Goal: Task Accomplishment & Management: Use online tool/utility

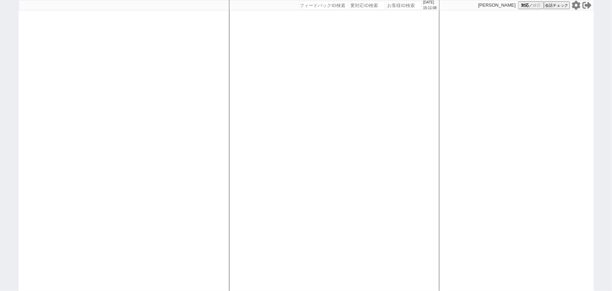
click at [394, 5] on input "number" at bounding box center [404, 5] width 35 height 8
paste input "616931"
type input "616931"
select select "15"
select select "0"
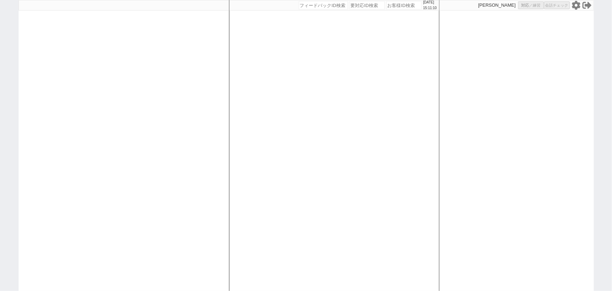
select select "11"
select select "79"
select select "1869"
select select "2"
select select
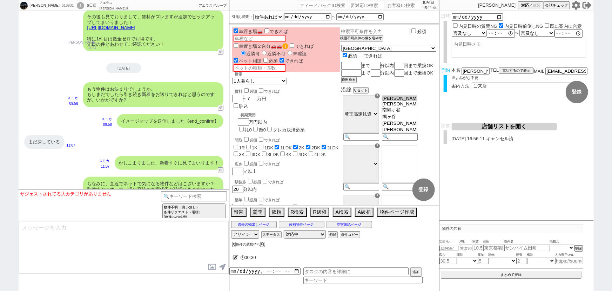
scroll to position [2995, 0]
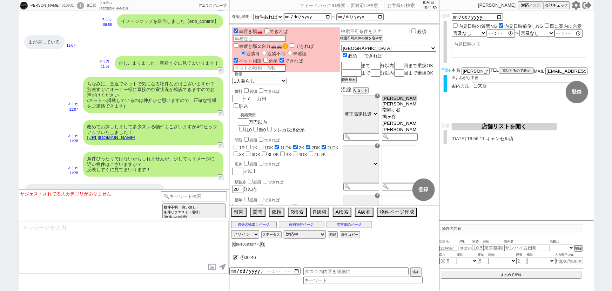
click at [162, 184] on div "ありがとうございます。 1番近いのは①ですが、2LDKだと エアコン 新規追加しなきゃいけないのが。。。" at bounding box center [94, 196] width 140 height 25
click at [135, 135] on link "https://tools.sumika.live/pages/9j6udi2" at bounding box center [111, 137] width 48 height 5
click at [236, 9] on button "☓" at bounding box center [236, 7] width 13 height 14
click at [148, 212] on div "やはり ペット可 のところを探したいと思ってます。 11:38" at bounding box center [124, 222] width 211 height 21
click at [190, 197] on input at bounding box center [194, 195] width 66 height 9
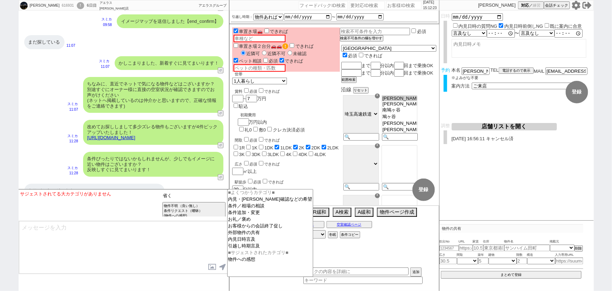
type input "省く"
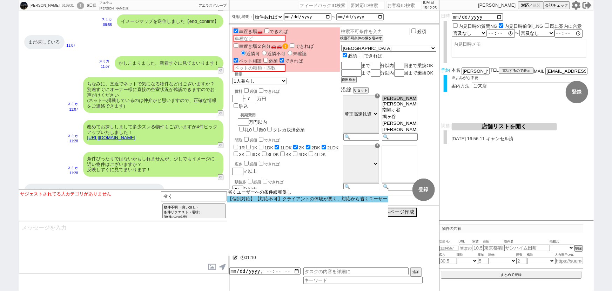
click at [287, 201] on option "【個別対応】【対応不可】クライアントの体験が悪く、対応から省くユーザー" at bounding box center [307, 198] width 161 height 7
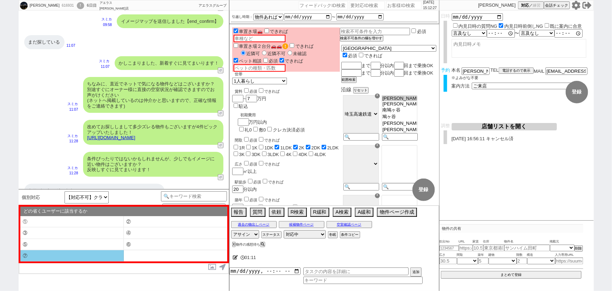
click at [87, 253] on li "⑦" at bounding box center [72, 255] width 104 height 11
select select "⑦"
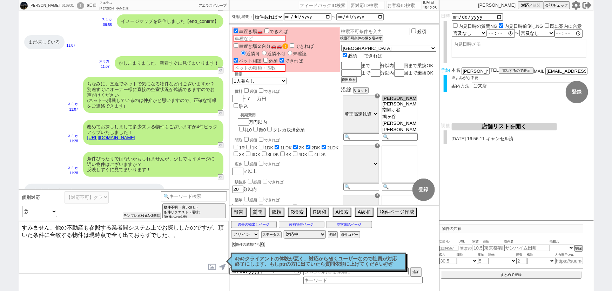
click at [19, 223] on div "すみません、他の不動産も参照する業者間システム上でお探ししたのですが、頂いた条件に合致する物件は現時点で全く出ておらずでした、、 内見日が過ぎたのでキャンセル…" at bounding box center [124, 246] width 211 height 53
click at [20, 222] on textarea "すみません、他の不動産も参照する業者間システム上でお探ししたのですが、頂いた条件に合致する物件は現時点で全く出ておらずでした、、" at bounding box center [124, 247] width 210 height 53
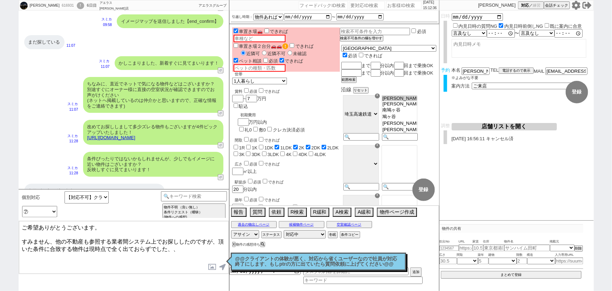
type textarea "ご希望ありがとうございます。 すみません、他の不動産も参照する業者間システム上でお探ししたのですが、頂いた条件に合致する物件は現時点で全く出ておらずでした、、"
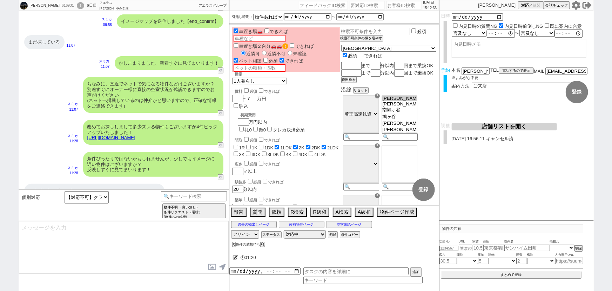
scroll to position [3038, 0]
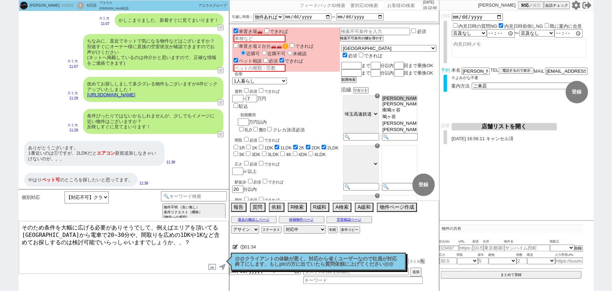
type textarea "そのため条件を大幅に広げる必要がありそうでして、例えばエリアを頂いてる鳩ヶ谷駅から電車で20~30分や、間取りを広めの1DKや1Kなど含めてお探しするのは検討…"
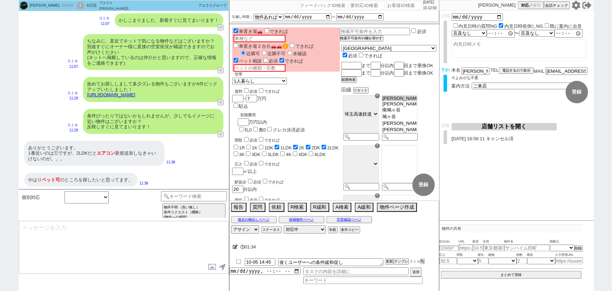
scroll to position [3075, 0]
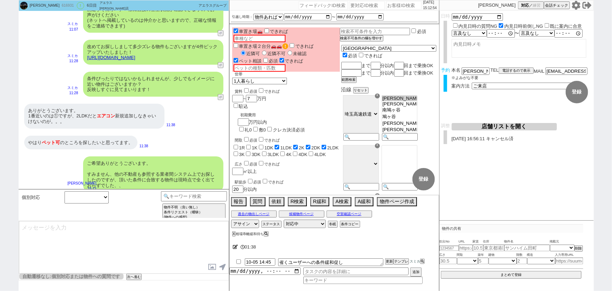
click at [141, 156] on div "ご希望ありがとうございます。 すみません、他の不動産も参照する業者間システム上でお探ししたのですが、頂いた条件に合致する物件は現時点で全く出ておらずでした、、" at bounding box center [153, 174] width 140 height 36
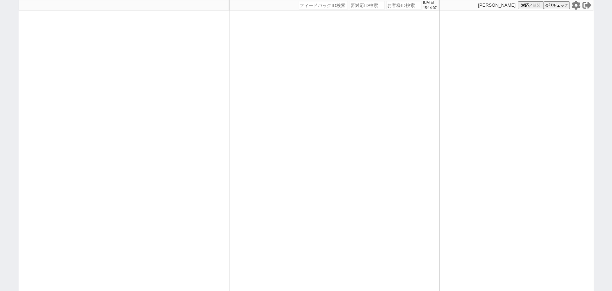
click at [88, 124] on div at bounding box center [124, 145] width 211 height 291
click at [572, 5] on icon at bounding box center [576, 5] width 9 height 9
click at [100, 110] on div at bounding box center [124, 145] width 211 height 291
select select "1"
select select "2"
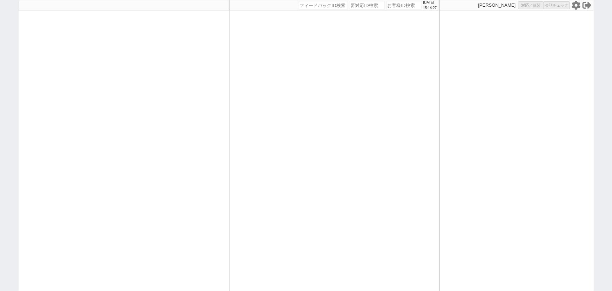
select select
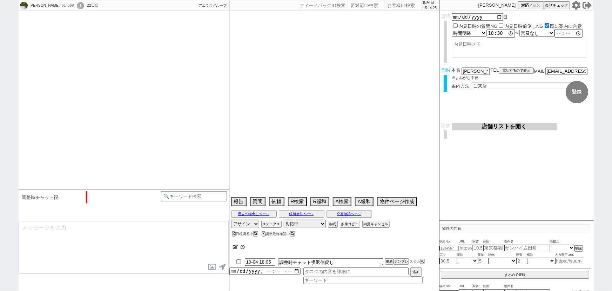
scroll to position [493, 0]
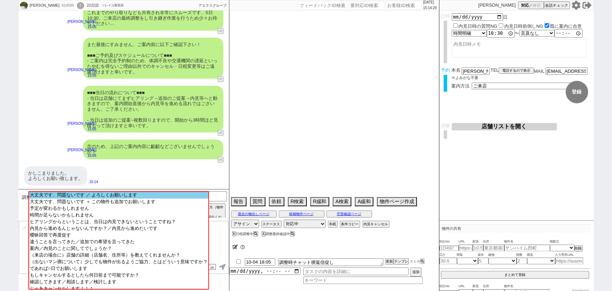
select select "16"
select select "0"
select select "63"
select select "824"
select select "75"
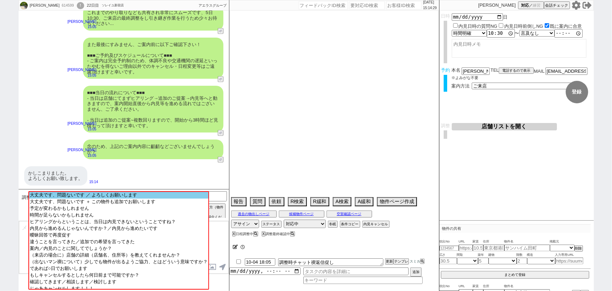
select select "1785"
select select "14"
select select "60"
select select "71"
select select "66"
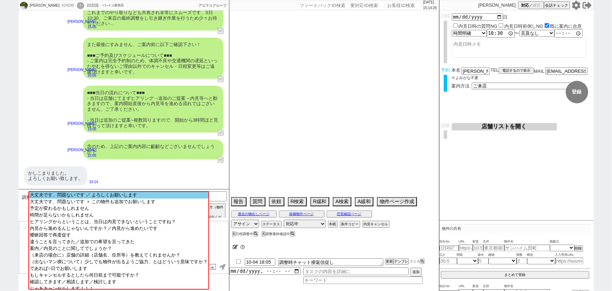
select select "65"
select select "1584"
select select "38"
select select "67"
select select "1622"
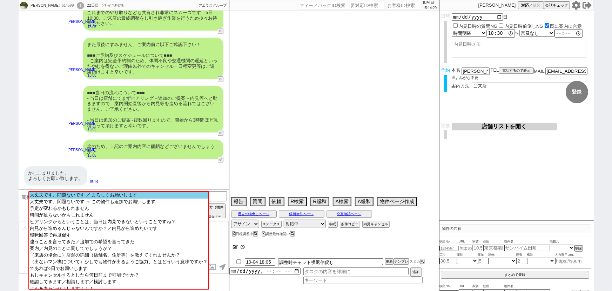
select select "59"
select select "1464"
select select "62"
select select "1515"
select select "64"
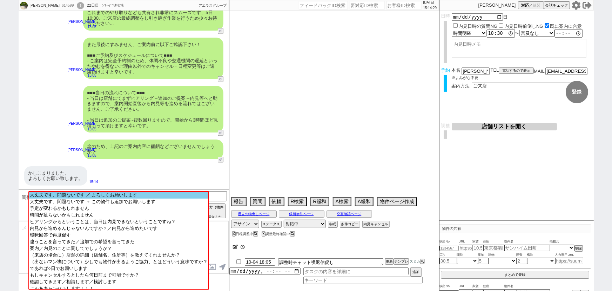
select select "1563"
select select "72"
select select "1752"
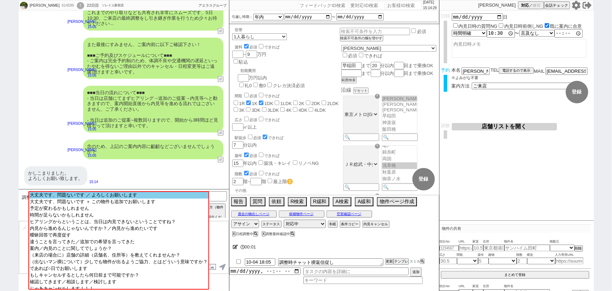
scroll to position [167, 0]
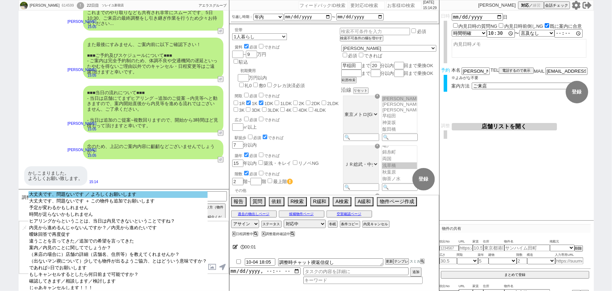
select select "大丈夫です、問題ないです ／ よろしくお願いします"
click at [105, 194] on option "大丈夫です、問題ないです ／ よろしくお願いします" at bounding box center [117, 194] width 179 height 7
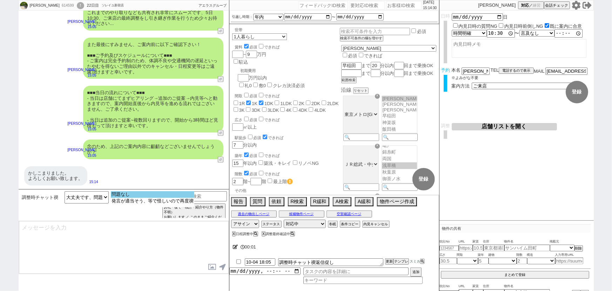
click at [119, 194] on option "問題なし" at bounding box center [153, 194] width 84 height 7
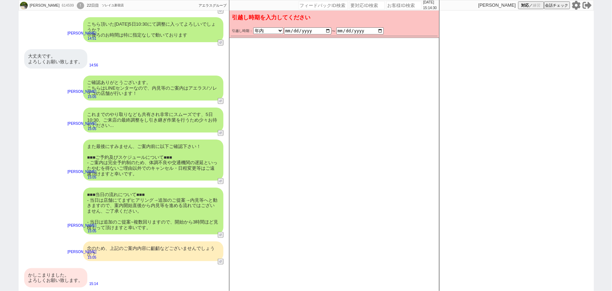
scroll to position [391, 0]
click at [127, 152] on div "また最後にすみません、ご案内前に以下ご確認下さい！ ■■■ご予約及びスケジュールについて■■■ - ご案内は完全予約制のため、体調不良や交通機関の遅延といった…" at bounding box center [153, 159] width 140 height 41
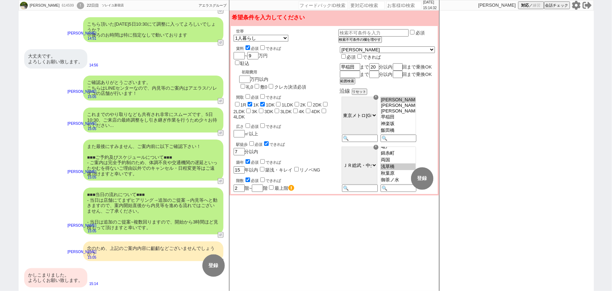
click at [127, 152] on div "また最後にすみません、ご案内前に以下ご確認下さい！ ■■■ご予約及びスケジュールについて■■■ - ご案内は完全予約制のため、体調不良や交通機関の遅延といった…" at bounding box center [153, 159] width 140 height 41
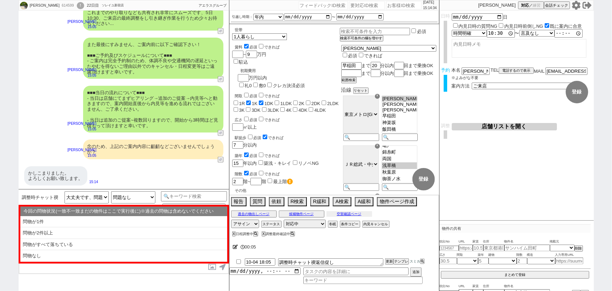
click at [347, 213] on button "空室確認ページ" at bounding box center [350, 214] width 46 height 6
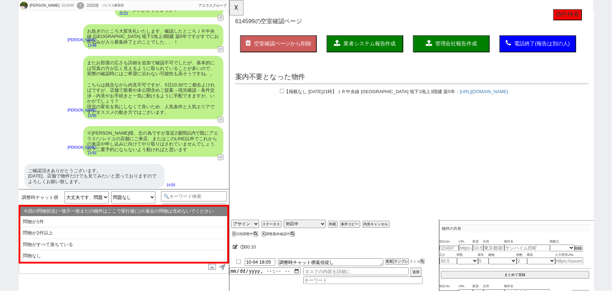
scroll to position [181, 0]
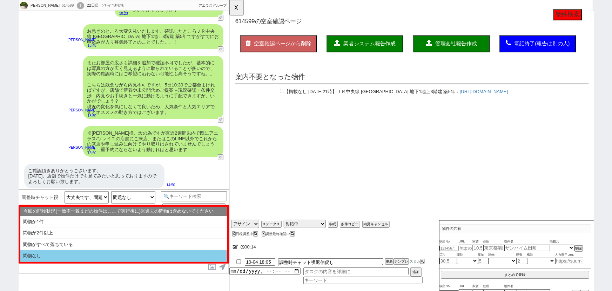
click at [73, 254] on li "問物なし" at bounding box center [123, 256] width 207 height 12
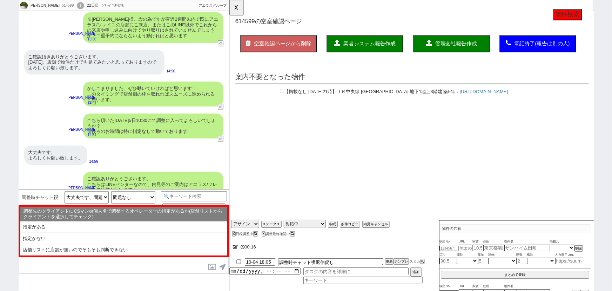
scroll to position [305, 0]
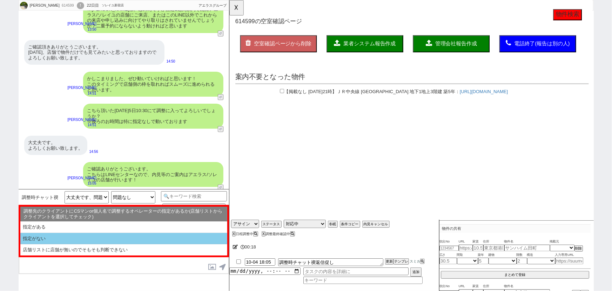
click at [63, 236] on li "指定がない" at bounding box center [123, 239] width 207 height 12
select select "問物なし"
select select "指定がない"
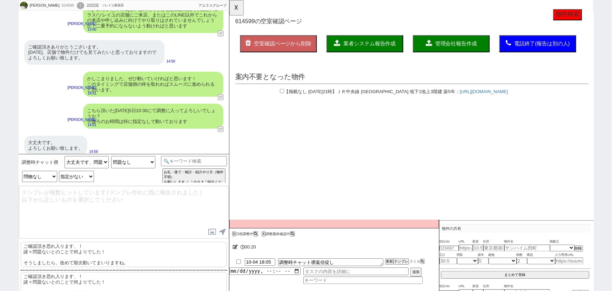
click at [75, 267] on p "ご確認頂き恐れ入ります、！ 諸々問題ないとのことで何よりでした！ そうしましたら、改めて順次動いてまいりますね。" at bounding box center [124, 253] width 206 height 25
type textarea "ご確認頂き恐れ入ります、！ 諸々問題ないとのことで何よりでした！ そうしましたら、改めて順次動いてまいりますね。"
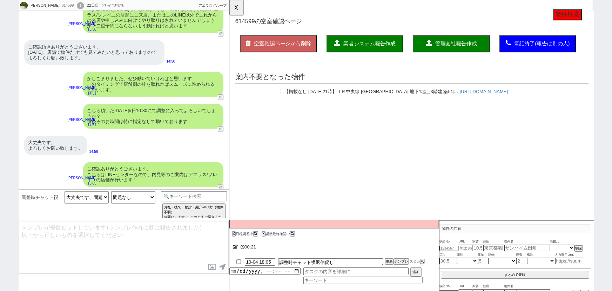
scroll to position [439, 0]
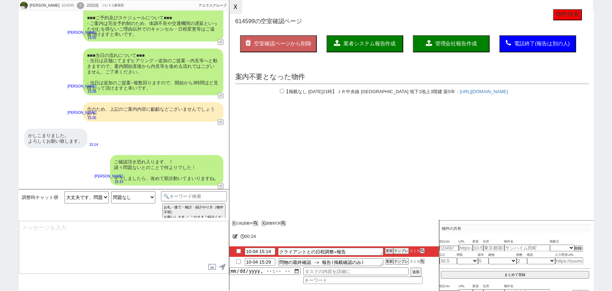
click at [242, 11] on button "☓" at bounding box center [236, 7] width 13 height 14
type textarea "@@【@@日程調整するシーンなので、このまま調整報告します。当該の調整ができない方であればそのままcmd+shift+Kで次に進んでください！！(当該の調整が…"
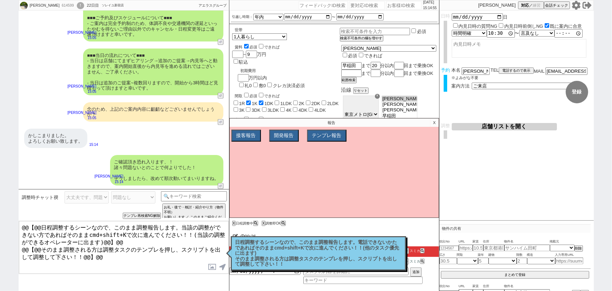
click at [502, 125] on button "店舗リストを開く" at bounding box center [504, 126] width 105 height 7
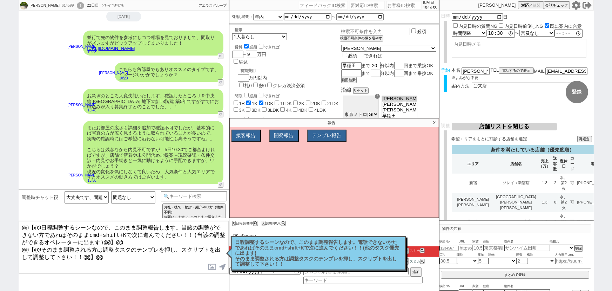
scroll to position [0, 0]
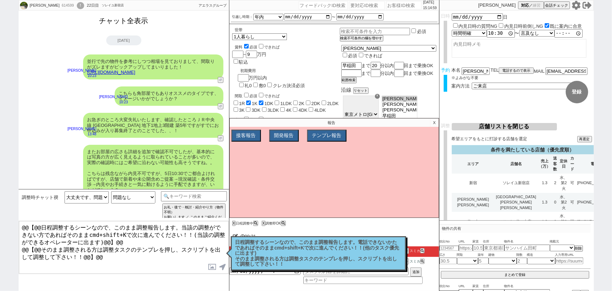
click at [133, 25] on button "チャット全表示" at bounding box center [124, 21] width 55 height 12
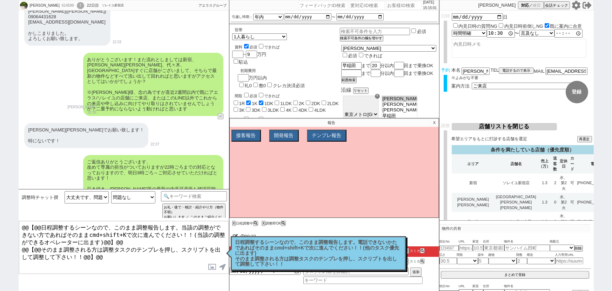
scroll to position [3117, 0]
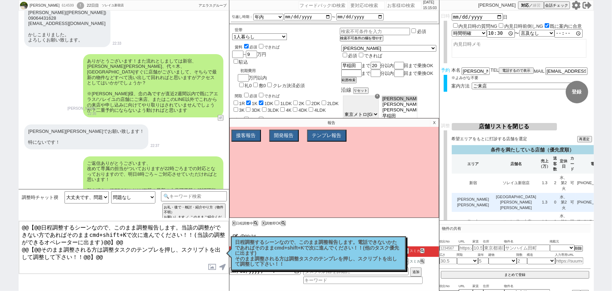
click at [495, 193] on td "[GEOGRAPHIC_DATA][PERSON_NAME][PERSON_NAME]" at bounding box center [516, 202] width 43 height 19
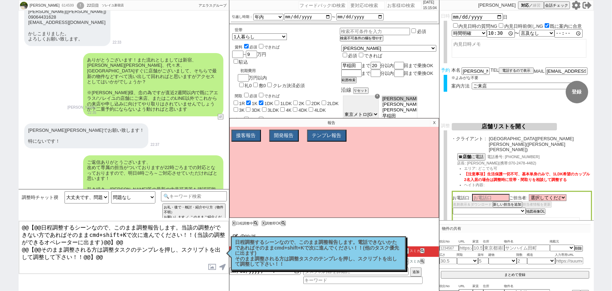
click at [433, 126] on p "X" at bounding box center [435, 122] width 8 height 8
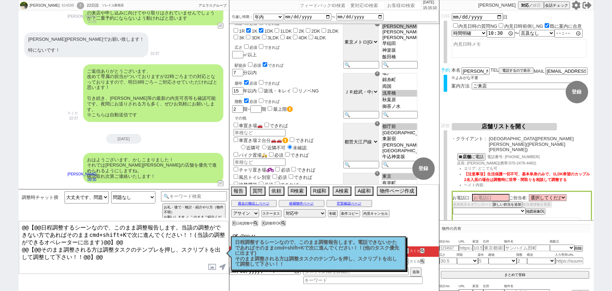
scroll to position [0, 0]
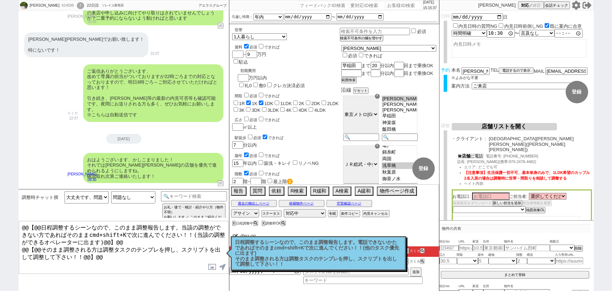
click at [471, 153] on b "店舗" at bounding box center [467, 155] width 8 height 5
click at [479, 161] on span "店長: 中井 功(携帯:070-2478-4482)" at bounding box center [497, 163] width 79 height 4
click at [479, 153] on button "☎ 店舗 に電話" at bounding box center [471, 156] width 27 height 6
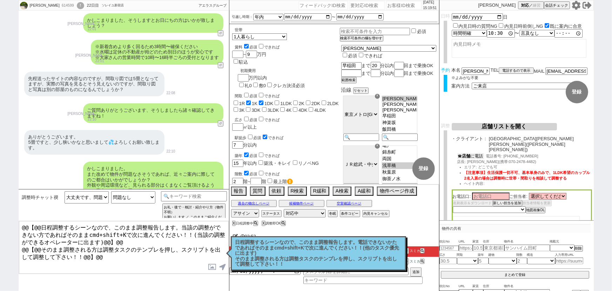
scroll to position [2742, 0]
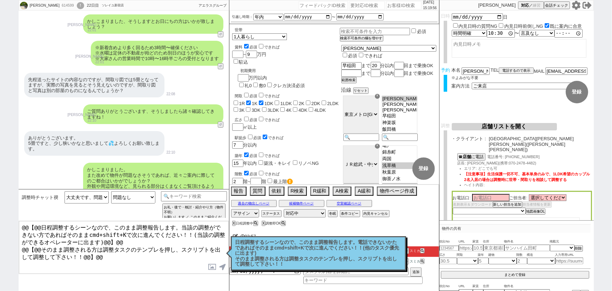
click at [559, 191] on div "お電話口: ご担当者: 選択してください 中村 恵司 青木 康彰 宮丸 純一 宮丸 純一 宮宇地 直輝 吉田 瑞穂 徳野 宏明 宮﨑 沙羅 山内 裕太郎 名刺…" at bounding box center [522, 215] width 140 height 49
click at [556, 194] on select "選択してください 中村 恵司 青木 康彰 宮丸 純一 宮丸 純一 宮宇地 直輝 吉田 瑞穂 徳野 宏明 宮﨑 沙羅 山内 裕太郎" at bounding box center [548, 197] width 38 height 6
click at [479, 191] on div "お電話口: ご担当者: 選択してください 中村 恵司 青木 康彰 宮丸 純一 宮丸 純一 宮宇地 直輝 吉田 瑞穂 徳野 宏明 宮﨑 沙羅 山内 裕太郎 名刺…" at bounding box center [522, 215] width 140 height 49
click at [479, 194] on input at bounding box center [491, 197] width 38 height 6
type input "青木"
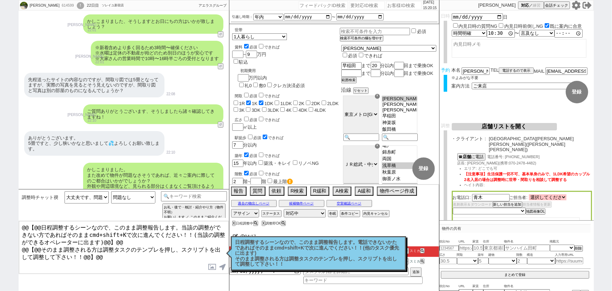
click at [545, 194] on select "選択してください 中村 恵司 青木 康彰 宮丸 純一 宮丸 純一 宮宇地 直輝 吉田 瑞穂 徳野 宏明 宮﨑 沙羅 山内 裕太郎" at bounding box center [548, 197] width 38 height 6
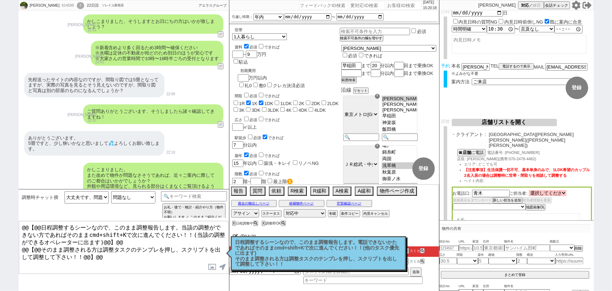
scroll to position [5, 0]
click at [558, 189] on select "選択してください 中村 恵司 青木 康彰 宮丸 純一 宮丸 純一 宮宇地 直輝 吉田 瑞穂 徳野 宏明 宮﨑 沙羅 山内 裕太郎" at bounding box center [548, 192] width 38 height 6
drag, startPoint x: 490, startPoint y: 135, endPoint x: 530, endPoint y: 135, distance: 40.7
click at [530, 135] on div "・クライアント : ソレイユ高田馬場店(高田馬場)" at bounding box center [522, 139] width 140 height 16
copy span "ソレイユ高田馬場店"
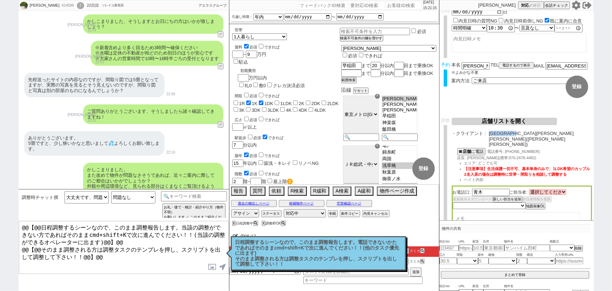
click at [551, 189] on select "選択してください 中村 恵司 青木 康彰 宮丸 純一 宮丸 純一 宮宇地 直輝 吉田 瑞穂 徳野 宏明 宮﨑 沙羅 山内 裕太郎" at bounding box center [548, 192] width 38 height 6
click at [509, 197] on button "新しい担当を追加" at bounding box center [507, 199] width 28 height 5
click at [540, 189] on select "選択してください 中村 恵司 青木 康彰 宮丸 純一 宮丸 純一 宮宇地 直輝 吉田 瑞穂 徳野 宏明 宮﨑 沙羅 山内 裕太郎" at bounding box center [548, 192] width 38 height 6
drag, startPoint x: 476, startPoint y: 148, endPoint x: 467, endPoint y: 149, distance: 8.8
click at [467, 155] on span "店長: 中井 功(携帯:070-2478-4482)" at bounding box center [497, 157] width 79 height 4
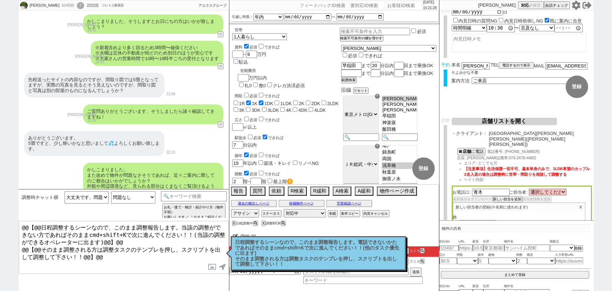
click at [467, 214] on input "text" at bounding box center [479, 217] width 38 height 6
type input "中井"
click at [477, 155] on span "店長: 中井 功(携帯:070-2478-4482)" at bounding box center [497, 157] width 79 height 4
copy span "功"
click at [473, 221] on input "text" at bounding box center [479, 224] width 38 height 6
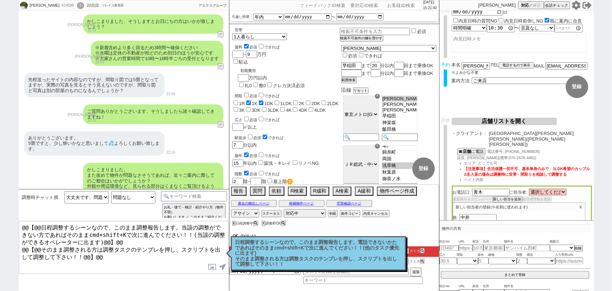
paste input "功"
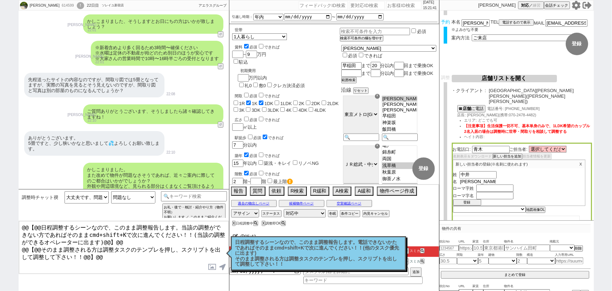
scroll to position [48, 0]
type input "功"
click at [485, 185] on input "text" at bounding box center [496, 188] width 38 height 6
type input "nakai"
click at [491, 193] on input "text" at bounding box center [496, 196] width 38 height 6
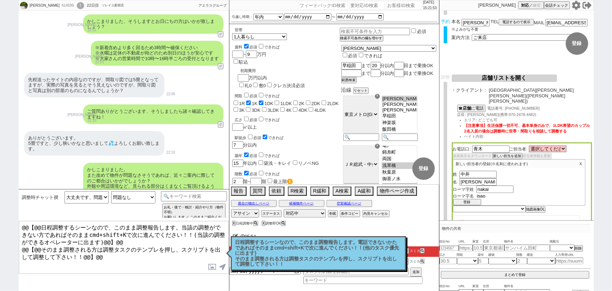
type input "isao"
click at [468, 201] on button "登録" at bounding box center [467, 203] width 28 height 5
type input "Nakai"
type input "Isao"
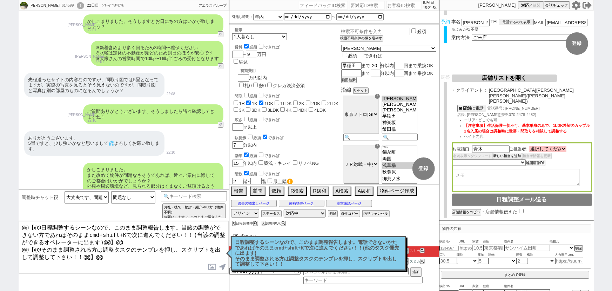
click at [543, 142] on div "お電話口: 青木 ご担当者: 選択してください 中村 恵司 青木 康彰 宮丸 純一 宮丸 純一 宮宇地 直輝 吉田 瑞穂 徳野 宏明 宮﨑 沙羅 山内 裕太郎…" at bounding box center [522, 166] width 140 height 49
select select "2847"
click at [530, 146] on select "選択してください 中村 恵司 青木 康彰 宮丸 純一 宮丸 純一 宮宇地 直輝 吉田 瑞穂 徳野 宏明 宮﨑 沙羅 山内 裕太郎 中井 功" at bounding box center [548, 149] width 38 height 6
click at [487, 159] on select "未定 希望で最短でOK 最短以外でOK 日程がNG(直近で別日提案可) 日程がNG(直近はNG) お客様ごとNG 折返し待ち 店舗が定休/終業後で連絡取れず" at bounding box center [489, 162] width 72 height 6
select select "5"
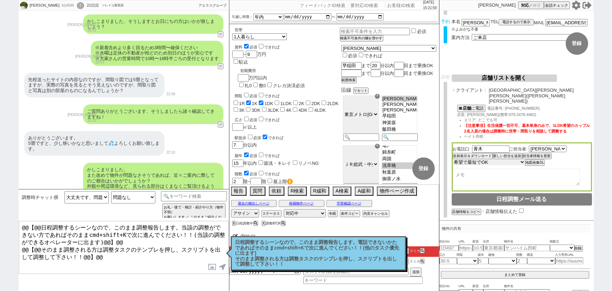
click at [453, 159] on select "未定 希望で最短でOK 最短以外でOK 日程がNG(直近で別日提案可) 日程がNG(直近はNG) お客様ごとNG 折返し待ち 店舗が定休/終業後で連絡取れず" at bounding box center [489, 162] width 72 height 6
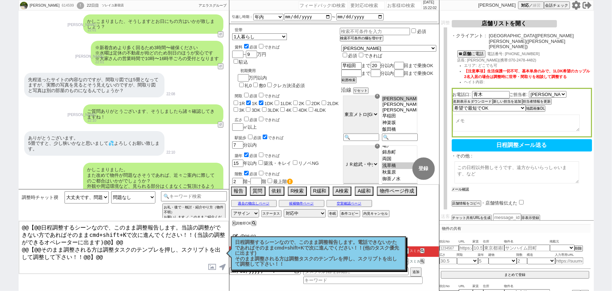
scroll to position [102, 0]
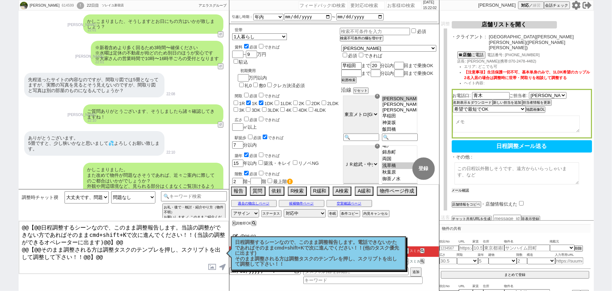
click at [462, 188] on button "メール確認" at bounding box center [461, 190] width 18 height 5
select select "2847"
select select "5"
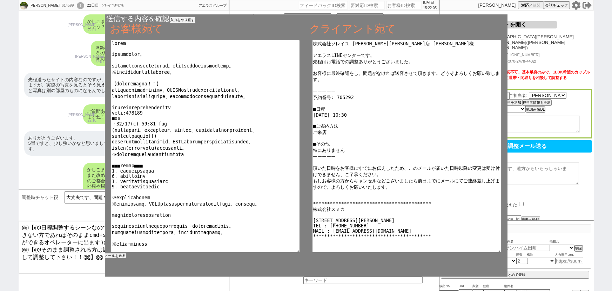
click at [121, 255] on button "メールを送る" at bounding box center [115, 255] width 21 height 5
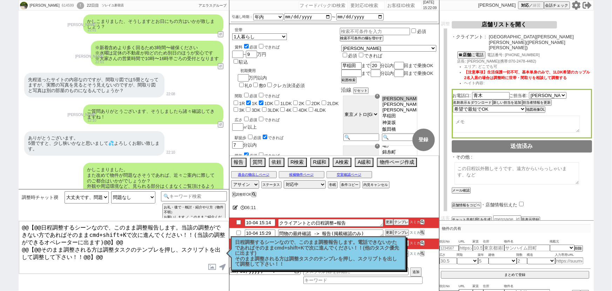
click at [338, 245] on p "日程調整するシーンなので、このまま調整報告します。電話できないかたであればそのままcmd+shift+Kで次に進んでください！！(他のタスク優先に出ます) そ…" at bounding box center [318, 252] width 166 height 27
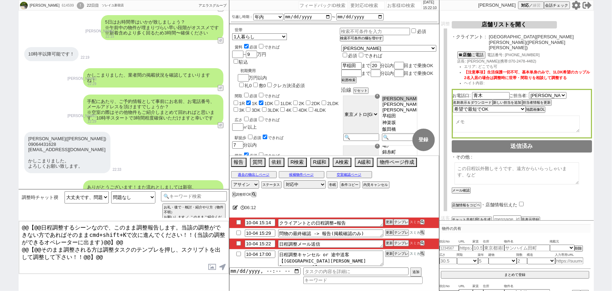
scroll to position [3031, 0]
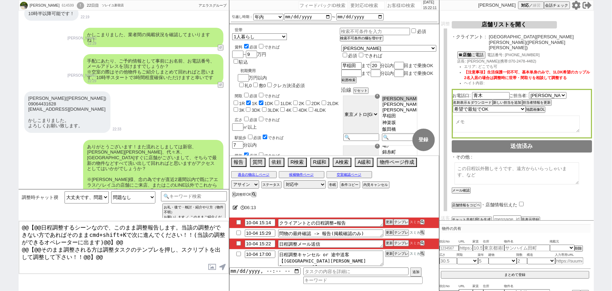
click at [237, 232] on input "checkbox" at bounding box center [239, 232] width 10 height 5
checkbox input "true"
click at [400, 221] on button "テンプレ" at bounding box center [401, 221] width 15 height 5
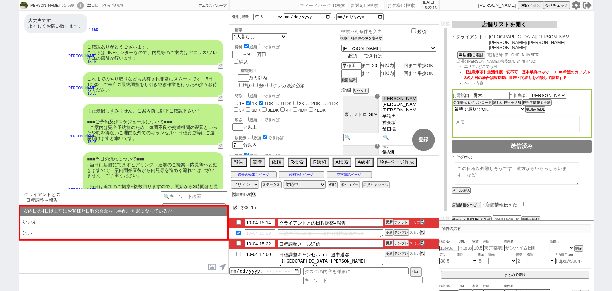
scroll to position [3856, 0]
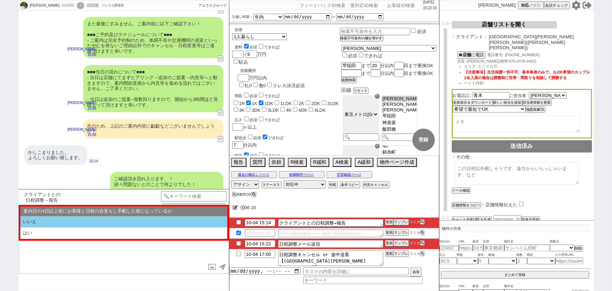
click at [86, 223] on li "いいえ" at bounding box center [123, 222] width 207 height 12
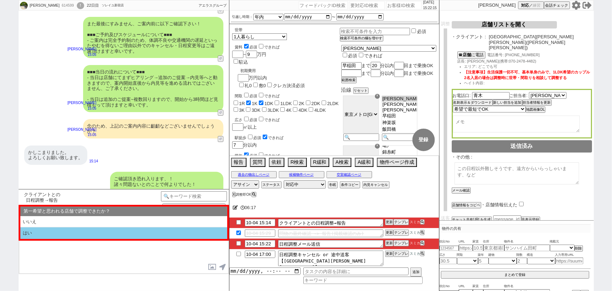
click at [74, 234] on li "はい" at bounding box center [123, 233] width 207 height 12
click at [74, 234] on li "近い" at bounding box center [123, 233] width 207 height 12
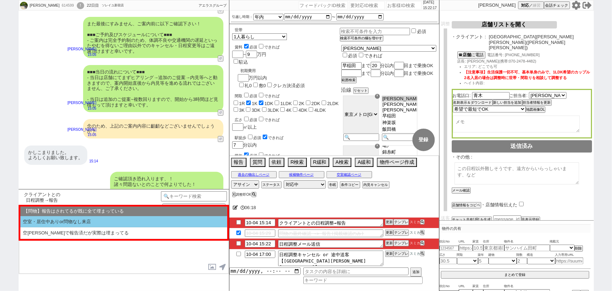
click at [75, 220] on li "空室・居住中ありor問物なし来店" at bounding box center [123, 222] width 207 height 12
select select "いいえ"
select select "はい"
select select "近い"
select select "空室・居住中ありor問物なし来店"
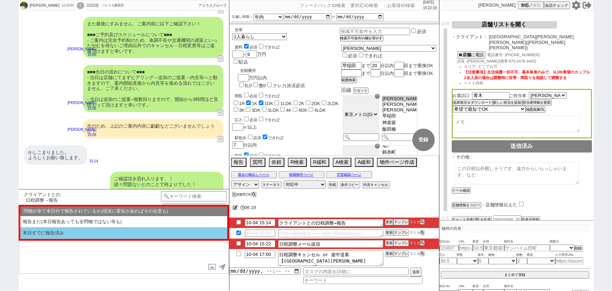
click at [58, 235] on li "本日すでに報告済み" at bounding box center [123, 233] width 207 height 12
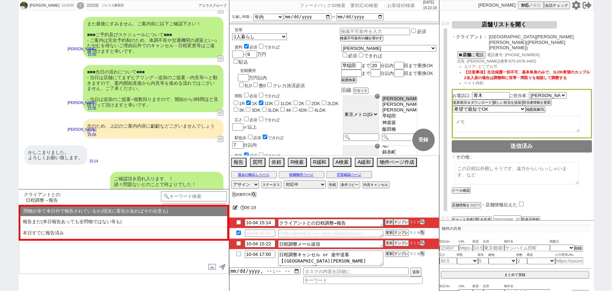
select select "いいえ"
select select "はい"
select select "近い"
select select "空室・居住中ありor問物なし来店"
select select "本日すでに報告済み"
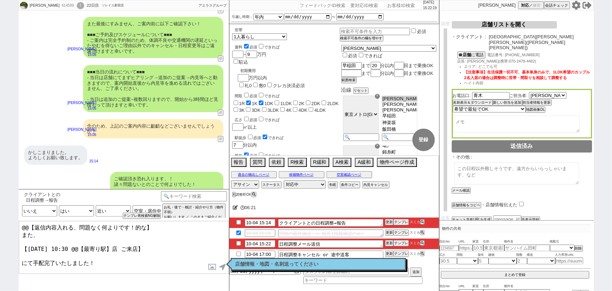
drag, startPoint x: 20, startPoint y: 233, endPoint x: 12, endPoint y: 220, distance: 15.4
click at [12, 220] on div "Satomi 614599 ! 0 22日目 ソレイユ新宿店 冬眠中 自社客 アエラスグループ スミカ_BPO チャット全表示 2025-09-13 新しくフ…" at bounding box center [306, 145] width 612 height 291
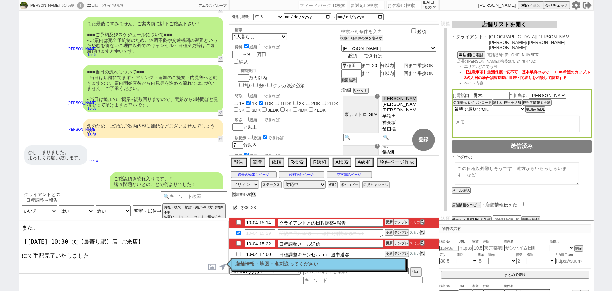
scroll to position [0, 0]
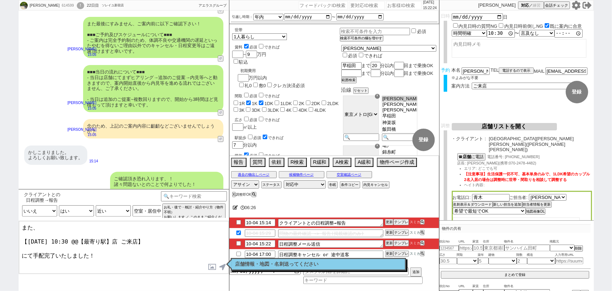
drag, startPoint x: 119, startPoint y: 235, endPoint x: 77, endPoint y: 236, distance: 41.8
click at [77, 236] on textarea "また、 【10月5日(日) 10:30 @@【最寄り駅】店 ご来店】 にて手配完了いたしました！" at bounding box center [124, 247] width 210 height 53
type textarea "また、 【10月5日(日) 10:30 高田馬場店 ご来店】 にて手配完了いたしました！"
checkbox input "true"
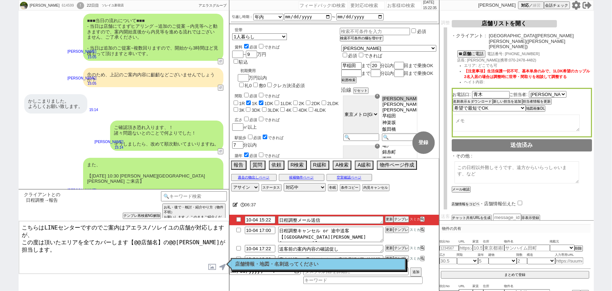
scroll to position [102, 0]
click at [473, 202] on button "店舗情報をコピペ" at bounding box center [466, 204] width 28 height 5
type textarea "こちらはLINEセンターですのでご案内はアエラス/ソレイユの店舗が対応しますが、 この度は頂いたエリアを全てカバーします【@@店舗名】の@@大竹が担当します。…"
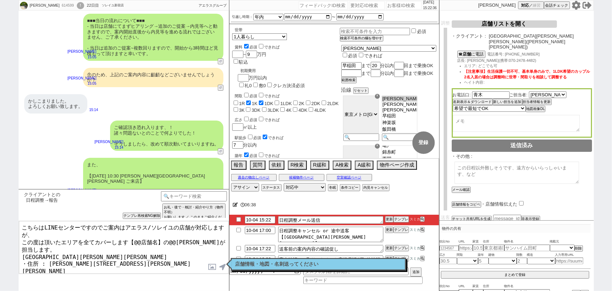
click at [521, 201] on input "checkbox" at bounding box center [521, 203] width 5 height 5
checkbox input "true"
drag, startPoint x: 72, startPoint y: 243, endPoint x: 17, endPoint y: 241, distance: 54.8
click at [17, 241] on div "Satomi 614599 ! 0 22日目 ソレイユ新宿店 冬眠中 自社客 アエラスグループ スミカ_BPO チャット全表示 2025-09-13 新しくフ…" at bounding box center [306, 145] width 612 height 291
drag, startPoint x: 158, startPoint y: 237, endPoint x: 135, endPoint y: 237, distance: 22.1
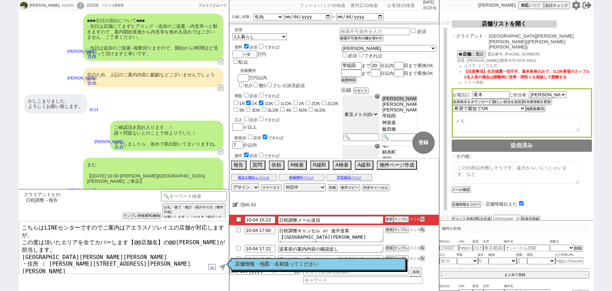
click at [135, 237] on textarea "こちらはLINEセンターですのでご案内はアエラス/ソレイユの店舗が対応しますが、 この度は頂いたエリアを全てカバーします【@@店舗名】の@@大竹が担当します。…" at bounding box center [124, 247] width 210 height 53
paste textarea "ソレイユ高田馬場店"
click at [213, 238] on textarea "こちらはLINEセンターですのでご案内はアエラス/ソレイユの店舗が対応しますが、 この度は頂いたエリアを全てカバーします【ソレイユ高田馬場店】の@@大竹が担当…" at bounding box center [124, 247] width 210 height 53
type textarea "こちらはLINEセンターですのでご案内はアエラス/ソレイユの店舗が対応しますが、 この度は頂いたエリアを全てカバーします【ソレイユ高田馬場店】の中井が担当しま…"
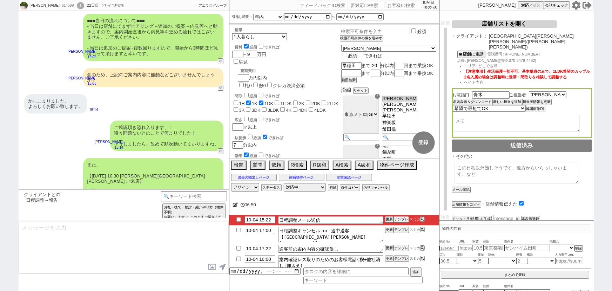
scroll to position [4011, 0]
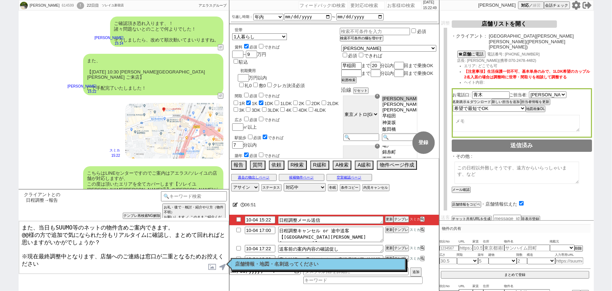
click at [465, 99] on button "名刺表示＆ダウンロード" at bounding box center [472, 101] width 39 height 5
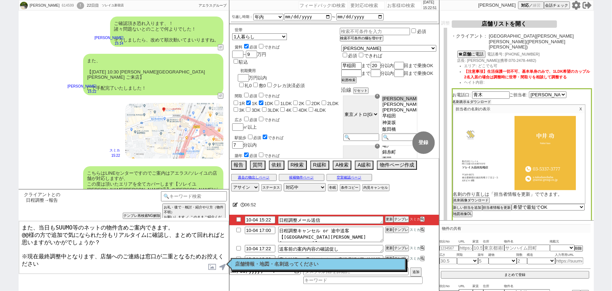
scroll to position [137, 0]
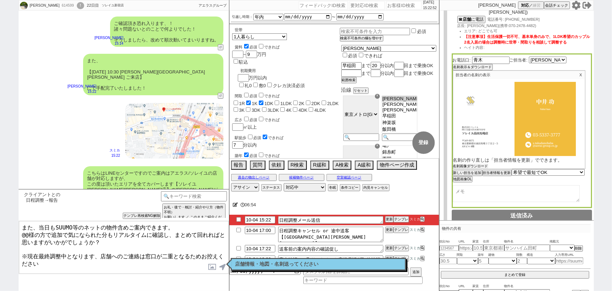
click at [475, 164] on button "名刺画像ダウンロード" at bounding box center [470, 166] width 35 height 5
click at [211, 268] on label at bounding box center [212, 266] width 11 height 13
click at [0, 0] on input "file" at bounding box center [0, 0] width 0 height 0
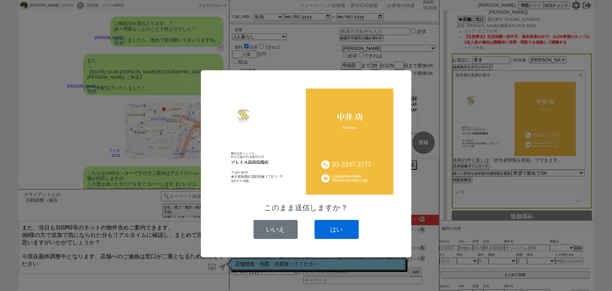
click at [343, 227] on button "はい" at bounding box center [337, 229] width 44 height 19
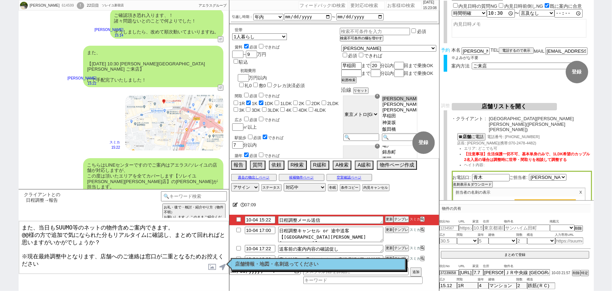
scroll to position [0, 0]
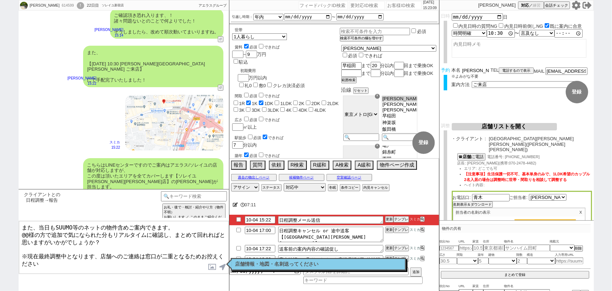
drag, startPoint x: 473, startPoint y: 72, endPoint x: 449, endPoint y: 73, distance: 24.6
click at [449, 73] on div "予約 本名 高木聡美 ※よみがな不要 TEL 電話するので表示 電話の理由 356 初日調整での禊 357 問物漏れ回収 359 内見日が怪しいので前倒し&他…" at bounding box center [517, 80] width 154 height 27
click at [28, 232] on textarea "また、当日もSUUMO等のネットの物件含めご案内できます。 @@様の方で追加で気になられた分もリアルタイムに確認し、まとめて回れればと思いますがいかがでしょう…" at bounding box center [124, 247] width 210 height 53
paste textarea "高木"
type textarea "また、当日もSUUMO等のネットの物件含めご案内できます。 高木様の方で追加で気になられた分もリアルタイムに確認し、まとめて回れればと思いますがいかがでしょう…"
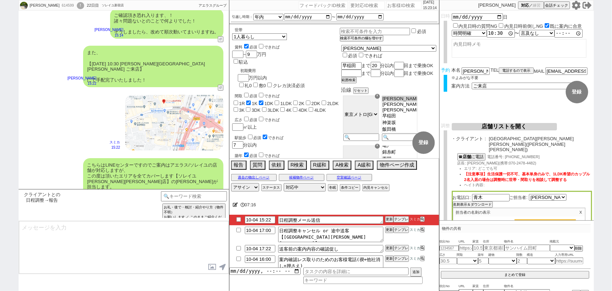
scroll to position [4127, 0]
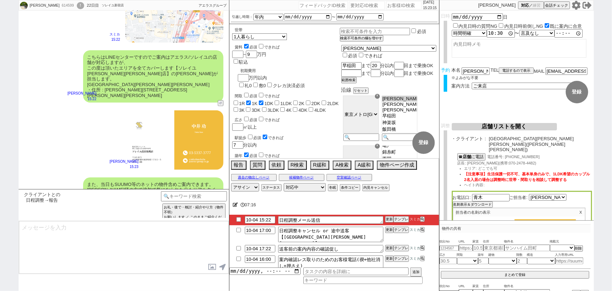
type textarea "※案内時の店舗状況次第では担当が変更になります、ご了承ください ※もし担当が変更になった場合でも、本LINEの内容は全て引き継がれておりスムーズにご案内が可能…"
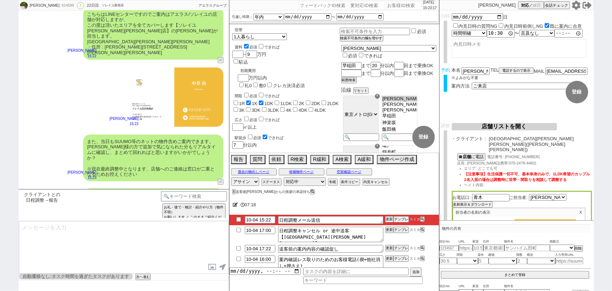
click at [239, 220] on input "checkbox" at bounding box center [239, 219] width 10 height 5
checkbox input "true"
click at [145, 134] on div "また、当日もSUUMO等のネットの物件含めご案内できます。 高木様の方で追加で気になられた分もリアルタイムに確認し、まとめて回れればと思いますがいかがでしょう…" at bounding box center [153, 157] width 140 height 47
click at [397, 4] on input "number" at bounding box center [404, 5] width 35 height 8
paste input "617735"
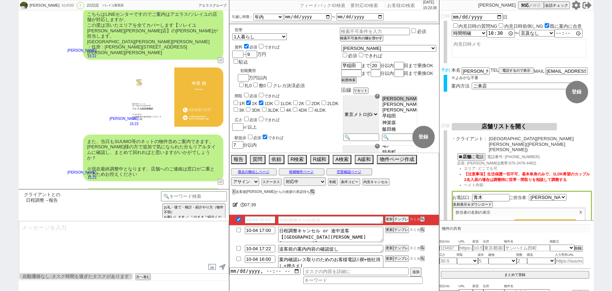
type input "617735"
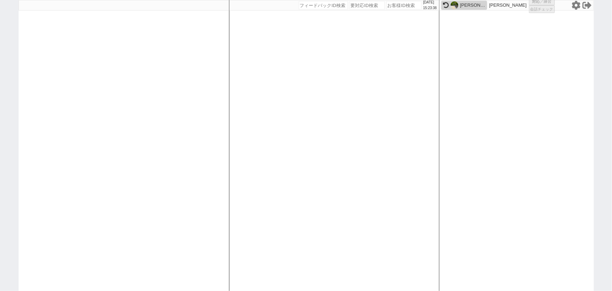
select select "400"
select select
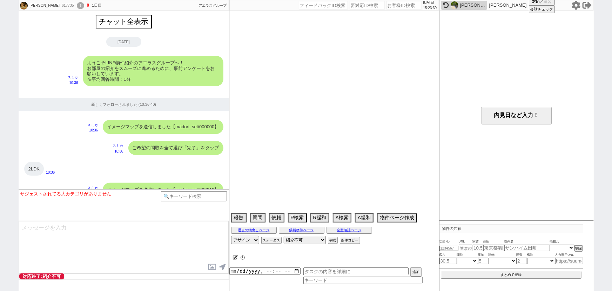
scroll to position [1000, 0]
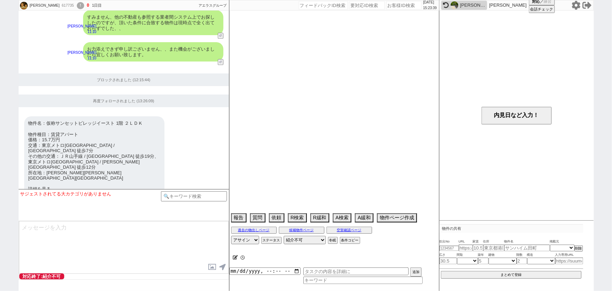
select select "2025"
select select "11"
select select "36"
select select "6"
select select "18"
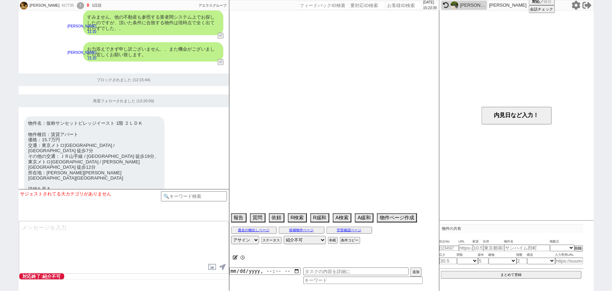
select select "2180"
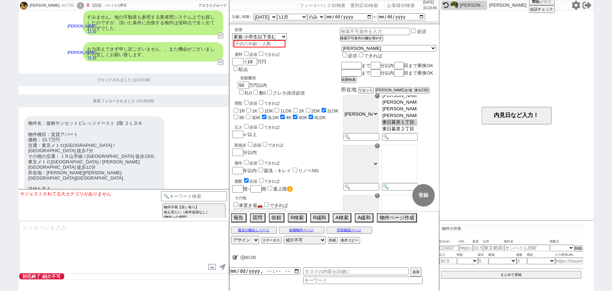
drag, startPoint x: 129, startPoint y: 177, endPoint x: 25, endPoint y: 183, distance: 104.4
click at [25, 183] on div "物件名：仮称サンセットビレッジイースト 1階 ２ＬＤＫ 物件種目：賃貸アパート 価格：15.7万円 交通：東京メトロ日比谷線 / 三ノ輪駅 徒歩7分 その他の…" at bounding box center [124, 159] width 211 height 92
copy link "https://www.athome.co.jp/u?s=1F9QOv1"
click at [470, 245] on input "text" at bounding box center [466, 248] width 14 height 6
paste input "https://www.athome.co.jp/u?s=1F9QOv1"
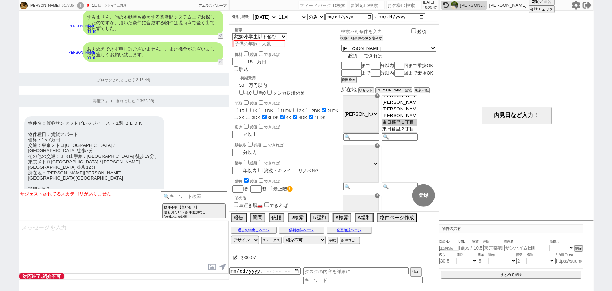
type input "https://www.athome.co.jp/u?s=1F9QOv1"
select select
type input "https://www.athome.co.jp/u?s=1F9QOv1"
select select "6"
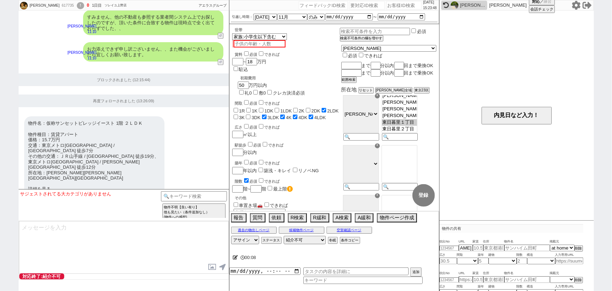
scroll to position [0, 0]
click at [133, 152] on div "物件名：仮称サンセットビレッジイースト 1階 ２ＬＤＫ 物件種目：賃貸アパート 価格：15.7万円 交通：東京メトロ日比谷線 / 三ノ輪駅 徒歩7分 その他の…" at bounding box center [94, 158] width 140 height 85
click at [450, 246] on input "number" at bounding box center [449, 248] width 19 height 5
paste input "37243763"
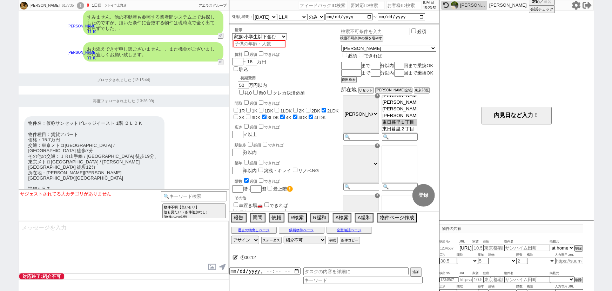
type input "37243763"
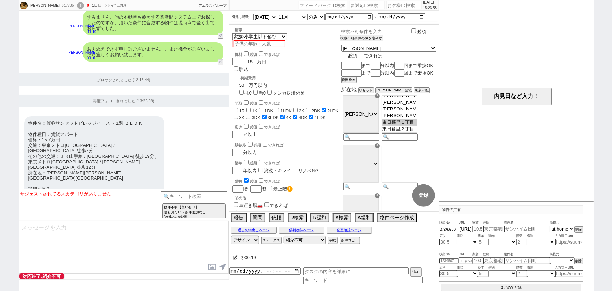
type input "15.7"
type input "東京都荒川区東日暮里２丁目"
type input "仮称サンセットビレッジイースト"
type input "50.38"
select select "6"
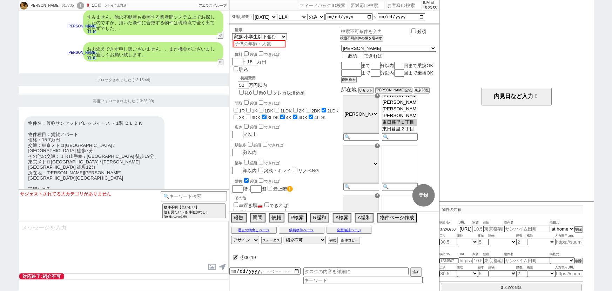
type input "0"
select select "1"
type input "1"
select select "8"
type input "37243763"
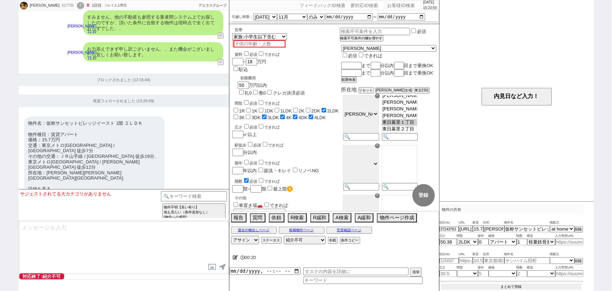
scroll to position [18, 0]
click at [510, 284] on button "まとめて登録" at bounding box center [511, 287] width 141 height 6
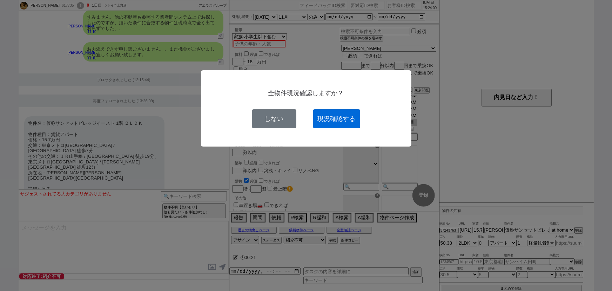
click at [348, 110] on button "現況確認する" at bounding box center [336, 118] width 47 height 19
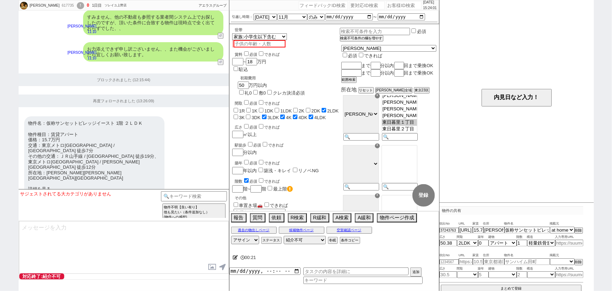
select select
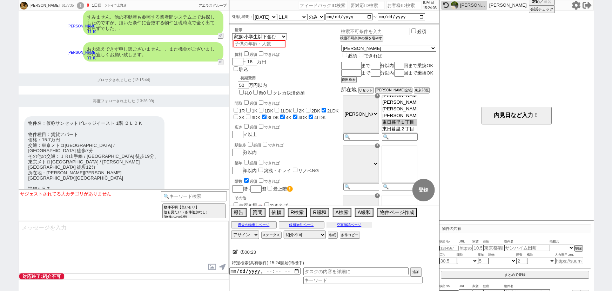
click at [348, 225] on button "空室確認ページ" at bounding box center [350, 225] width 46 height 6
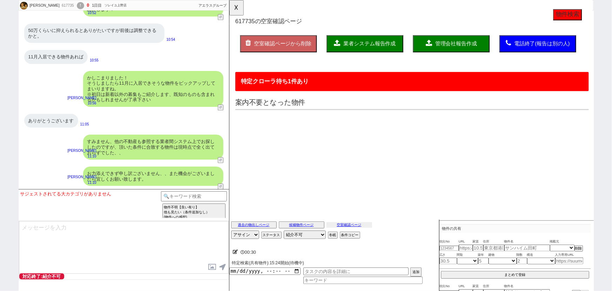
scroll to position [1000, 0]
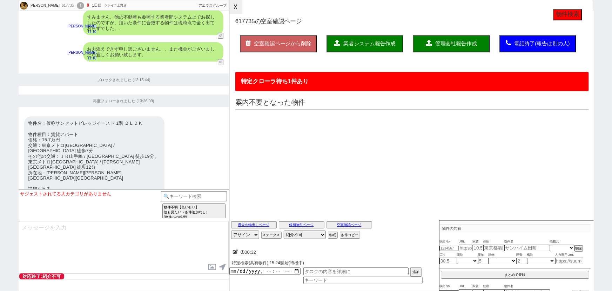
click at [235, 11] on button "☓" at bounding box center [236, 7] width 13 height 14
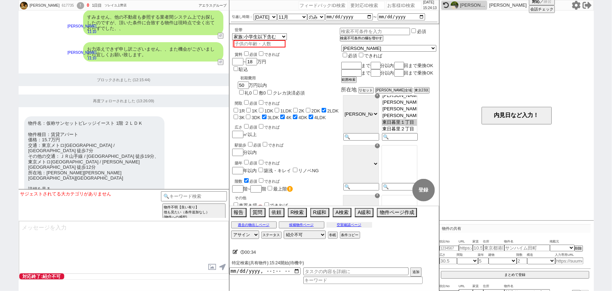
click at [341, 228] on div "過去の物出しページ 候補物件ページ 空室確認ページ" at bounding box center [335, 224] width 210 height 9
click at [344, 225] on button "空室確認ページ" at bounding box center [350, 225] width 46 height 6
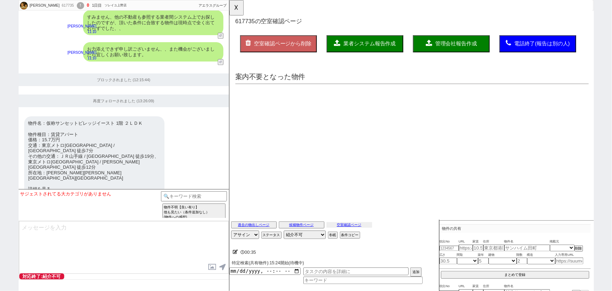
scroll to position [0, 0]
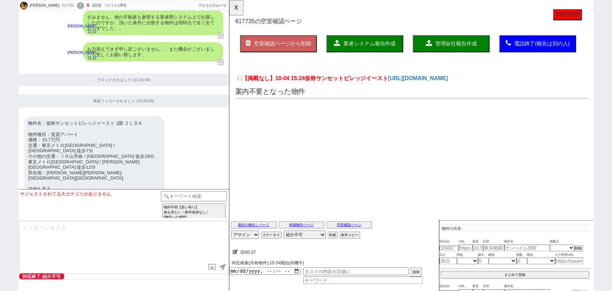
click at [96, 238] on textarea at bounding box center [124, 247] width 210 height 53
drag, startPoint x: 324, startPoint y: 84, endPoint x: 398, endPoint y: 87, distance: 74.1
click at [398, 87] on label "【掲載なし】10-04 15:24 仮称サンセットビレッジイースト" at bounding box center [319, 84] width 162 height 8
copy span "サンセットビレッジイースト"
click at [140, 230] on textarea "恐れ入ります、取り急ぎ確認したところ、" at bounding box center [124, 247] width 210 height 53
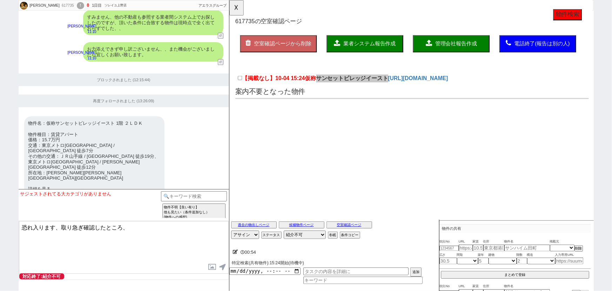
paste textarea "サンセットビレッジイースト"
type textarea "恐れ入ります、取り急ぎ確認したところ、サンセットビレッジイーストは申込みあり募集終了となっておりました。"
click at [236, 6] on button "☓" at bounding box center [236, 7] width 13 height 14
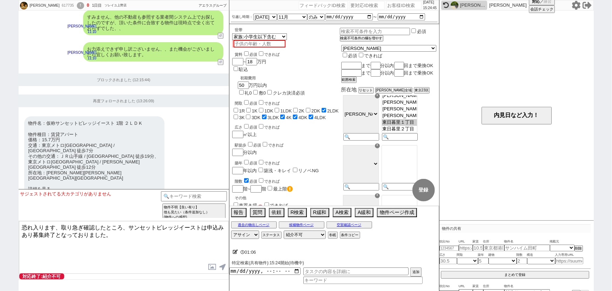
click at [124, 230] on textarea "恐れ入ります、取り急ぎ確認したところ、サンセットビレッジイーストは申込みあり募集終了となっておりました。" at bounding box center [124, 247] width 210 height 53
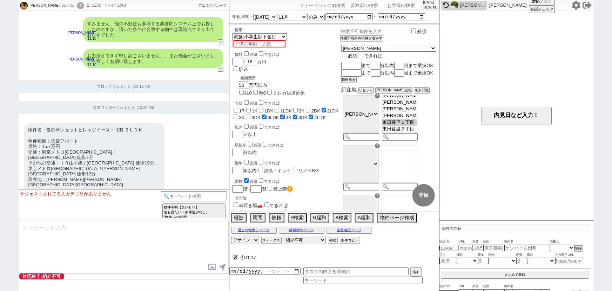
scroll to position [1026, 0]
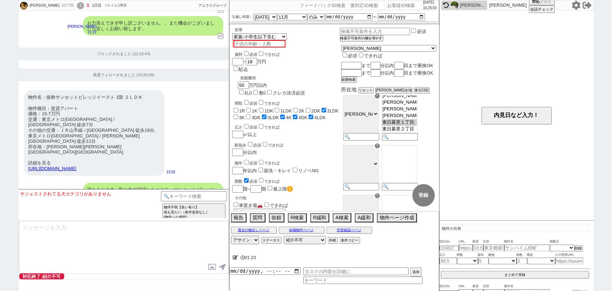
click at [69, 235] on textarea at bounding box center [124, 247] width 210 height 53
type textarea "ひ"
click at [47, 224] on textarea at bounding box center [124, 247] width 210 height 53
type textarea "お"
click at [44, 225] on textarea "日暮里、三河島、" at bounding box center [124, 247] width 210 height 53
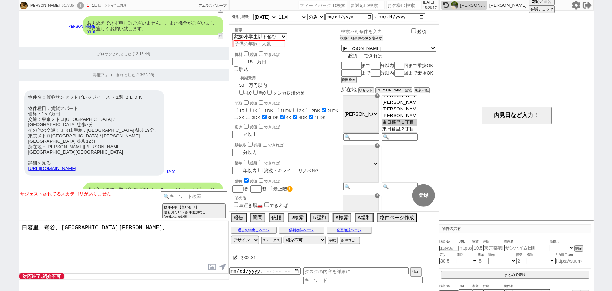
click at [113, 225] on textarea "日暮里、鶯谷、三河島、" at bounding box center [124, 247] width 210 height 53
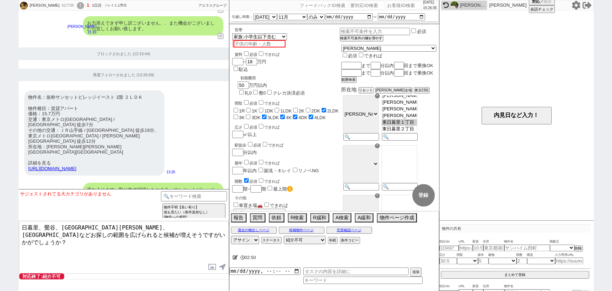
click at [22, 225] on textarea "日暮里、鶯谷、三河島、三ノ輪駅などお探しの範囲を広げられると候補が増えそうですがいかがでしょうか？" at bounding box center [124, 247] width 210 height 53
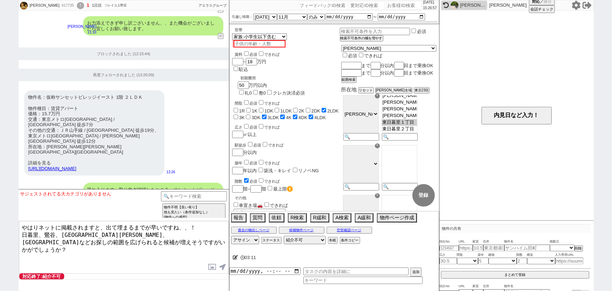
type textarea "やはりネットに掲載されますと、出て埋まるまでが早いですね、、！ 日暮里、鶯谷、三河島、三ノ輪駅などお探しの範囲を広げられると候補が増えそうですがいかがでしょう…"
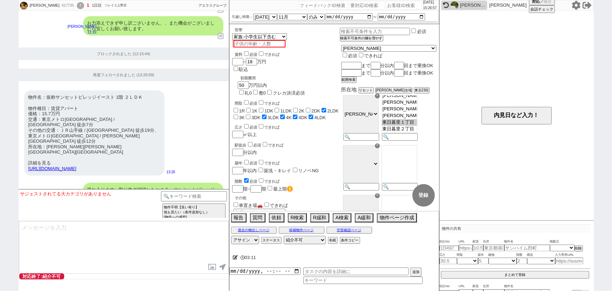
scroll to position [1063, 0]
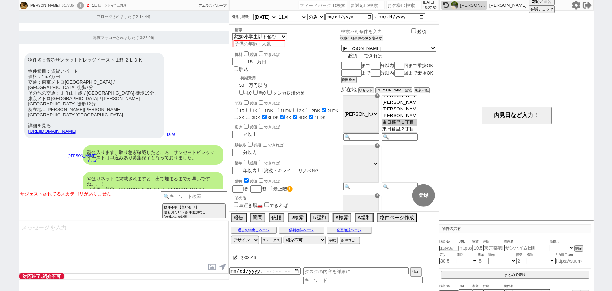
click at [205, 94] on div "物件名：仮称サンセットビレッジイースト 1階 ２ＬＤＫ 物件種目：賃貸アパート 価格：15.7万円 交通：東京メトロ日比谷線 / 三ノ輪駅 徒歩7分 その他の…" at bounding box center [124, 95] width 211 height 92
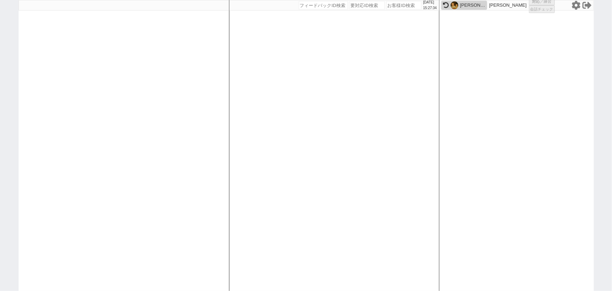
select select
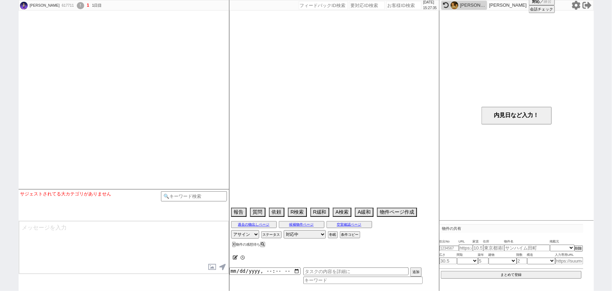
select select
select select "2025"
select select "12"
select select "37"
select select "0"
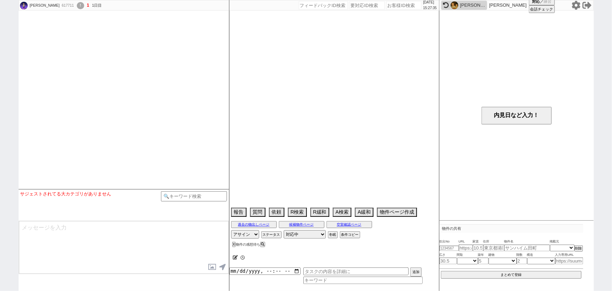
select select "4"
select select "5"
select select "10"
select select "13"
select select "16"
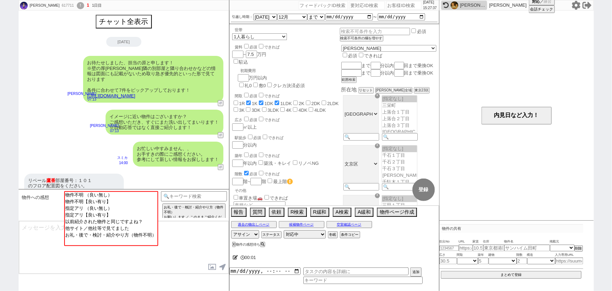
scroll to position [8, 0]
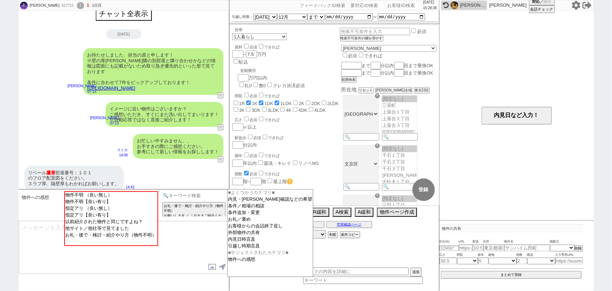
click at [187, 195] on input at bounding box center [194, 195] width 66 height 9
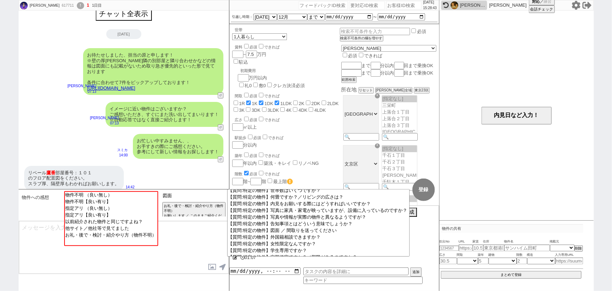
scroll to position [232, 0]
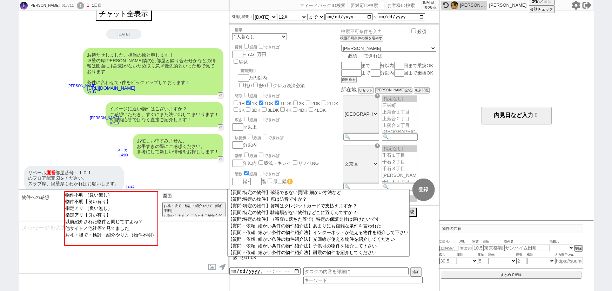
type input "図"
type input "ベース"
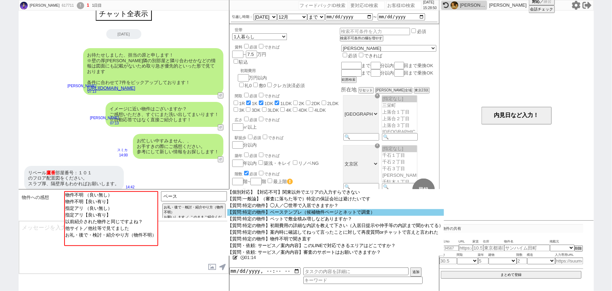
scroll to position [14, 0]
click at [309, 214] on option "【質問:特定の物件】ベーステンプレ（候補物件ページとネットで調査）" at bounding box center [335, 212] width 217 height 7
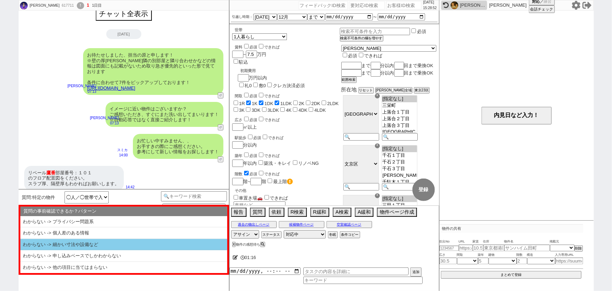
click at [141, 241] on li "わからない -> 細かい寸法や設備など" at bounding box center [123, 245] width 207 height 12
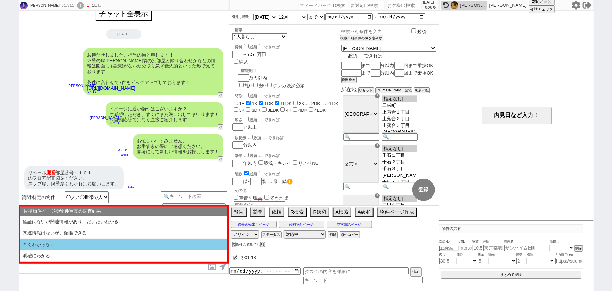
click at [90, 243] on li "全くわからない" at bounding box center [123, 245] width 207 height 12
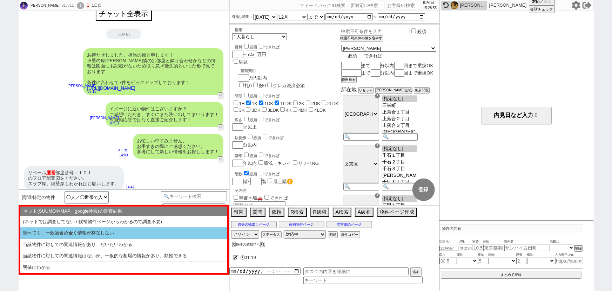
click at [82, 233] on li "調べても、一般論含め全く情報が存在しない" at bounding box center [123, 233] width 207 height 12
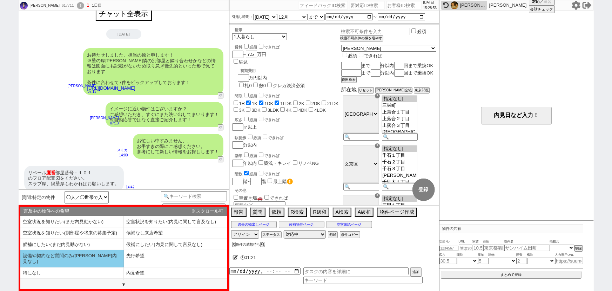
click at [76, 253] on li "設備や契約など質問のみ(空確内見なし)" at bounding box center [72, 258] width 104 height 17
select select "わからない -> 細かい寸法や設備など"
select select "全くわからない"
select select "調べても、一般論含め全く情報が存在しない"
select select "設備や契約など質問のみ(空確内見なし)"
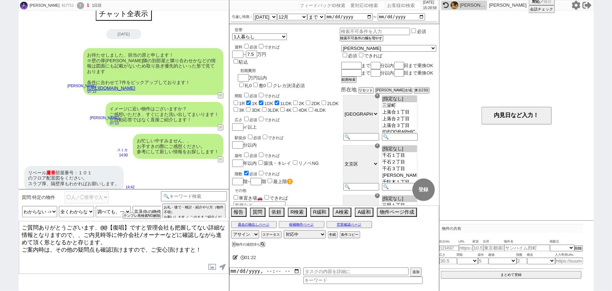
click at [135, 85] on link "https://tools.sumika.live/pages/0gubc28" at bounding box center [111, 87] width 48 height 5
click at [238, 7] on button "☓" at bounding box center [236, 7] width 13 height 14
click at [253, 223] on button "過去の物出しページ" at bounding box center [254, 224] width 46 height 6
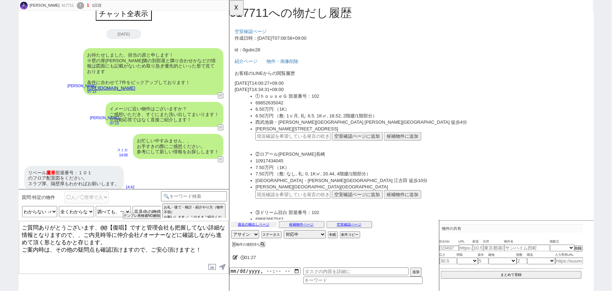
scroll to position [0, 0]
drag, startPoint x: 56, startPoint y: 167, endPoint x: 24, endPoint y: 166, distance: 32.7
click at [24, 166] on div "リベール 鷹番 部屋番号：１０１ のフロア配置図をください。 スラブ厚、隔壁厚もわかればお願いします。 14:42" at bounding box center [124, 178] width 211 height 32
copy div "リベール 鷹番"
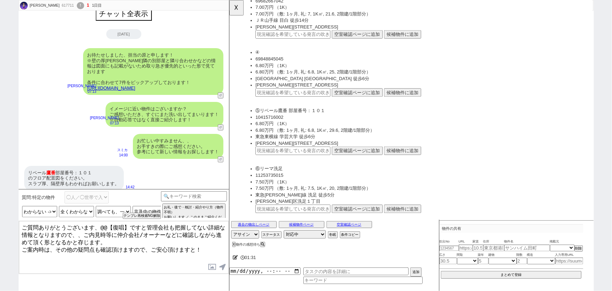
click at [407, 162] on button "候補物件に追加" at bounding box center [416, 161] width 40 height 9
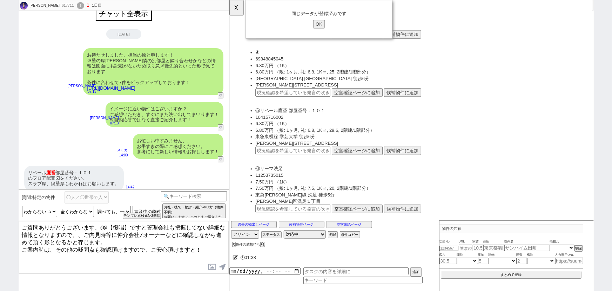
drag, startPoint x: 101, startPoint y: 225, endPoint x: 208, endPoint y: 225, distance: 107.0
click at [208, 225] on textarea "ご質問ありがとうございます、@@【復唱】ですと管理会社も把握してない詳細な情報となりますので、、ご内見時等に仲介会社/オーナーなどに確認しながら進めて頂く形と…" at bounding box center [124, 247] width 210 height 53
click at [141, 250] on textarea "ご質問ありがとうございます、事前の募集図面に記載のない詳細な情報となりますので、、ご内見時等に仲介会社/オーナーなどに確認しながら進めて頂く形となるかと存じま…" at bounding box center [124, 247] width 210 height 53
type textarea "ご質問ありがとうございます、事前の募集図面に記載のない詳細な情報となりますので、、ご内見時等に仲介会社/オーナーなどに確認しながら進めて頂く形となるかと存じま…"
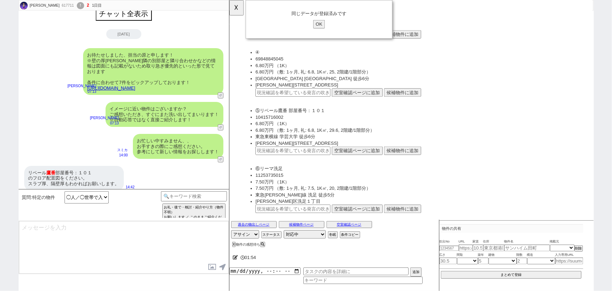
scroll to position [51, 0]
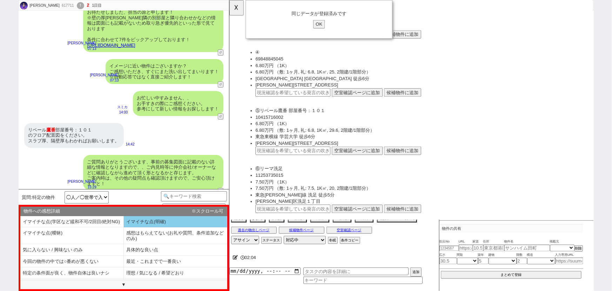
click at [140, 227] on li "イマイチな点(明確)" at bounding box center [176, 222] width 104 height 12
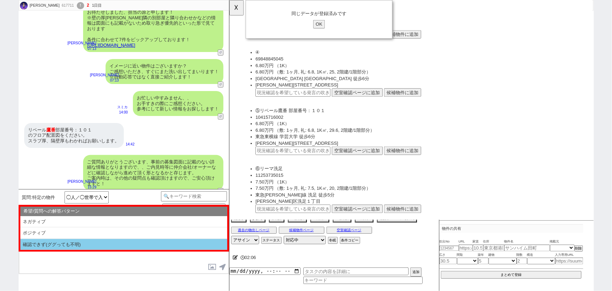
click at [82, 242] on li "確認できず(ググっても不明)" at bounding box center [123, 244] width 207 height 11
select select "イマイチな点(明確)"
select select "確認できず(ググっても不明)"
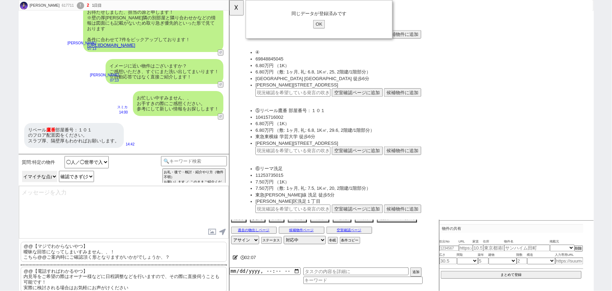
click at [45, 179] on select "物件への感想詳細 イマイチな点(学区など緩和不可/2回目/絶対NG) イマイチな点(明確) イマイチな点(曖昧) 感想はもらえてない(お礼や質問、条件追加など…" at bounding box center [39, 176] width 35 height 11
select select "感想はもらえてない(お礼や質問、条件追加などのみ)"
click at [22, 182] on select "物件への感想詳細 イマイチな点(学区など緩和不可/2回目/絶対NG) イマイチな点(明確) イマイチな点(曖昧) 感想はもらえてない(お礼や質問、条件追加など…" at bounding box center [39, 176] width 35 height 11
click at [71, 248] on p "@@【マジでわからないやつ】 曖昧な回答になってしまいすみません、、！ こちら@@ご案内時にご確認頂く形となりますがいかがでしょうか、？" at bounding box center [124, 251] width 206 height 20
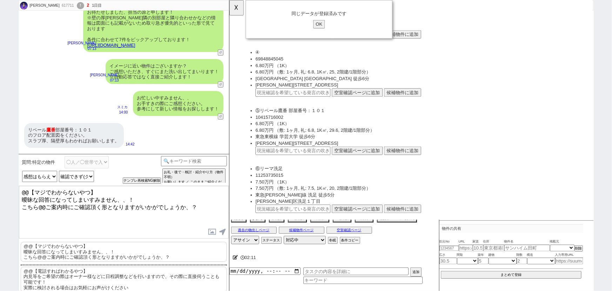
drag, startPoint x: 21, startPoint y: 195, endPoint x: 9, endPoint y: 174, distance: 24.0
click at [9, 174] on div "York Scott 617711 ! 2 1日目 冬眠中 自社客 スミカ スミカ_BPO チャット全表示 2025-10-04 お待たせしました、担当の原と…" at bounding box center [306, 145] width 612 height 291
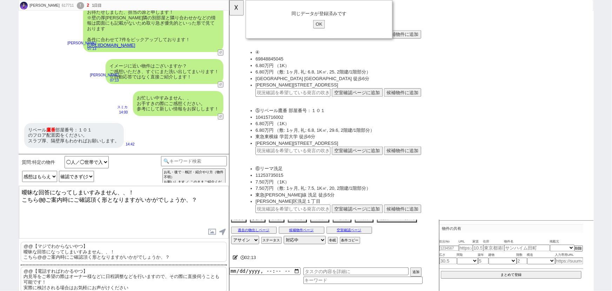
click at [46, 197] on textarea "曖昧な回答になってしまいすみません、、！ こちら@@ご案内時にご確認頂く形となりますがいかがでしょうか、？" at bounding box center [124, 212] width 210 height 53
type textarea "曖昧な回答になってしまいすみません、、！ こちらご案内時にご確認頂く形となりますがいかがでしょうか、？"
select select
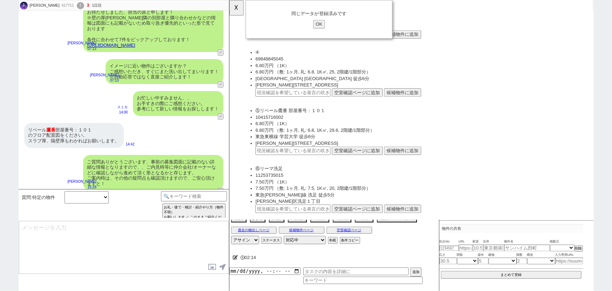
scroll to position [82, 0]
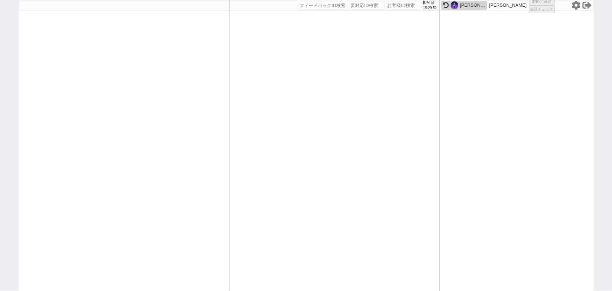
select select
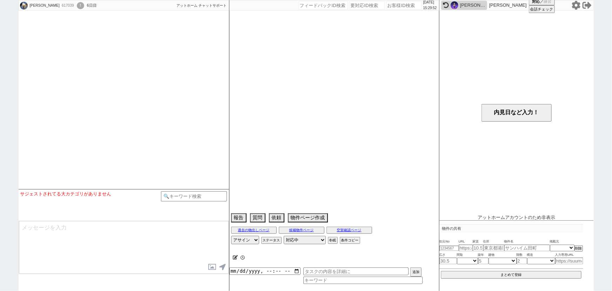
select select
select select "2025"
select select "11"
select select "36"
select select "6"
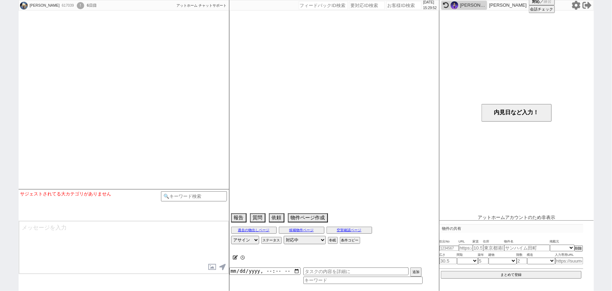
select select "14"
select select "95"
select select "2573"
select select "84"
select select "2304"
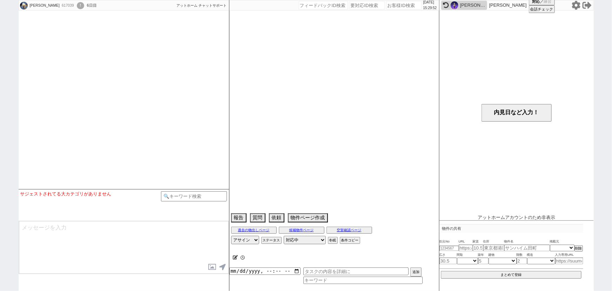
select select "13"
select select "454"
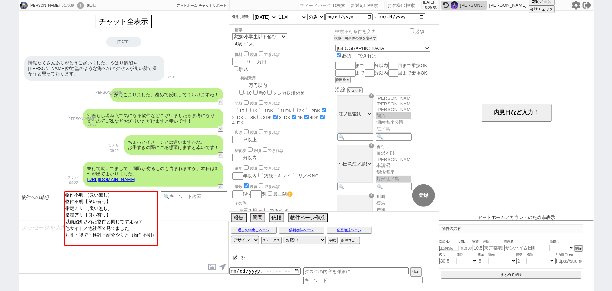
scroll to position [404, 0]
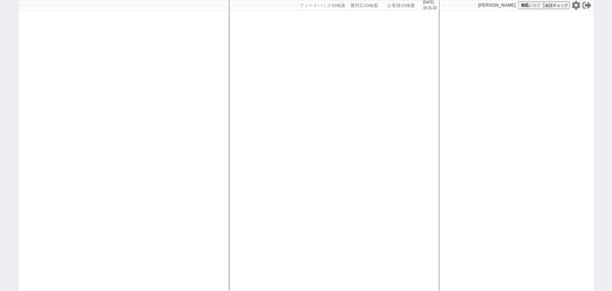
click at [94, 67] on div at bounding box center [124, 145] width 211 height 291
select select
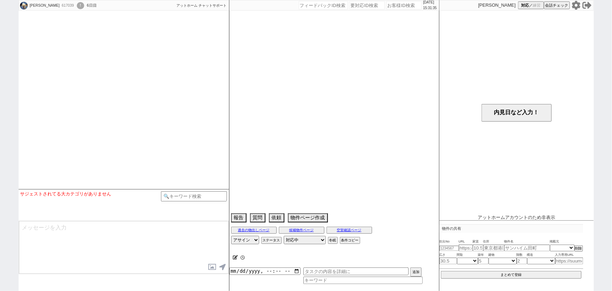
select select "2025"
select select "11"
select select "36"
select select "6"
select select "14"
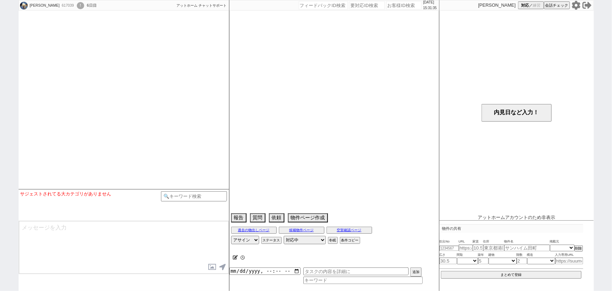
select select "95"
select select "2573"
select select "84"
select select "2304"
select select "13"
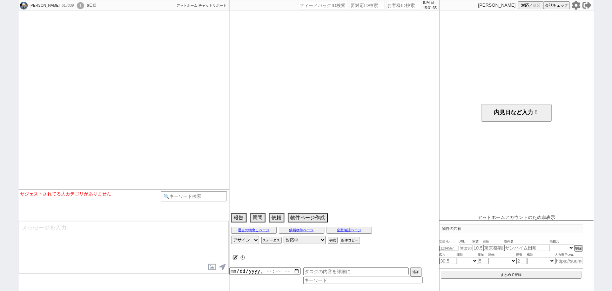
select select "454"
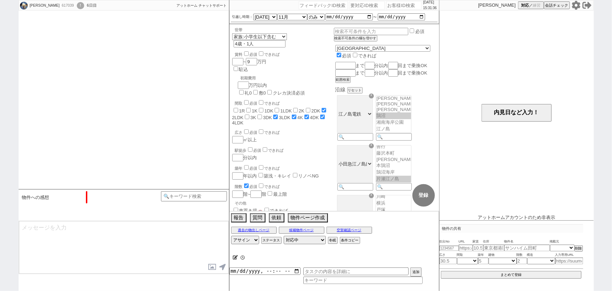
scroll to position [26, 0]
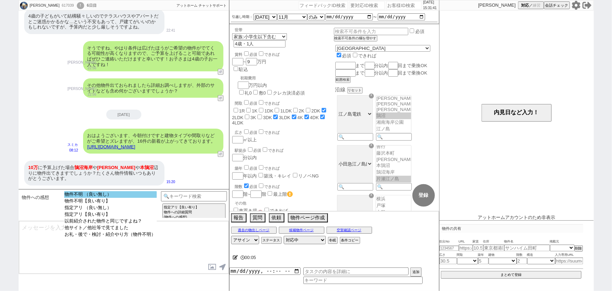
select select "物件不明 （良い無し）"
click at [105, 194] on option "物件不明 （良い無し）" at bounding box center [110, 194] width 93 height 7
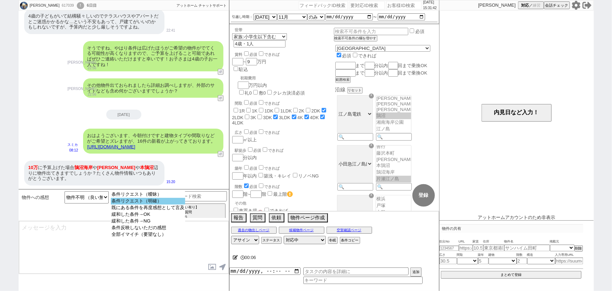
click at [136, 203] on option "条件リクエスト（明確）" at bounding box center [148, 201] width 74 height 7
select select "14"
select select "95"
select select "2573"
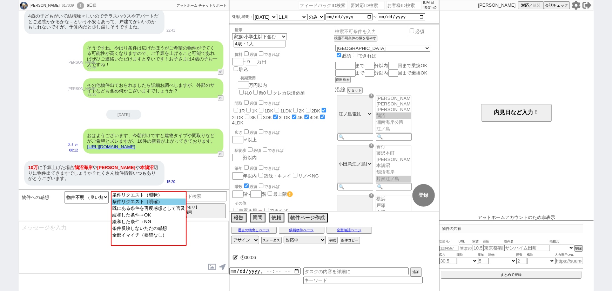
select select "84"
select select "2304"
select select "13"
select select "454"
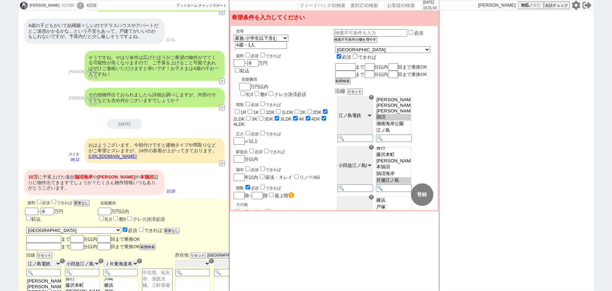
scroll to position [27, 0]
click at [257, 60] on input "9" at bounding box center [252, 63] width 10 height 6
checkbox input "false"
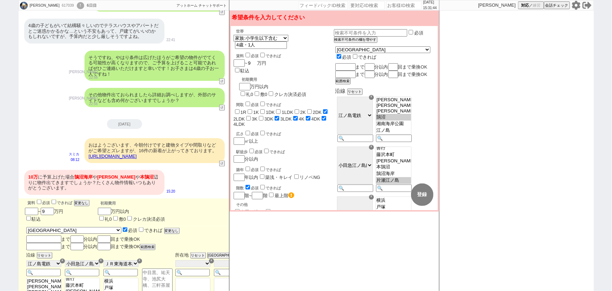
checkbox input "false"
checkbox input "true"
checkbox input "false"
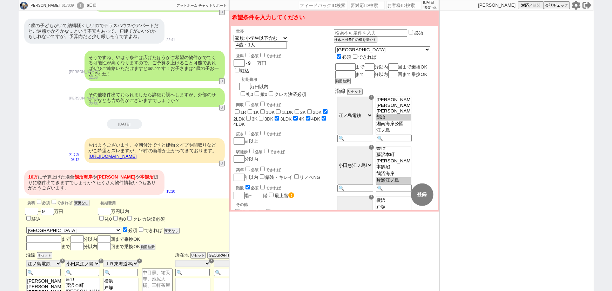
checkbox input "false"
checkbox input "true"
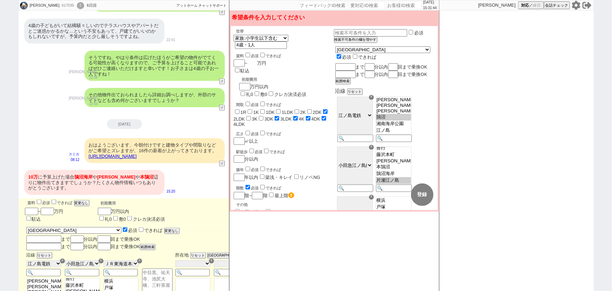
type input "1"
checkbox input "false"
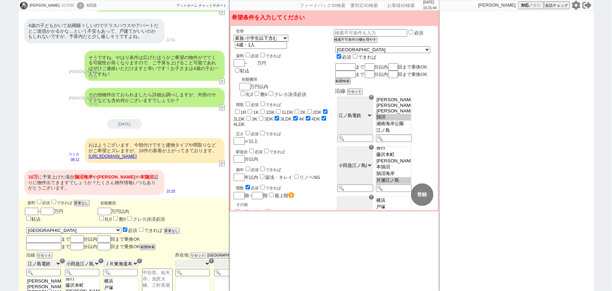
checkbox input "false"
checkbox input "true"
checkbox input "false"
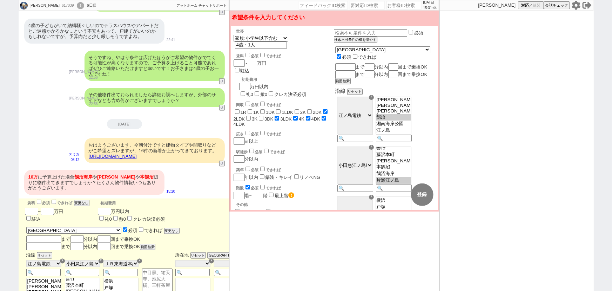
checkbox input "true"
type input "1"
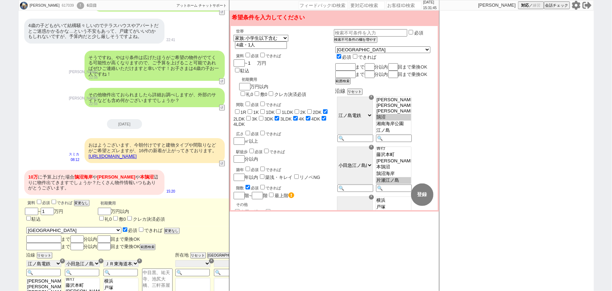
type input "10"
checkbox input "false"
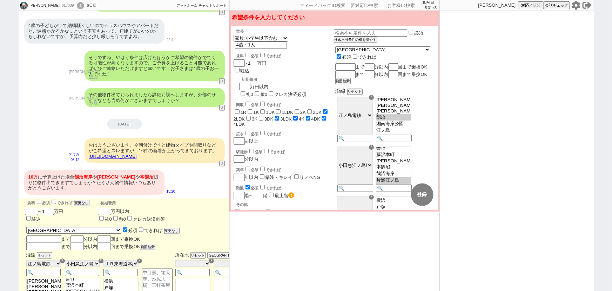
checkbox input "false"
checkbox input "true"
checkbox input "false"
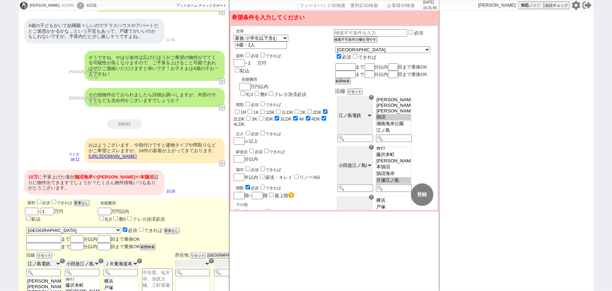
checkbox input "true"
type input "10"
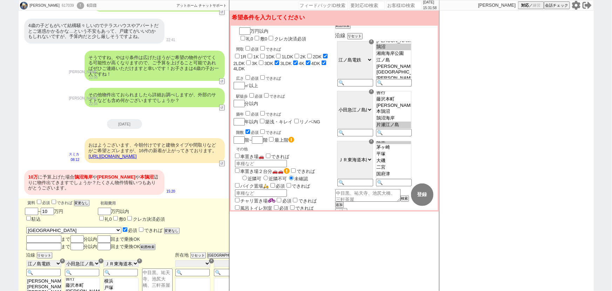
scroll to position [57, 0]
type input "10"
select select "2303"
click at [411, 120] on option "鵠沼海岸" at bounding box center [393, 117] width 35 height 7
select select "2303"
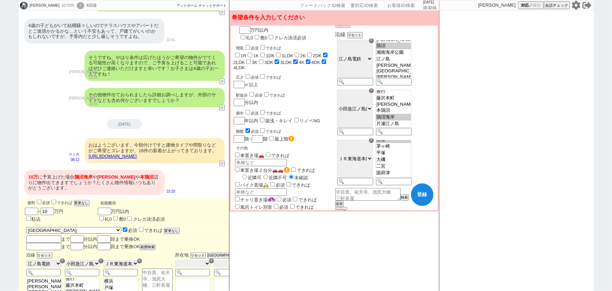
click at [374, 43] on div "☓" at bounding box center [371, 40] width 5 height 5
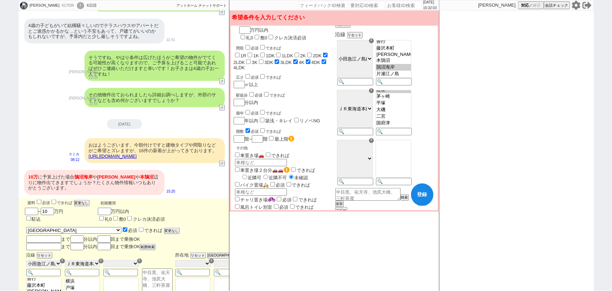
click at [374, 93] on div "☓" at bounding box center [371, 90] width 5 height 5
select select "2302"
click at [411, 64] on option "本鵠沼" at bounding box center [393, 60] width 35 height 7
select select "2302"
checkbox input "false"
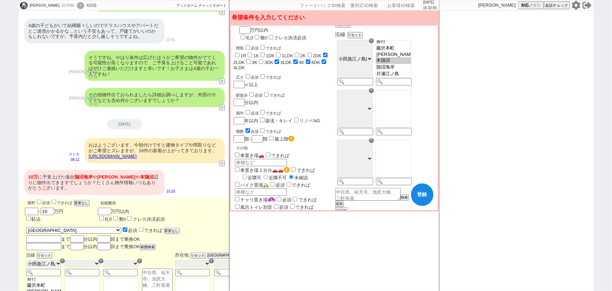
checkbox input "false"
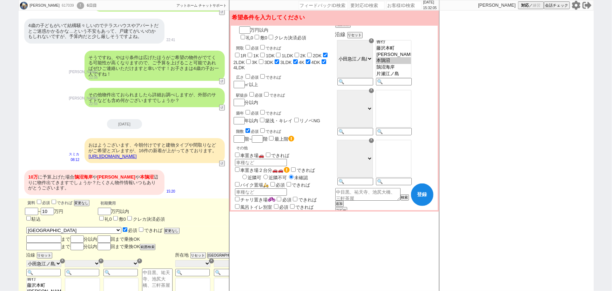
checkbox input "true"
checkbox input "false"
checkbox input "true"
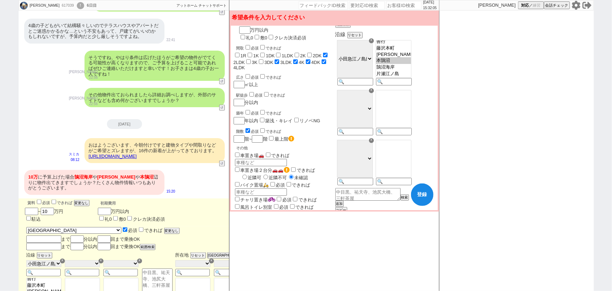
checkbox input "true"
checkbox input "false"
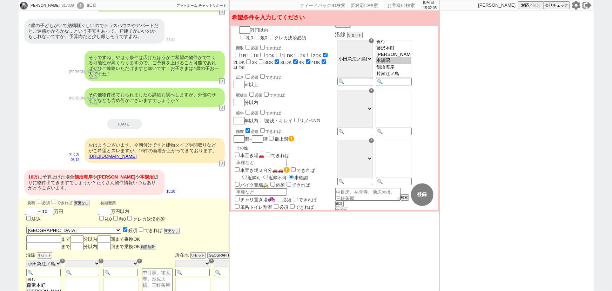
checkbox input "false"
checkbox input "true"
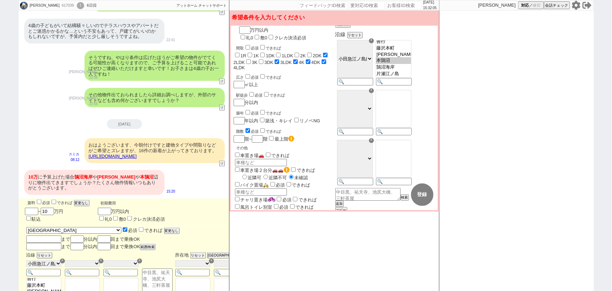
checkbox input "false"
checkbox input "true"
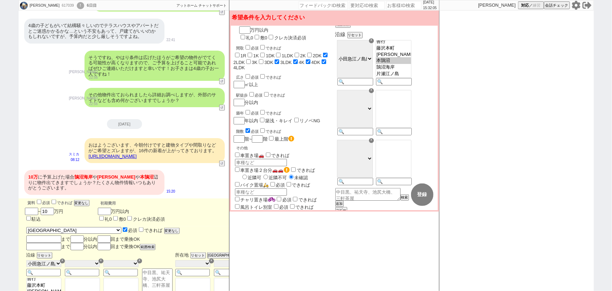
checkbox input "true"
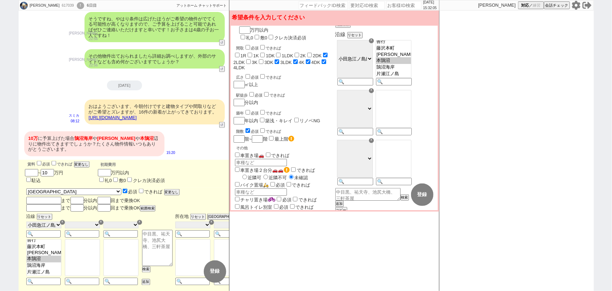
select select "84"
select select "2302"
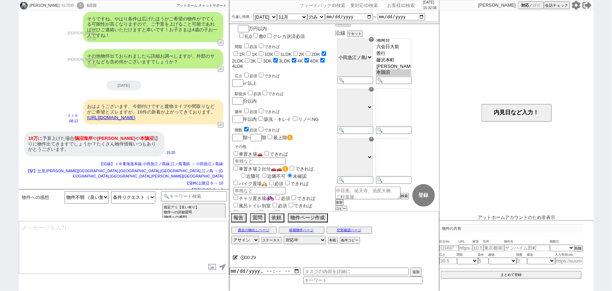
scroll to position [69, 0]
type textarea "かしこまりました、反映してまいりますね！"
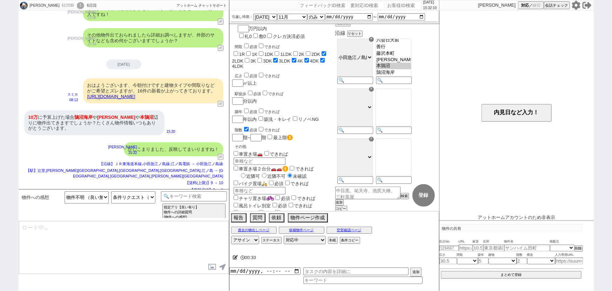
type textarea "別途もし現時点で気になる物件などございましたら参考になりますのでURLなどお送りいただけますと幸いです！"
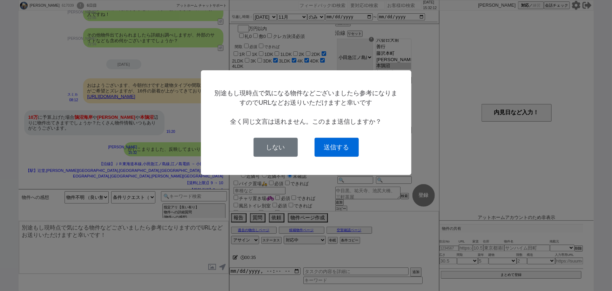
click at [339, 144] on button "送信する" at bounding box center [337, 147] width 44 height 19
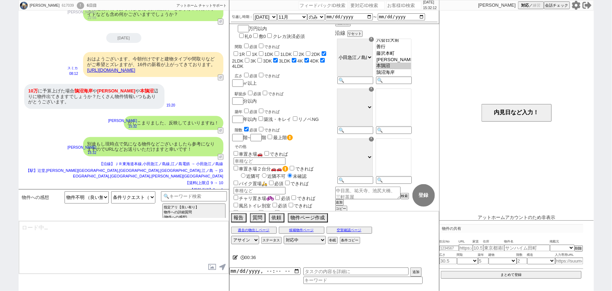
scroll to position [0, 0]
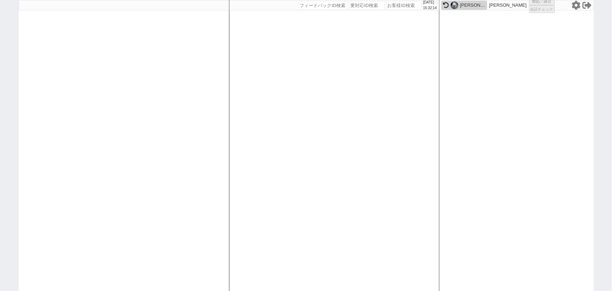
select select "1"
select select "2"
select select "5"
select select
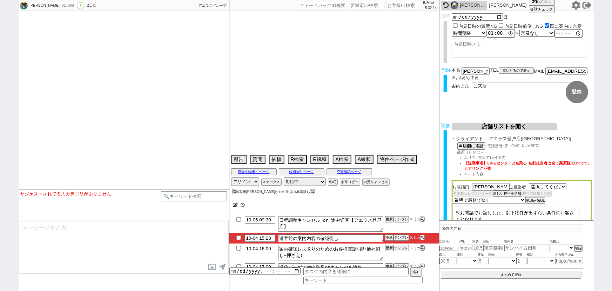
select select "2844"
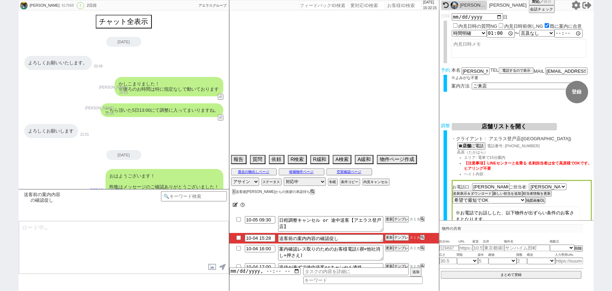
type textarea "登戸店希望 @当日までの内見予定なし"
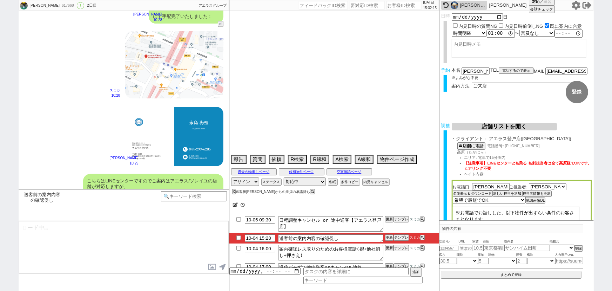
select select "2025"
select select "11"
select select "37"
select select "1"
select select "53"
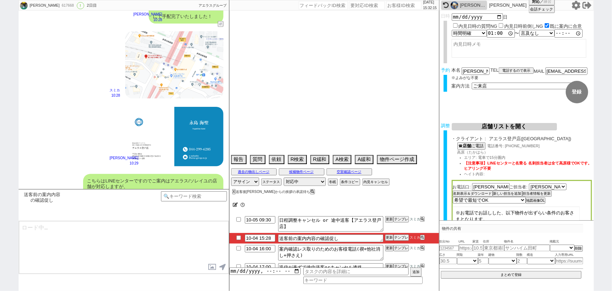
select select "1334"
select select "48"
select select "1241"
select select "47"
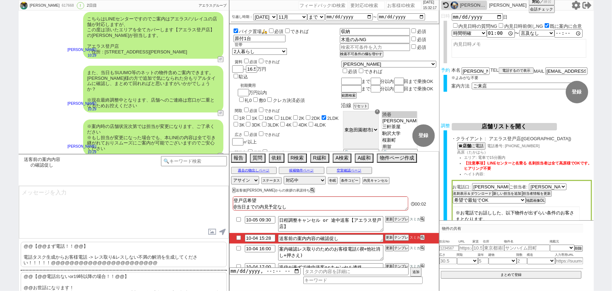
scroll to position [19, 0]
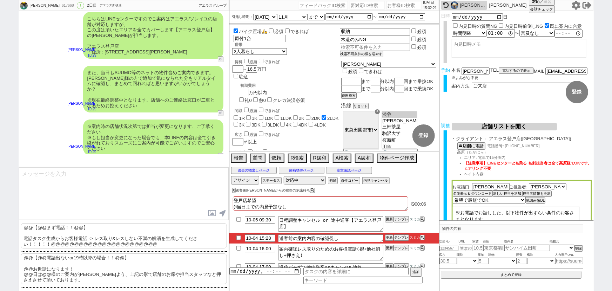
click at [93, 237] on p "@@【@@まず電話！！@@】 電話タスク生成からお客様電話 -> レス取り&レスしない不満の解消を生成してください！！！！！@@@@@@@@@@@@@@@@@…" at bounding box center [124, 235] width 206 height 25
type textarea "@@【@@まず電話！！@@】 電話タスク生成からお客様電話 -> レス取り&レスしない不満の解消を生成してください！！！！！@@@@@@@@@@@@@@@@@…"
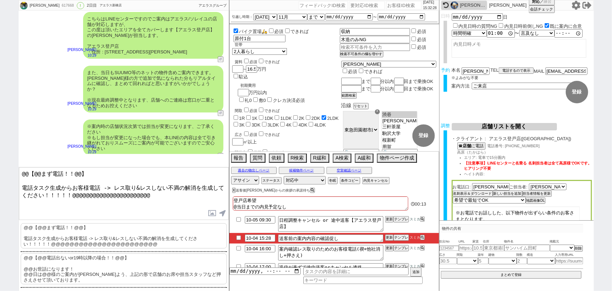
scroll to position [46, 0]
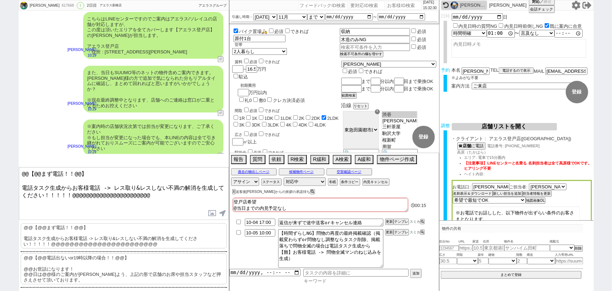
click at [319, 281] on input at bounding box center [363, 281] width 119 height 6
type input "r"
type input "レス"
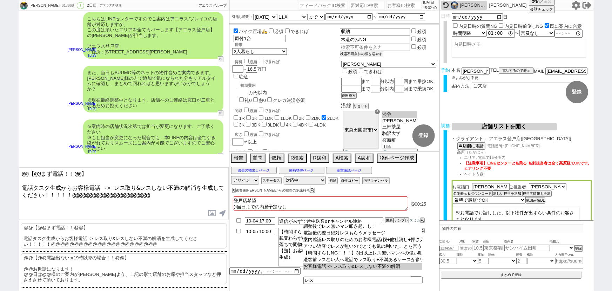
type input "お客様電話 -> レス取り&レスしない不満の解消"
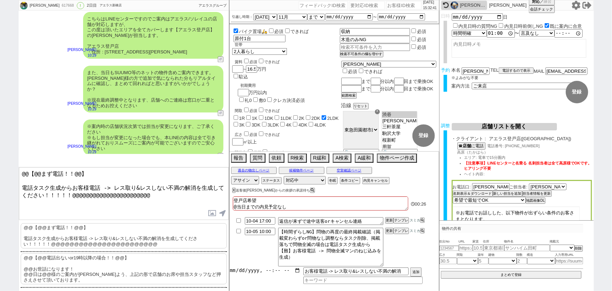
click at [263, 272] on input "datetime-local" at bounding box center [265, 270] width 71 height 6
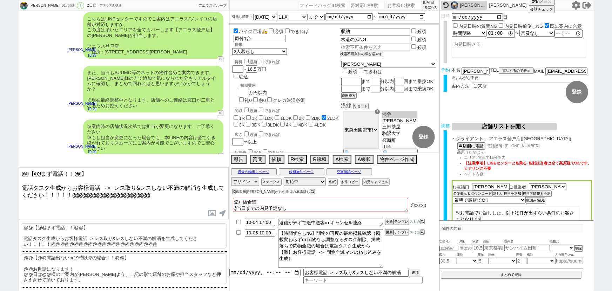
click at [415, 273] on button "追加" at bounding box center [416, 272] width 10 height 8
type input "[DATE]T15:00"
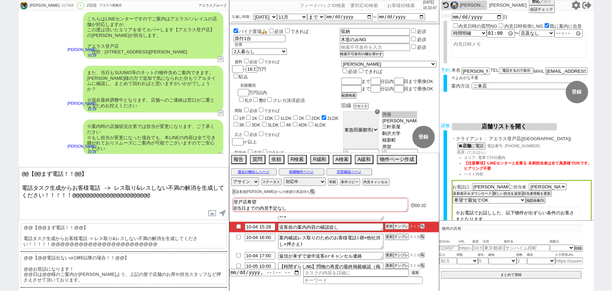
scroll to position [0, 0]
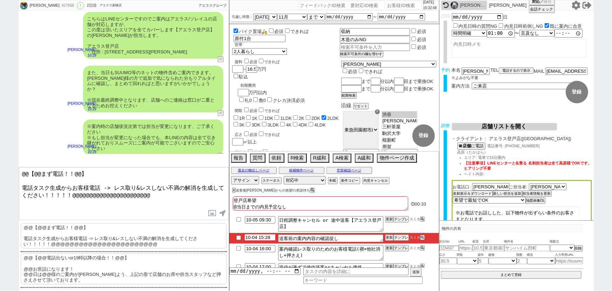
click at [264, 241] on li "10-04 15:28 送客前の案内内容の確認促し 更新 テンプレ スミカ" at bounding box center [335, 238] width 210 height 11
type input "10-04 16:28"
click at [389, 238] on button "更新" at bounding box center [388, 237] width 7 height 5
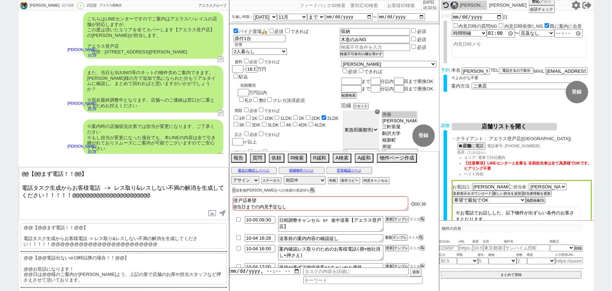
click at [389, 238] on button "更新" at bounding box center [388, 237] width 7 height 5
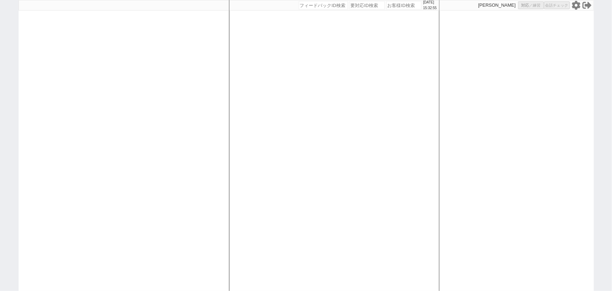
select select "100"
select select "1"
select select "2"
select select "5"
select select
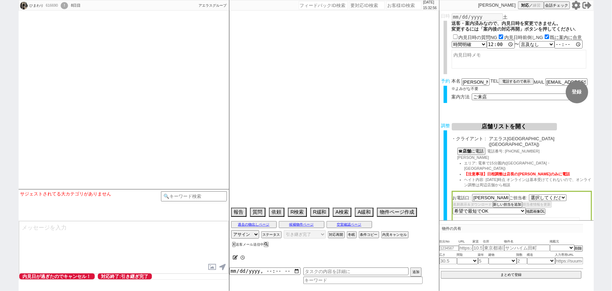
select select "[DATE]"
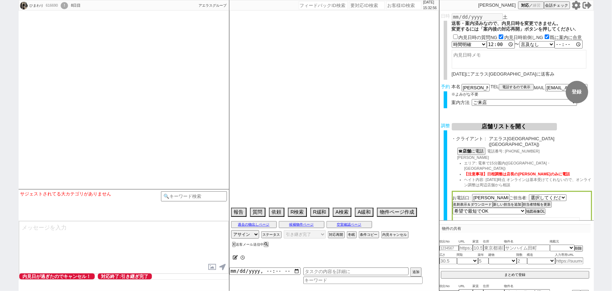
select select "2025"
select select "10"
select select "34"
select select "1"
select select "8"
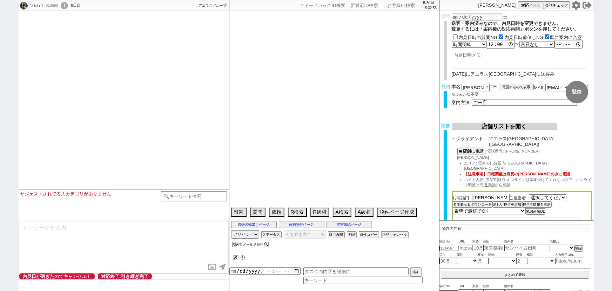
select select "23"
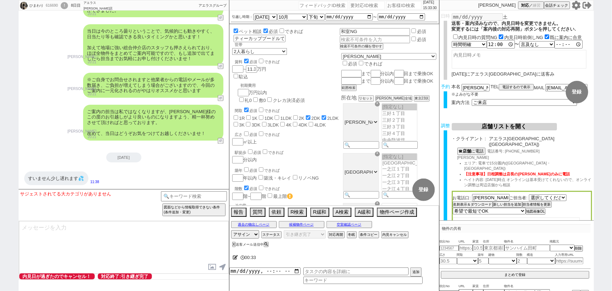
scroll to position [4754, 0]
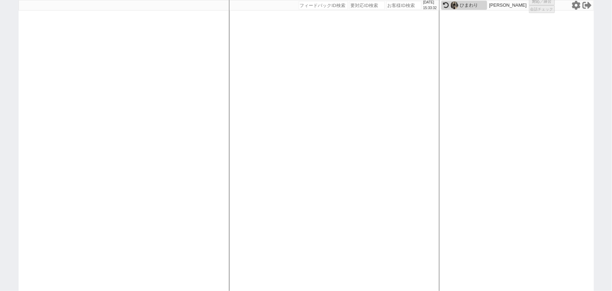
select select
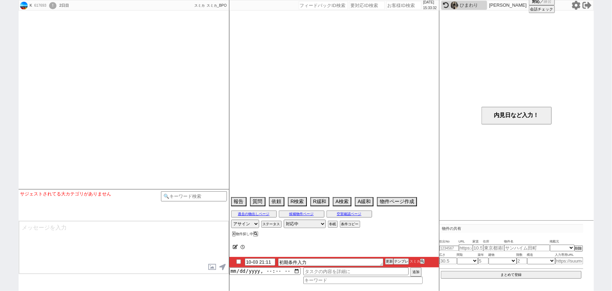
select select
select select "15"
select select "6"
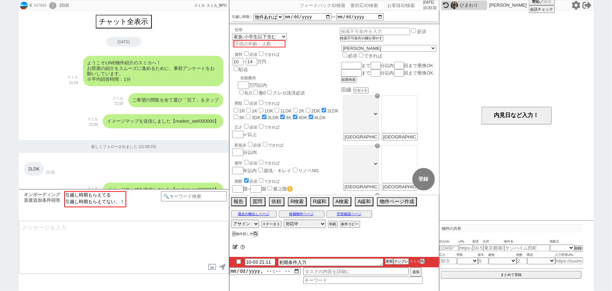
scroll to position [507, 0]
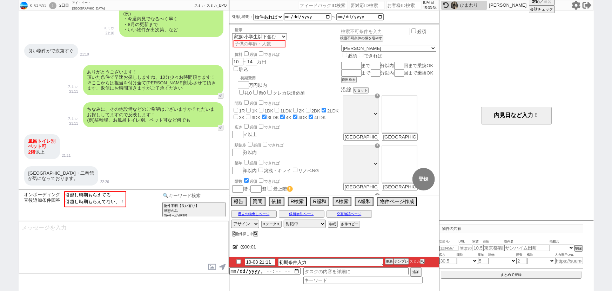
click at [201, 193] on input at bounding box center [194, 195] width 66 height 9
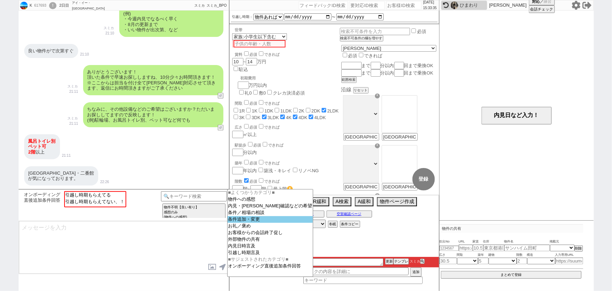
click at [253, 220] on option "条件追加・変更" at bounding box center [271, 219] width 86 height 7
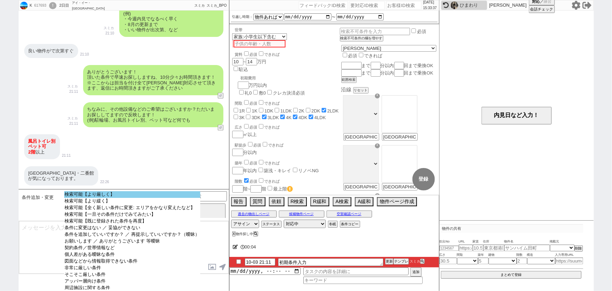
click at [112, 195] on option "検索可能【より厳しく】" at bounding box center [132, 194] width 136 height 7
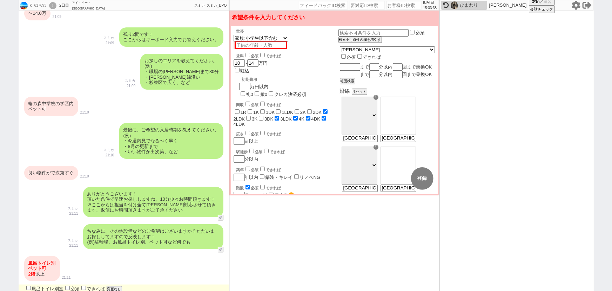
scroll to position [450, 0]
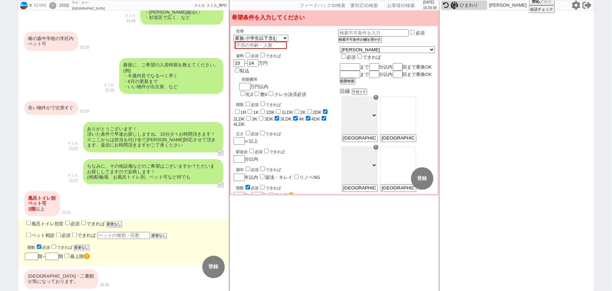
click at [46, 222] on label "風呂トイレ別室" at bounding box center [44, 223] width 39 height 5
click at [31, 222] on input "風呂トイレ別室" at bounding box center [28, 222] width 5 height 5
checkbox input "true"
checkbox input "false"
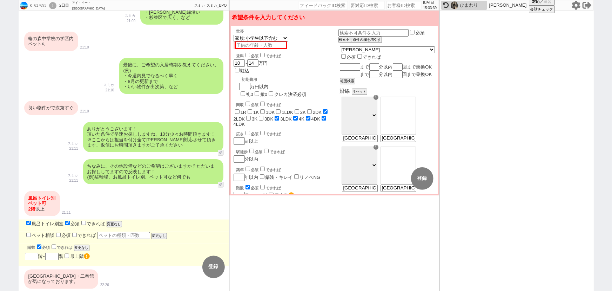
checkbox input "false"
checkbox input "true"
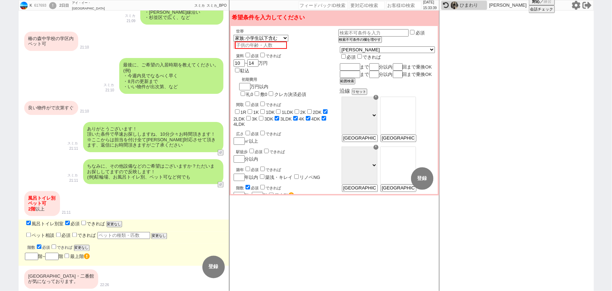
checkbox input "false"
checkbox input "true"
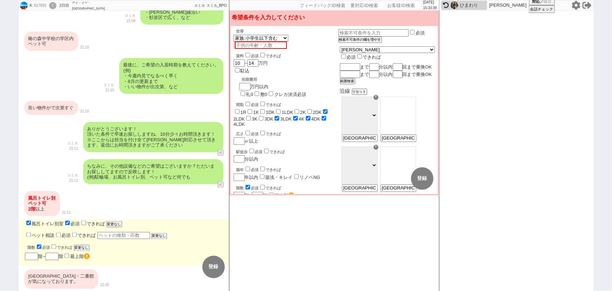
checkbox input "true"
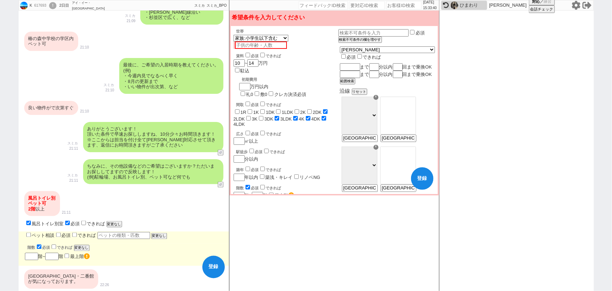
click at [39, 234] on label "ペット相談" at bounding box center [40, 235] width 30 height 5
click at [31, 234] on input "ペット相談" at bounding box center [28, 234] width 5 height 5
checkbox input "true"
checkbox input "false"
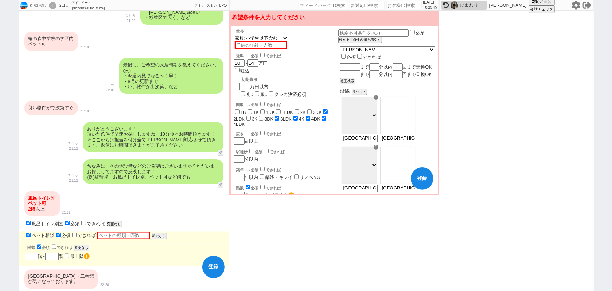
checkbox input "false"
checkbox input "true"
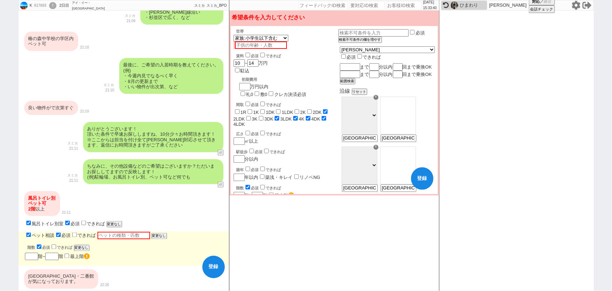
checkbox input "false"
checkbox input "true"
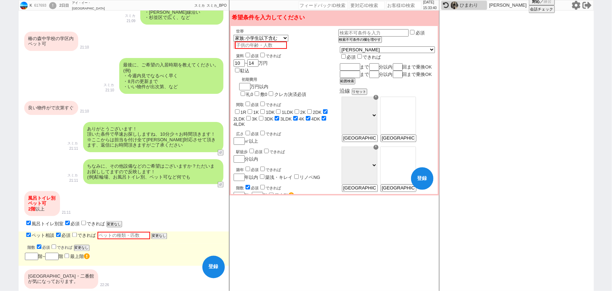
checkbox input "true"
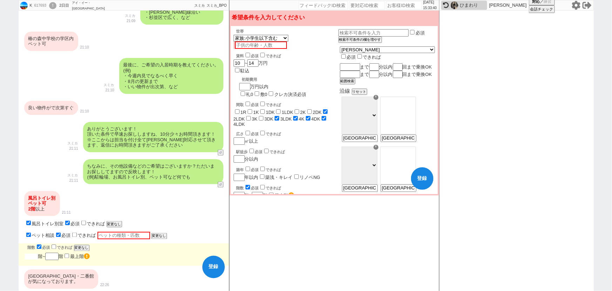
click at [32, 255] on input "number" at bounding box center [31, 256] width 13 height 6
checkbox input "false"
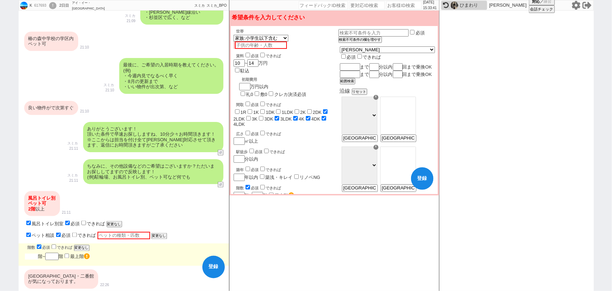
checkbox input "false"
checkbox input "true"
checkbox input "false"
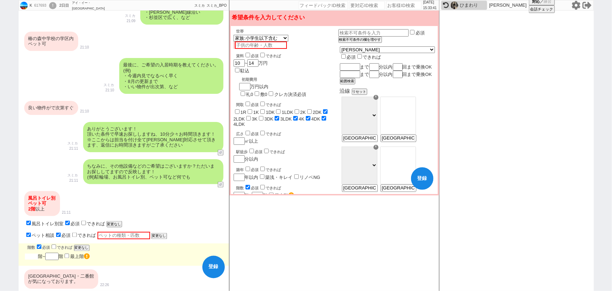
checkbox input "true"
type input "2"
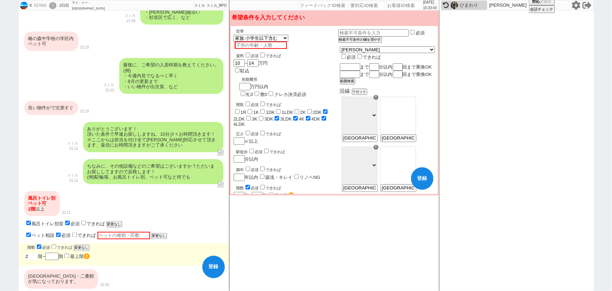
type input "2"
checkbox input "false"
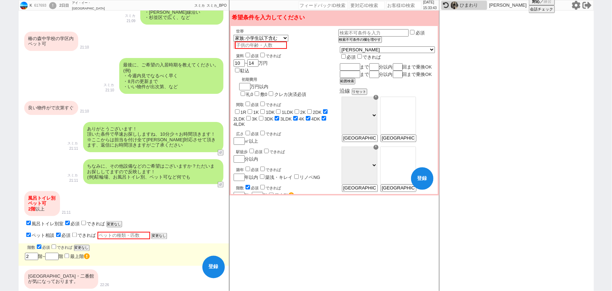
checkbox input "false"
checkbox input "true"
checkbox input "false"
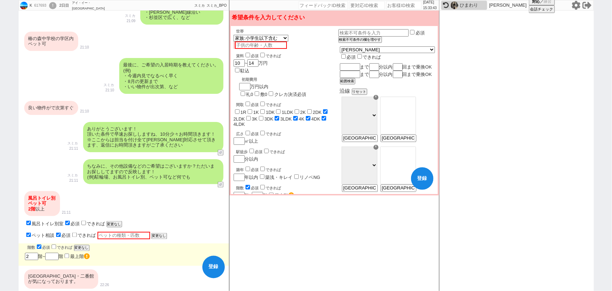
checkbox input "true"
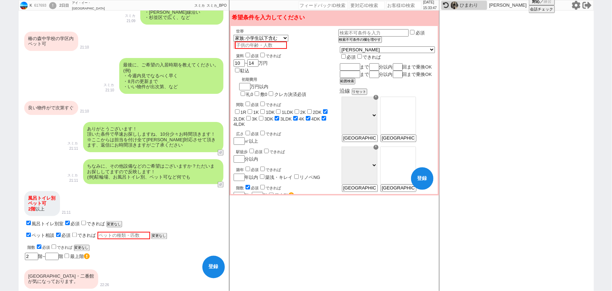
click at [151, 127] on div "ありがとうございます！ 頂いた条件で早速お探ししますね、10分少々お時間頂きます！ ※ここからは担当を付け全て[PERSON_NAME]対応させて頂きます、返…" at bounding box center [153, 137] width 140 height 30
click at [145, 61] on div "最後に、ご希望の入居時期を教えてください。 (例) ・今週内見でなるべく早く ・8月の更新まで ・いい物件が出次第、など" at bounding box center [171, 76] width 104 height 36
click at [59, 99] on div "良い物件がで次第すぐ 21:10" at bounding box center [124, 107] width 211 height 21
click at [58, 52] on div "[GEOGRAPHIC_DATA]中学校の学区内 ペット可 21:10" at bounding box center [124, 41] width 211 height 26
click at [64, 44] on div "[GEOGRAPHIC_DATA]中学校の学区内 ペット可" at bounding box center [51, 41] width 54 height 19
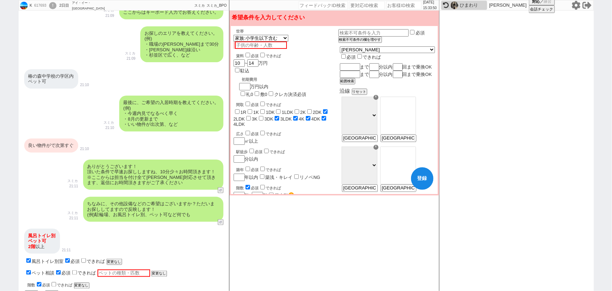
click at [176, 39] on div "お探しのエリアを教えてください。 (例) ・職場の[PERSON_NAME]まで30分 ・[PERSON_NAME][GEOGRAPHIC_DATA]沿い ・…" at bounding box center [181, 44] width 83 height 36
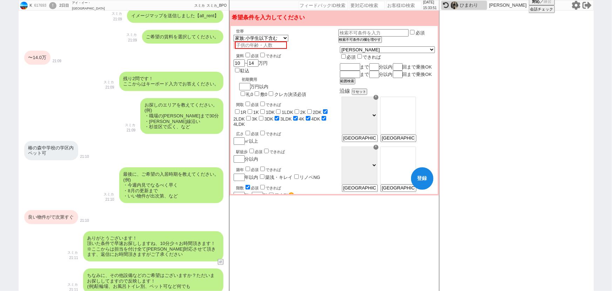
scroll to position [339, 0]
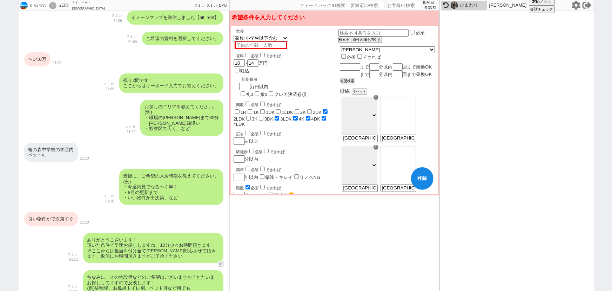
click at [167, 41] on div "ご希望の賃料を選択してください。" at bounding box center [182, 39] width 81 height 14
click at [36, 62] on div "〜14.0万" at bounding box center [37, 59] width 26 height 14
click at [159, 84] on div "残り2問です！ ここからはキーボード入力でお答えください。" at bounding box center [171, 82] width 104 height 19
click at [170, 130] on div "お探しのエリアを教えてください。 (例) ・職場の渋谷まで30分 ・三田線沿い ・杉並区で広く、など" at bounding box center [181, 118] width 83 height 36
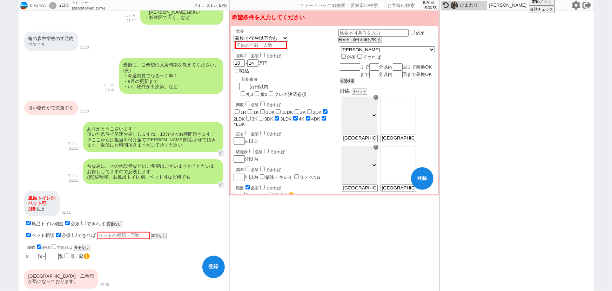
click at [70, 272] on div "ルシェリア一番館・二番館 が気になっております。" at bounding box center [61, 278] width 74 height 19
click at [126, 185] on div "ちなみに、その他設備などのご希望はございますか？ただいまお探ししてますので反映します！ (例)駐輪場、お風呂トイレ別、ペット可など何でも スミカ 21:11 …" at bounding box center [124, 171] width 211 height 32
click at [127, 174] on div "ちなみに、その他設備などのご希望はございますか？ただいまお探ししてますので反映します！ (例)駐輪場、お風呂トイレ別、ペット可など何でも" at bounding box center [153, 171] width 140 height 25
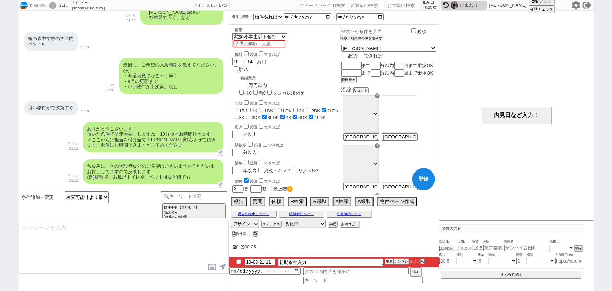
scroll to position [507, 0]
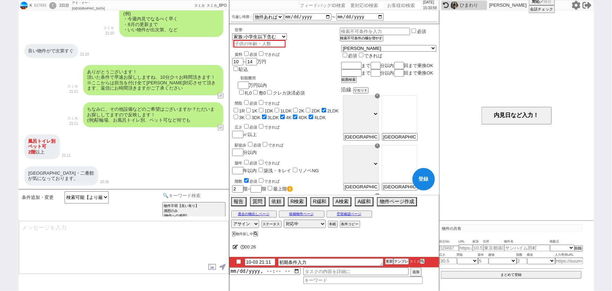
click at [179, 193] on input at bounding box center [194, 195] width 66 height 9
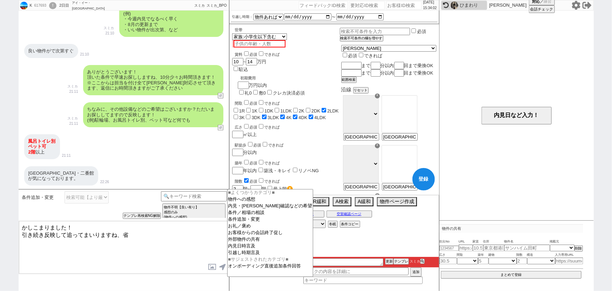
type textarea "かしこまりました！ 引き続き反映して追ってまいりますね、"
click at [179, 193] on input at bounding box center [194, 195] width 66 height 9
type input "省く"
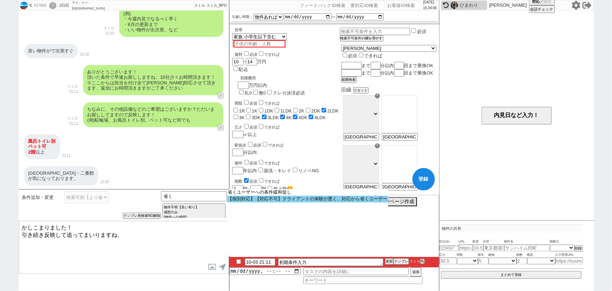
click at [305, 199] on option "【個別対応】【対応不可】クライアントの体験が悪く、対応から省くユーザー" at bounding box center [307, 198] width 161 height 7
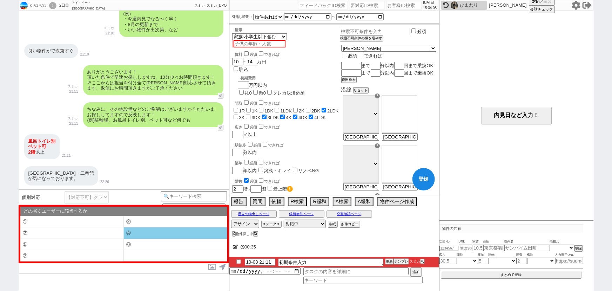
click at [144, 229] on li "④" at bounding box center [176, 233] width 104 height 12
select select "④"
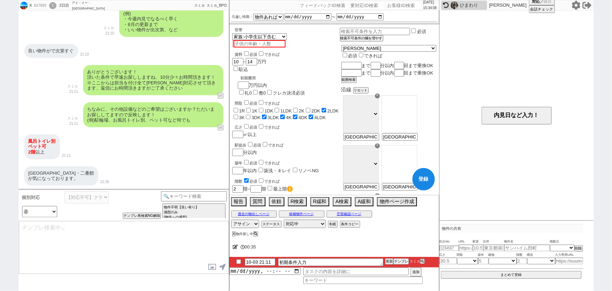
type textarea "すみません、他の不動産も参照する業者間システム上でお探ししたのですが、頂いた条件に合致する物件は現時点で全く出ておらずでした、、"
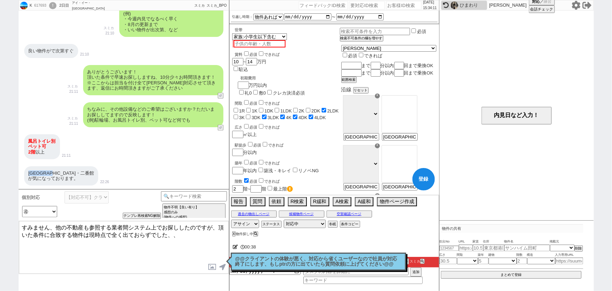
drag, startPoint x: 64, startPoint y: 172, endPoint x: 26, endPoint y: 169, distance: 38.0
click at [26, 169] on div "ルシェリア一番館・二番館 が気になっております。" at bounding box center [61, 175] width 74 height 19
copy div "ルシェリア一番館"
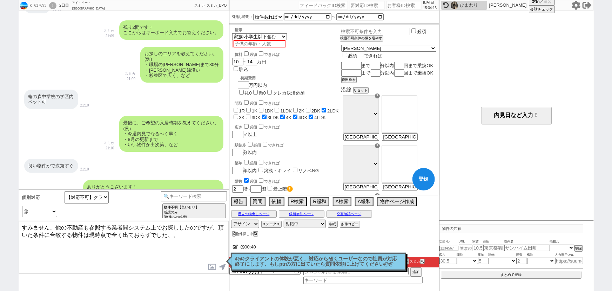
scroll to position [356, 0]
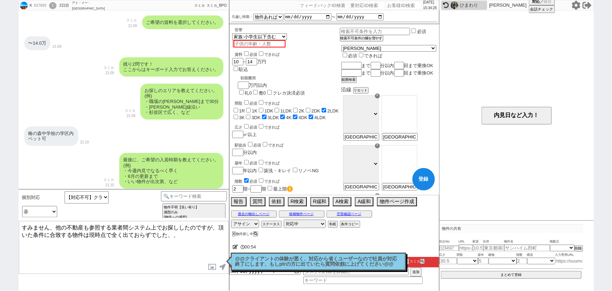
click at [570, 262] on input at bounding box center [570, 261] width 28 height 6
paste input "https://suumo.jp/chintai/jnc_000099323754/"
type input "https://suumo.jp/chintai/jnc_000099323754/"
click at [49, 138] on div "椿の森中学校の学区内 ペット可" at bounding box center [51, 135] width 54 height 19
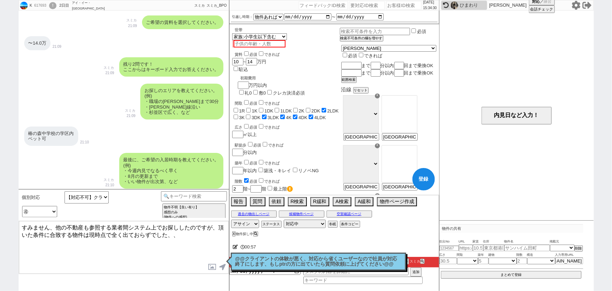
scroll to position [0, 0]
click at [49, 138] on div "椿の森中学校の学区内 ペット可" at bounding box center [51, 135] width 54 height 19
click at [448, 249] on input "number" at bounding box center [449, 248] width 19 height 5
paste input "37238838"
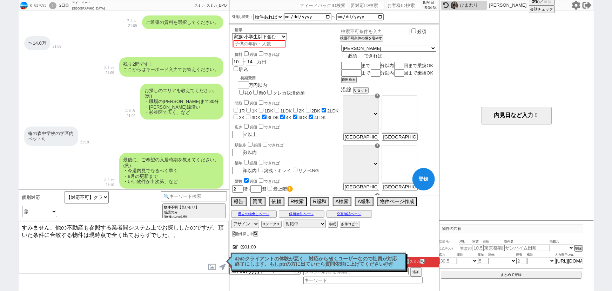
type input "37238838"
select select
type input "37238838"
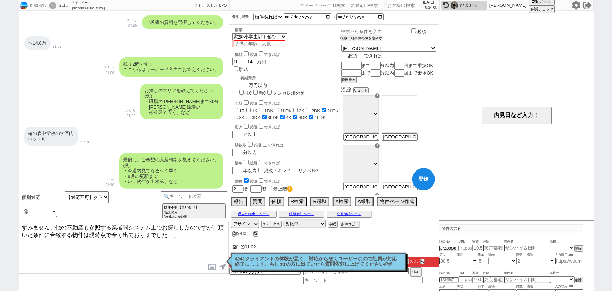
click at [451, 283] on div "広さ 間取 築年 建物 階数 構造 入力専用URL" at bounding box center [512, 286] width 144 height 6
click at [449, 277] on input "number" at bounding box center [449, 279] width 19 height 5
paste input "37238838"
type input "37238838"
select select
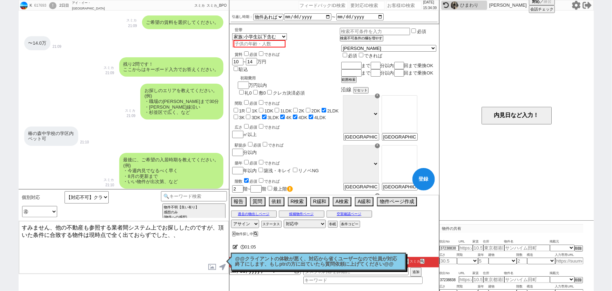
scroll to position [507, 0]
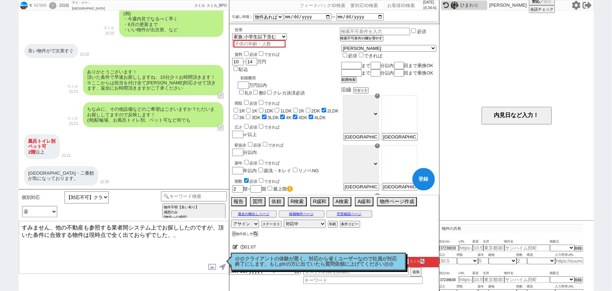
type input "37238838"
click at [82, 173] on div "ルシェリア一番館・二番館 が気になっております。" at bounding box center [61, 175] width 74 height 19
drag, startPoint x: 50, startPoint y: 172, endPoint x: 28, endPoint y: 173, distance: 22.1
click at [28, 173] on div "ルシェリア一番館・二番館 が気になっております。" at bounding box center [61, 175] width 74 height 19
copy div "ルシェリア"
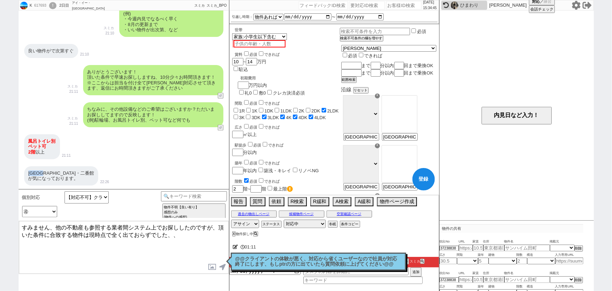
type input "12"
type input "千葉県千葉市中央区祐光４"
type input "ルシェリア一番館"
type input "55.84"
select select "6"
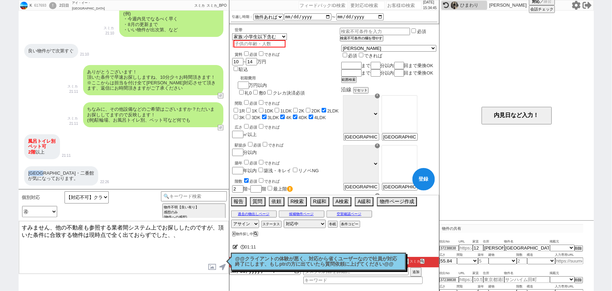
type input "9"
select select "1"
type input "1"
select select "8"
click at [564, 261] on input at bounding box center [570, 261] width 28 height 6
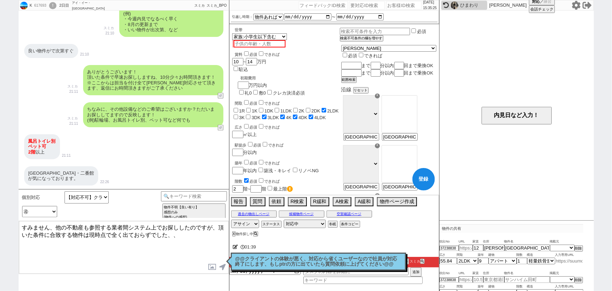
paste input "https://suumo.jp/chintai/bc_100464237349/"
type input "https://suumo.jp/chintai/bc_100464237349/"
click at [534, 270] on div "吹出No URL 家賃 住所 物件名 掲載元" at bounding box center [512, 273] width 144 height 6
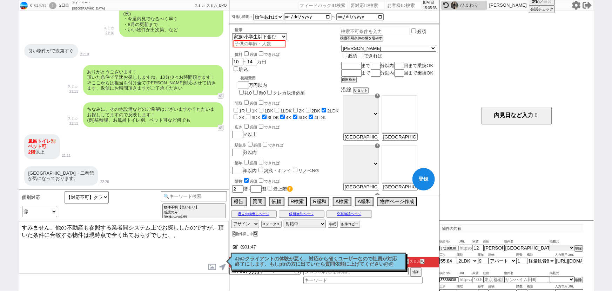
drag, startPoint x: 566, startPoint y: 249, endPoint x: 530, endPoint y: 242, distance: 37.2
click at [530, 242] on div "吹出No URL 家賃 住所 物件名 掲載元 37238838 12 千葉県千葉市中央区祐光４ ルシェリア一番館 掲載元 SUUMO HOMEs sumait…" at bounding box center [512, 251] width 144 height 26
type input "ルシェリア一番館・二番館 103号室"
select select "100"
click at [550, 245] on select "掲載元 SUUMO HOMEs sumaity yahoo goo at home smocca nifty chintai goodrooms r-stor…" at bounding box center [562, 248] width 25 height 6
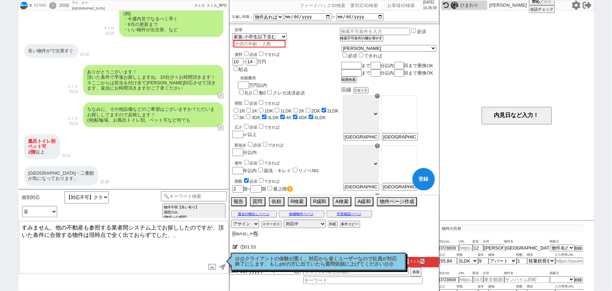
click at [531, 249] on input "ルシェリア一番館・二番館 103号室" at bounding box center [528, 248] width 46 height 6
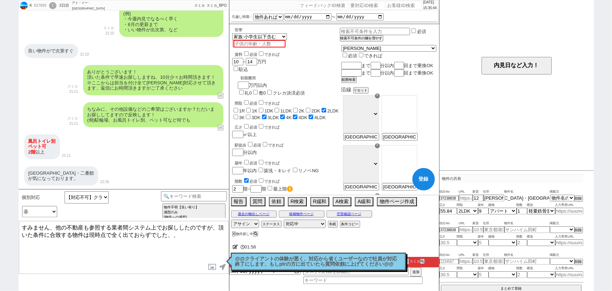
drag, startPoint x: 537, startPoint y: 199, endPoint x: 560, endPoint y: 203, distance: 24.2
click at [560, 203] on div "吹出No URL 家賃 住所 物件名 掲載元 37238838 12 千葉県千葉市中央区祐光４ ルシェリア一番館・二番館 103号室 掲載元 SUUMO HO…" at bounding box center [512, 201] width 144 height 26
type input "ルシェリア一番館・二番館"
click at [512, 286] on button "まとめて登録" at bounding box center [511, 287] width 141 height 6
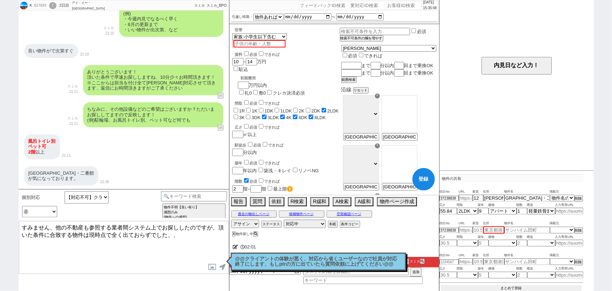
scroll to position [49, 0]
click at [578, 230] on button "削除" at bounding box center [578, 231] width 7 height 5
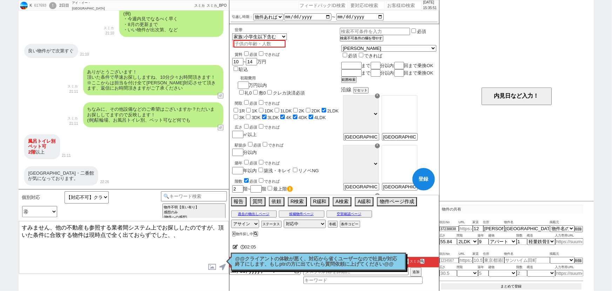
click at [518, 283] on button "まとめて登録" at bounding box center [511, 286] width 141 height 6
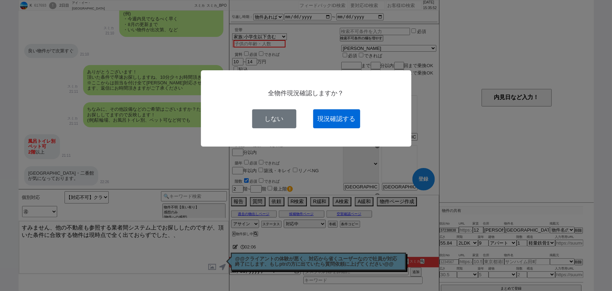
click at [339, 112] on button "現況確認する" at bounding box center [336, 118] width 47 height 19
select select
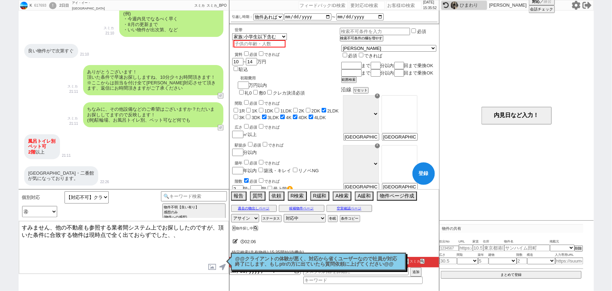
scroll to position [0, 0]
click at [361, 207] on button "空室確認ページ" at bounding box center [350, 208] width 46 height 6
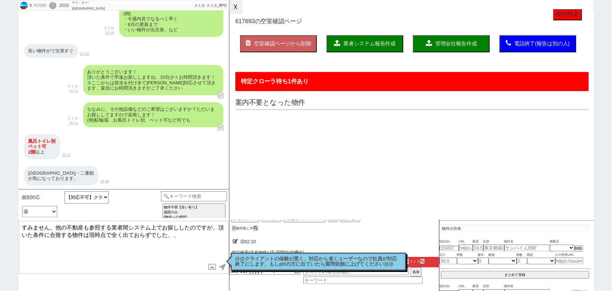
click at [239, 8] on button "☓" at bounding box center [236, 7] width 13 height 14
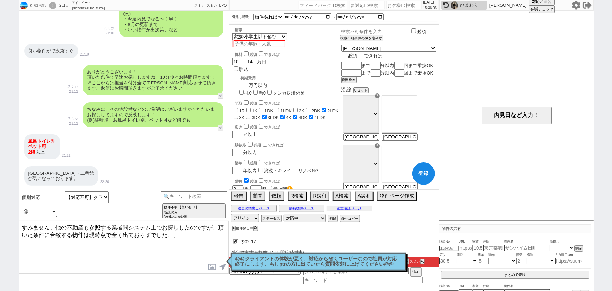
click at [370, 208] on button "空室確認ページ" at bounding box center [350, 208] width 46 height 6
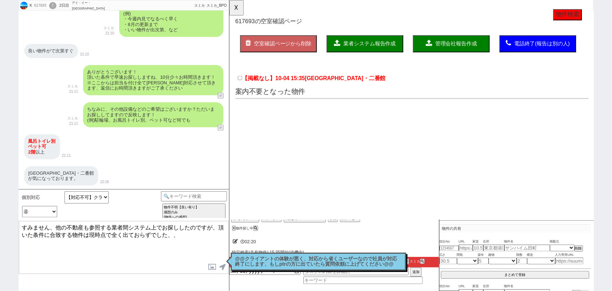
click at [188, 234] on textarea "すみません、他の不動産も参照する業者間システム上でお探ししたのですが、頂いた条件に合致する物件は現時点で全く出ておらずでした、、" at bounding box center [124, 247] width 210 height 53
drag, startPoint x: 386, startPoint y: 85, endPoint x: 312, endPoint y: 86, distance: 74.4
click at [312, 86] on div "【掲載なし】10-04 15:35 ルシェリア一番館・二番館" at bounding box center [425, 85] width 380 height 16
copy span "ルシェリア一番館・二番館"
click at [34, 244] on textarea "すみません、他の不動産も参照する業者間システム上でお探ししたのですが、頂いた条件に合致する物件は現時点で全く出ておらずでした、、" at bounding box center [124, 247] width 210 height 53
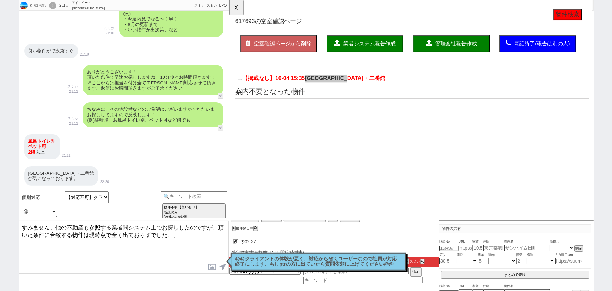
paste textarea "ルシェリア一番館・二番館"
click at [21, 241] on textarea "すみません、他の不動産も参照する業者間システム上でお探ししたのですが、頂いた条件に合致する物件は現時点で全く出ておらずでした、、 ルシェリア一番館・二番館" at bounding box center [124, 247] width 210 height 53
click at [107, 244] on textarea "すみません、他の不動産も参照する業者間システム上でお探ししたのですが、頂いた条件に合致する物件は現時点で全く出ておらずでした、、 ※ルシェリア一番館・二番館" at bounding box center [124, 247] width 210 height 53
type textarea "すみません、他の不動産も参照する業者間システム上でお探ししたのですが、頂いた条件に合致する物件は現時点で全く出ておらずでした、、 ※ルシェリア一番館・二番館も…"
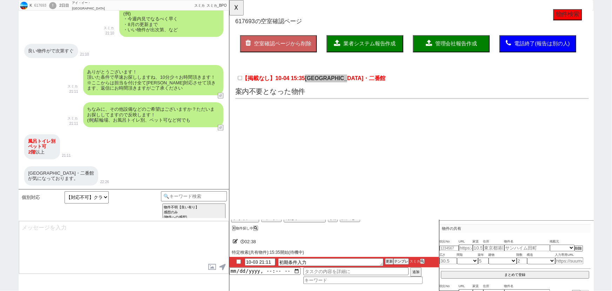
scroll to position [574, 0]
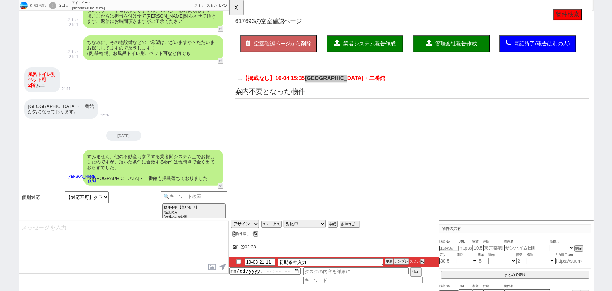
type textarea "お力添えできず申し訳ございません、、また機会がございましたら宜しくお願い致します。"
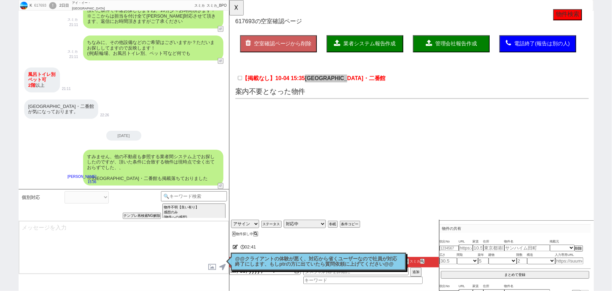
select select
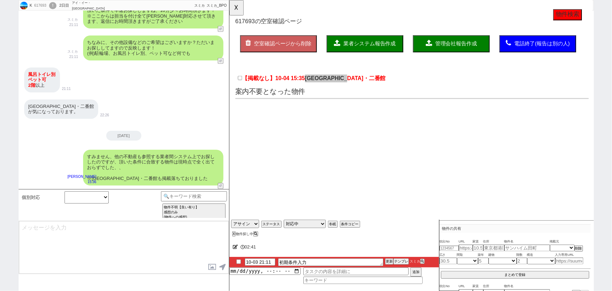
scroll to position [600, 0]
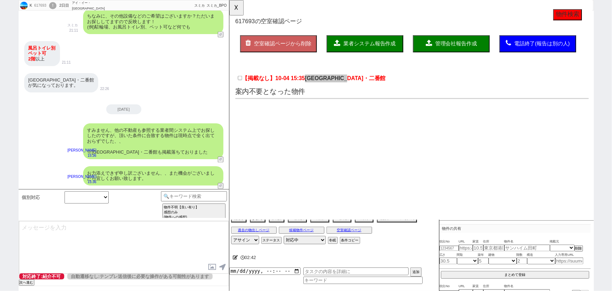
select select "400"
select select
click at [238, 14] on button "☓" at bounding box center [236, 7] width 13 height 14
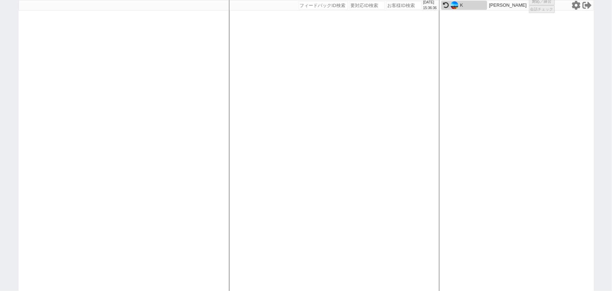
select select
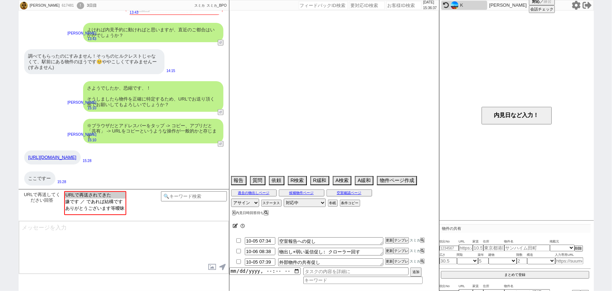
scroll to position [471, 0]
select select "2025"
select select "12"
select select "37"
select select "1"
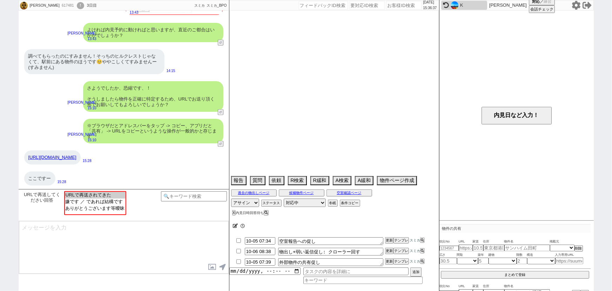
select select "75"
select select "70"
select select "1679"
select select "15"
select select "50"
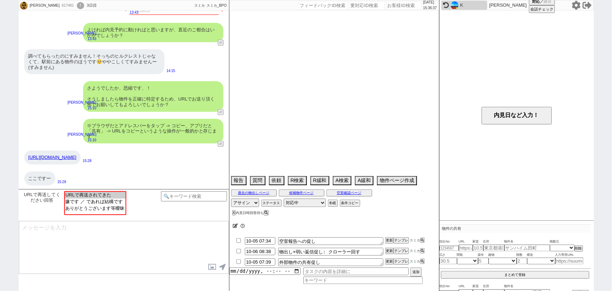
select select "53"
select select "56"
select select "36"
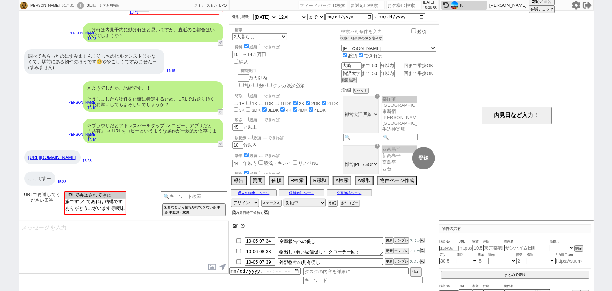
scroll to position [5, 0]
select select "URLで再送されてきた"
click at [117, 197] on option "URLで再送されてきた" at bounding box center [95, 195] width 61 height 7
type input "37244569"
type input "https://www.townhousing.co.jp/building/%E3%83%92%E3%83%AB%E3%82%AF%E3%83%AC%E3%…"
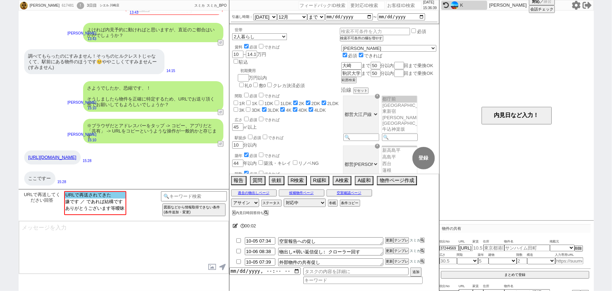
select select
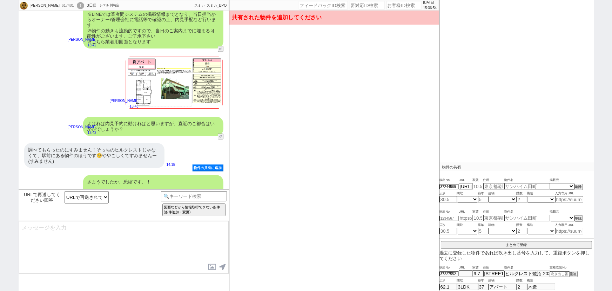
scroll to position [471, 0]
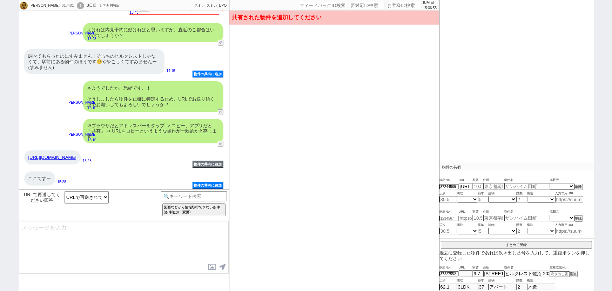
click at [77, 154] on link "https://www.townhousing.co.jp/building/%E3%83%92%E3%83%AB%E3%82%AF%E3%83%AC%E3%…" at bounding box center [52, 156] width 48 height 5
click at [517, 184] on input "text" at bounding box center [528, 186] width 46 height 6
paste input "ヒルクレスト鷺沼"
type input "ヒルクレスト鷺沼"
click at [558, 186] on select "掲載元 SUUMO HOMEs sumaity yahoo goo at home smocca nifty chintai goodrooms r-stor…" at bounding box center [562, 186] width 25 height 6
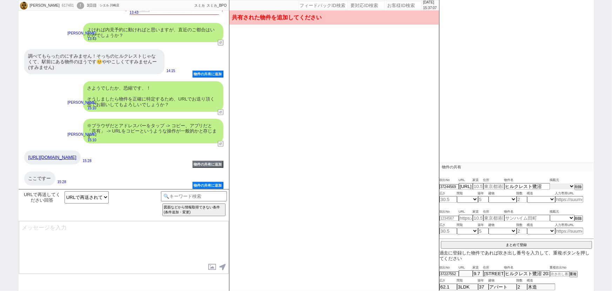
select select "17"
click at [550, 183] on select "掲載元 SUUMO HOMEs sumaity yahoo goo at home smocca nifty chintai goodrooms r-stor…" at bounding box center [562, 186] width 25 height 6
click at [476, 200] on select "不明 1R 1K 1DK 1LDK 2K 2DK 2LDK 3K 3DK 3LDK 4K 4DK 4LDK 5K 5DK 5LDK 6K 6DK 6LDK 7…" at bounding box center [467, 199] width 21 height 6
select select "5"
click at [457, 196] on select "不明 1R 1K 1DK 1LDK 2K 2DK 2LDK 3K 3DK 3LDK 4K 4DK 4LDK 5K 5DK 5LDK 6K 6DK 6LDK 7…" at bounding box center [467, 199] width 21 height 6
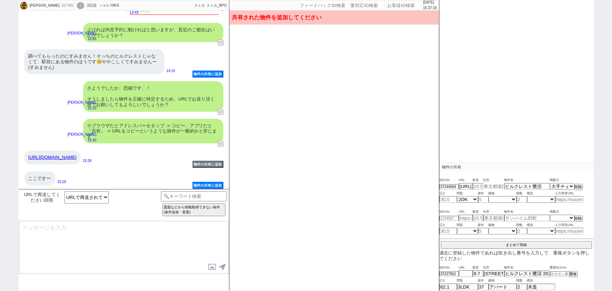
click at [503, 185] on input "text" at bounding box center [494, 186] width 21 height 6
paste input "神奈川県川崎市宮前区土橋３"
type input "神奈川県川崎市宮前区土橋３"
click at [483, 199] on input "number" at bounding box center [483, 199] width 11 height 6
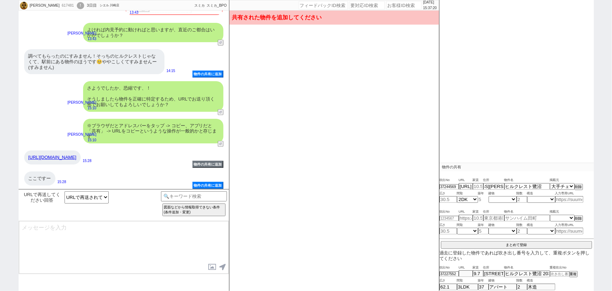
scroll to position [0, 0]
click at [522, 198] on input "number" at bounding box center [522, 199] width 11 height 6
type input "5"
click at [533, 198] on select "不明 木造 ブロック造 鉄骨造 鉄筋(ＲＣ) 鉄筋鉄骨(ＳＲＣ) ＰＣ ＨＰＣ 軽量鉄骨造 ＡＬＣ その他" at bounding box center [541, 199] width 28 height 6
select select "4"
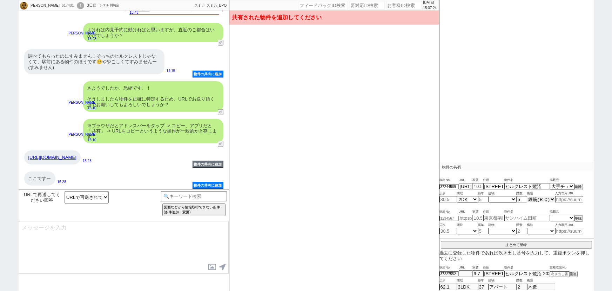
click at [527, 196] on select "不明 木造 ブロック造 鉄骨造 鉄筋(ＲＣ) 鉄筋鉄骨(ＳＲＣ) ＰＣ ＨＰＣ 軽量鉄骨造 ＡＬＣ その他" at bounding box center [541, 199] width 28 height 6
click at [508, 197] on select "不明 マンション アパート 戸建て テラスハウス タウンハウス" at bounding box center [503, 199] width 28 height 6
select select "0"
click at [489, 196] on select "不明 マンション アパート 戸建て テラスハウス タウンハウス" at bounding box center [503, 199] width 28 height 6
click at [483, 200] on input "number" at bounding box center [483, 199] width 11 height 6
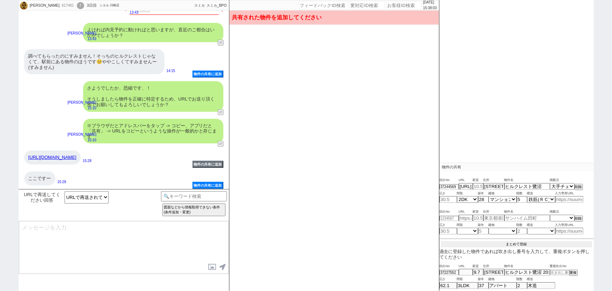
click at [529, 243] on button "まとめて登録" at bounding box center [516, 244] width 151 height 6
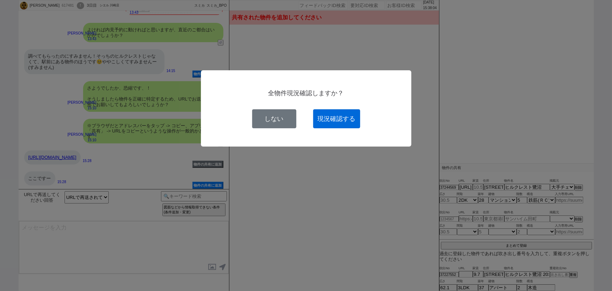
click at [336, 121] on button "現況確認する" at bounding box center [336, 118] width 47 height 19
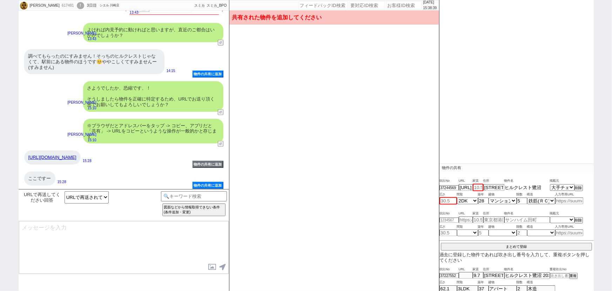
drag, startPoint x: 546, startPoint y: 185, endPoint x: 496, endPoint y: 194, distance: 51.0
click at [496, 194] on div "吹出No URL 家賃 住所 物件名 掲載元 37244569 https://www.townhousing.co.jp/building/%E3%83%9…" at bounding box center [517, 190] width 154 height 27
click at [483, 200] on input "28" at bounding box center [483, 201] width 11 height 6
type input "29"
click at [450, 198] on input "number" at bounding box center [449, 200] width 18 height 7
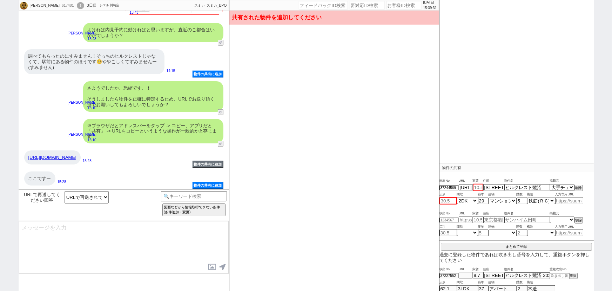
paste input "51.03"
type input "51.03"
click at [480, 189] on input "number" at bounding box center [478, 187] width 11 height 7
type input "12.4"
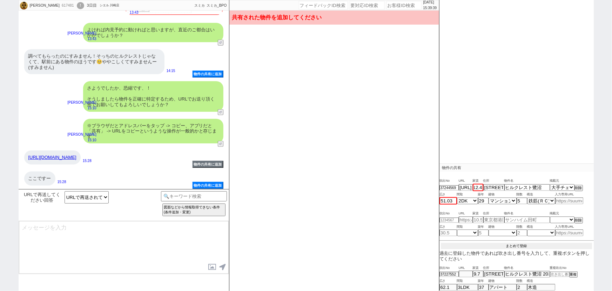
scroll to position [0, 0]
click at [513, 244] on button "まとめて登録" at bounding box center [516, 246] width 151 height 6
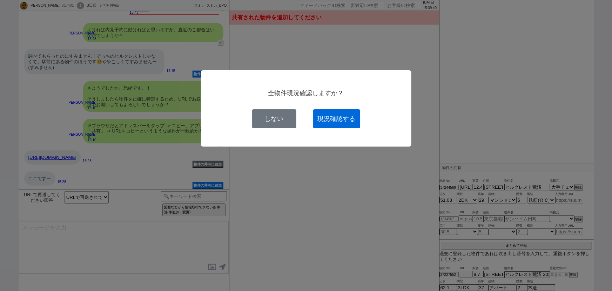
click at [328, 117] on button "現況確認する" at bounding box center [336, 118] width 47 height 19
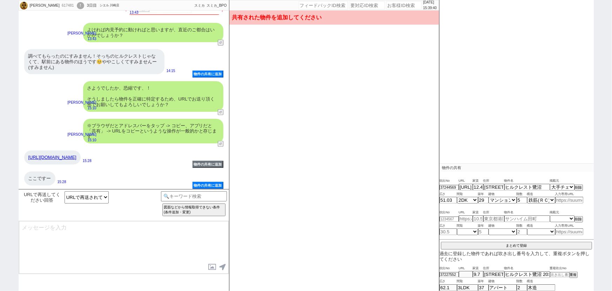
select select
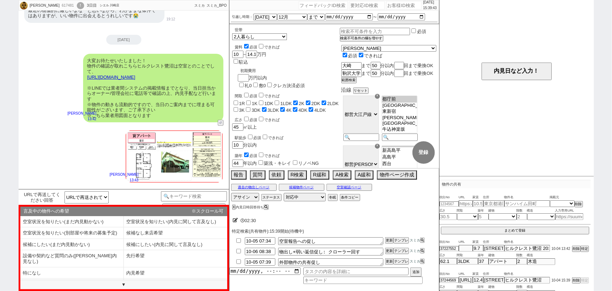
scroll to position [298, 0]
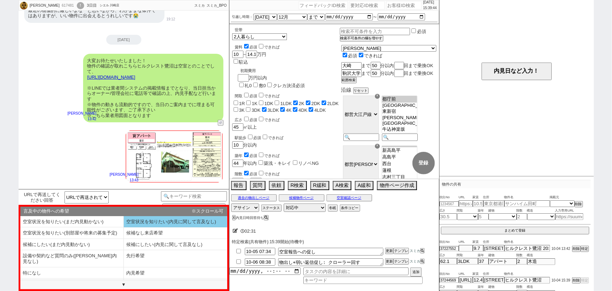
click at [170, 220] on li "空室状況を知りたい(内見に関して言及なし)" at bounding box center [176, 222] width 104 height 12
select select "空室状況を知りたい(内見に関して言及なし)"
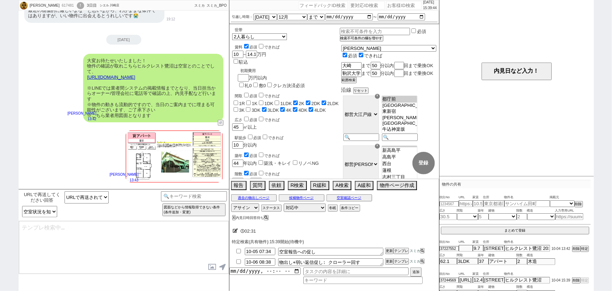
type textarea "再送ありがとうございます、では改めて掲載状況を確認してまいりますね！ ※情報の鮮度が最も良いとされる業者システム上で確認しますので基本リアルタイムです"
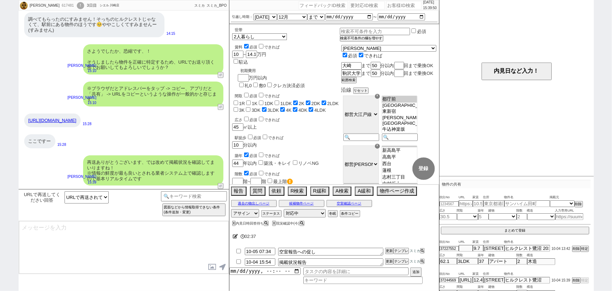
type textarea "@@【既に文脈があります！！！注意！！】 改めてご都合つかれるお時間頂けますと幸いです！ @@水曜は避けられたほうが良さそうです"
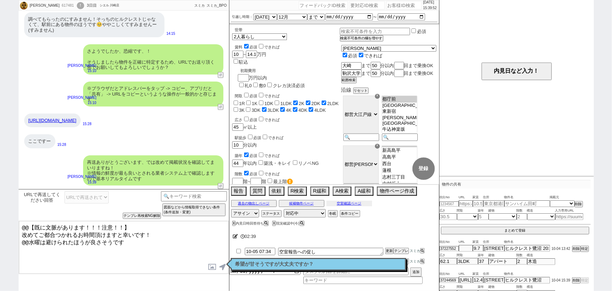
click at [346, 201] on button "空室確認ページ" at bounding box center [350, 203] width 46 height 6
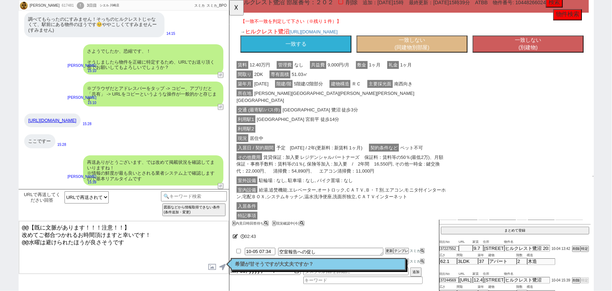
scroll to position [86, 7]
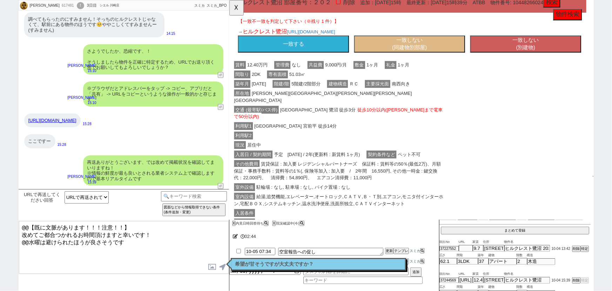
click at [316, 57] on button "一致する" at bounding box center [298, 47] width 119 height 18
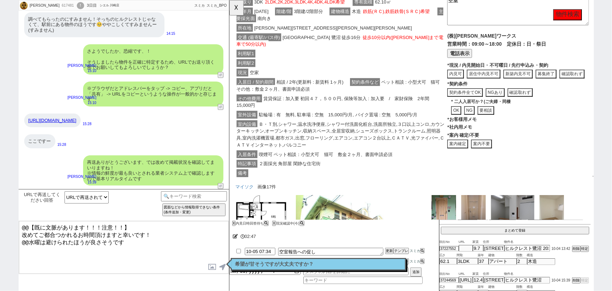
scroll to position [595, 0]
click at [504, 159] on button "案内不要" at bounding box center [500, 154] width 22 height 9
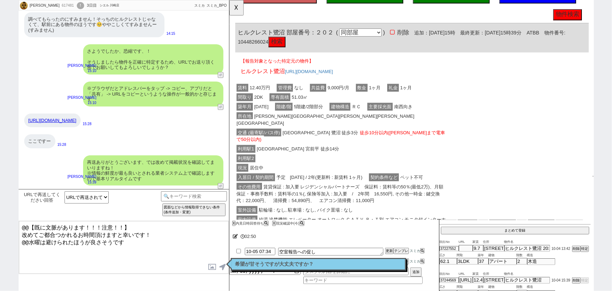
scroll to position [52, 0]
click at [364, 166] on div "利用駅2" at bounding box center [349, 171] width 228 height 10
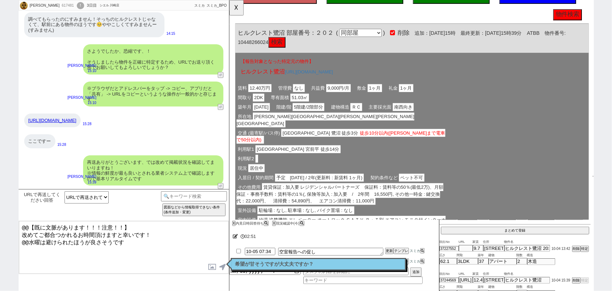
scroll to position [0, 0]
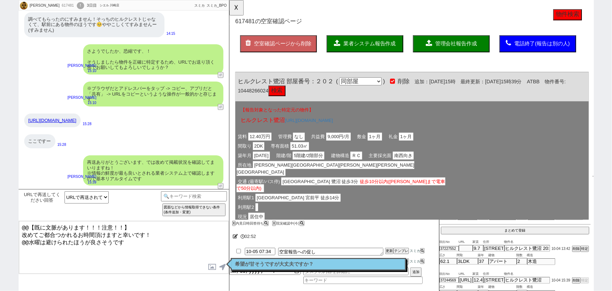
click at [379, 47] on span "業者システム報告作成" at bounding box center [380, 47] width 56 height 6
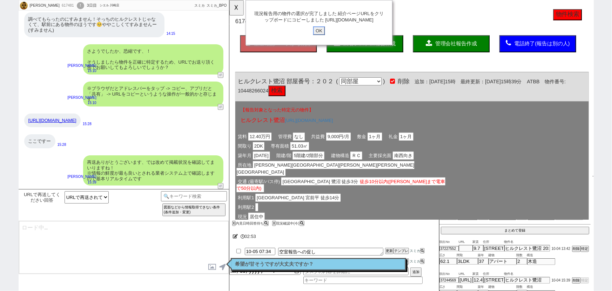
click at [325, 38] on input "OK" at bounding box center [325, 32] width 13 height 9
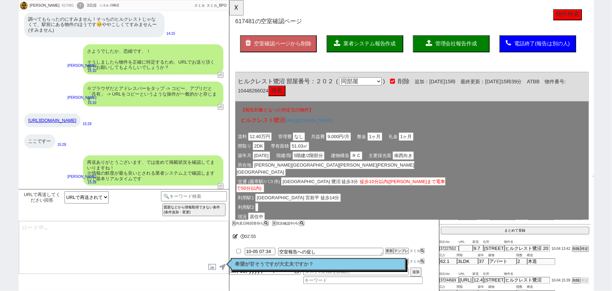
click at [345, 265] on p "希望が甘そうですが大丈夫ですか？" at bounding box center [318, 264] width 166 height 6
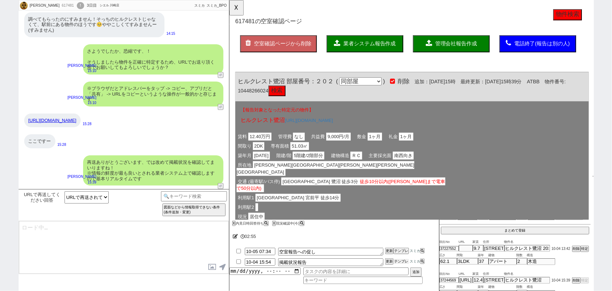
click at [400, 263] on button "テンプレ" at bounding box center [401, 261] width 15 height 5
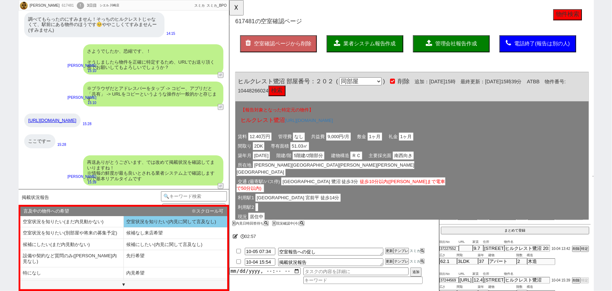
click at [147, 220] on li "空室状況を知りたい(内見に関して言及なし)" at bounding box center [176, 222] width 104 height 12
select select "空室状況を知りたい(内見に関して言及なし)"
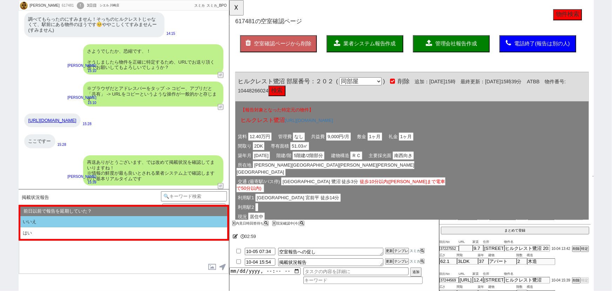
click at [85, 218] on li "いいえ" at bounding box center [123, 222] width 207 height 12
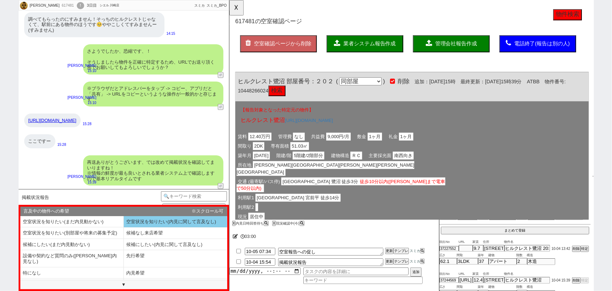
click at [154, 223] on li "空室状況を知りたい(内見に関して言及なし)" at bounding box center [176, 222] width 104 height 12
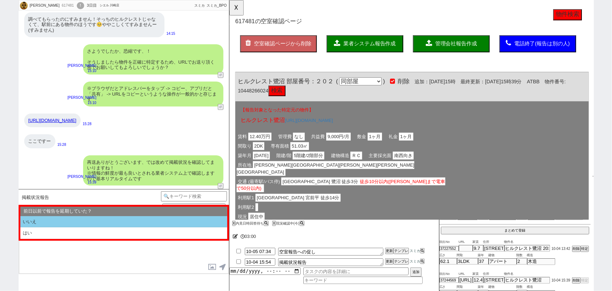
click at [107, 223] on li "いいえ" at bounding box center [123, 222] width 207 height 12
select select "空室状況を知りたい(内見に関して言及なし)"
select select "いいえ"
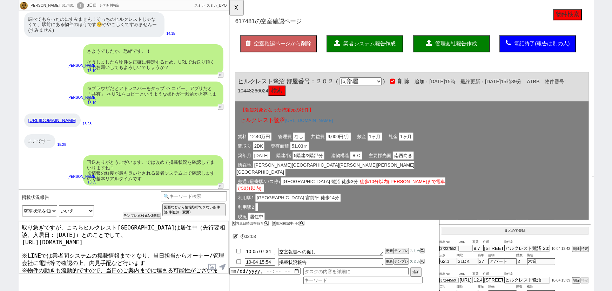
scroll to position [8, 0]
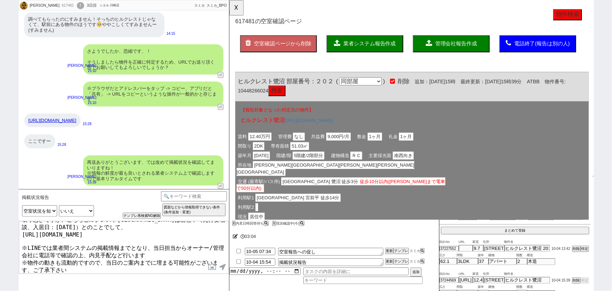
drag, startPoint x: 147, startPoint y: 269, endPoint x: 0, endPoint y: 305, distance: 151.4
click at [0, 290] on html "あやみ 617481 ! 0 3日目 シエル 川崎店 冬眠中 自社客 スミカ スミカ_BPO チャット全表示 2025-10-02 鷺沼は唯一ヒルクレスト鷺沼…" at bounding box center [306, 145] width 612 height 291
type textarea "取り急ぎですが、こちらヒルクレスト鷺沼は居住中（先行要相談、入居日：2025年12月13日）とのことでして、 https://tools.sumika.liv…"
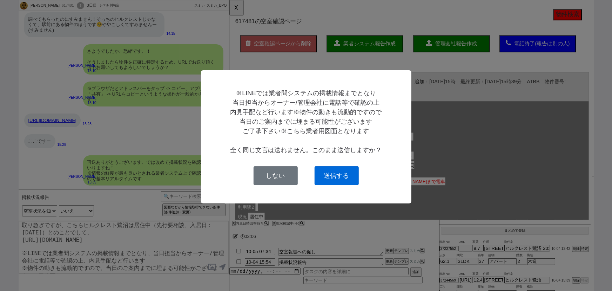
click at [339, 178] on button "送信する" at bounding box center [337, 175] width 44 height 19
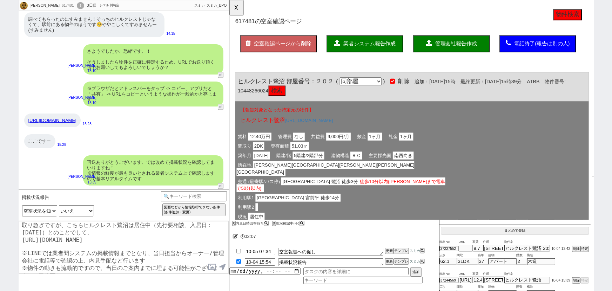
checkbox input "true"
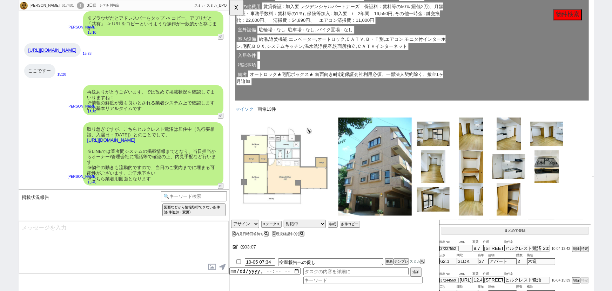
scroll to position [256, 0]
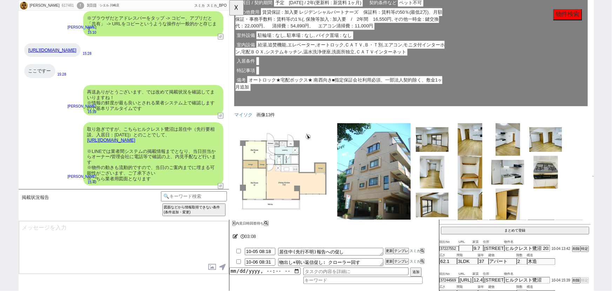
type textarea "人気の物件は退去前から募集が出ますものね、、！ 現時点で内見は出来ませんが、今後別部屋などで空きが出れば見れるかもしれませんし、周辺環境などはもちろんご覧頂け…"
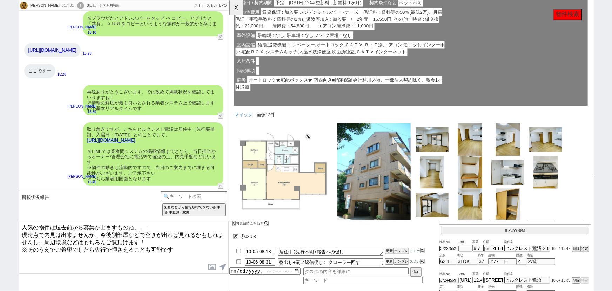
scroll to position [236, 1]
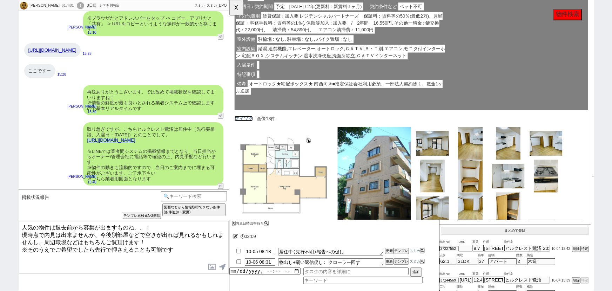
click at [245, 130] on link "マイソク" at bounding box center [245, 128] width 20 height 6
click at [213, 265] on label at bounding box center [212, 266] width 11 height 13
click at [0, 0] on input "file" at bounding box center [0, 0] width 0 height 0
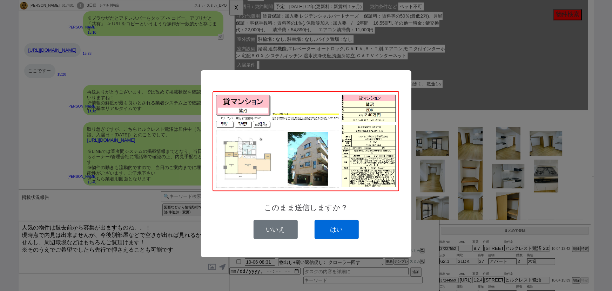
click at [340, 234] on button "はい" at bounding box center [337, 229] width 44 height 19
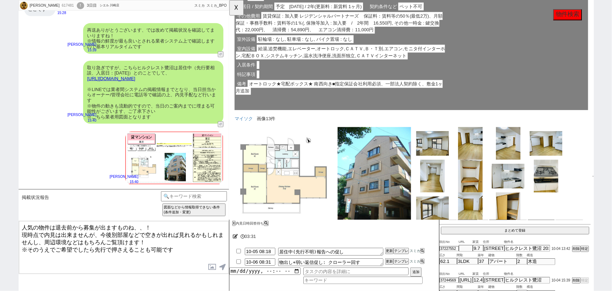
scroll to position [187, 0]
click at [122, 235] on textarea "人気の物件は退去前から募集が出ますものね、、！ 現時点で内見は出来ませんが、今後別部屋などで空きが出れば見れるかもしれませんし、周辺環境などはもちろんご覧頂け…" at bounding box center [124, 247] width 210 height 53
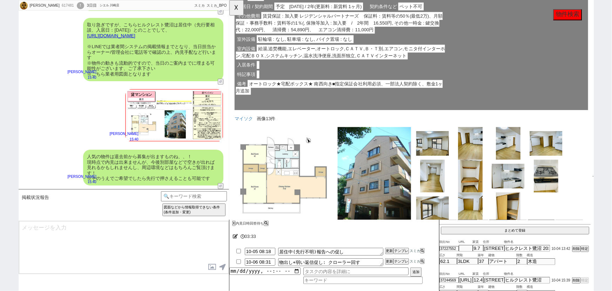
scroll to position [128, 0]
type textarea "こちらのご検討に加え、店舗でも新着や非公開もご紹介しまとめて回って頂けます！ そのような形のご案内にはなりますが、改めてご希望等いかがでしょうか？"
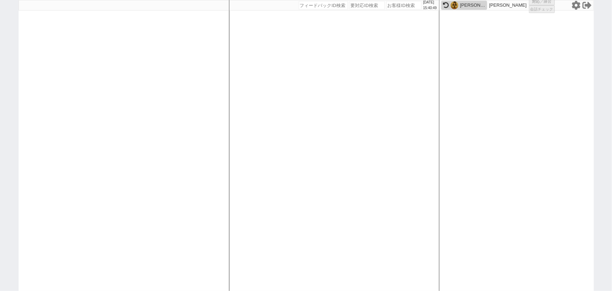
scroll to position [0, 0]
select select "600"
select select
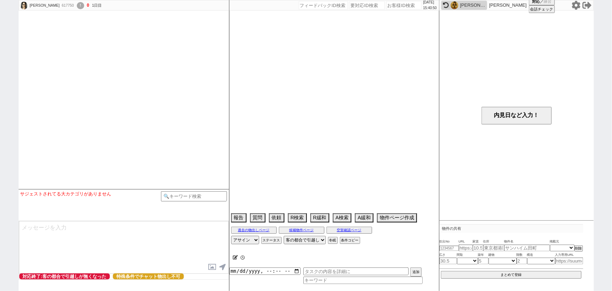
select select "2026"
select select "2"
select select "37"
select select "0"
select select "840"
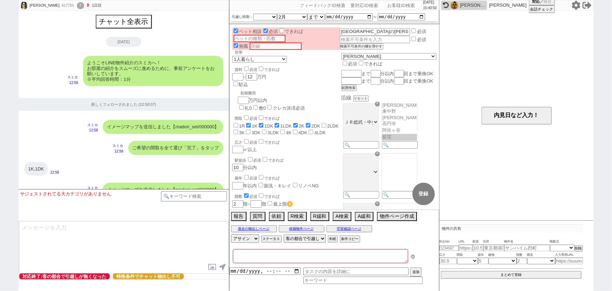
type textarea "派遣の仕事が決まれば特殊来店促しする"
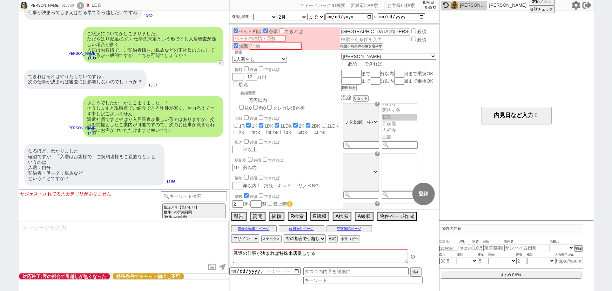
scroll to position [217, 0]
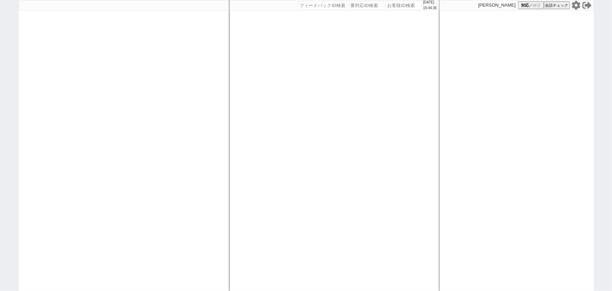
click at [401, 5] on input "number" at bounding box center [404, 5] width 35 height 8
paste input "617296"
type input "617296"
select select
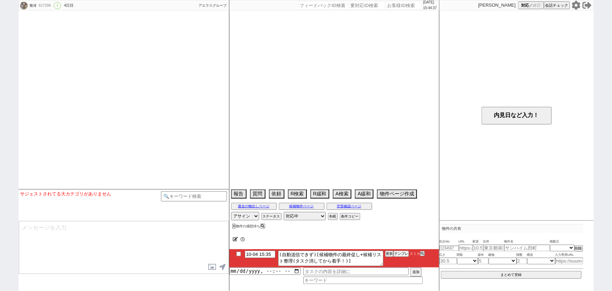
scroll to position [1536, 0]
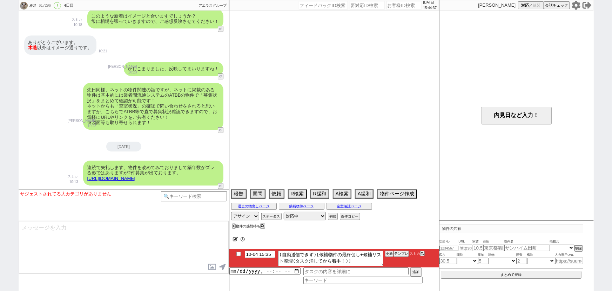
select select "15"
select select "0"
select select "14"
select select "23"
select select "752"
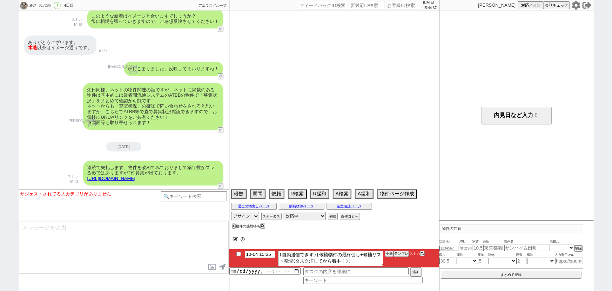
select select "91"
select select "2509"
select select "57"
select select "[DATE]"
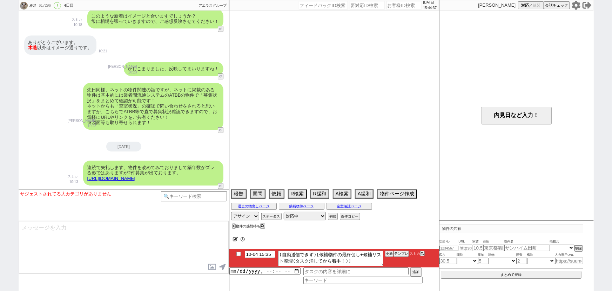
select select "17"
select select "89"
select select "93"
select select "9"
select select "342"
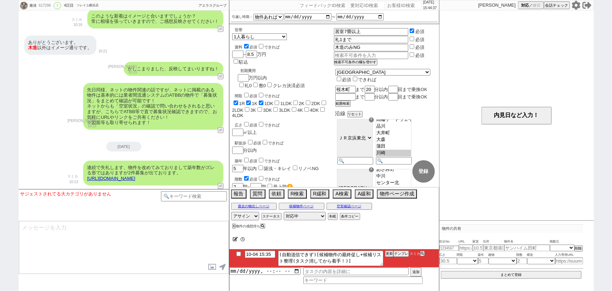
scroll to position [167, 0]
click at [399, 252] on button "テンプレ" at bounding box center [401, 253] width 15 height 5
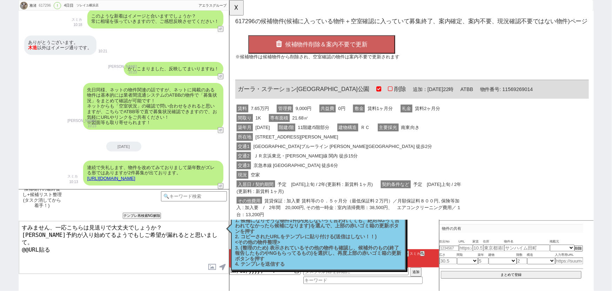
scroll to position [0, 0]
click at [350, 152] on div "交通1 [GEOGRAPHIC_DATA]ブルーライン [PERSON_NAME][GEOGRAPHIC_DATA] 徒歩2分" at bounding box center [358, 157] width 247 height 10
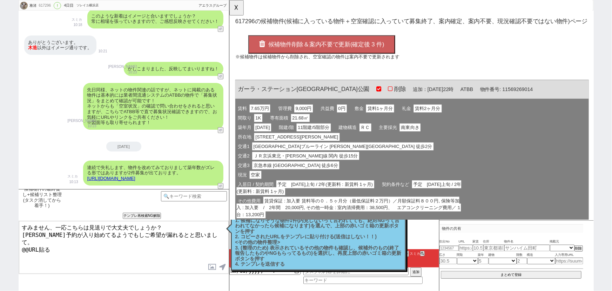
click at [344, 52] on button "候補物件削除＆案内不要で更新(確定後 3 件)" at bounding box center [329, 48] width 158 height 20
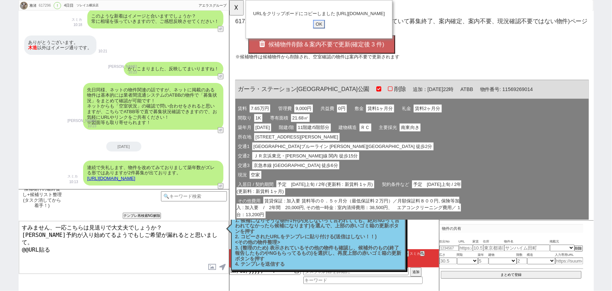
click at [324, 31] on input "OK" at bounding box center [325, 25] width 13 height 9
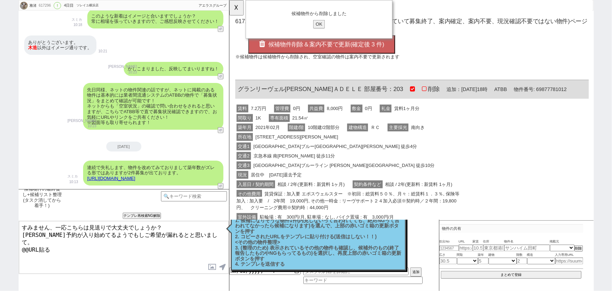
drag, startPoint x: 56, startPoint y: 240, endPoint x: 0, endPoint y: 256, distance: 58.3
click at [0, 256] on div "雅渚 617296 ! 0 4日目 ソレイユ横浜店 冬眠中 自社客 アエラスグループ スミカ_BPO チャット全表示 [DATE] ようこそLINE物件紹介の…" at bounding box center [306, 145] width 612 height 291
type textarea "すみません、一応こちらは見送りで大丈夫でしょうか？ [PERSON_NAME]予約が入り始めてるようでもしご希望が漏れるとと思いまして。 [URL][DOMA…"
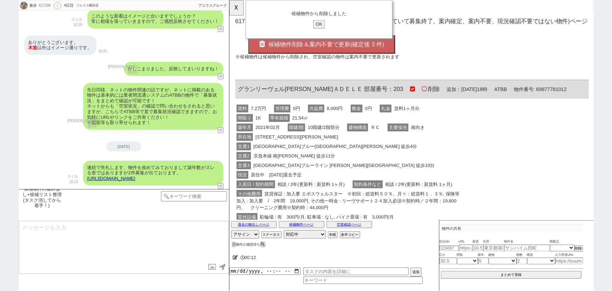
scroll to position [1597, 0]
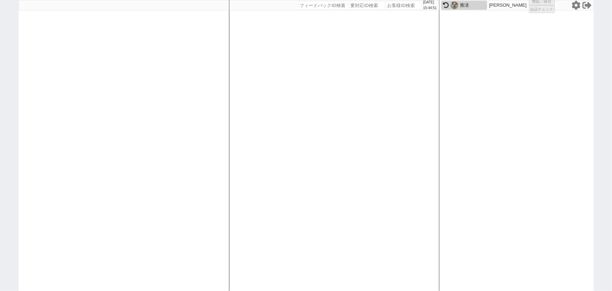
select select "600"
select select
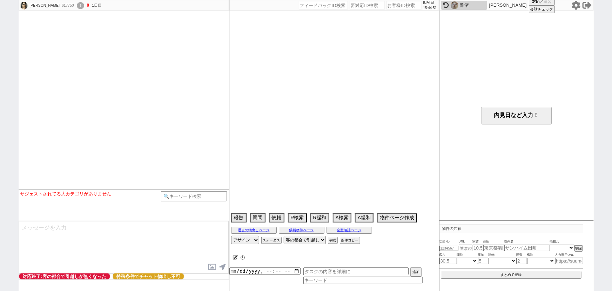
type textarea "派遣の仕事が決まれば特殊来店促しする"
select select "[DATE]"
select select "2"
select select "37"
select select "0"
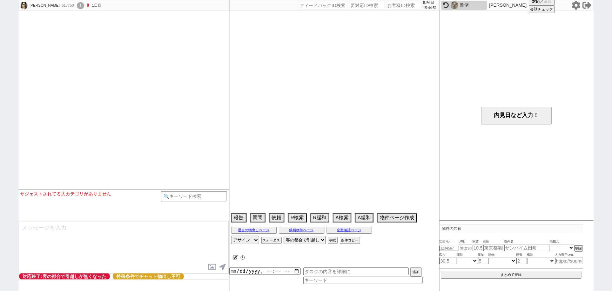
select select "840"
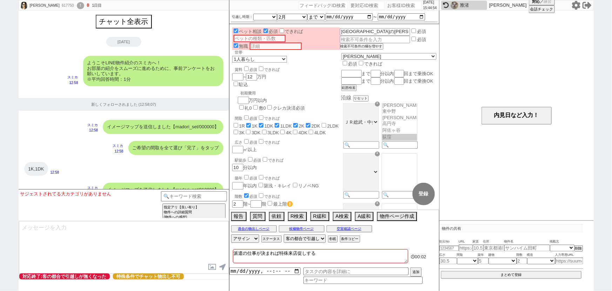
scroll to position [217, 0]
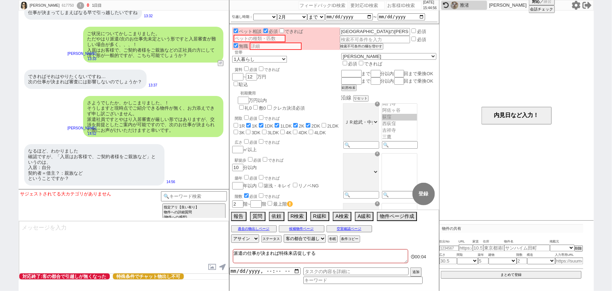
click at [400, 5] on input "number" at bounding box center [404, 5] width 35 height 8
paste input "614711"
type input "614711"
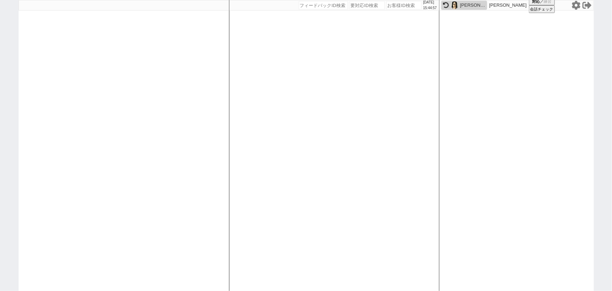
select select
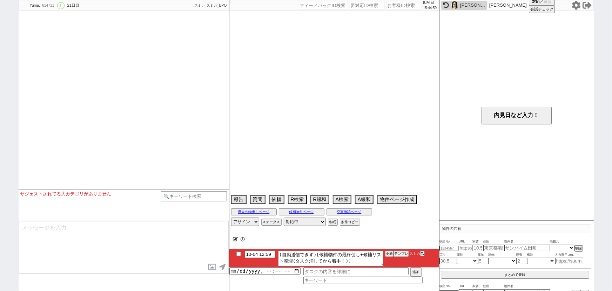
type textarea "クレカや銀行系で延滞履歴がある"
select select "2025"
select select "10"
select select "35"
select select "0"
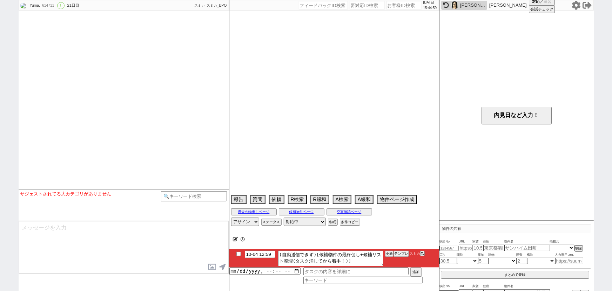
select select "60"
select select "65"
select select "[DATE]"
select select "35"
select select "25"
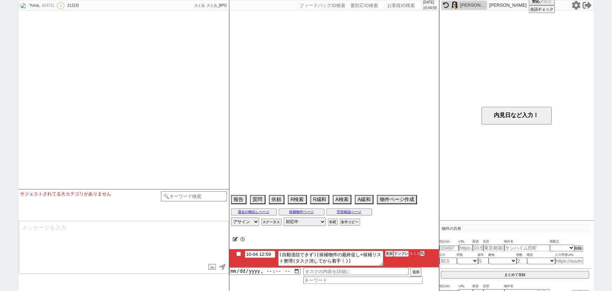
select select "787"
select select "68"
select select "[DATE]"
select select "36"
select select "9"
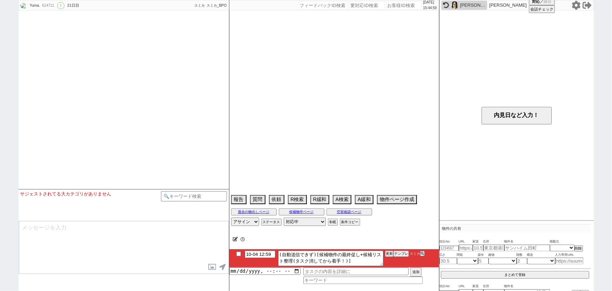
select select "332"
select select "14"
select select "483"
select select "10"
select select "374"
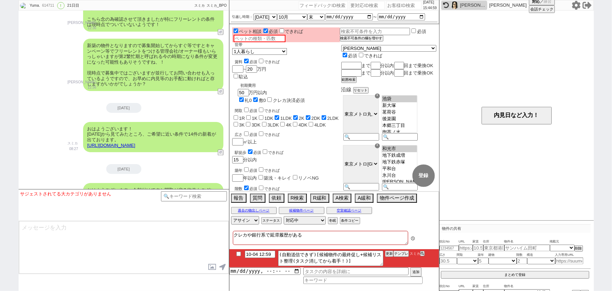
scroll to position [132, 0]
click at [401, 251] on button "テンプレ" at bounding box center [401, 253] width 15 height 5
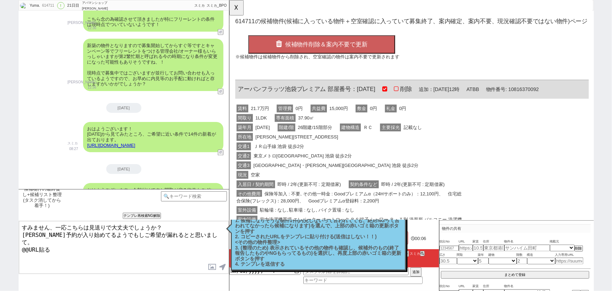
scroll to position [0, 0]
click at [347, 156] on div "交通1 ＪＲ山手線 池袋 徒歩2分" at bounding box center [358, 157] width 247 height 10
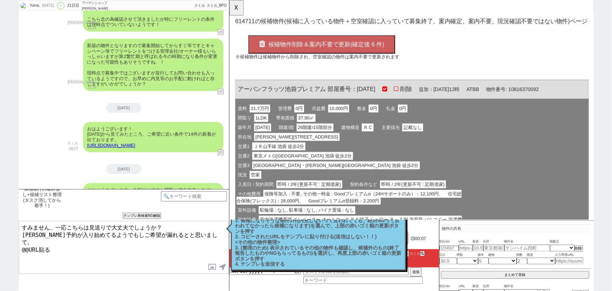
click at [351, 46] on span "候補物件削除＆案内不要で更新(確定後 6 件)" at bounding box center [333, 47] width 125 height 7
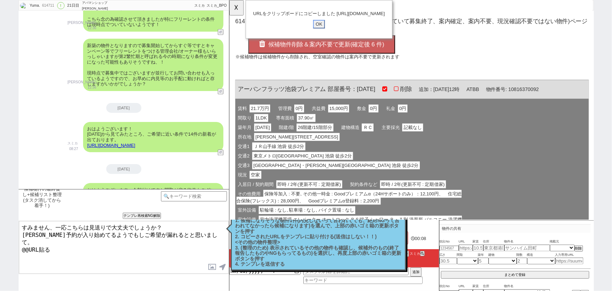
click at [325, 31] on input "OK" at bounding box center [325, 25] width 13 height 9
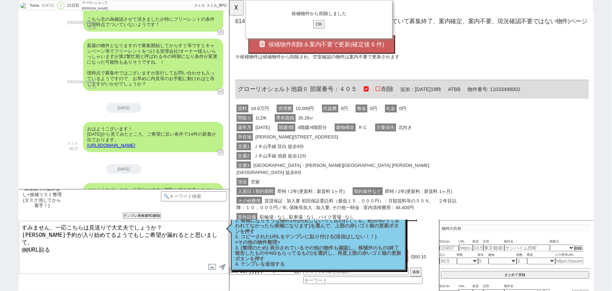
drag, startPoint x: 49, startPoint y: 247, endPoint x: 0, endPoint y: 274, distance: 56.1
click at [0, 274] on div "Yuma. 614711 ! 0 21日目 アパマンショップ茗荷谷店 冬眠中 自社客 スミカ スミカ_BPO チャット全表示 2025-09-14 新しくフォ…" at bounding box center [306, 145] width 612 height 291
type textarea "すみません、一応こちらは見送りで大丈夫でしょうか？ 順次予約が入り始めてるようでもしご希望が漏れるとと思いまして。 https://tools.sumika.…"
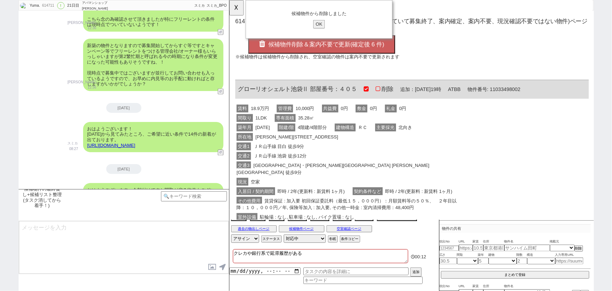
scroll to position [4642, 0]
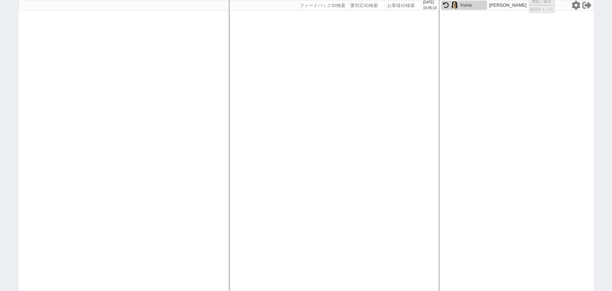
select select "600"
select select
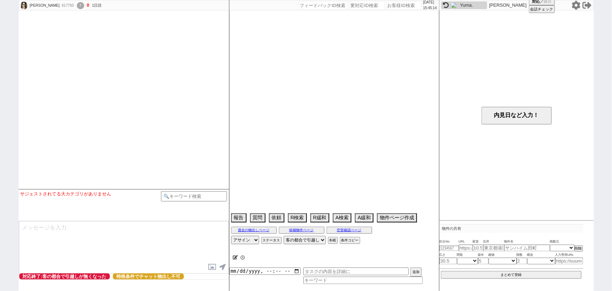
type textarea "派遣の仕事が決まれば特殊来店促しする"
select select "2026"
select select "2"
select select "37"
select select "0"
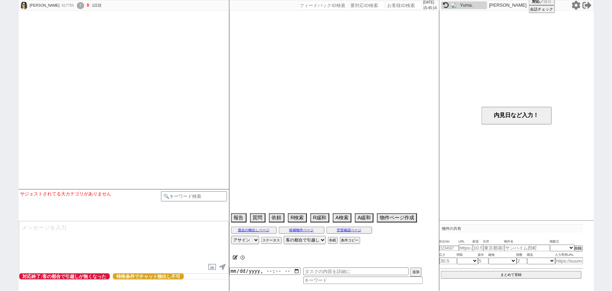
select select "840"
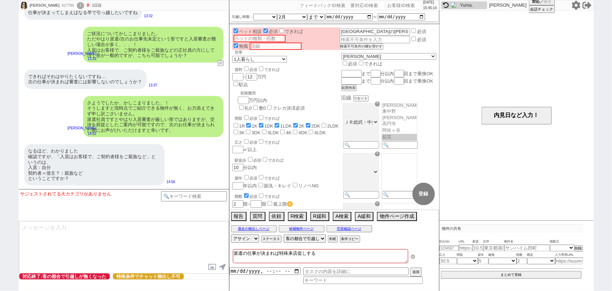
scroll to position [217, 0]
click at [387, 6] on input "number" at bounding box center [404, 5] width 35 height 8
paste input "617108"
type input "617108"
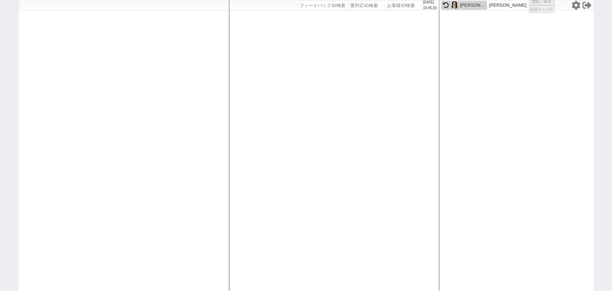
select select
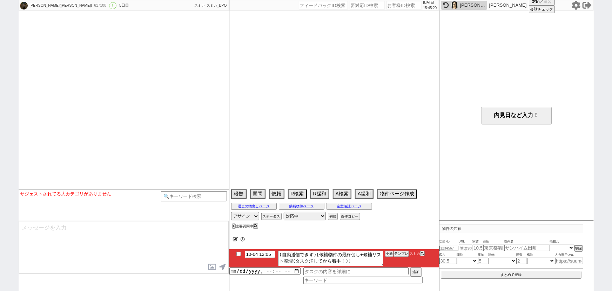
select select "2025"
select select "10"
select select "35"
select select "1"
select select "11"
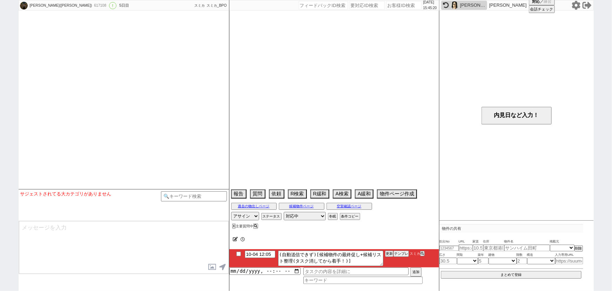
select select "118"
select select "2932"
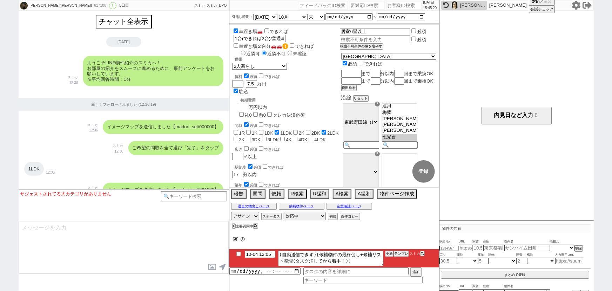
scroll to position [118, 0]
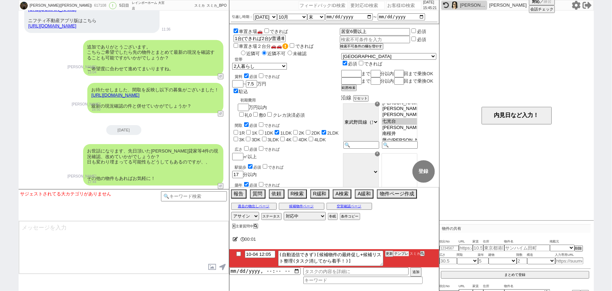
click at [399, 252] on button "テンプレ" at bounding box center [401, 253] width 15 height 5
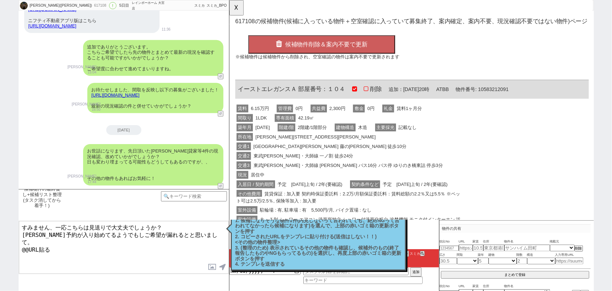
scroll to position [0, 0]
click at [331, 157] on div "交通1 東武野田線 藤の牛島 徒歩10分" at bounding box center [358, 157] width 247 height 10
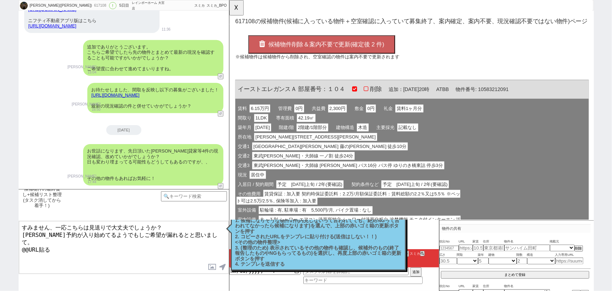
click at [339, 48] on span "候補物件削除＆案内不要で更新(確定後 2 件)" at bounding box center [333, 47] width 125 height 7
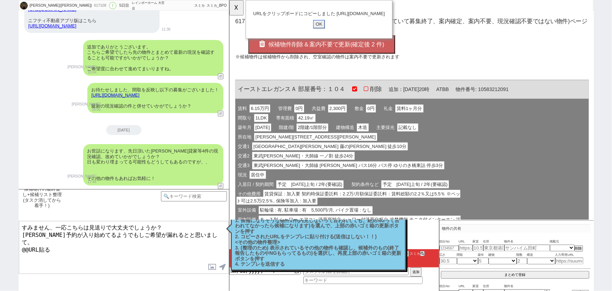
click at [326, 31] on input "OK" at bounding box center [325, 25] width 13 height 9
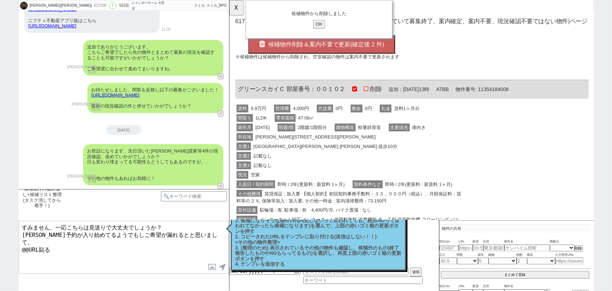
drag, startPoint x: 49, startPoint y: 242, endPoint x: 0, endPoint y: 263, distance: 53.8
click at [0, 263] on div "高田綾乃(ayano) 617108 ! 0 5日目 レインボーホーム 大宮店 冬眠中 自社客 スミカ スミカ_BPO チャット全表示 2025-09-30 …" at bounding box center [306, 145] width 612 height 291
type textarea "すみません、一応こちらは見送りで大丈夫でしょうか？ 順次予約が入り始めてるようでもしご希望が漏れるとと思いまして。 https://tools.sumika.…"
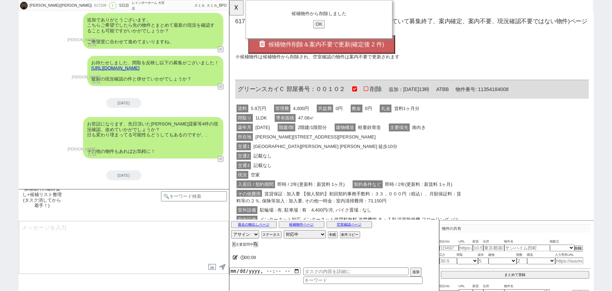
scroll to position [3010, 0]
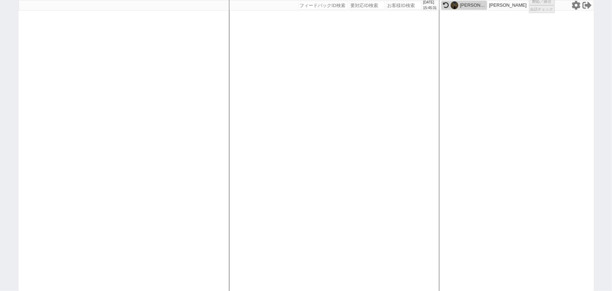
select select "15"
select select "1"
select select "48"
select select "1228"
select select "17"
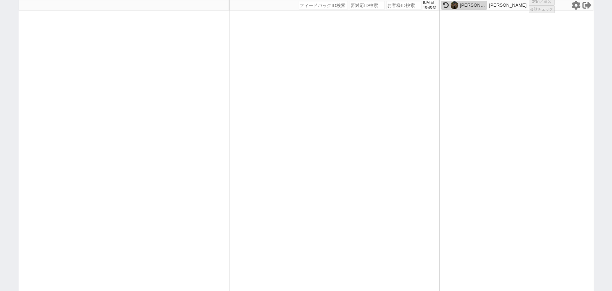
select select
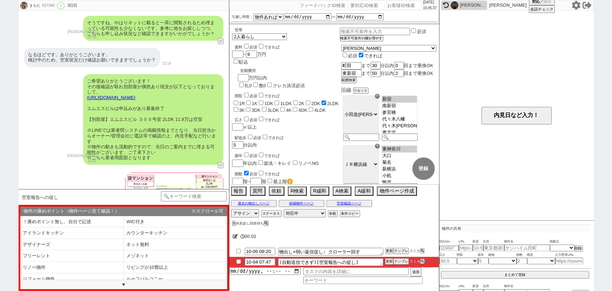
scroll to position [309, 0]
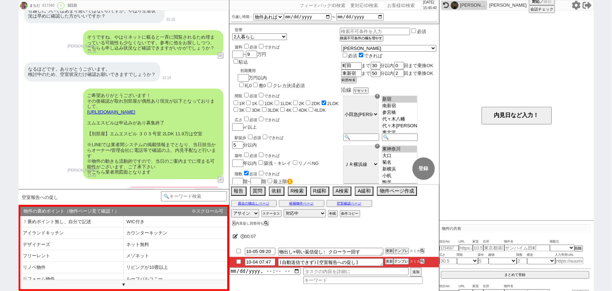
click at [135, 109] on link "https://tools.sumika.live/pages/v3nvs68" at bounding box center [111, 111] width 48 height 5
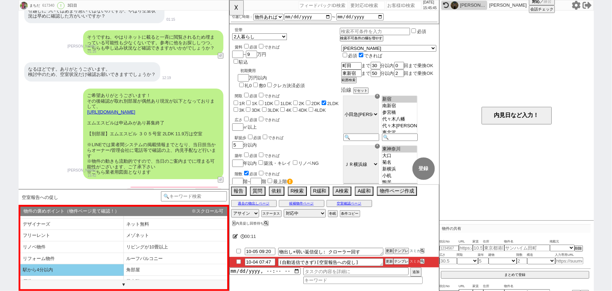
click at [62, 266] on li "駅から4分以内" at bounding box center [72, 270] width 104 height 12
select select "駅から4分以内"
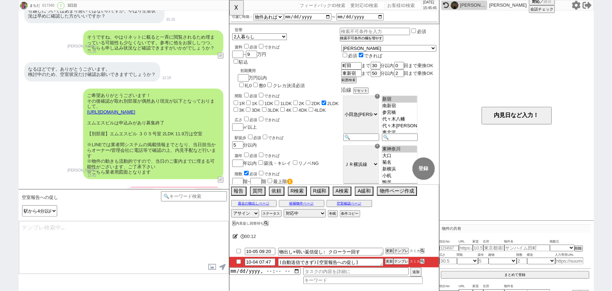
type textarea "すみません先の物件、覚えていらっしゃいますでしょうか、、？ お客様のようにネットで色々見られている方ですと、並行で幾つか問い合わせされていてお忘れでいらっしゃ…"
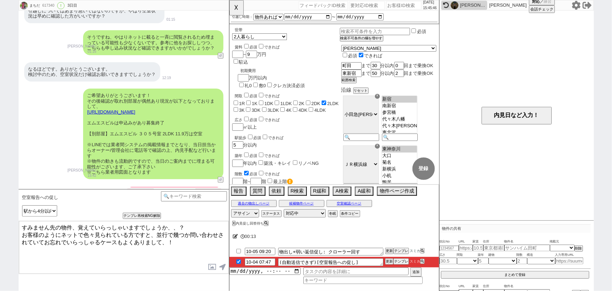
checkbox input "true"
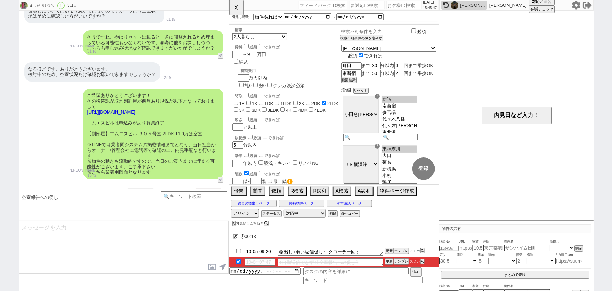
scroll to position [248, 0]
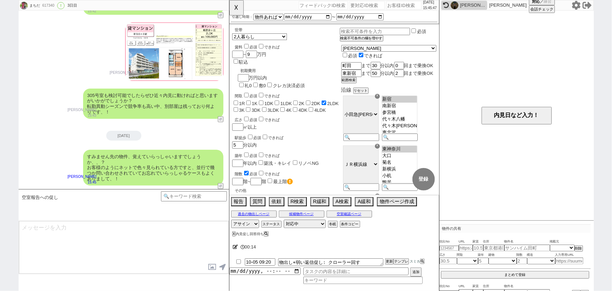
type textarea "やはり極めて駅チカで好立地ということもありオススメかとは思いますが、もし見送られるようでしたら転勤異動シーズンで相場も日々動いてますので、他の新着等をすぐにご…"
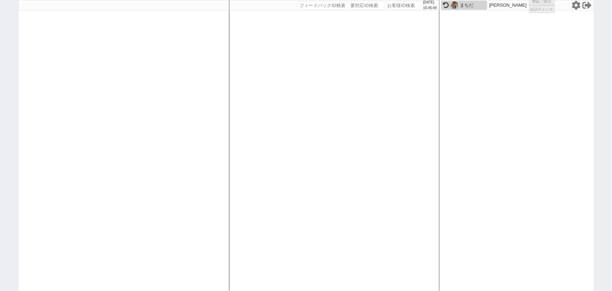
select select "600"
select select
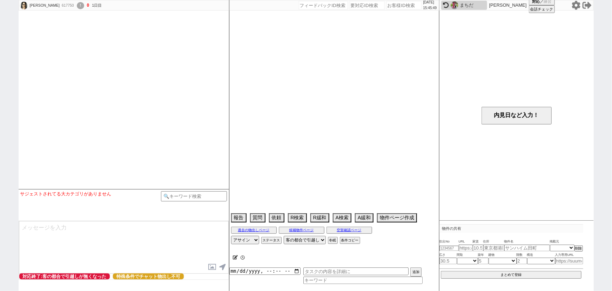
type textarea "派遣の仕事が決まれば特殊来店促しする"
select select "2026"
select select "2"
select select "37"
select select "0"
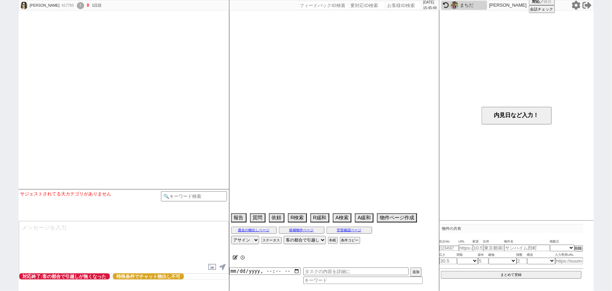
select select "840"
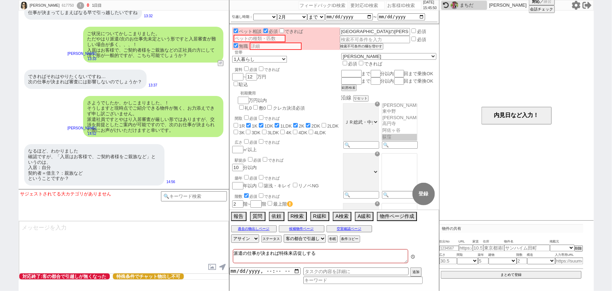
scroll to position [217, 0]
click at [405, 5] on input "number" at bounding box center [404, 5] width 35 height 8
paste input "616966"
type input "616966"
select select
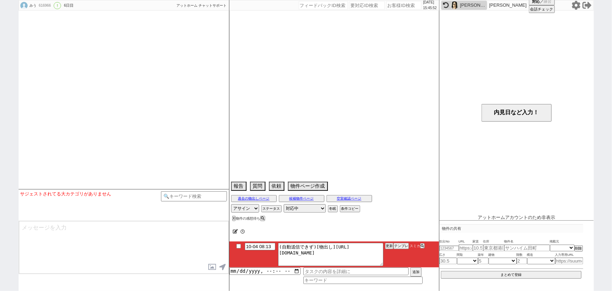
select select "15"
select select "0"
select select "4"
select select "138"
select select "3308"
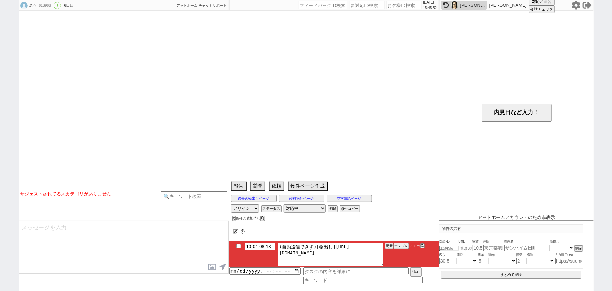
select select "137"
select select "3293"
select select "284"
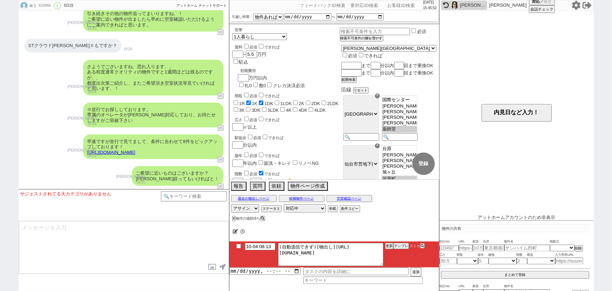
scroll to position [520, 0]
click at [177, 195] on input at bounding box center [194, 195] width 66 height 9
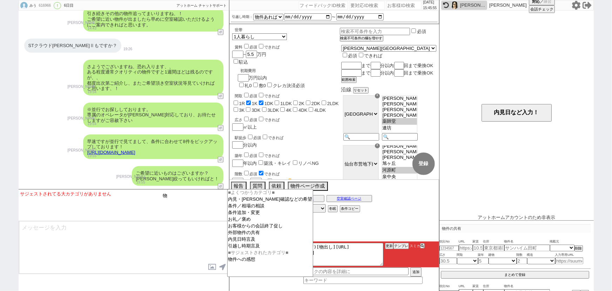
type input "物"
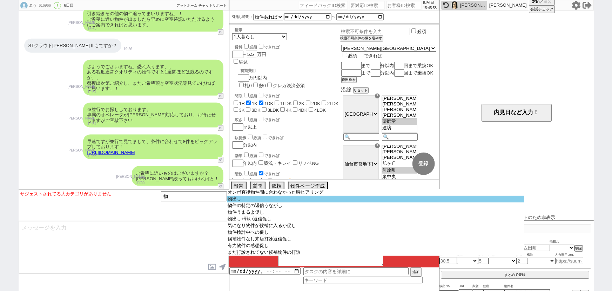
click at [248, 202] on option "物出し" at bounding box center [375, 198] width 297 height 7
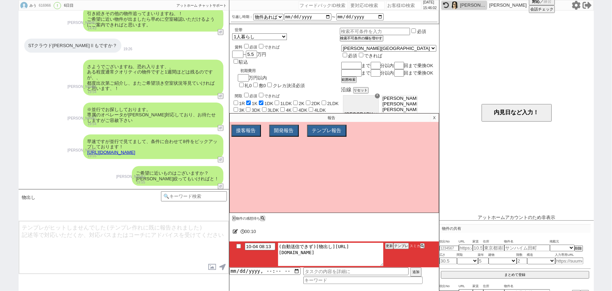
drag, startPoint x: 333, startPoint y: 244, endPoint x: 404, endPoint y: 268, distance: 75.2
click at [404, 268] on div "10-04 08:13 (自動送信できず)[物出し]https://jent-crm.com/2ng-84y191pn3984hy/introduction_…" at bounding box center [335, 262] width 210 height 42
click at [434, 116] on p "X" at bounding box center [435, 117] width 8 height 8
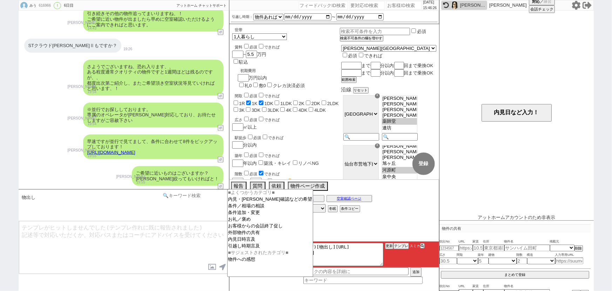
click at [191, 197] on input at bounding box center [194, 195] width 66 height 9
type input "弱い"
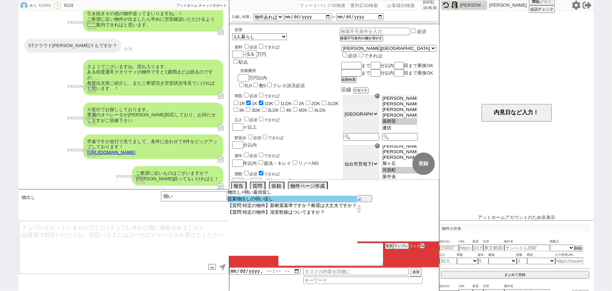
click at [268, 198] on option "提案物出しの弱い促し" at bounding box center [292, 198] width 131 height 7
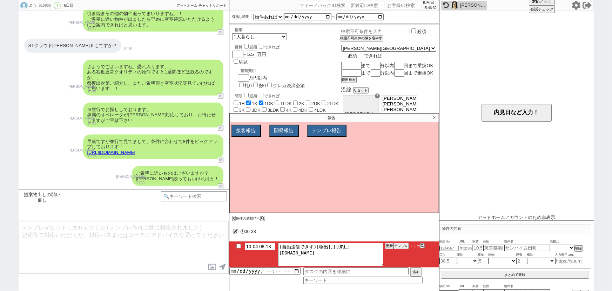
click at [433, 120] on p "X" at bounding box center [435, 117] width 8 height 8
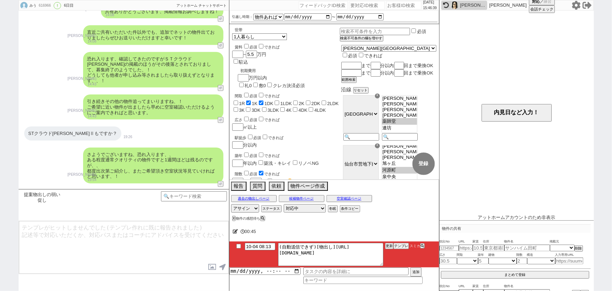
scroll to position [1752, 0]
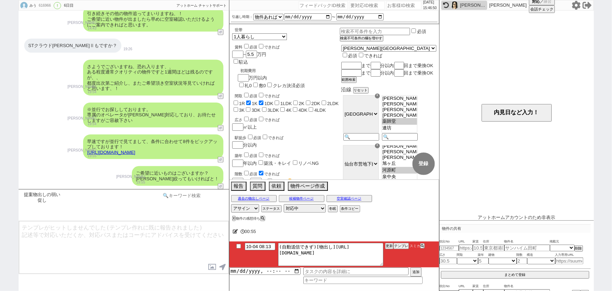
click at [192, 199] on input at bounding box center [194, 195] width 66 height 9
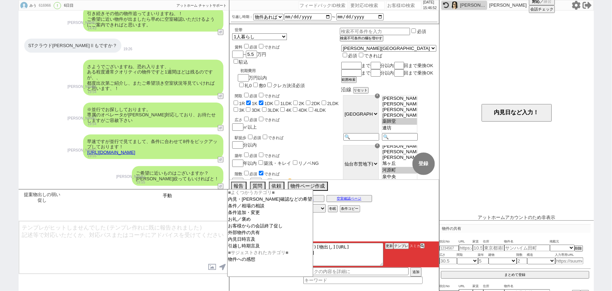
type input "手動"
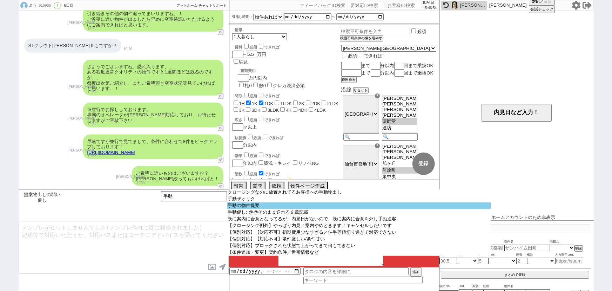
click at [270, 204] on option "手動の物件提案" at bounding box center [359, 205] width 264 height 7
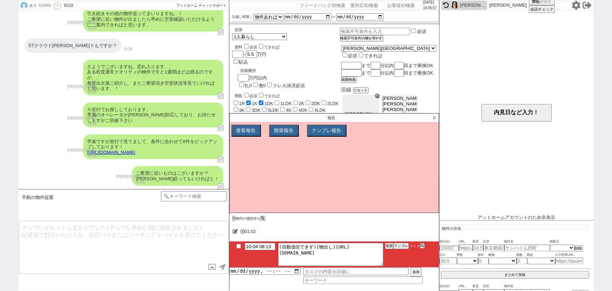
click at [433, 118] on p "X" at bounding box center [435, 117] width 8 height 8
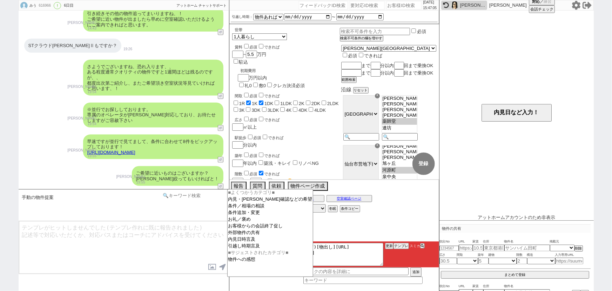
click at [174, 195] on input at bounding box center [194, 195] width 66 height 9
type input "ザオリク"
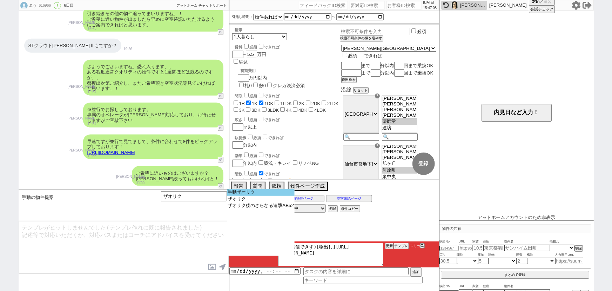
click at [240, 191] on option "手動ザオリク" at bounding box center [261, 192] width 68 height 7
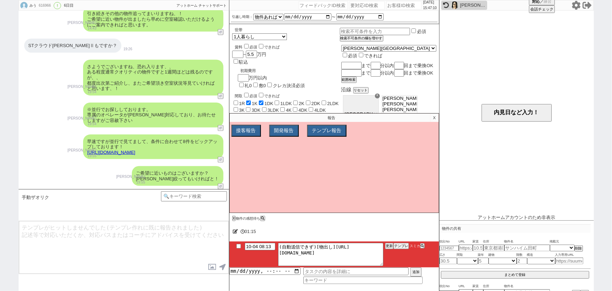
click at [435, 119] on p "X" at bounding box center [435, 117] width 8 height 8
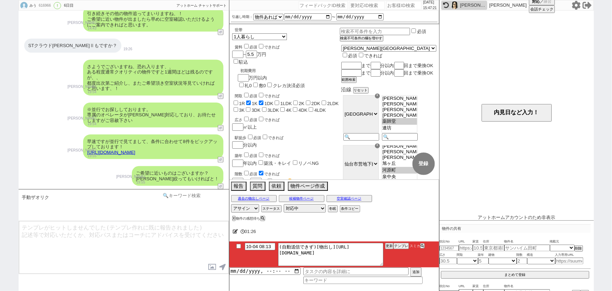
click at [193, 199] on input at bounding box center [194, 195] width 66 height 9
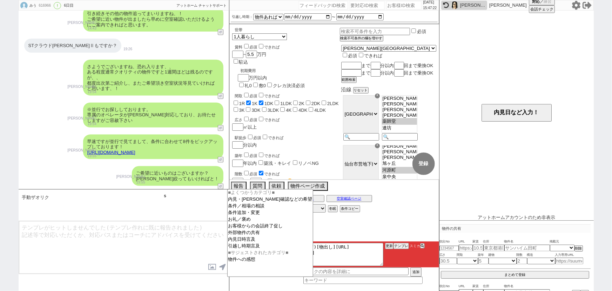
type input "そ"
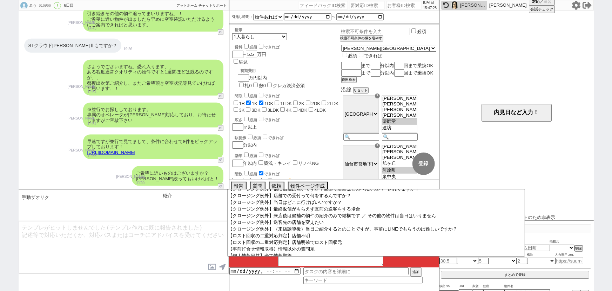
scroll to position [64, 0]
type input "紹"
click at [189, 238] on textarea at bounding box center [124, 247] width 210 height 53
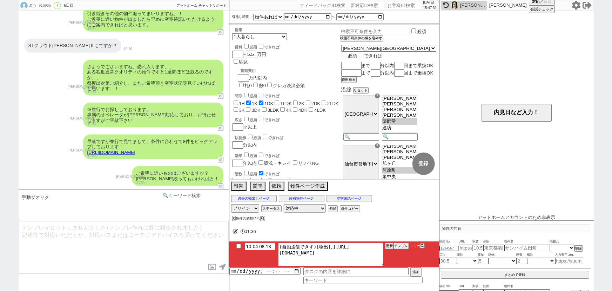
click at [210, 197] on input at bounding box center [194, 195] width 66 height 9
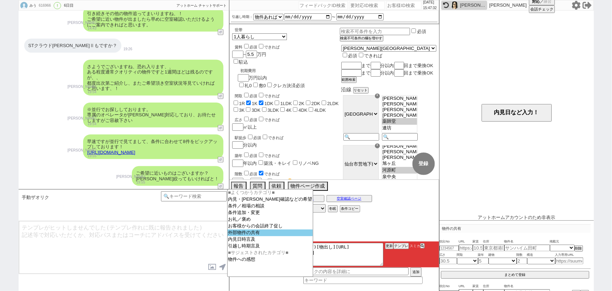
click at [256, 236] on option "外部物件の共有" at bounding box center [271, 232] width 86 height 7
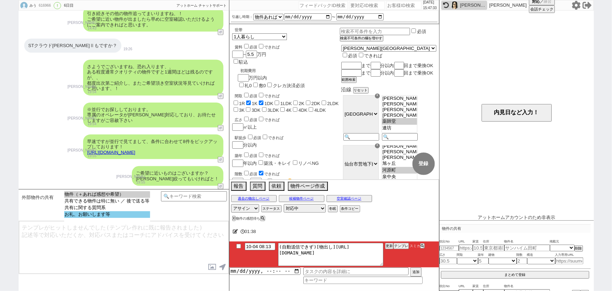
select select "お礼、お願いします等"
click at [91, 216] on option "お礼、お願いします等" at bounding box center [107, 214] width 86 height 7
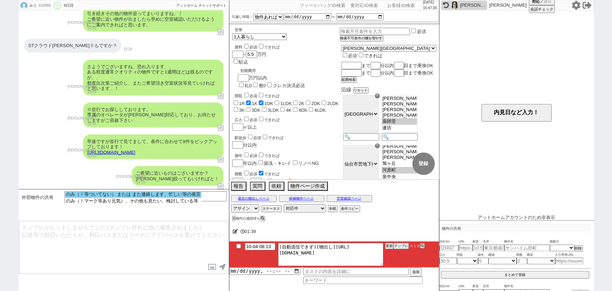
select select "のみ（！等ついてない） または また連絡します、忙しい等の発言"
click at [119, 194] on option "のみ（！等ついてない） または また連絡します、忙しい等の発言" at bounding box center [133, 194] width 136 height 7
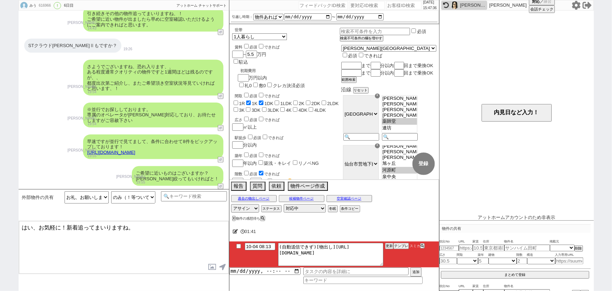
drag, startPoint x: 60, startPoint y: 228, endPoint x: 0, endPoint y: 225, distance: 60.5
click at [0, 225] on div "みう 616966 ! 0 6日目 冬眠中 自社客 アットホーム チャットサポート スミカ_BPO チャット全表示 2025-09-29 ようこそLINE物件…" at bounding box center [306, 145] width 612 height 291
click at [69, 229] on textarea "先日の物件いかがでしたでしょうか？ 引き続き、新着も追ってまいりますね。" at bounding box center [124, 247] width 210 height 53
type textarea "先日の物件いかがでしたでしょうか？ 引き続き、新着も追ってまいりますね。"
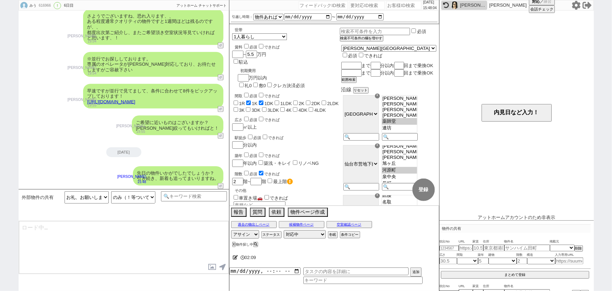
type textarea "ちなみにお一人暮らしですと最近は広さより立地やリノベ状況等を優先される方が多いと聞きます、以前と比べるとモノを所有するよりも別のご希望を優先される方が一定いら…"
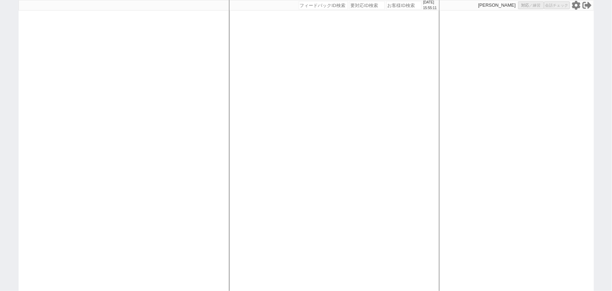
select select "1"
select select "2"
select select
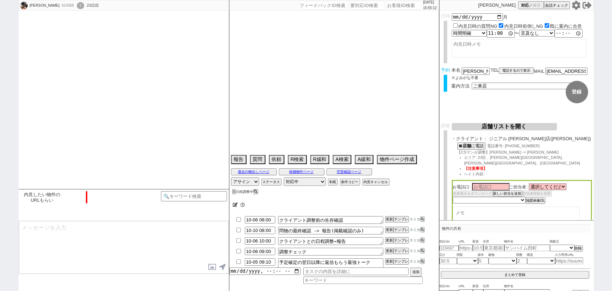
type textarea "@社内規定としては13.2万が上限(補助が11万)だが家賃、管理費、駐車場含めて13.5万以内も可→近隣可/不可未確認のため13.5万で反映　[PERSON_…"
select select "2025"
select select "11"
select select "1"
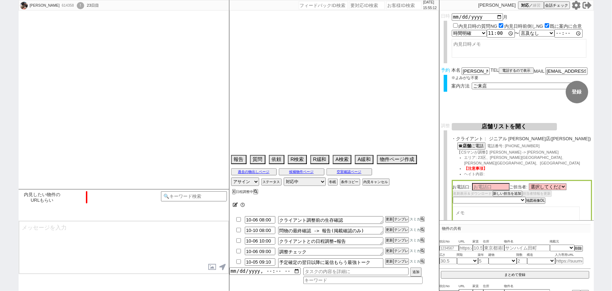
select select "6"
select select "11"
select select "209"
select select "25"
select select "794"
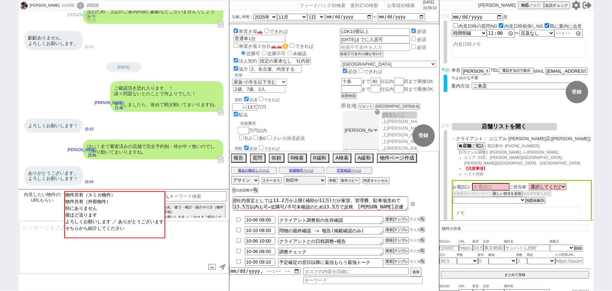
scroll to position [55, 0]
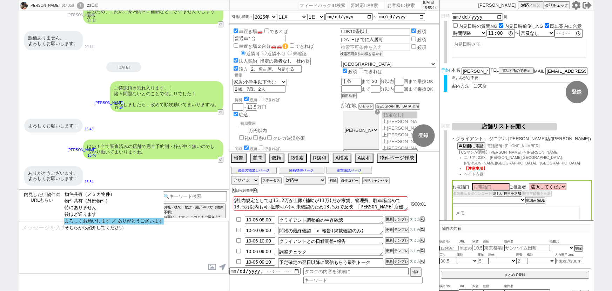
select select "よろしくお願いします ／ ありがとうございます"
click at [112, 221] on option "よろしくお願いします ／ ありがとうございます" at bounding box center [114, 221] width 100 height 7
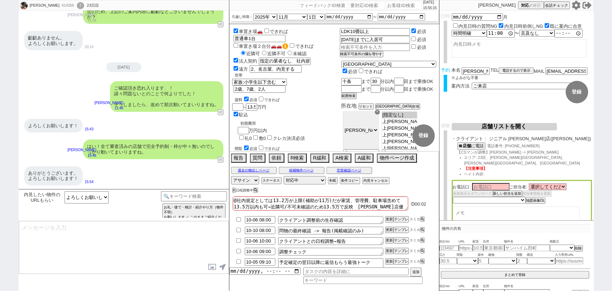
type textarea "@@【@@メッセージは打たず、以下やってください@@】@@ @@【@@打つべきメッセージはありません、タスク時間変える、マイソク送る際などのために、自動遷移防…"
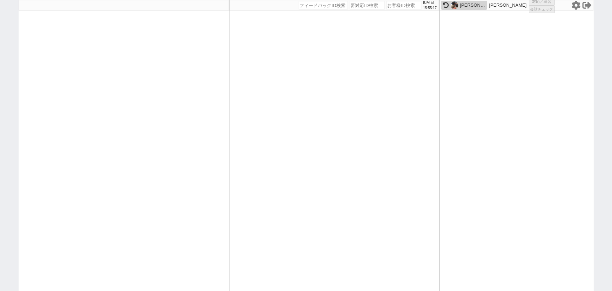
select select
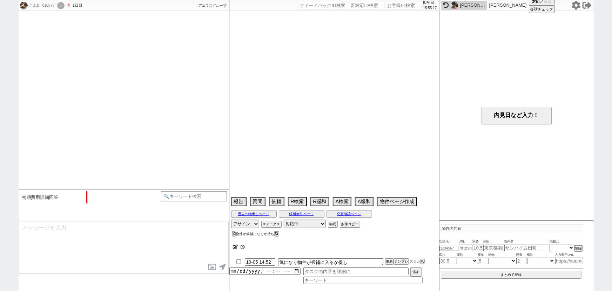
scroll to position [387, 0]
select select "2025"
select select "11"
select select "33"
select select "0"
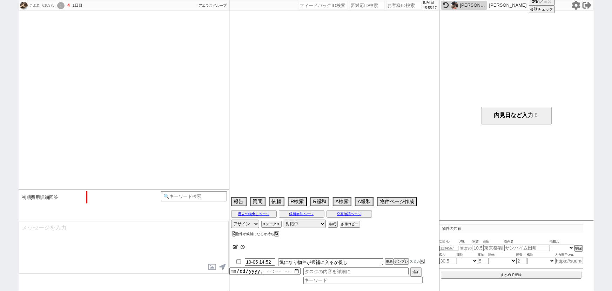
select select "23"
select select "741"
select select "62"
select select "[DATE]"
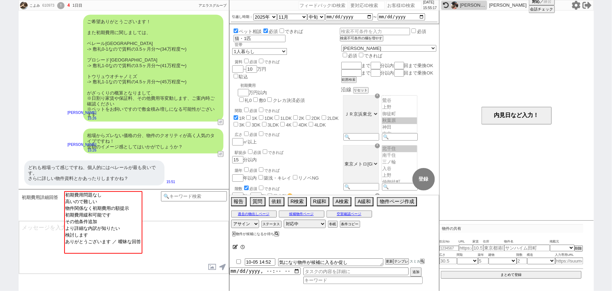
scroll to position [33, 0]
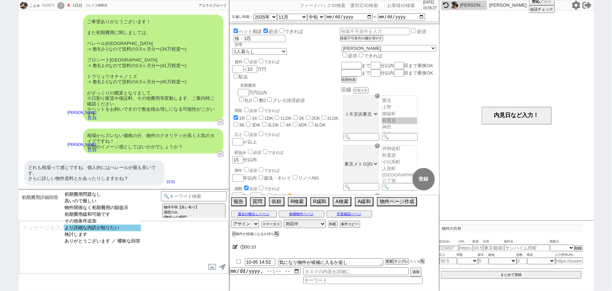
select select "より詳細な内訳が知りたい"
click at [126, 231] on option "より詳細な内訳が知りたい" at bounding box center [102, 227] width 77 height 7
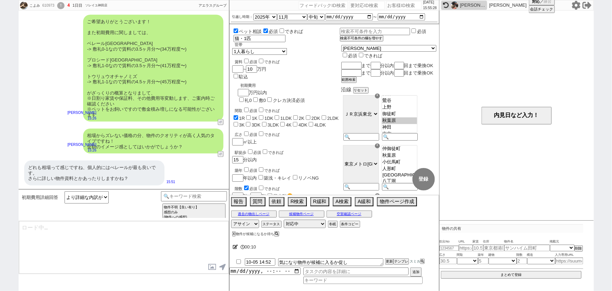
type textarea "＠＠＠＠お手数ですが、「初期費用の詳細な内訳を教えて下さい（入居日提示や仲手等の内訳まで聞かれてる）」のカテゴリから対応お願いします＠＠＠＠"
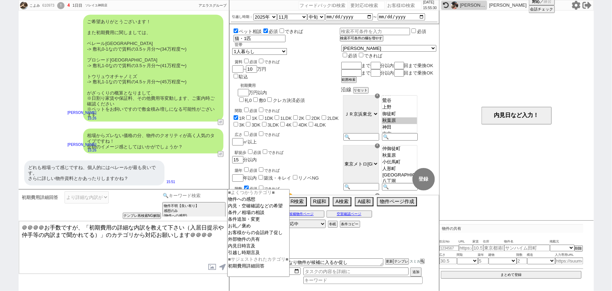
click at [220, 197] on input at bounding box center [194, 195] width 66 height 9
type input "内訳"
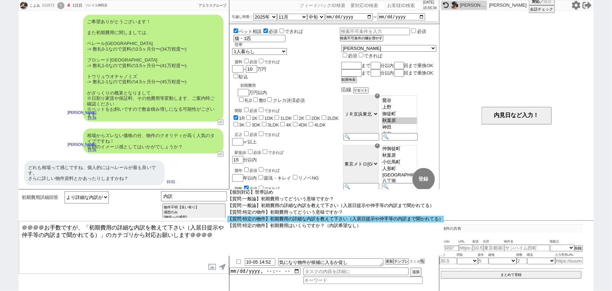
click at [279, 219] on option "【質問:特定の物件】初期費用の詳細な内訳を教えて下さい（入居日提示や仲手等の内訳まで聞かれてる）" at bounding box center [335, 218] width 217 height 7
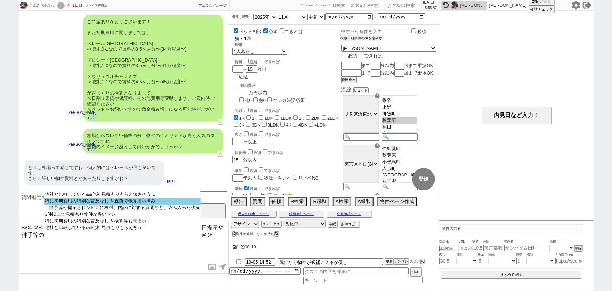
select select "特に初期費用の特別な言及なし & 直前で概算提示済み"
click at [153, 201] on option "特に初期費用の特別な言及なし & 直前で概算提示済み" at bounding box center [122, 201] width 157 height 7
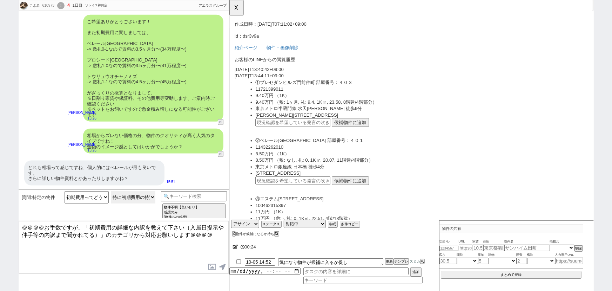
scroll to position [210, 0]
click at [345, 189] on button "候補物件に追加" at bounding box center [359, 193] width 40 height 9
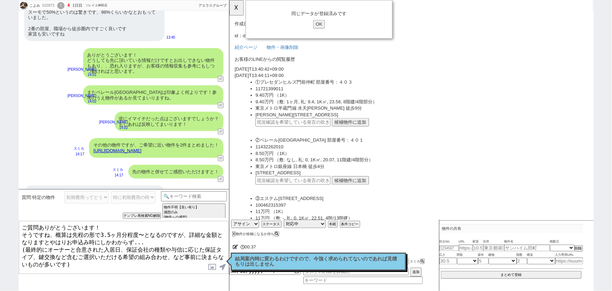
scroll to position [171, 0]
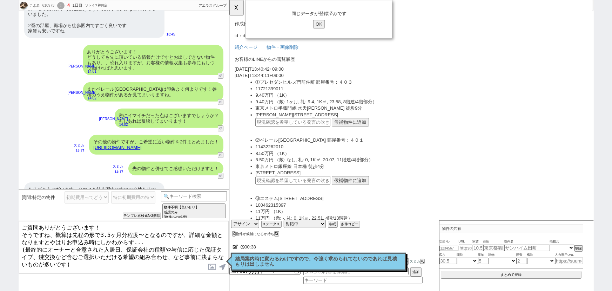
type textarea "ご質問ありがとうございます！ そうですね、概算は先程の形で3.5ヶ月分程度〜となるのですが、詳細な金額となりますとやはりお申込み時にしかわからず... (最終…"
click at [238, 7] on button "☓" at bounding box center [236, 7] width 13 height 14
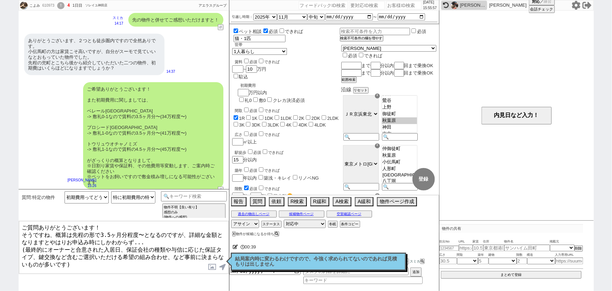
scroll to position [387, 0]
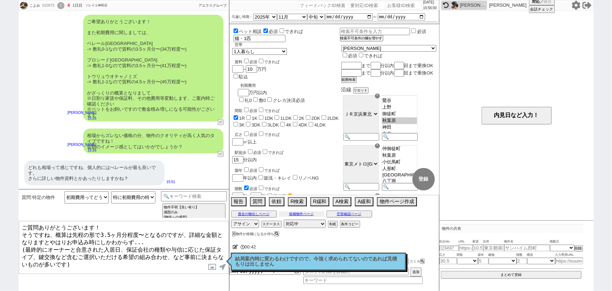
click at [295, 214] on button "候補物件ページ" at bounding box center [302, 214] width 46 height 6
click at [128, 176] on div "どれも相場って感じですね、個人的にはべレールが最も良いです。 さらに詳しい物件資料とかあったりしますかね？" at bounding box center [94, 172] width 140 height 25
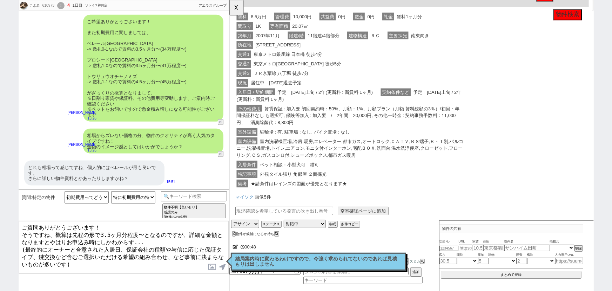
scroll to position [639, 0]
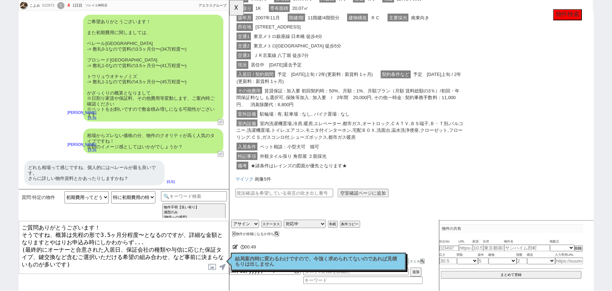
click at [298, 203] on input "text" at bounding box center [287, 207] width 105 height 9
paste input "37244805"
type input "37244805"
click at [386, 203] on button "空室確認ページに追加" at bounding box center [373, 207] width 55 height 9
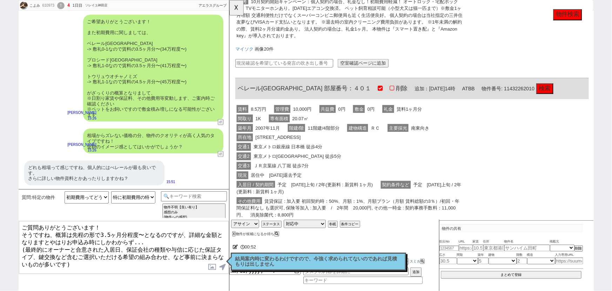
scroll to position [518, 0]
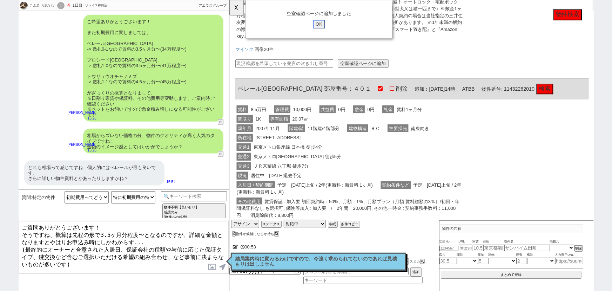
click at [324, 28] on input "OK" at bounding box center [325, 25] width 13 height 9
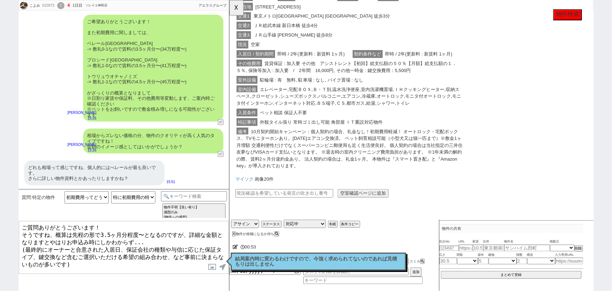
scroll to position [381, 0]
click at [238, 8] on button "☓" at bounding box center [236, 7] width 13 height 14
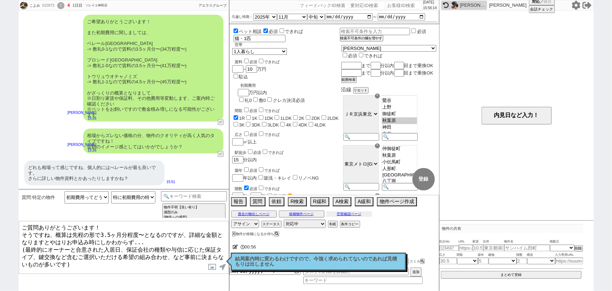
click at [342, 215] on button "空室確認ページ" at bounding box center [350, 214] width 46 height 6
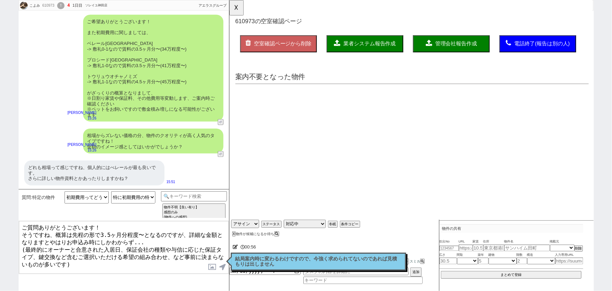
scroll to position [0, 0]
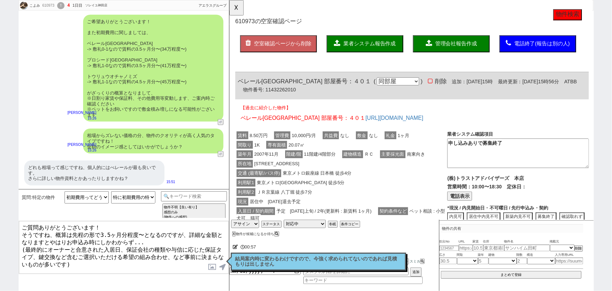
click at [358, 168] on span "建物構造" at bounding box center [362, 165] width 22 height 8
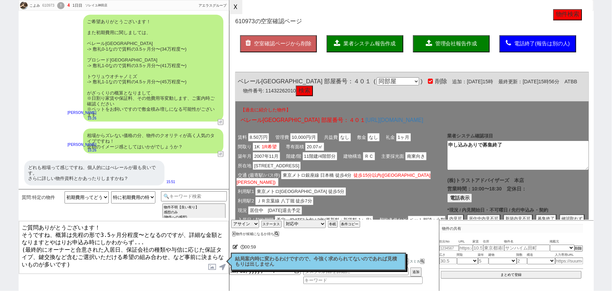
click at [239, 14] on button "☓" at bounding box center [236, 7] width 13 height 14
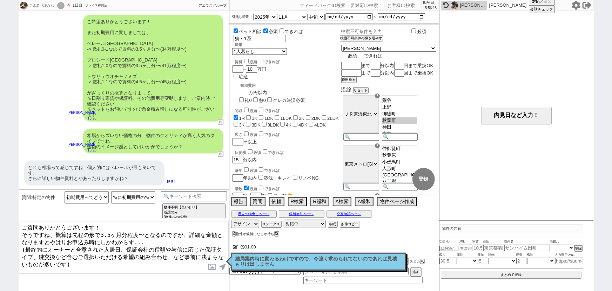
click at [213, 189] on div "質問:特定の物件 初期費用ってどういう意味ですか？ 初期費用の詳細な内訳を教えて下さい（入居日提示や仲手等の内訳まで聞かれてる） 初期費用はいくらですか？（内…" at bounding box center [124, 205] width 211 height 32
click at [212, 191] on input at bounding box center [194, 195] width 66 height 9
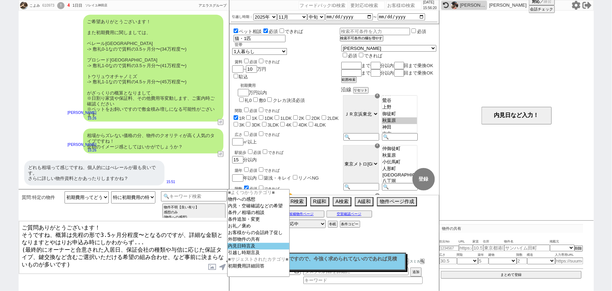
click at [247, 246] on option "内見日時言及" at bounding box center [259, 246] width 62 height 7
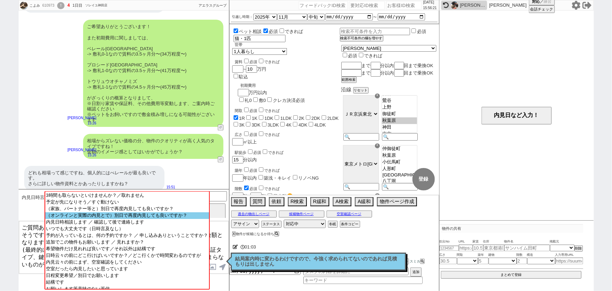
scroll to position [36, 0]
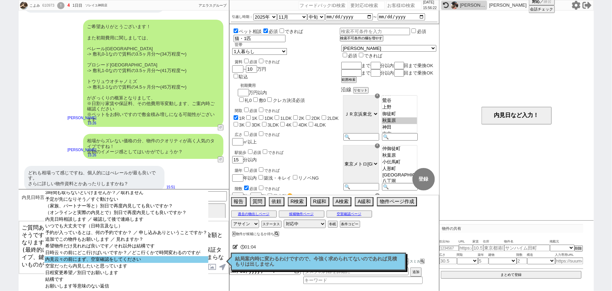
select select "内見云々の前にまず、空室確認をしてください"
click at [123, 261] on option "内見云々の前にまず、空室確認をしてください" at bounding box center [127, 259] width 164 height 7
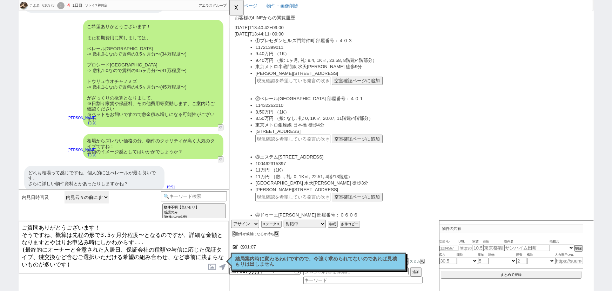
scroll to position [258, 0]
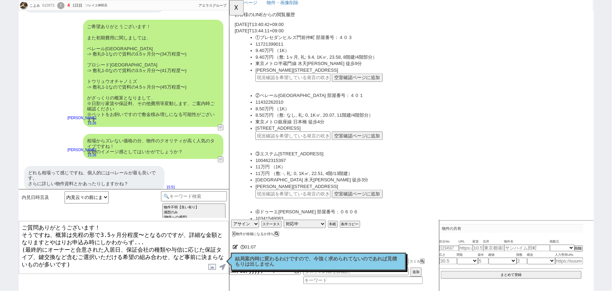
click at [301, 145] on input "text" at bounding box center [297, 145] width 81 height 9
type input "37244805"
click at [358, 144] on button "空室確認ページに追加" at bounding box center [366, 145] width 55 height 9
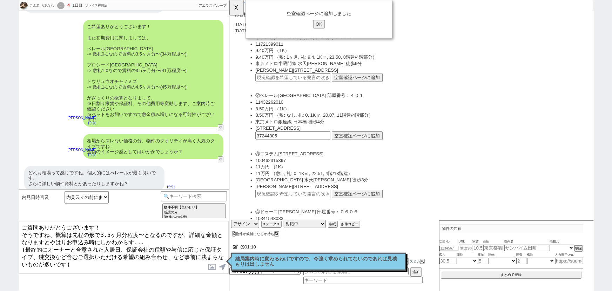
type textarea "かしこまりました！ それではこちら取り急ぎ募集の掲載状況の方確認してまいりますね。 ※事前に確認できる範囲ですと業者間流通システムの募集掲載となりますが、基本…"
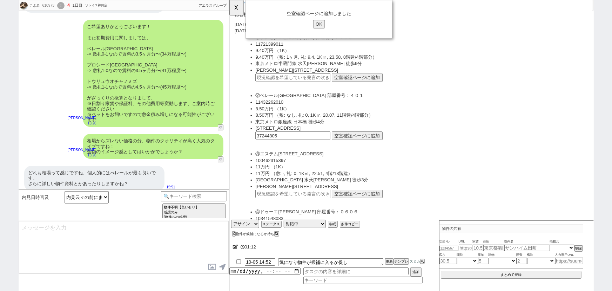
scroll to position [602, 0]
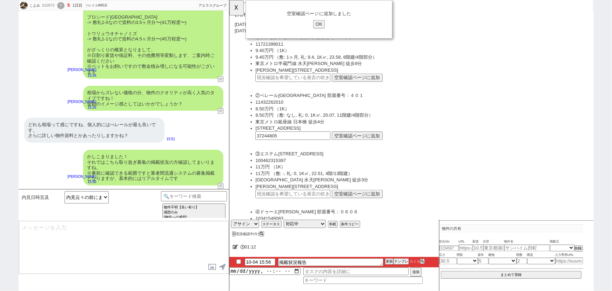
type input "10-04 16:11"
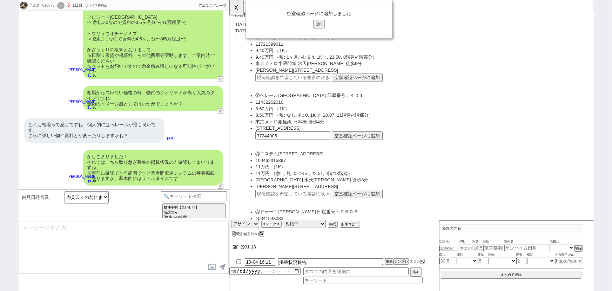
type textarea "@@【そのままこの吹き出しで報告(初期費用などもあればそれも)をして下さい！！"
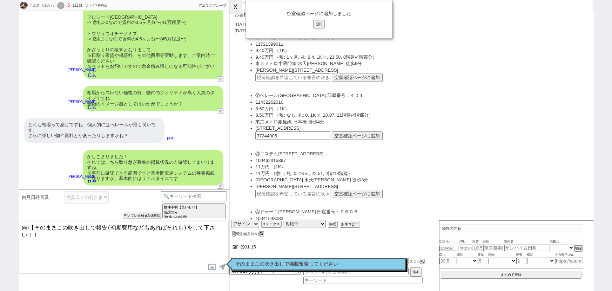
click at [239, 8] on button "☓" at bounding box center [236, 7] width 13 height 14
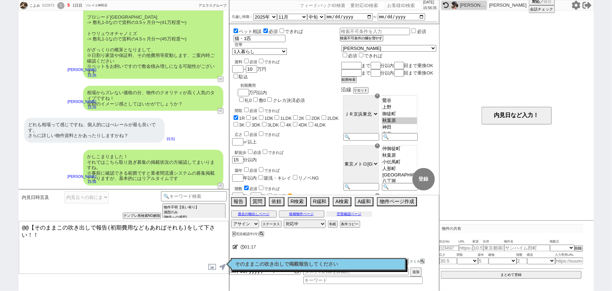
click at [346, 214] on button "空室確認ページ" at bounding box center [350, 214] width 46 height 6
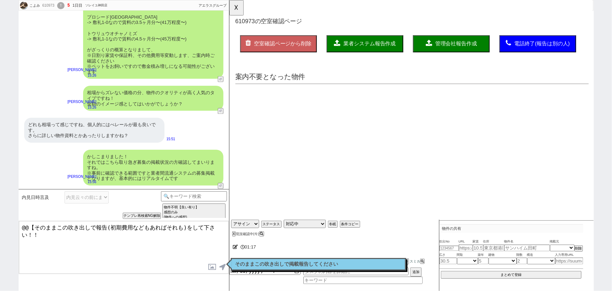
scroll to position [0, 0]
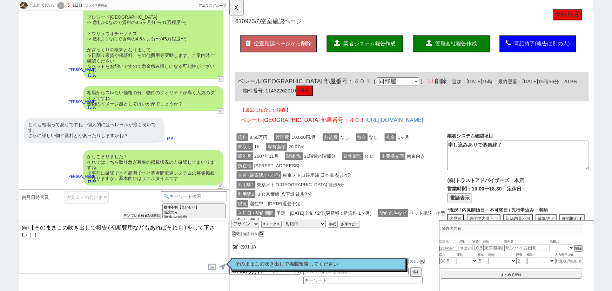
click at [379, 189] on div "交通 (最寄駅/バス停) 東京メトロ[GEOGRAPHIC_DATA] 日本橋 徒歩4分" at bounding box center [349, 188] width 228 height 10
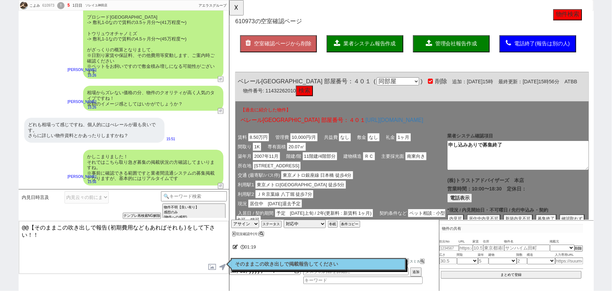
click at [383, 53] on button "業者システム報告作成" at bounding box center [375, 47] width 82 height 18
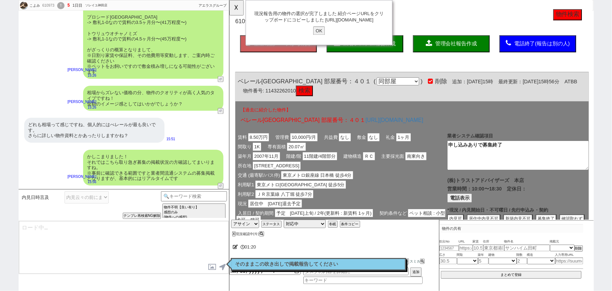
type textarea "@@【そのままこの吹き出しで報告(初期費用などもあればそれも)をして下さい！！"
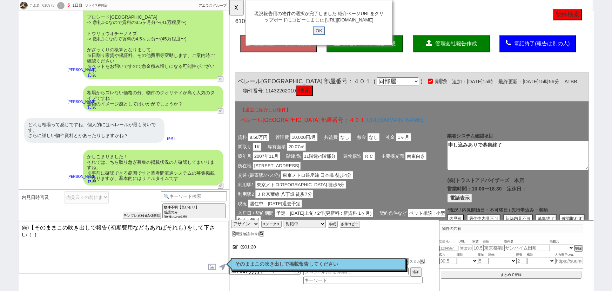
click at [327, 38] on input "OK" at bounding box center [325, 32] width 13 height 9
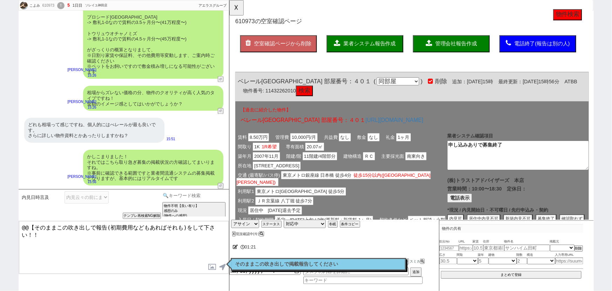
click at [206, 197] on input at bounding box center [194, 195] width 66 height 9
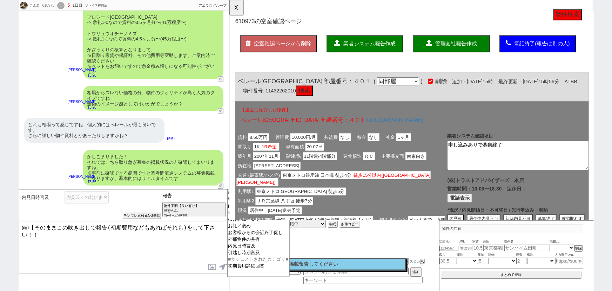
type input "報告"
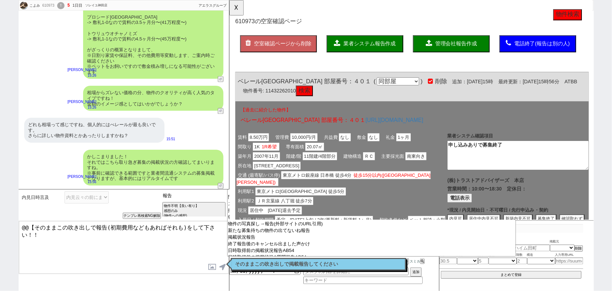
scroll to position [49, 0]
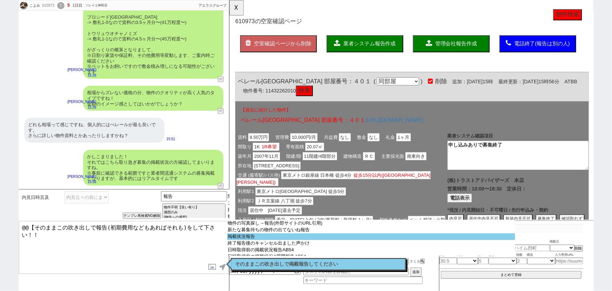
click at [282, 240] on option "掲載状況報告" at bounding box center [371, 236] width 288 height 7
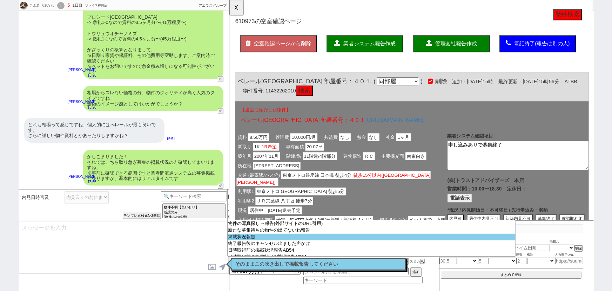
scroll to position [0, 0]
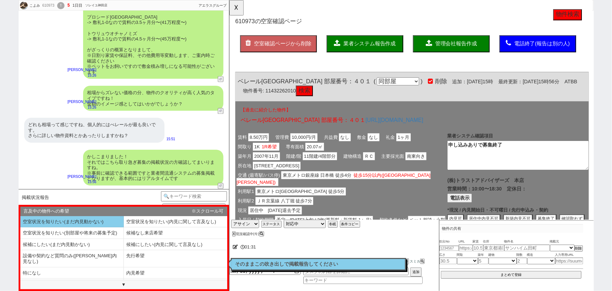
click at [95, 221] on li "空室状況を知りたい(まだ内見動かない)" at bounding box center [72, 222] width 104 height 12
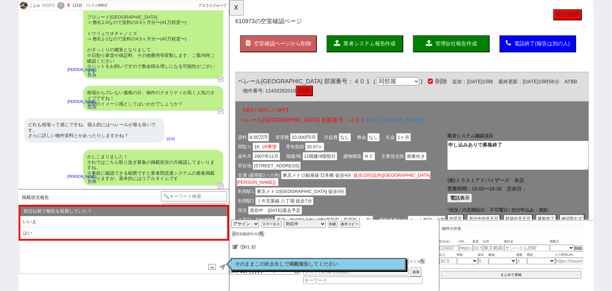
click at [95, 221] on li "いいえ" at bounding box center [123, 222] width 207 height 12
select select "空室状況を知りたい(まだ内見動かない)"
select select "いいえ"
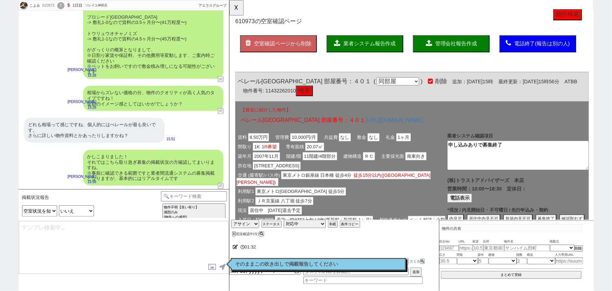
type textarea "また並行して動いておりまして、ベレール[GEOGRAPHIC_DATA]は予約は入っているようですがまだ募集中で出ておりました！ ※LINEでは業者間システム…"
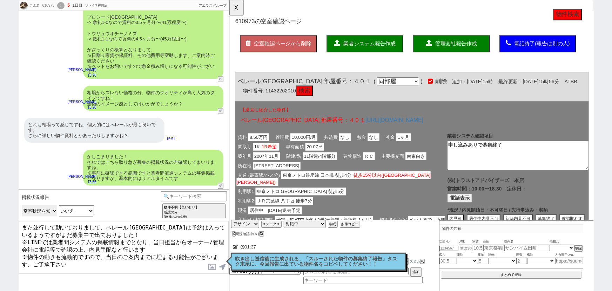
click at [47, 210] on select "言及中の物件への希望 空室状況を知りたい(まだ内見動かない) 空室状況を知りたい(内見に関して言及なし) 空室状況を知りたい(別部屋や将来の募集予定) 候補な…" at bounding box center [39, 210] width 35 height 11
select select "内見無し申し込み・契約希望"
click at [22, 205] on select "言及中の物件への希望 空室状況を知りたい(まだ内見動かない) 空室状況を知りたい(内見に関して言及なし) 空室状況を知りたい(別部屋や将来の募集予定) 候補な…" at bounding box center [39, 210] width 35 height 11
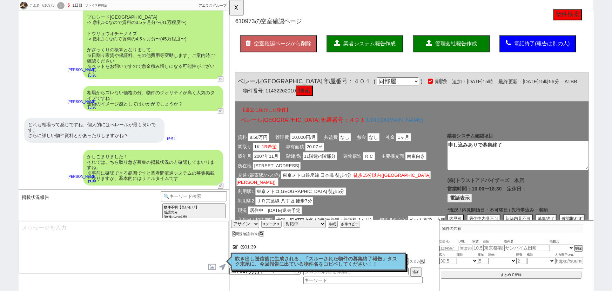
type textarea "すみません確認取れたのですが、ベレール[GEOGRAPHIC_DATA]は既に申し込みが進んでおり可能性は低いとのことでした。 万一のキャンセルのために募集自…"
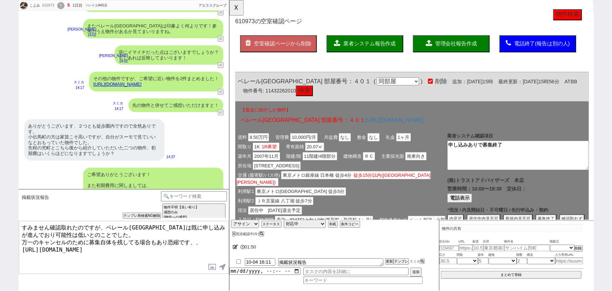
scroll to position [602, 0]
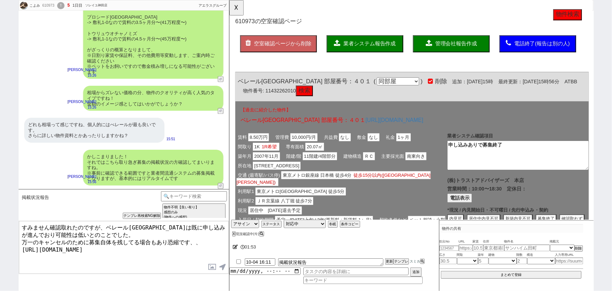
click at [98, 228] on textarea "すみません確認取れたのですが、ベレール[GEOGRAPHIC_DATA]は既に申し込みが進んでおり可能性は低いとのことでした。 万一のキャンセルのために募集自…" at bounding box center [124, 247] width 210 height 53
click at [235, 10] on button "☓" at bounding box center [236, 7] width 13 height 14
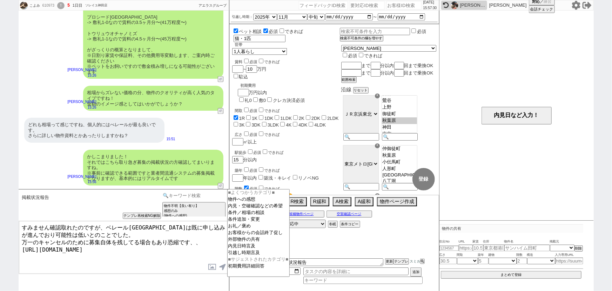
click at [196, 194] on input at bounding box center [194, 195] width 66 height 9
type input "ｋ"
type input "記述"
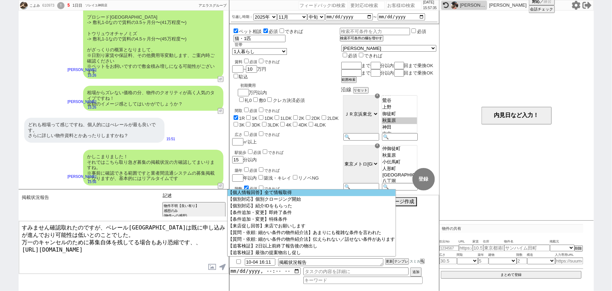
scroll to position [0, 0]
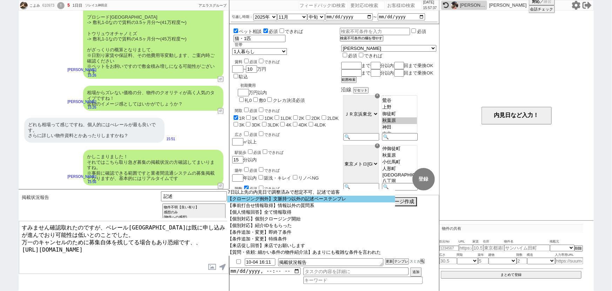
click at [300, 198] on option "【クロージング例外】文脈持つ以外の記述ベーステンプレ" at bounding box center [311, 198] width 168 height 7
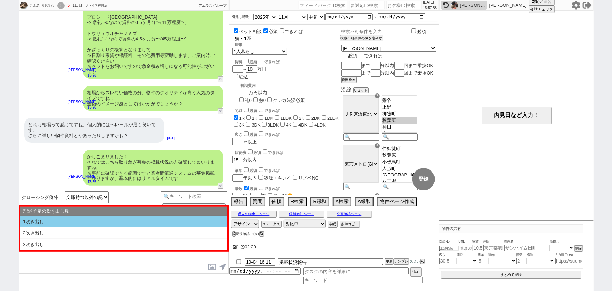
click at [158, 218] on li "1吹き出し" at bounding box center [123, 222] width 207 height 12
select select "1吹き出し"
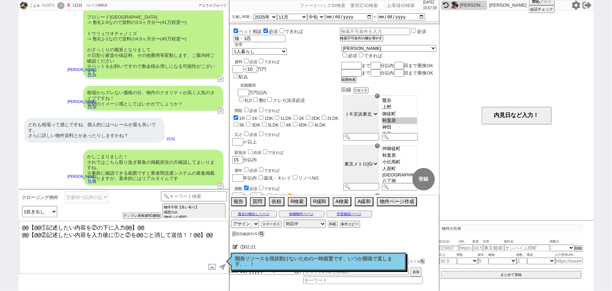
click at [214, 229] on textarea "@@【@@①記述したい内容を②の下に入力@@】@@ @@【@@②記述したい内容を入力後に①と②を@@ごと消して送信！！@@】@@" at bounding box center [124, 247] width 210 height 53
drag, startPoint x: 218, startPoint y: 229, endPoint x: 21, endPoint y: 192, distance: 200.8
click at [21, 192] on div "クロージング例外 文脈持つ以外の記述ベーステンプレ 小カテゴリを選択 記述予定の吹き出し数 1吹き出し 2吹き出し 3吹き出し テンプレ再検索NG解除 物件不…" at bounding box center [124, 240] width 211 height 102
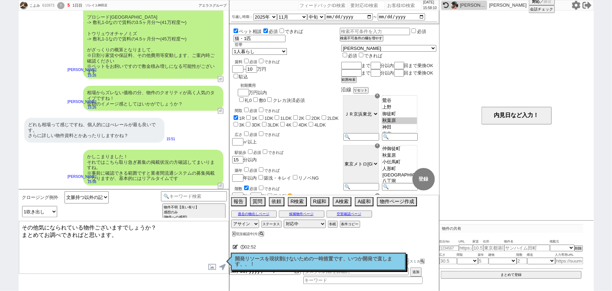
type textarea "その他気になられている物件ございますでしょうか？ まとめてお調べできればと思います。"
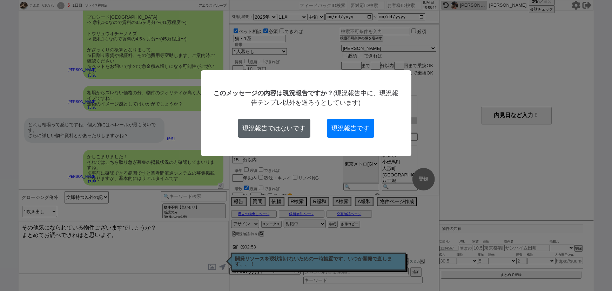
click at [278, 124] on button "現況報告ではないです" at bounding box center [274, 128] width 72 height 19
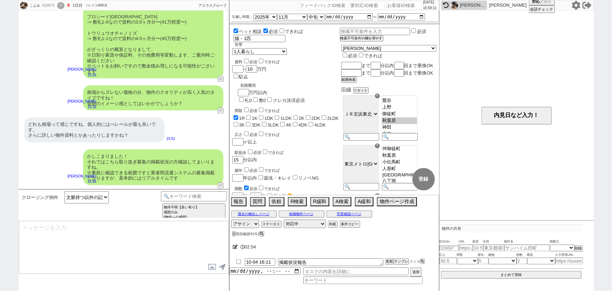
scroll to position [628, 0]
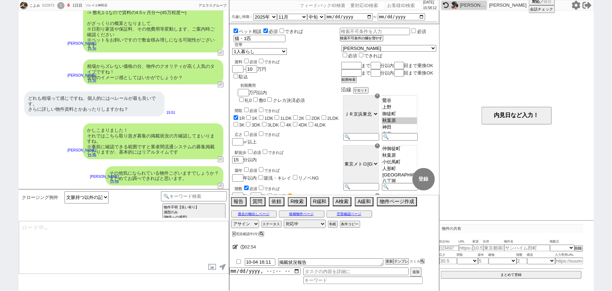
type textarea "@@【@@メッセージは打たず、以下やってください@@】@@ @@【@@タスク整理、追加、条件入力等のやるべきことはやりましたか？？全て終わったら自分に付いたア…"
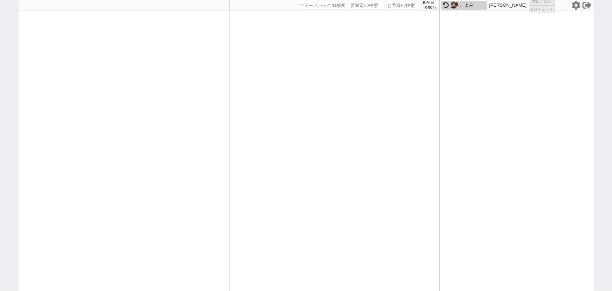
select select
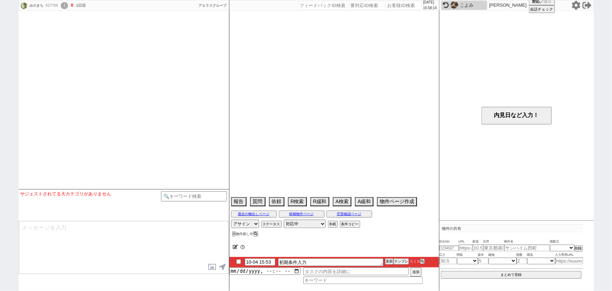
select select
select select "7"
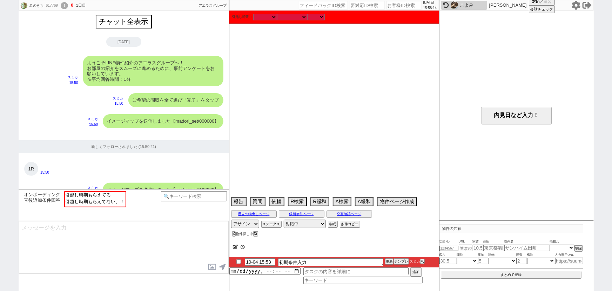
scroll to position [497, 0]
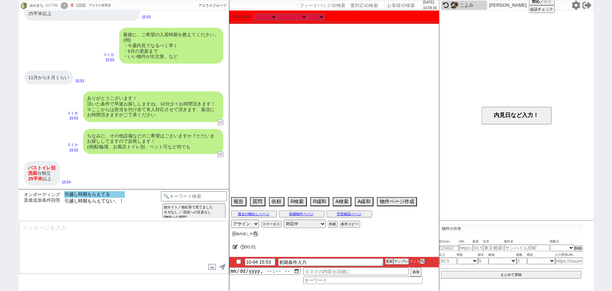
click at [116, 193] on option "引越し時期もらえてる" at bounding box center [94, 194] width 61 height 7
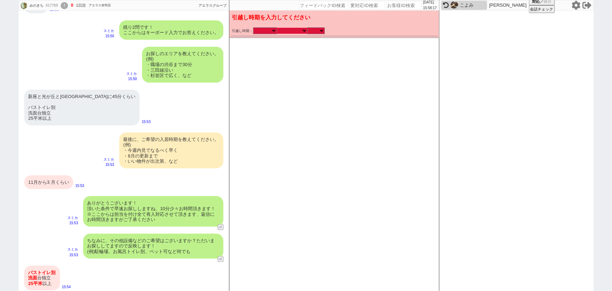
click at [286, 33] on select "なる早 未定 いつでも 物件あれば 年内 来年 1月 2月 3月 4月 5月 6月 7月 8月 9月 10月 11月 12月 春 [PERSON_NAME]" at bounding box center [292, 31] width 30 height 6
select select "11"
click at [277, 28] on select "なる早 未定 いつでも 物件あれば 年内 来年 1月 2月 3月 4月 5月 6月 7月 8月 9月 10月 11月 12月 春 [PERSON_NAME]" at bounding box center [292, 31] width 30 height 6
select select "2025"
checkbox input "true"
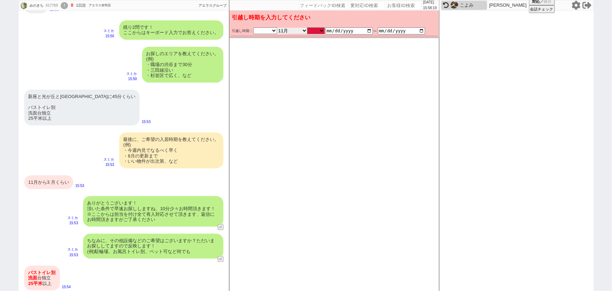
checkbox input "true"
checkbox input "false"
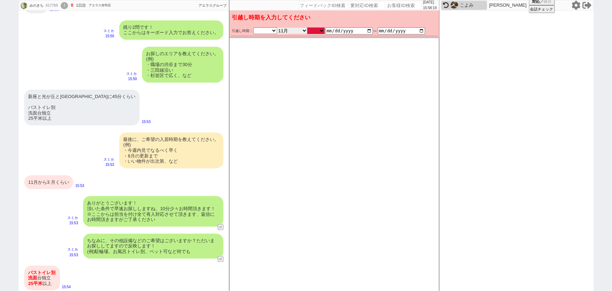
checkbox input "false"
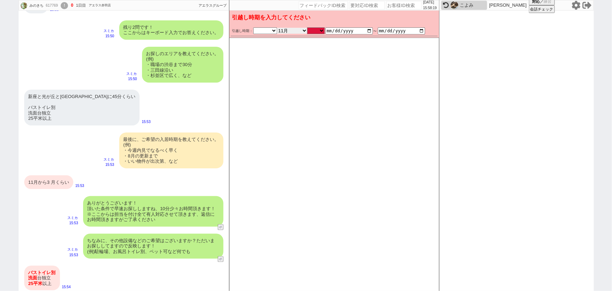
checkbox input "false"
click at [320, 29] on select "のみ 上旬 中旬 下旬 末 まで 1日 2日 3日 4日 5日 6日 7日 8日 9日 10日 11日 12日 13日 14日 15日 16日 17日 18日…" at bounding box center [316, 31] width 18 height 6
select select "36"
click at [307, 28] on select "のみ 上旬 中旬 下旬 末 まで 1日 2日 3日 4日 5日 6日 7日 8日 9日 10日 11日 12日 13日 14日 15日 16日 17日 18日…" at bounding box center [316, 31] width 18 height 6
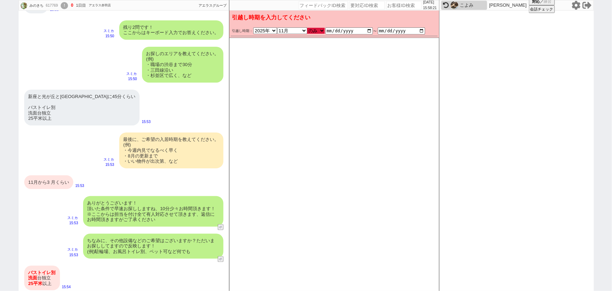
type input "[DATE]"
checkbox input "true"
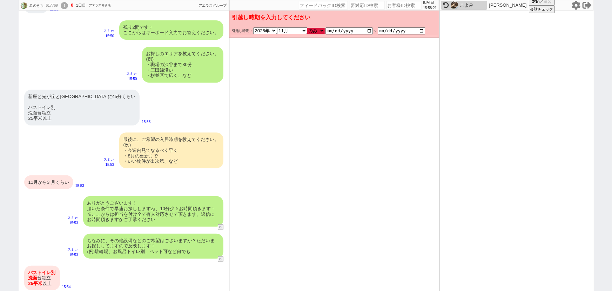
checkbox input "false"
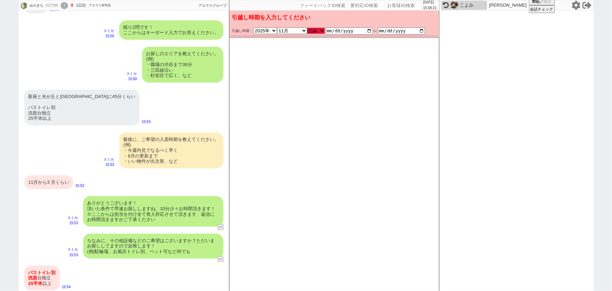
checkbox input "false"
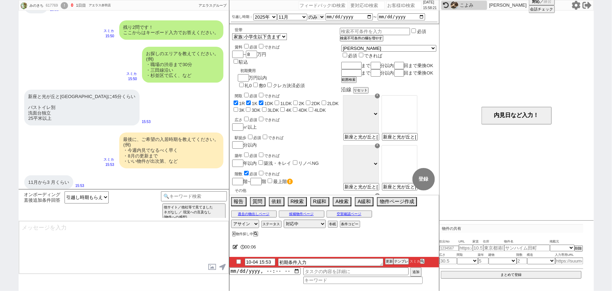
scroll to position [396, 0]
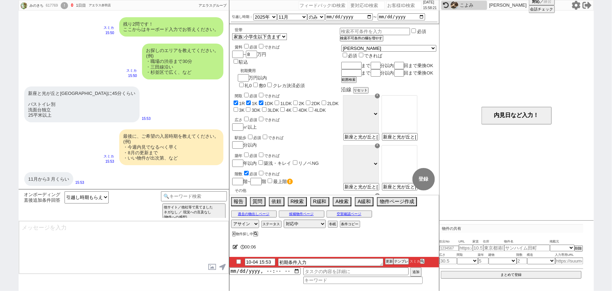
type textarea "かしこまりました！ただ今お探ししております、追加のご希望もお気軽にお願いします！"
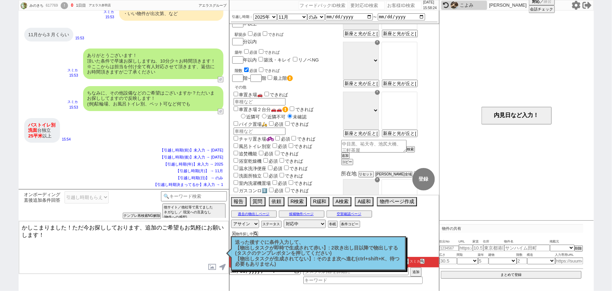
scroll to position [111, 0]
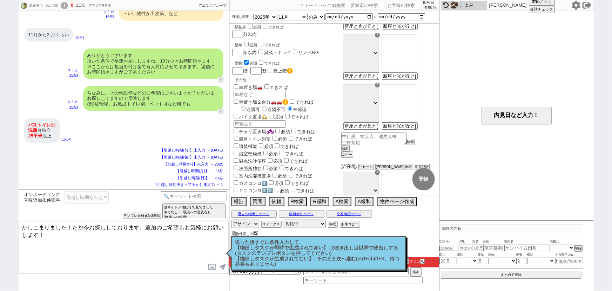
click at [260, 136] on label "風呂トイレ別室" at bounding box center [251, 138] width 39 height 5
click at [238, 136] on input "風呂トイレ別室" at bounding box center [236, 138] width 5 height 5
checkbox input "true"
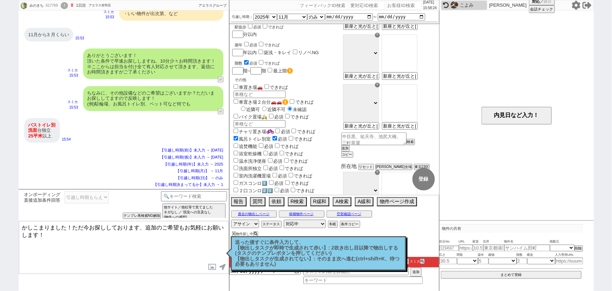
checkbox input "true"
checkbox input "false"
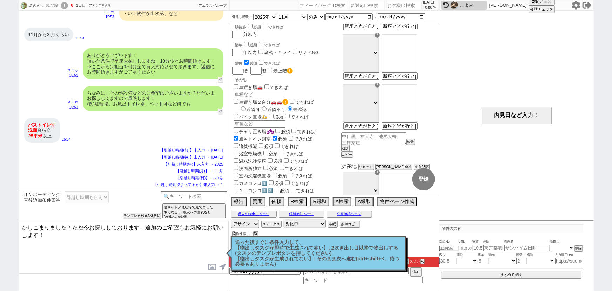
checkbox input "false"
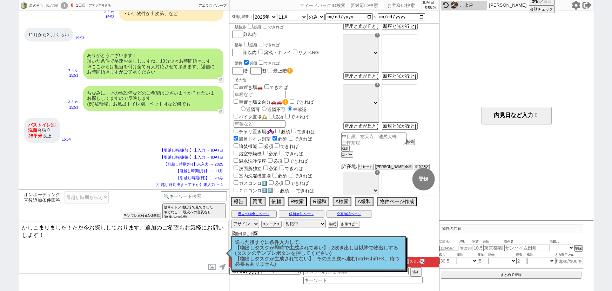
checkbox input "false"
checkbox input "true"
click at [252, 166] on label "洗面所独立" at bounding box center [247, 168] width 30 height 5
click at [238, 165] on input "洗面所独立" at bounding box center [236, 167] width 5 height 5
checkbox input "true"
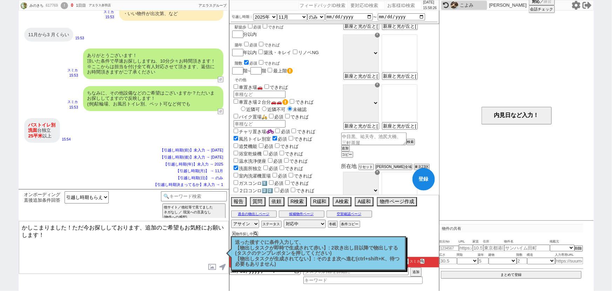
checkbox input "true"
checkbox input "false"
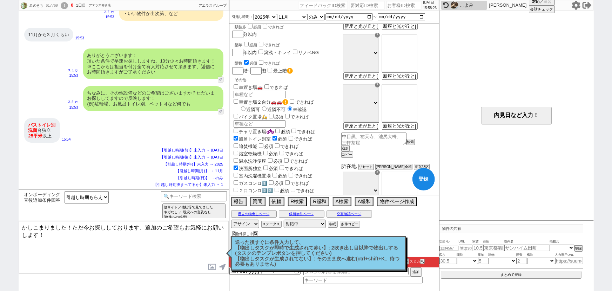
checkbox input "false"
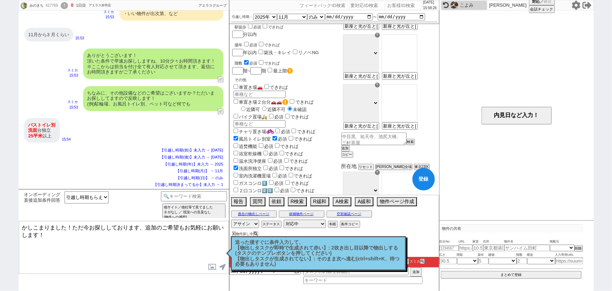
checkbox input "false"
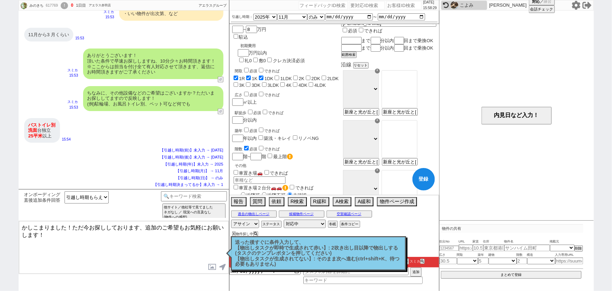
scroll to position [9, 0]
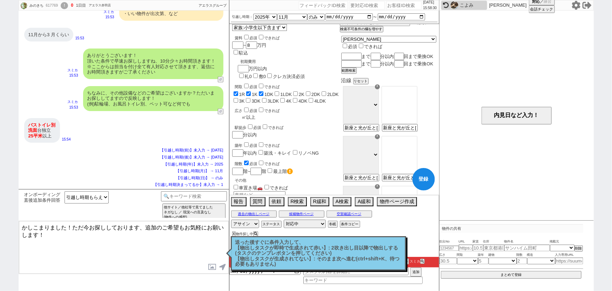
click at [241, 114] on input "number" at bounding box center [237, 117] width 10 height 6
checkbox input "true"
checkbox input "false"
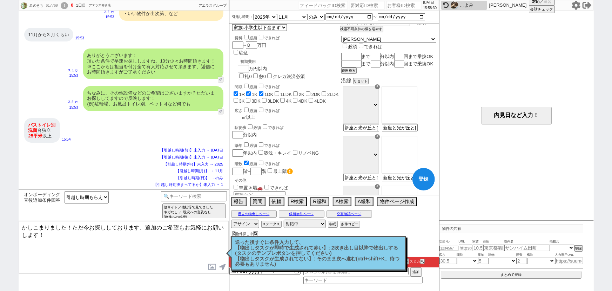
checkbox input "false"
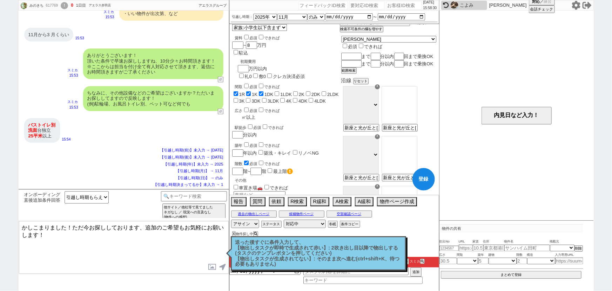
checkbox input "false"
type input "2"
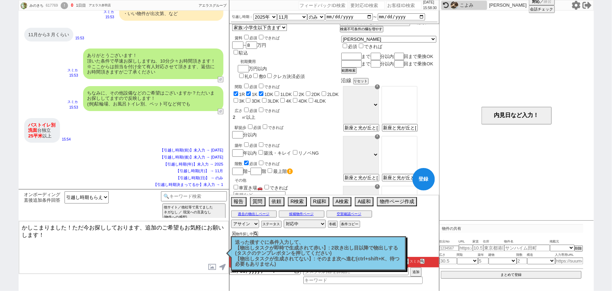
checkbox input "true"
checkbox input "false"
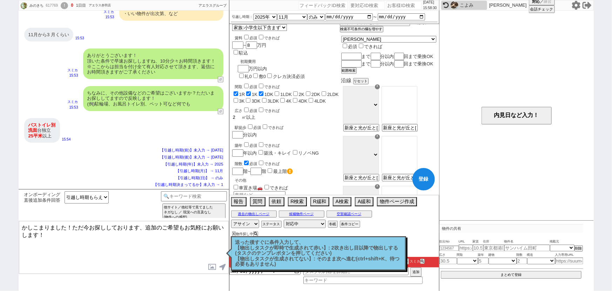
checkbox input "false"
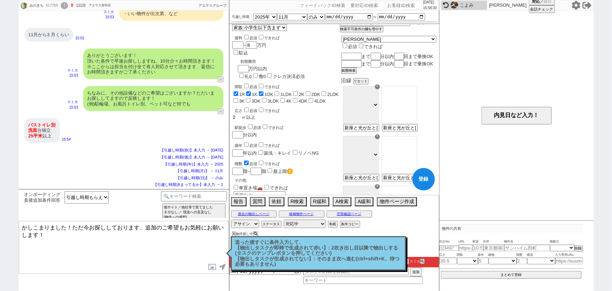
checkbox input "false"
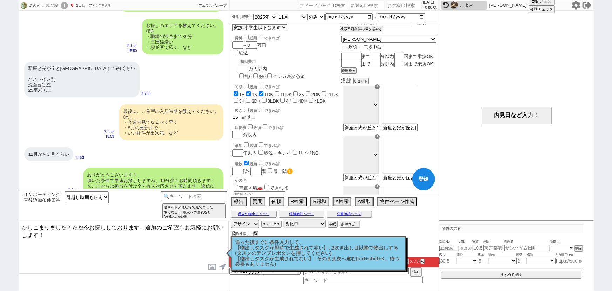
scroll to position [0, 0]
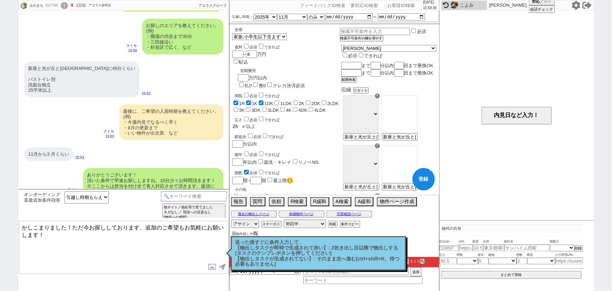
type input "25"
click at [360, 62] on input "text" at bounding box center [350, 65] width 19 height 6
type input "新座"
click at [360, 70] on input "text" at bounding box center [350, 73] width 19 height 6
type input "一"
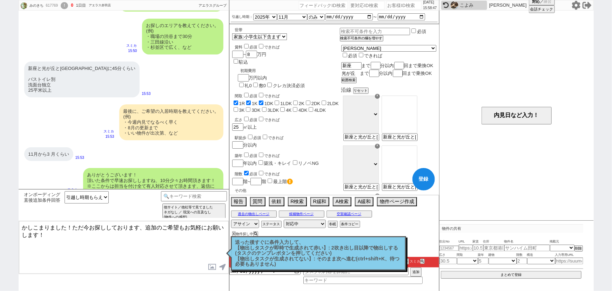
type input "光が丘"
click at [399, 62] on div "新座 まで 分以内 回まで乗換OK" at bounding box center [388, 66] width 95 height 8
checkbox input "true"
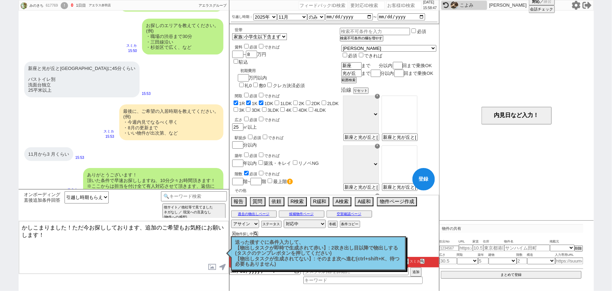
checkbox input "false"
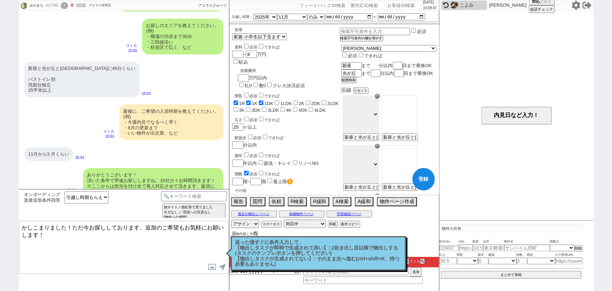
checkbox input "false"
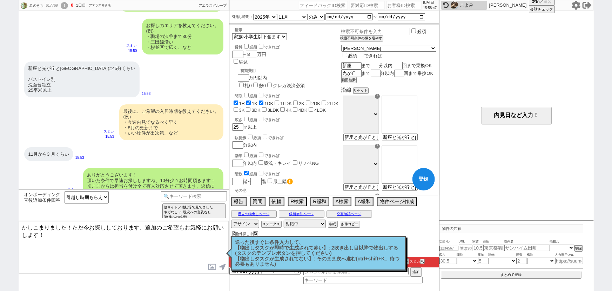
type input "4"
checkbox input "true"
checkbox input "false"
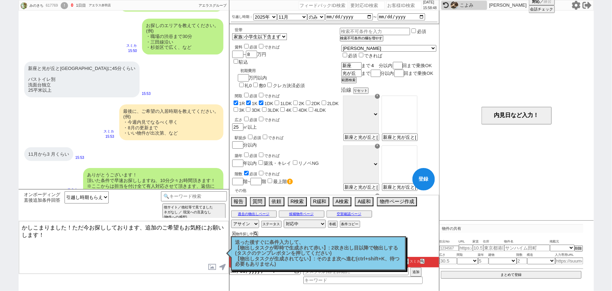
checkbox input "false"
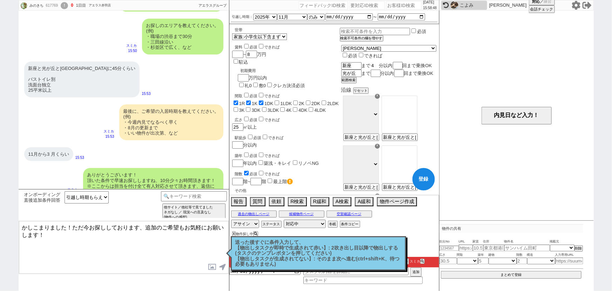
checkbox input "false"
type input "45"
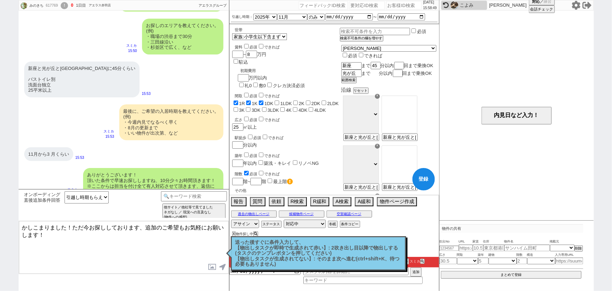
click at [379, 74] on input "number" at bounding box center [375, 73] width 8 height 6
checkbox input "true"
checkbox input "false"
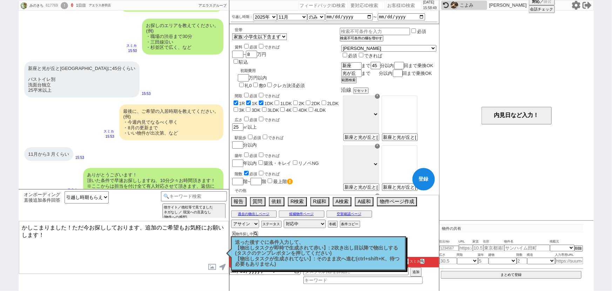
checkbox input "false"
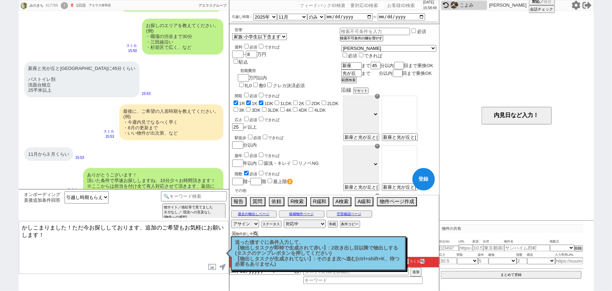
checkbox input "false"
type input "4"
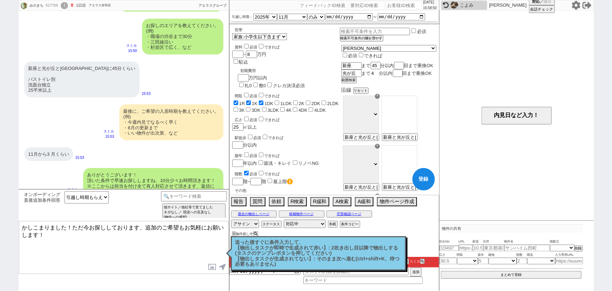
checkbox input "true"
checkbox input "false"
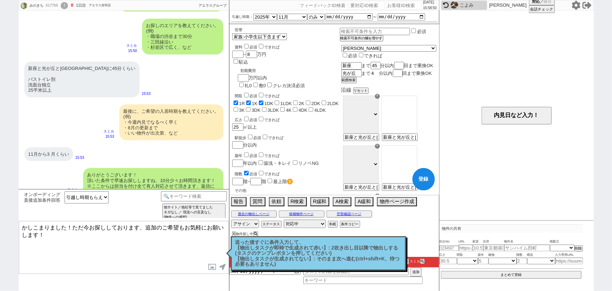
checkbox input "false"
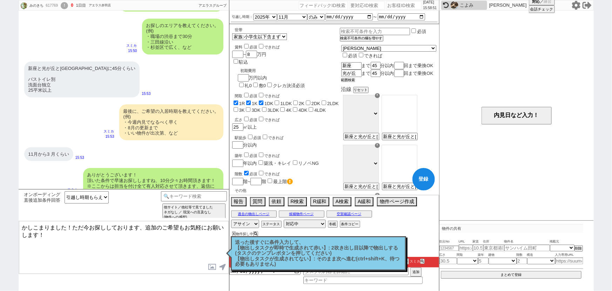
click at [356, 82] on button "範囲検索" at bounding box center [348, 80] width 14 height 5
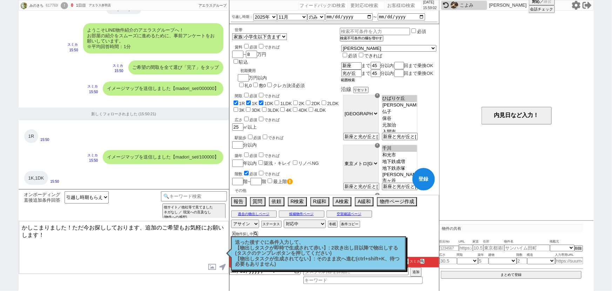
scroll to position [32, 0]
click at [75, 250] on textarea "かしこまりました！ただ今お探ししております、追加のご希望もお気軽にお願いします！" at bounding box center [124, 247] width 210 height 53
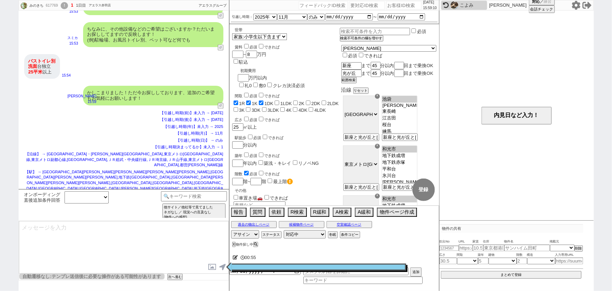
scroll to position [663, 0]
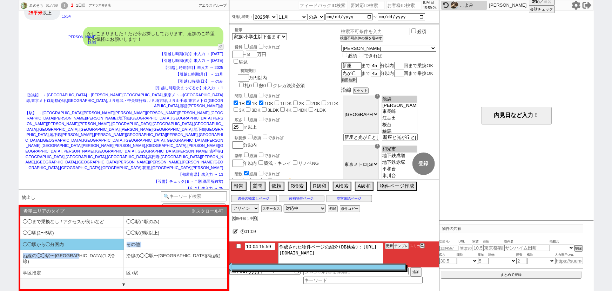
drag, startPoint x: 84, startPoint y: 253, endPoint x: 88, endPoint y: 243, distance: 10.2
click at [88, 243] on ol "◯◯まで乗換なし / アクセスが良いなど ◯◯駅(1駅のみ) ◯◯駅(2〜5駅) ◯◯駅(6駅以上) ◯◯駅から◯分圏内 その他 沿線の◯◯駅〜◯◯駅(1,2…" at bounding box center [123, 248] width 207 height 64
click at [88, 243] on li "◯◯駅から◯分圏内" at bounding box center [72, 245] width 104 height 12
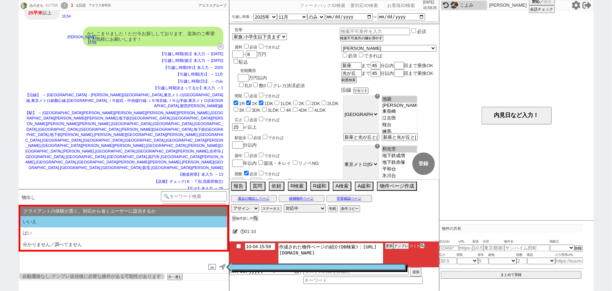
click at [90, 220] on li "いいえ" at bounding box center [123, 222] width 207 height 12
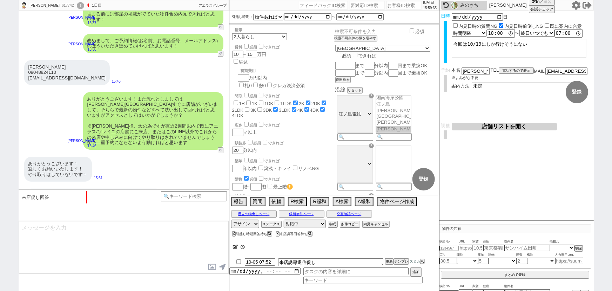
scroll to position [33, 0]
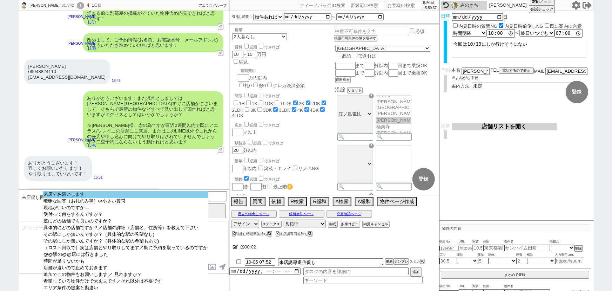
click at [92, 193] on option "来店でお願いします" at bounding box center [126, 194] width 166 height 7
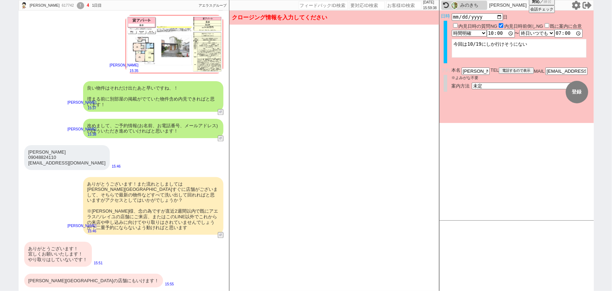
scroll to position [609, 0]
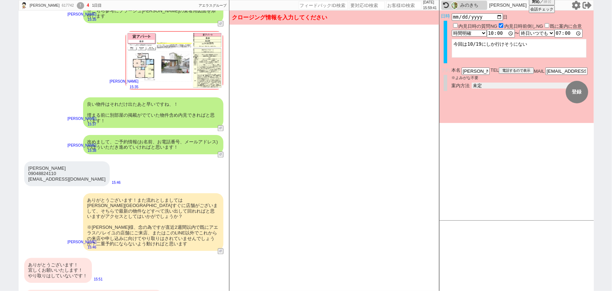
click at [490, 82] on select "未定 現地お待ち合わせ ご来店 先行申し込みのご案内or内見無しでの申し込みのご案内 オンラインでのご接客 オンラインで1件の内見のご案内" at bounding box center [524, 85] width 105 height 6
click at [472, 82] on select "未定 現地お待ち合わせ ご来店 先行申し込みのご案内or内見無しでの申し込みのご案内 オンラインでのご接客 オンラインで1件の内見のご案内" at bounding box center [524, 85] width 105 height 6
click at [486, 111] on form "変更 なし 登録 日時 2025-10-19 日 内見日時の質問NG 内見日時前倒しNG 既に案内に合意 言及なし 時間明確 午前 午後 お昼 夕方・夜 終日…" at bounding box center [517, 67] width 154 height 112
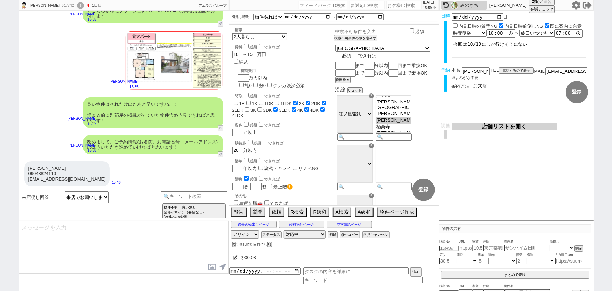
scroll to position [710, 0]
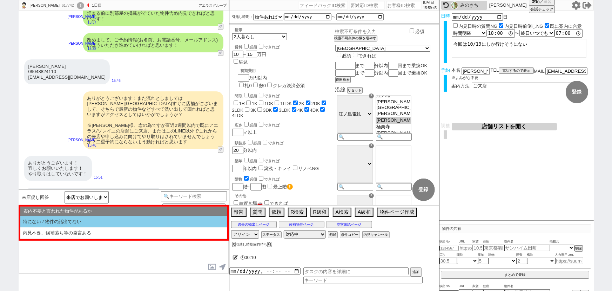
click at [89, 221] on li "特にない / 物件の話出てない" at bounding box center [123, 222] width 207 height 12
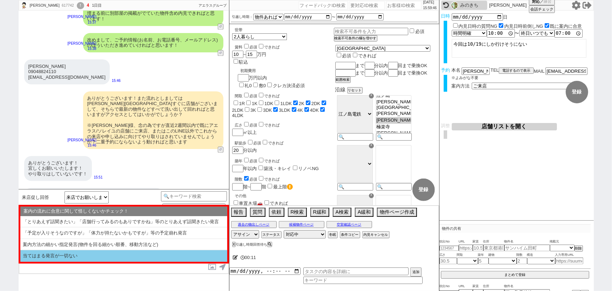
click at [71, 255] on li "当てはまる発言が一切ない" at bounding box center [123, 256] width 207 height 12
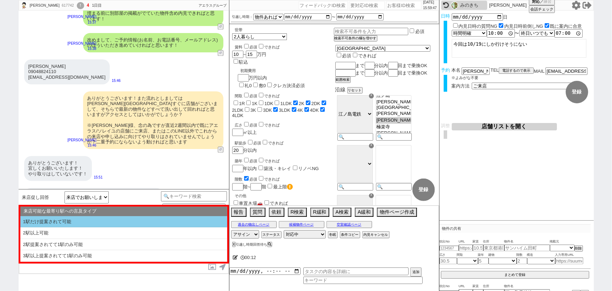
click at [92, 224] on li "1駅だけ提案されて可能" at bounding box center [123, 222] width 207 height 12
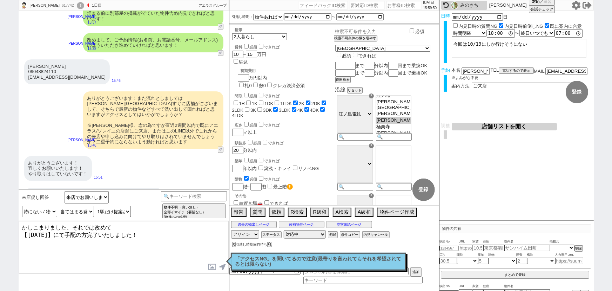
drag, startPoint x: 93, startPoint y: 226, endPoint x: 146, endPoint y: 234, distance: 54.0
click at [146, 234] on textarea "かしこまりました、それでは改めて 【10月19日(日)】にて手配の方完了いたしました！" at bounding box center [124, 247] width 210 height 53
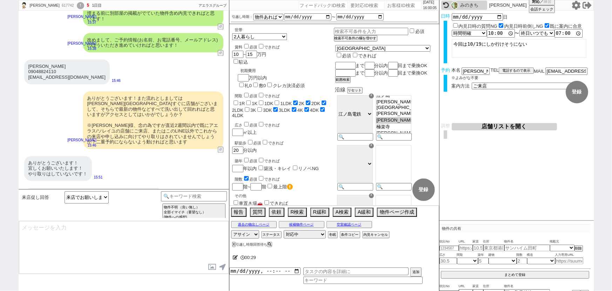
scroll to position [737, 0]
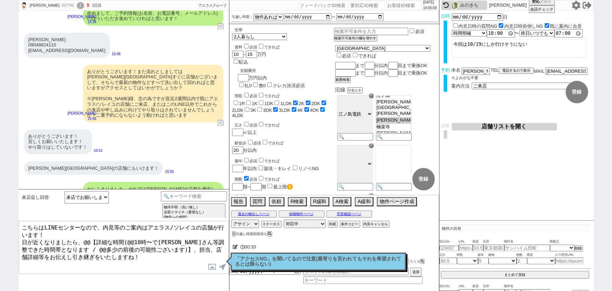
click at [96, 235] on textarea "こちらはLINEセンターなので、内見等のご案内はアエラス/ソレイユの店舗が行います！ 日が近くなりましたら、@@【詳細な時間(@@10時〜で大家さん等調整でき…" at bounding box center [124, 247] width 210 height 53
click at [120, 237] on textarea "こちらはLINEセンターなので、内見等のご案内はアエラス/ソレイユの店舗が行います！ 日が近くなりましたら、詳細な時間(@@10時〜で大家さん等調整できた時間…" at bounding box center [124, 247] width 210 height 53
drag, startPoint x: 39, startPoint y: 242, endPoint x: 130, endPoint y: 242, distance: 90.5
click at [130, 242] on textarea "こちらはLINEセンターなので、内見等のご案内はアエラス/ソレイユの店舗が行います！ 日が近くなりましたら、詳細な時間(10時〜で大家さん等調整できた時間帯と…" at bounding box center [124, 247] width 210 height 53
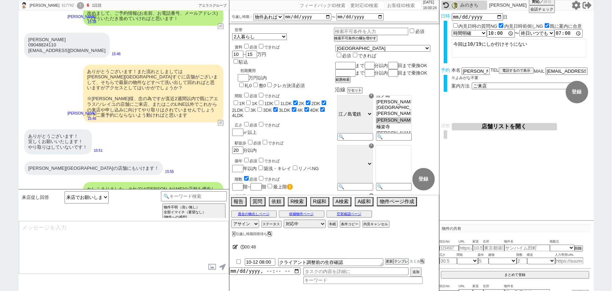
scroll to position [779, 0]
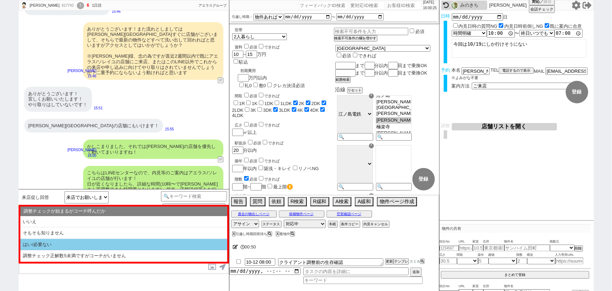
click at [134, 248] on li "はい/必要ない" at bounding box center [123, 245] width 207 height 12
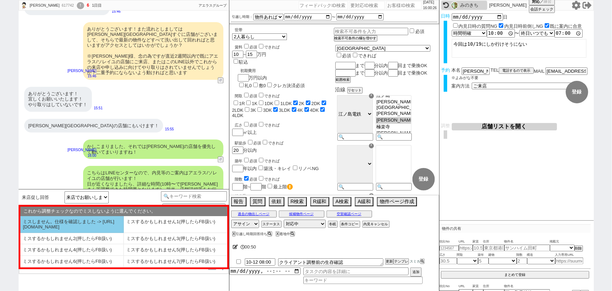
click at [96, 227] on li "ミスしません。仕様を確認しました -> https://jent.notion.site/841a6651aa67425da7d40ddfad41a184" at bounding box center [72, 224] width 104 height 17
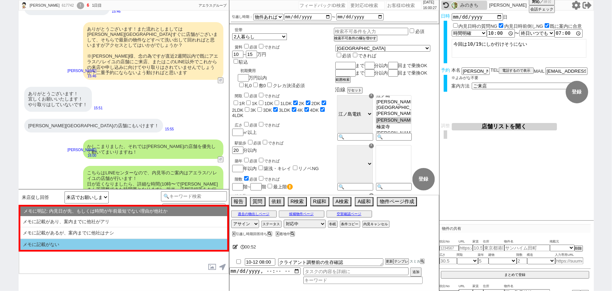
click at [106, 242] on li "メモに記載がない" at bounding box center [123, 244] width 207 height 11
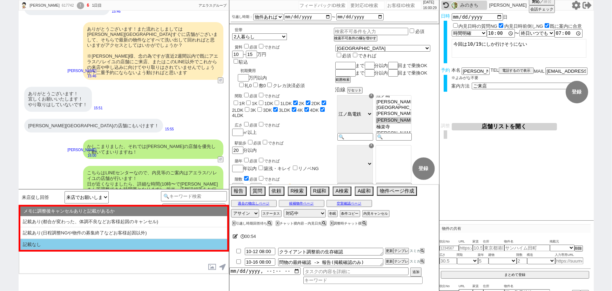
click at [110, 244] on li "記載なし" at bounding box center [123, 244] width 207 height 11
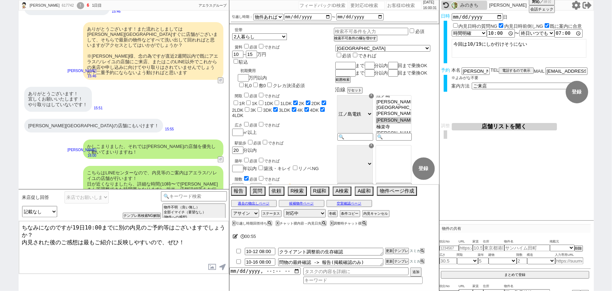
click at [115, 225] on textarea "ちなみになのですが19日10:00までに別の内見のご予約等はございますでしょうか？ 内見された後のご感想は最もご紹介に反映しやすいので、ぜひ！" at bounding box center [124, 247] width 210 height 53
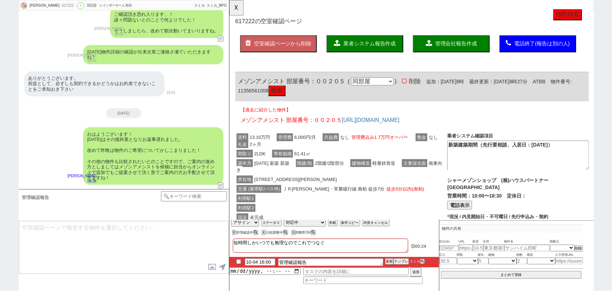
scroll to position [2774, 0]
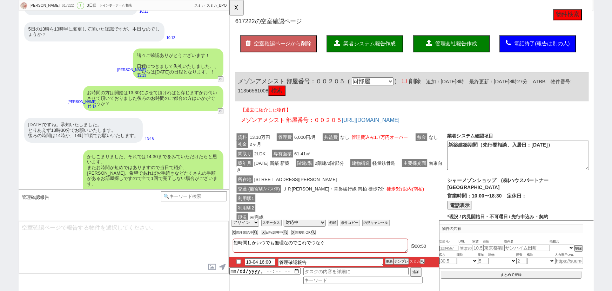
click at [129, 150] on div "かしこまりました、それでは14:30までをみていただけたらと思います。 またお時間が短めではありますので当日で紹介、内見、希望であればお手続きなどたくさんの手…" at bounding box center [153, 181] width 140 height 63
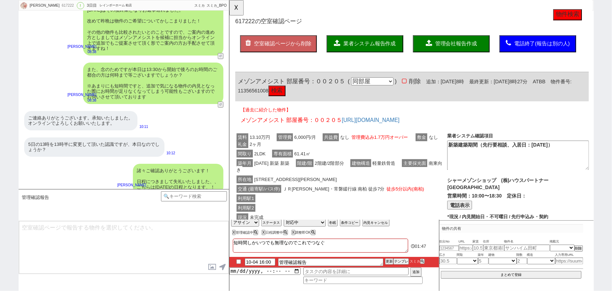
scroll to position [2659, 0]
click at [235, 10] on button "☓" at bounding box center [236, 7] width 13 height 14
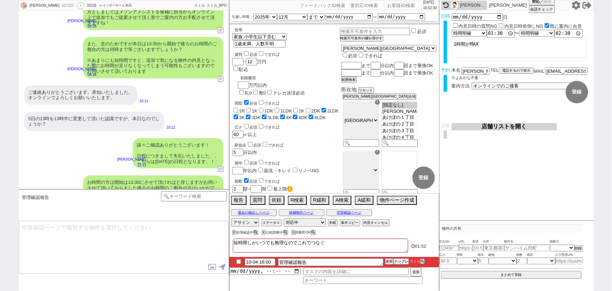
scroll to position [2774, 0]
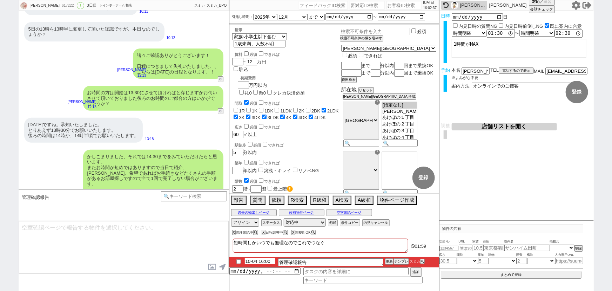
click at [257, 261] on input "10-04 16:00" at bounding box center [260, 261] width 31 height 6
click at [391, 260] on button "更新" at bounding box center [388, 261] width 7 height 5
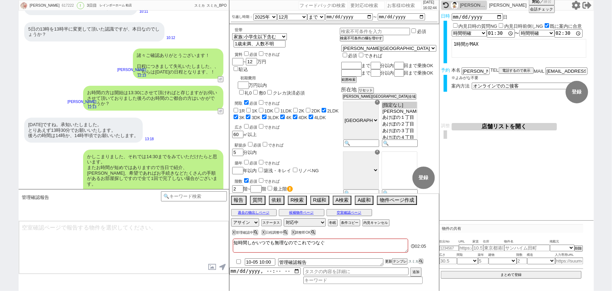
click at [391, 260] on button "更新" at bounding box center [388, 261] width 7 height 5
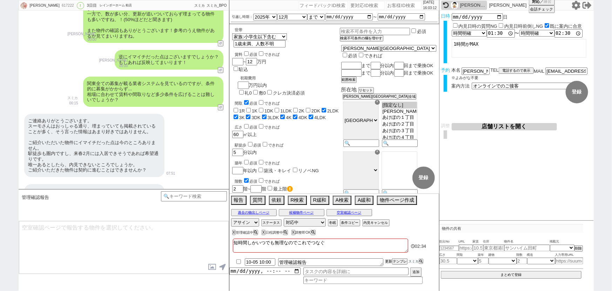
scroll to position [1417, 0]
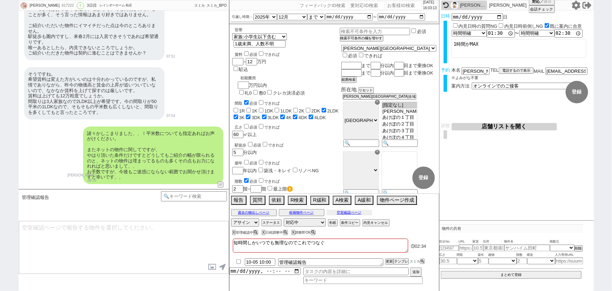
click at [348, 214] on button "空室確認ページ" at bounding box center [350, 213] width 46 height 6
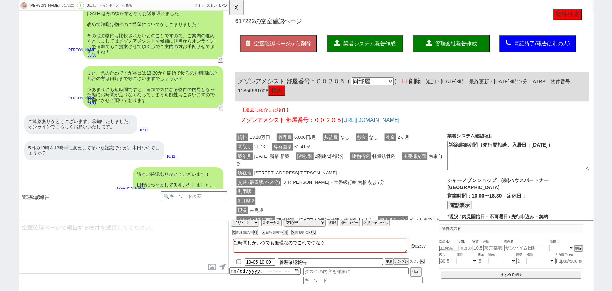
scroll to position [2656, 0]
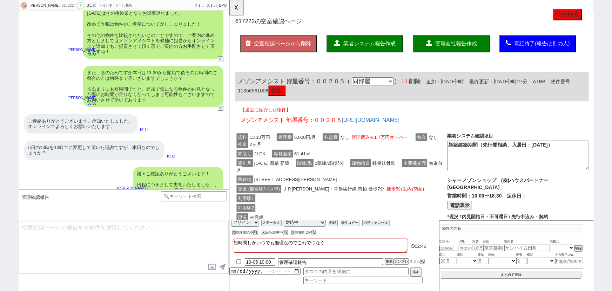
click at [290, 95] on button "検索" at bounding box center [280, 97] width 18 height 11
click at [372, 183] on div "築年月 2026年02月 新築 新築 階建/階 2階建/2階部分 建物構造 軽量鉄骨造 主要採光面 南東向き" at bounding box center [349, 179] width 228 height 18
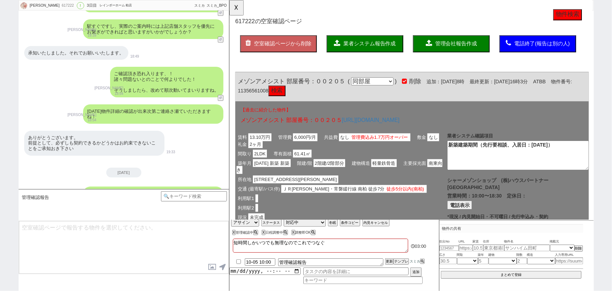
scroll to position [2470, 0]
click at [239, 260] on input "checkbox" at bounding box center [239, 261] width 10 height 5
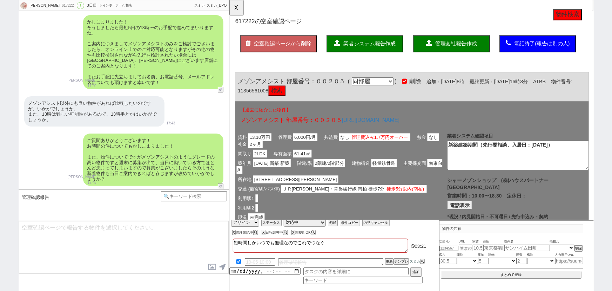
scroll to position [1821, 0]
click at [376, 50] on span "業者システム報告作成" at bounding box center [380, 47] width 56 height 6
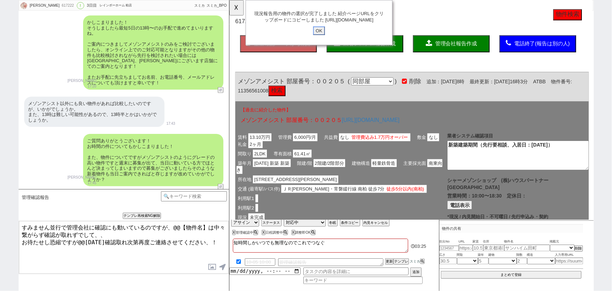
click at [324, 38] on input "OK" at bounding box center [325, 32] width 13 height 9
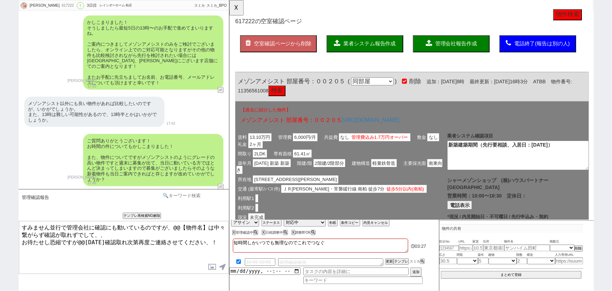
click at [182, 195] on input at bounding box center [194, 195] width 66 height 9
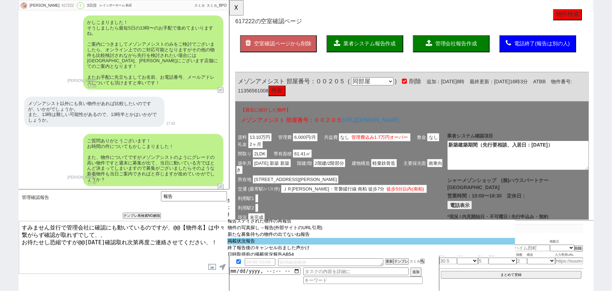
scroll to position [44, 0]
click at [260, 244] on option "掲載状況報告" at bounding box center [371, 241] width 288 height 7
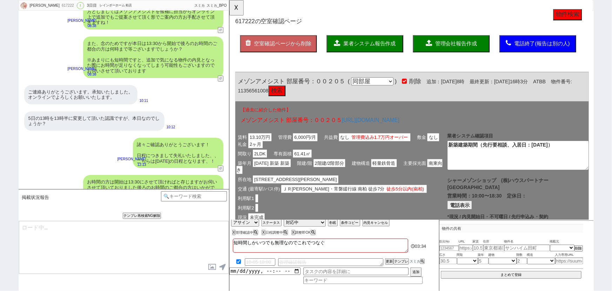
scroll to position [2774, 0]
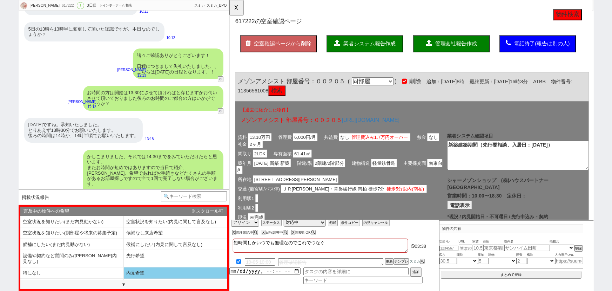
click at [141, 267] on li "内見希望" at bounding box center [176, 273] width 104 height 12
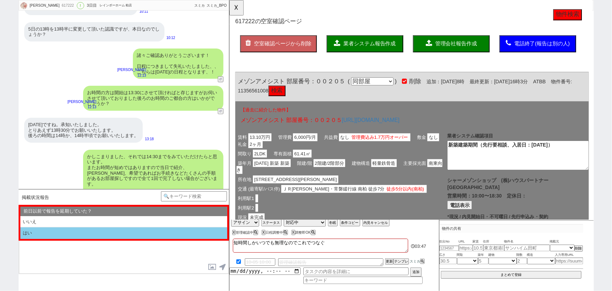
click at [91, 228] on li "はい" at bounding box center [123, 233] width 207 height 12
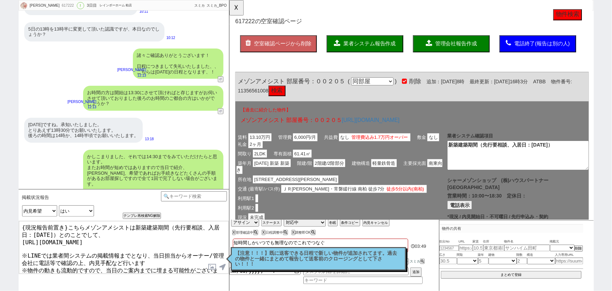
drag, startPoint x: 67, startPoint y: 225, endPoint x: 0, endPoint y: 214, distance: 68.1
click at [0, 214] on div "山下瑞生 617222 ! 0 3日目 レインボーホーム 柏店 冬眠中 自社客 スミカ スミカ_BPO チャット全表示 2025-10-01 ようこそLINE…" at bounding box center [306, 145] width 612 height 291
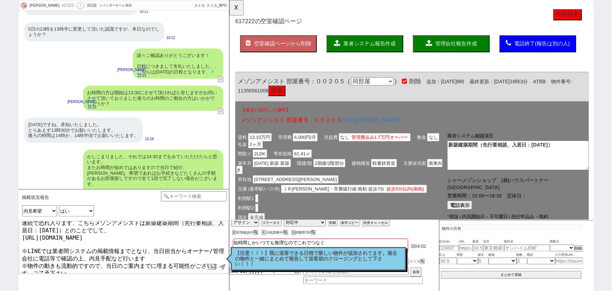
scroll to position [8, 0]
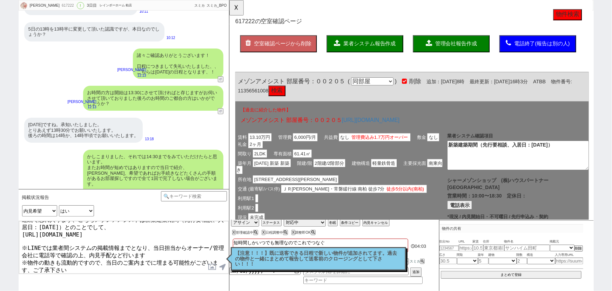
drag, startPoint x: 143, startPoint y: 271, endPoint x: 0, endPoint y: 296, distance: 145.4
click at [0, 290] on html "山下瑞生 617222 ! 0 3日目 レインボーホーム 柏店 冬眠中 自社客 スミカ スミカ_BPO チャット全表示 2025-10-01 ようこそLINE…" at bounding box center [306, 145] width 612 height 291
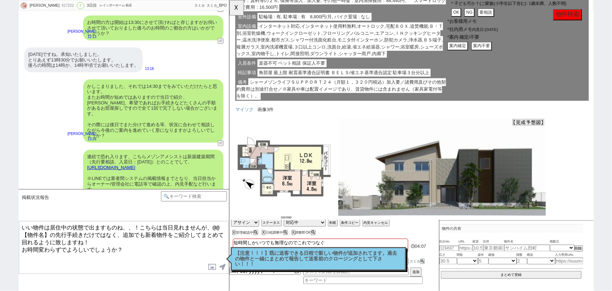
scroll to position [266, 0]
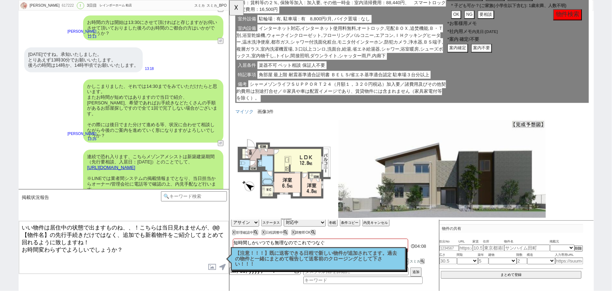
click at [244, 122] on div "マイソク 画像3件" at bounding box center [425, 190] width 380 height 159
click at [244, 120] on link "マイソク" at bounding box center [245, 120] width 20 height 6
click at [212, 270] on label at bounding box center [212, 266] width 11 height 13
click at [0, 0] on input "file" at bounding box center [0, 0] width 0 height 0
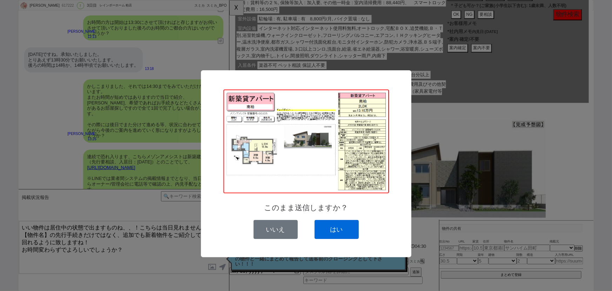
click at [340, 221] on button "はい" at bounding box center [337, 229] width 44 height 19
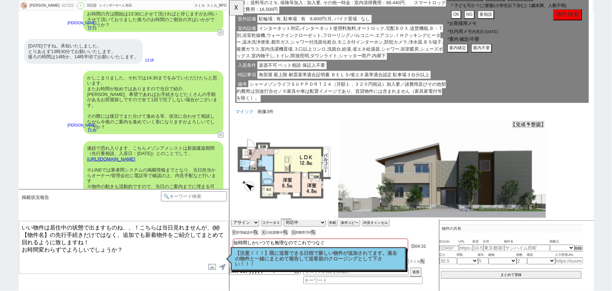
scroll to position [2915, 0]
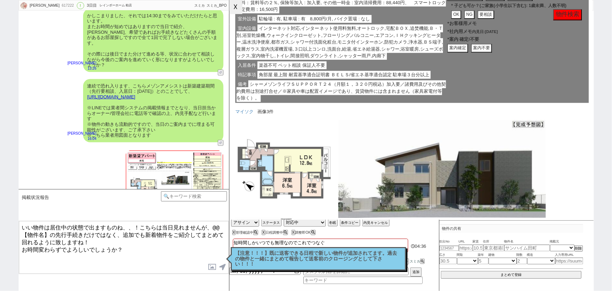
click at [238, 14] on button "☓" at bounding box center [236, 7] width 13 height 14
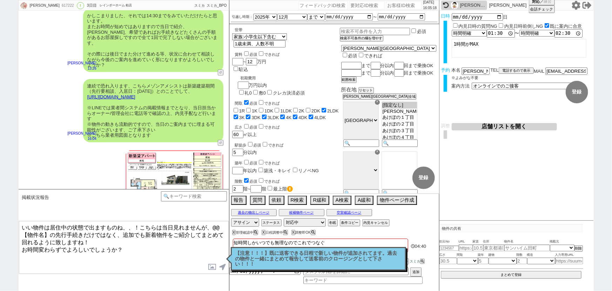
drag, startPoint x: 212, startPoint y: 227, endPoint x: 51, endPoint y: 233, distance: 161.2
click at [51, 233] on textarea "いい物件は居住中の状態で出ますものね、、！こちらは当日見れませんが、@@【物件名】の先行手続きだけではなく、追加でも新着物件をご紹介してまとめて回れるように致…" at bounding box center [124, 247] width 210 height 53
drag, startPoint x: 146, startPoint y: 57, endPoint x: 182, endPoint y: 58, distance: 35.5
click at [182, 79] on div "連続で恐れ入ります、こちらメゾンアメシストは新築建築期間（先行要相談、入居日：2026年2月27日）とのことでして、 https://tools.sumika…" at bounding box center [153, 110] width 140 height 63
copy div "メゾンアメシスト"
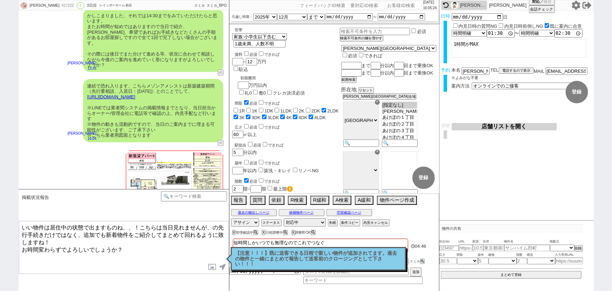
click at [214, 225] on textarea "いい物件は居住中の状態で出ますものね、、！こちらは当日見れませんが、の先行手続きだけではなく、追加でも新着物件をご紹介してまとめて回れるように致しますね！ お…" at bounding box center [124, 247] width 210 height 53
paste textarea "ゾンアメシスト"
drag, startPoint x: 206, startPoint y: 232, endPoint x: 83, endPoint y: 236, distance: 122.9
click at [83, 236] on textarea "いい物件は居住中の状態で出ますものね、、！こちらは当日見れませんが、メゾンアメシストの先行手続きだけではなく、追加でも新着物件をご紹介してまとめて回れるように…" at bounding box center [124, 247] width 210 height 53
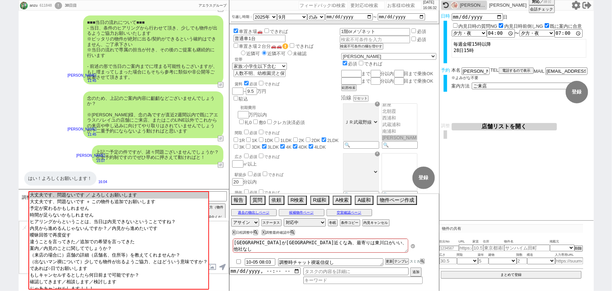
scroll to position [48, 0]
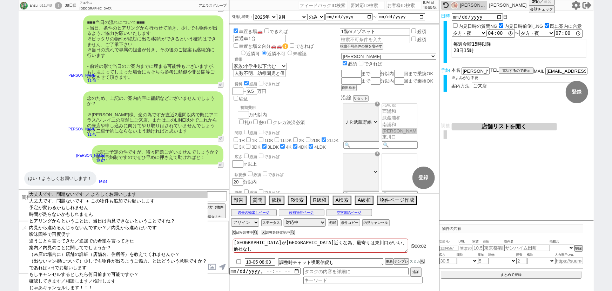
click at [119, 191] on select "大丈夫です、問題ないです ／ よろしくお願いします 大丈夫です、問題ないです ＋ この物件も追加でお願いします 予定が変わるかもしれません 時間が足らないかも…" at bounding box center [117, 240] width 179 height 98
click at [117, 192] on option "大丈夫です、問題ないです ／ よろしくお願いします" at bounding box center [117, 194] width 179 height 7
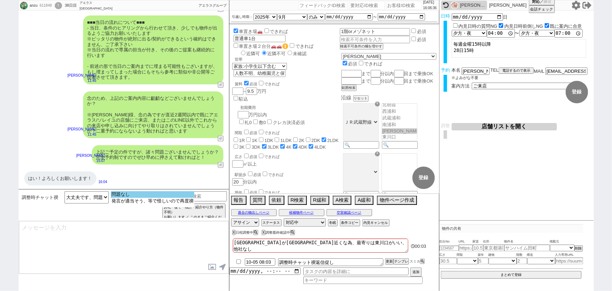
click at [126, 193] on option "問題なし" at bounding box center [153, 194] width 84 height 7
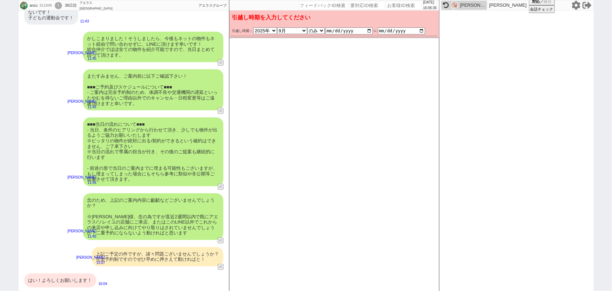
click at [158, 120] on div "■■■当日の流れについて■■■ - 当日、条件のヒアリングから行わせて頂き、少しでも物件が出るようご協力お願いいたします ※ピッタリの物件が絶対に出る/契約が…" at bounding box center [153, 151] width 140 height 69
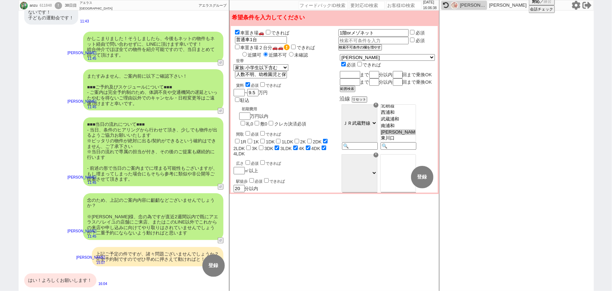
click at [158, 120] on div "■■■当日の流れについて■■■ - 当日、条件のヒアリングから行わせて頂き、少しでも物件が出るようご協力お願いいたします ※ピッタリの物件が絶対に出る/契約が…" at bounding box center [153, 151] width 140 height 69
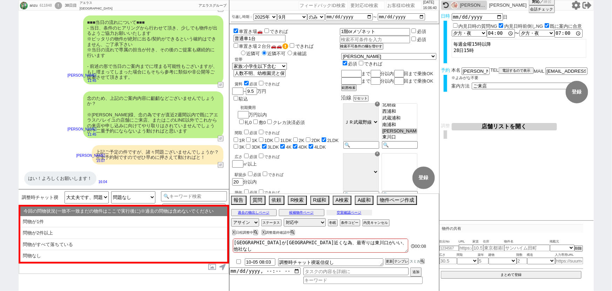
click at [343, 211] on button "空室確認ページ" at bounding box center [350, 213] width 46 height 6
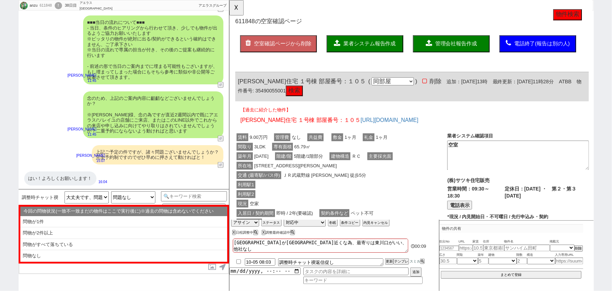
scroll to position [159, 0]
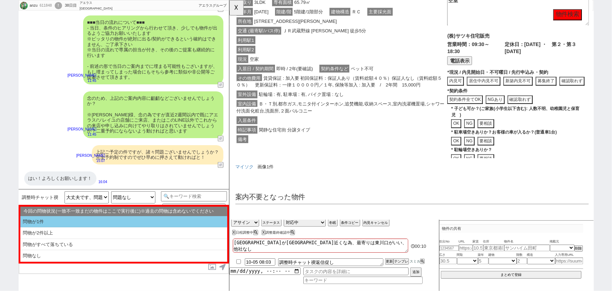
click at [121, 221] on li "問物が1件" at bounding box center [123, 222] width 207 height 12
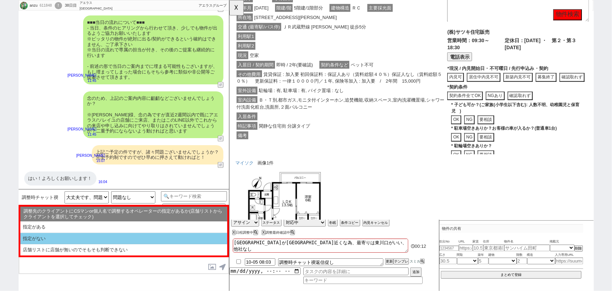
click at [89, 235] on li "指定がない" at bounding box center [123, 239] width 207 height 12
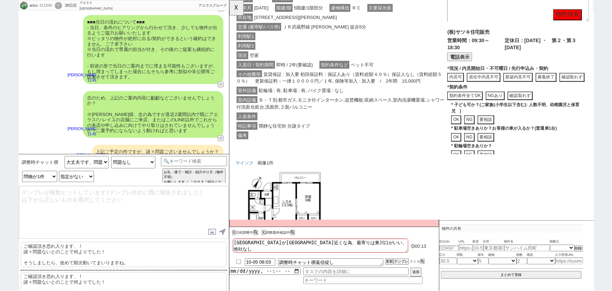
click at [64, 246] on p "ご確認頂き恐れ入ります、！ 諸々問題ないとのことで何よりでした！ そうしましたら、改めて順次動いてまいりますね。" at bounding box center [124, 253] width 206 height 25
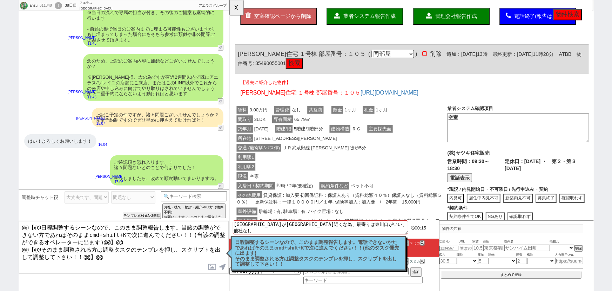
scroll to position [0, 0]
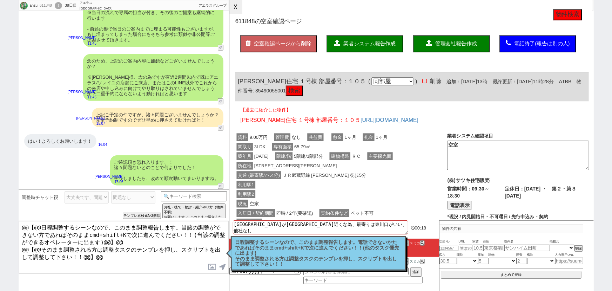
click at [243, 4] on button "☓" at bounding box center [236, 7] width 13 height 14
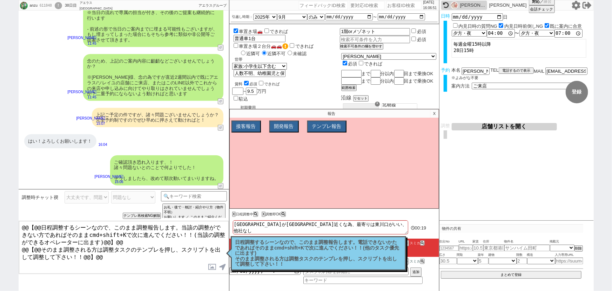
click at [494, 127] on button "店舗リストを開く" at bounding box center [504, 126] width 105 height 7
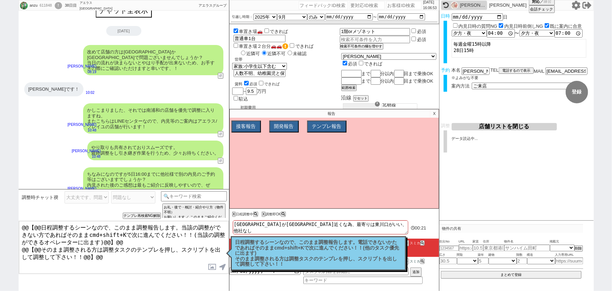
scroll to position [11, 0]
click at [434, 113] on p "X" at bounding box center [435, 113] width 8 height 8
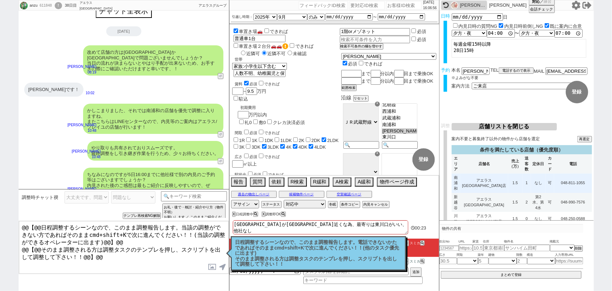
click at [509, 178] on td "1.5" at bounding box center [516, 182] width 14 height 19
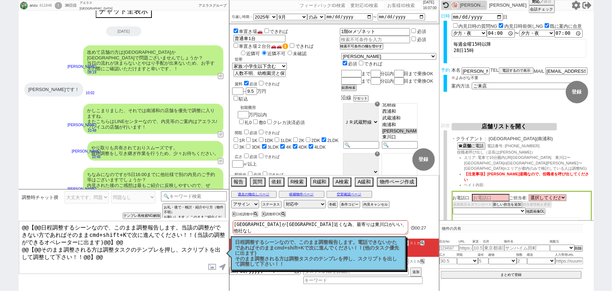
click at [316, 255] on p "日程調整するシーンなので、このまま調整報告します。電話できないかたであればそのままcmd+shift+Kで次に進んでください！！(他のタスク優先に出ます) そ…" at bounding box center [318, 252] width 166 height 27
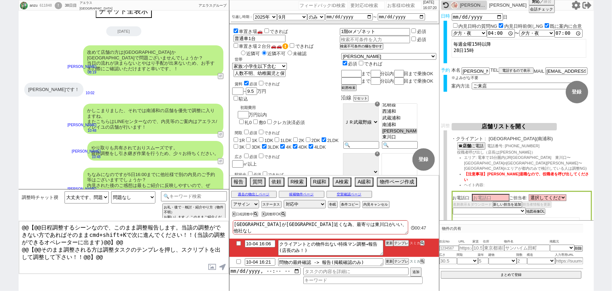
click at [583, 171] on li "【注意事項】山内さん退職なので、役職者を呼び出してください" at bounding box center [529, 176] width 128 height 11
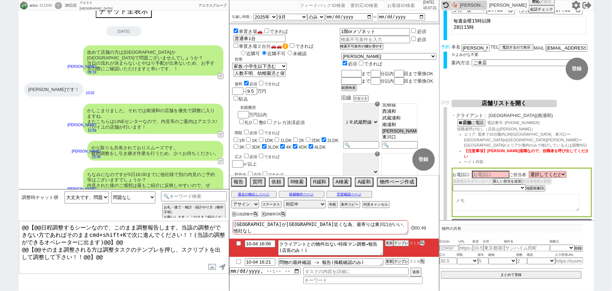
scroll to position [28, 0]
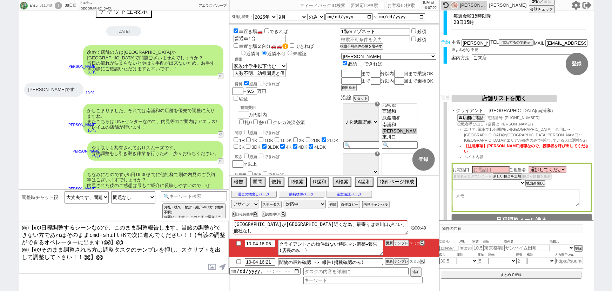
click at [471, 189] on textarea at bounding box center [516, 197] width 127 height 17
paste textarea "※お電話でお話しした、以下物件が出ずらい条件のお客さまとなります。 すり合わせした内容 世帯： エリア： 間取り： 賃料： 設備： その他:"
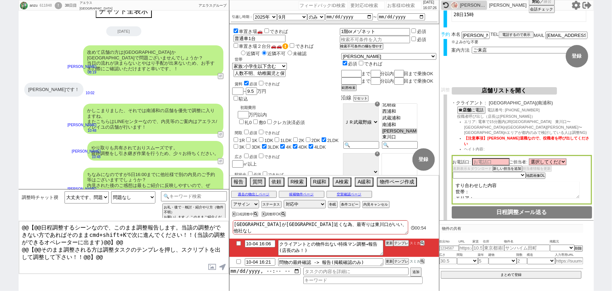
scroll to position [21, 0]
click at [475, 181] on textarea "※お電話でお話しした、以下物件が出ずらい条件のお客さまとなります。 すり合わせした内容 世帯： エリア： 間取り： 賃料： 設備： その他:" at bounding box center [516, 189] width 127 height 17
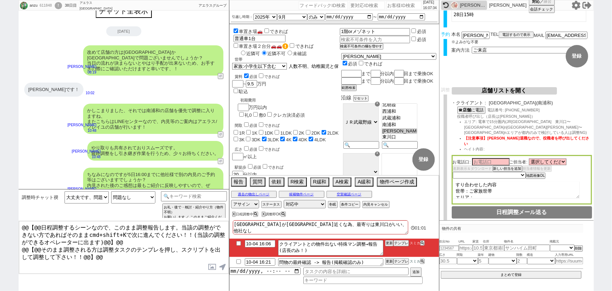
click at [317, 64] on input "人数不明、幼稚園児と保育児" at bounding box center [313, 67] width 51 height 6
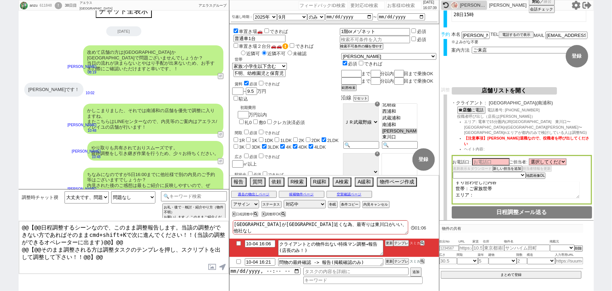
click at [486, 181] on textarea "※お電話でお話しした、以下物件が出ずらい条件のお客さまとなります。 すり合わせした内容 世帯：ご家族世帯 エリア： 間取り： 賃料： 設備： その他:" at bounding box center [516, 189] width 127 height 17
click at [484, 181] on textarea "※お電話でお話しした、以下物件が出ずらい条件のお客さまとなります。 すり合わせした内容 世帯：ご家族世帯 エリア： 間取り： 賃料： 設備： その他:" at bounding box center [516, 189] width 127 height 17
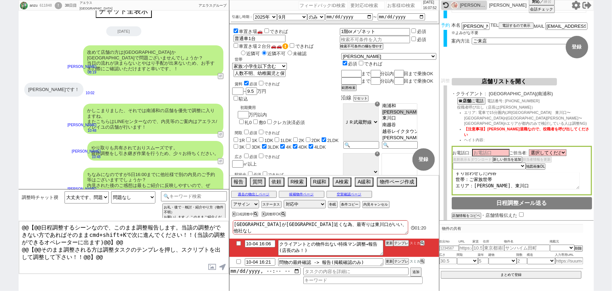
scroll to position [45, 0]
click at [482, 172] on textarea "※お電話でお話しした、以下物件が出ずらい条件のお客さまとなります。 すり合わせした内容 世帯：ご家族世帯 エリア：東浦和、東川口 間取り： 賃料： 設備： そ…" at bounding box center [516, 180] width 127 height 17
click at [518, 172] on textarea "※お電話でお話しした、以下物件が出ずらい条件のお客さまとなります。 すり合わせした内容 世帯：ご家族世帯 エリア：東浦和、東川口 間取り：2LDK～ 賃料： …" at bounding box center [516, 180] width 127 height 17
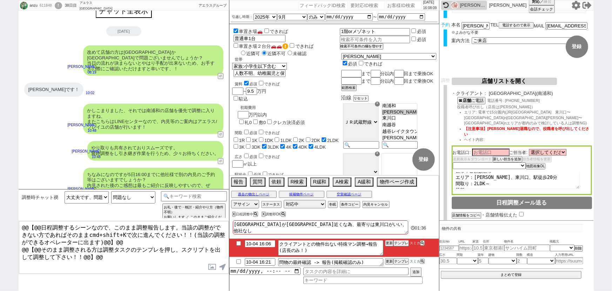
click at [492, 172] on textarea "※お電話でお話しした、以下物件が出ずらい条件のお客さまとなります。 すり合わせした内容 世帯：ご家族世帯 エリア：東浦和、東川口、駅徒歩20分 間取り：2LD…" at bounding box center [516, 180] width 127 height 17
click at [473, 172] on textarea "※お電話でお話しした、以下物件が出ずらい条件のお客さまとなります。 すり合わせした内容 世帯：ご家族世帯 エリア：東浦和、東川口、駅徒歩20分 間取り：2LD…" at bounding box center [516, 180] width 127 height 17
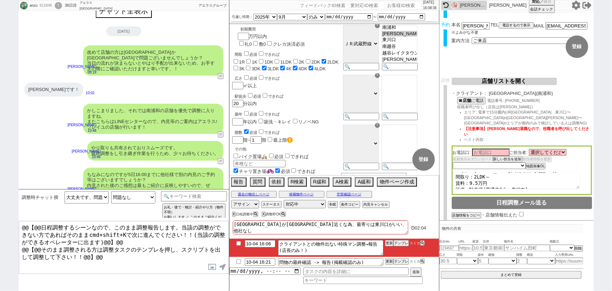
scroll to position [79, 0]
click at [535, 172] on textarea "※お電話でお話しした、以下物件が出ずらい条件のお客さまとなります。 すり合わせした内容 世帯：ご家族世帯 エリア：東浦和、東川口、駅徒歩20分 間取り：2LD…" at bounding box center [516, 180] width 127 height 17
drag, startPoint x: 480, startPoint y: 173, endPoint x: 505, endPoint y: 167, distance: 26.2
click at [505, 172] on textarea "※お電話でお話しした、以下物件が出ずらい条件のお客さまとなります。 すり合わせした内容 世帯：ご家族世帯 エリア：東浦和、東川口、駅徒歩20分 間取り：2LD…" at bounding box center [516, 180] width 127 height 17
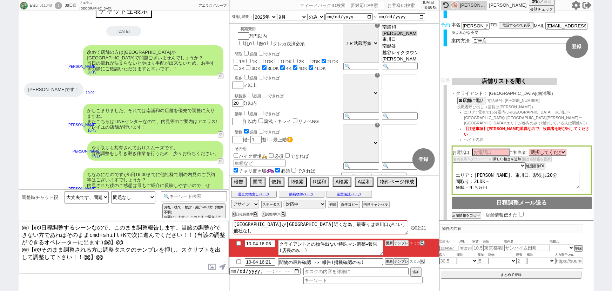
scroll to position [33, 0]
click at [536, 172] on textarea "※お電話でお話しした、以下物件が出ずらい条件のお客さまとなります。 すり合わせした内容 世帯：ご家族世帯 エリア：東浦和、東川口、駅徒歩20分 間取り：2LD…" at bounding box center [516, 180] width 127 height 17
paste textarea "駐輪場"
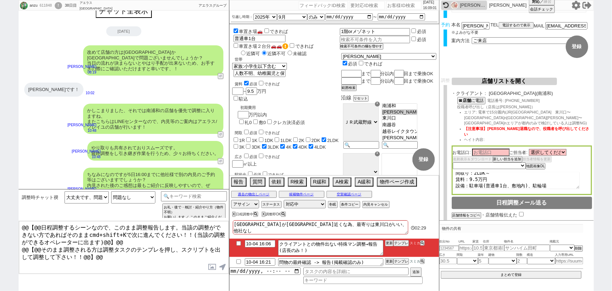
scroll to position [43, 0]
click at [477, 172] on textarea "※お電話でお話しした、以下物件が出ずらい条件のお客さまとなります。 すり合わせした内容 世帯：ご家族世帯 エリア：東浦和、東川口、駅徒歩20分 間取り：2LD…" at bounding box center [516, 180] width 127 height 17
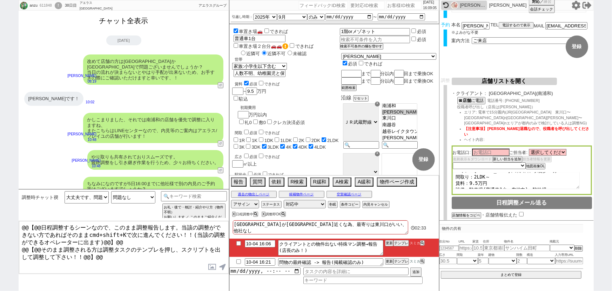
click at [130, 22] on button "チャット全表示" at bounding box center [124, 21] width 55 height 12
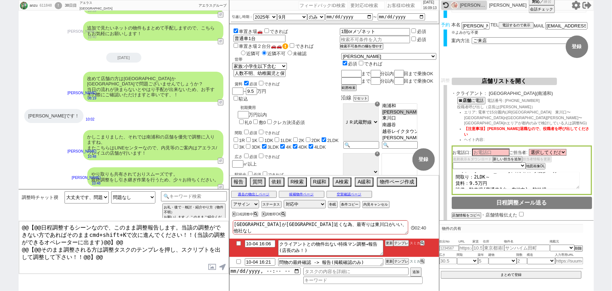
scroll to position [543, 0]
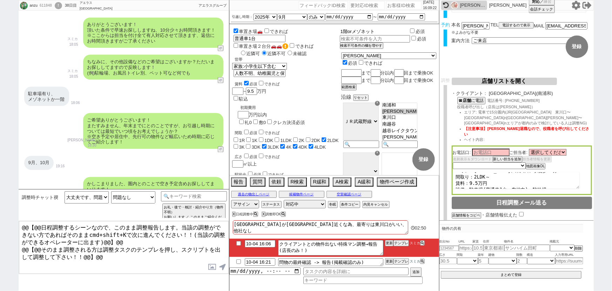
drag, startPoint x: 396, startPoint y: 30, endPoint x: 337, endPoint y: 30, distance: 59.0
click at [479, 172] on textarea "※お電話でお話しした、以下物件が出ずらい条件のお客さまとなります。 すり合わせした内容 世帯：ご家族世帯 エリア：東浦和、東川口、駅徒歩20分 間取り：2LD…" at bounding box center [516, 180] width 127 height 17
paste textarea "1階orメゾネット"
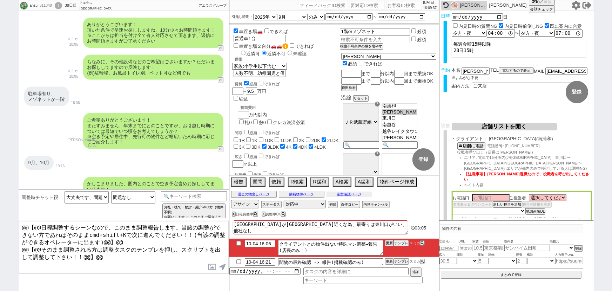
click at [346, 193] on button "空室確認ページ" at bounding box center [350, 194] width 46 height 6
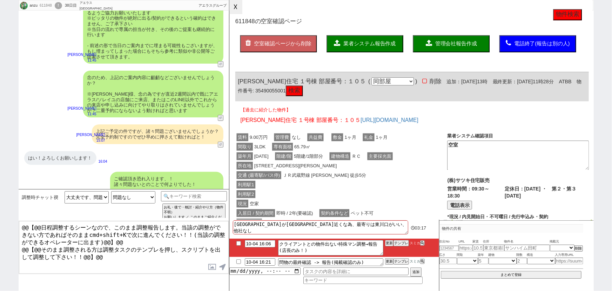
click at [239, 14] on button "☓" at bounding box center [236, 7] width 13 height 14
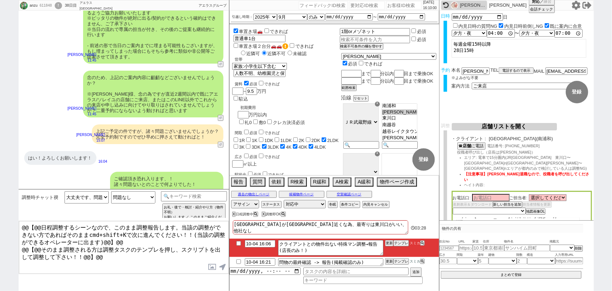
click at [157, 126] on div "上記ご予定の件ですが、諸々問題ございませんでしょうか？ 完全予約制ですのでぜひ早めに押さえて動ければと！" at bounding box center [158, 133] width 132 height 19
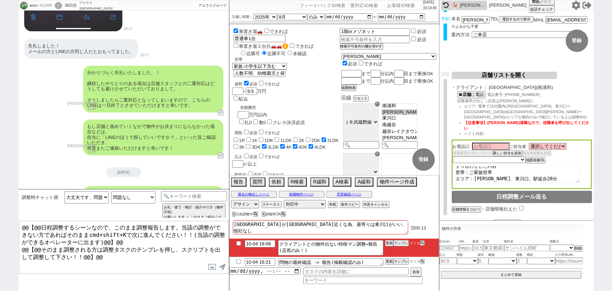
scroll to position [2027, 0]
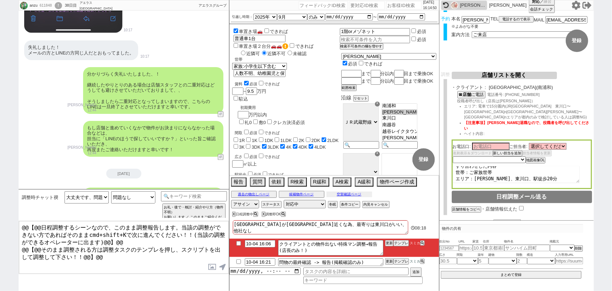
click at [339, 194] on button "空室確認ページ" at bounding box center [350, 194] width 46 height 6
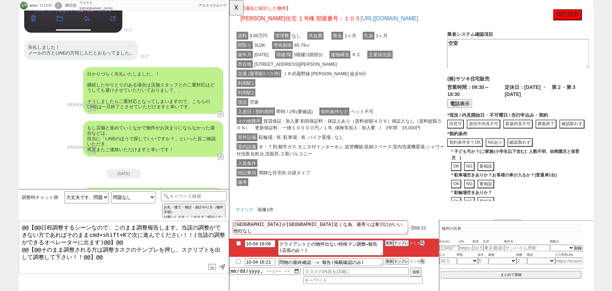
scroll to position [109, 0]
click at [238, 7] on button "☓" at bounding box center [236, 7] width 13 height 14
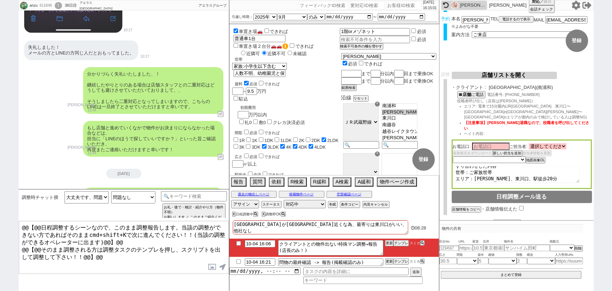
click at [538, 143] on select "選択してください 相澤 宏次朗 山内 健 吉沢 拓也 小池 雅也 遠藤 竜也 山野 潤 太田 信之 山下 知浩 藤原 知明 坂本 優介" at bounding box center [548, 146] width 38 height 6
click at [530, 143] on select "選択してください 相澤 宏次朗 山内 健 吉沢 拓也 小池 雅也 遠藤 竜也 山野 潤 太田 信之 山下 知浩 藤原 知明 坂本 優介" at bounding box center [548, 146] width 38 height 6
click at [539, 143] on select "選択してください 相澤 宏次朗 山内 健 吉沢 拓也 小池 雅也 遠藤 竜也 山野 潤 太田 信之 山下 知浩 藤原 知明 坂本 優介" at bounding box center [548, 146] width 38 height 6
click at [491, 143] on input at bounding box center [491, 146] width 38 height 6
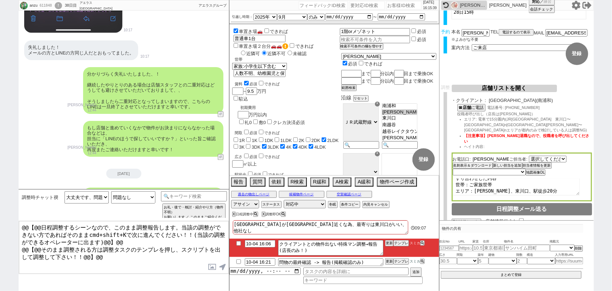
scroll to position [39, 0]
click at [480, 165] on div "お電話口: 太田 ご担当者: 選択してください 相澤 宏次朗 山内 健 吉沢 拓也 小池 雅也 遠藤 竜也 山野 潤 太田 信之 山下 知浩 藤原 知明 坂本…" at bounding box center [522, 176] width 140 height 49
click at [475, 169] on select "未定 希望で最短でOK 最短以外でOK 日程がNG(直近で別日提案可) 日程がNG(直近はNG) お客様ごとNG 折返し待ち 店舗が定休/終業後で連絡取れず" at bounding box center [489, 172] width 72 height 6
click at [453, 169] on select "未定 希望で最短でOK 最短以外でOK 日程がNG(直近で別日提案可) 日程がNG(直近はNG) お客様ごとNG 折返し待ち 店舗が定休/終業後で連絡取れず" at bounding box center [489, 172] width 72 height 6
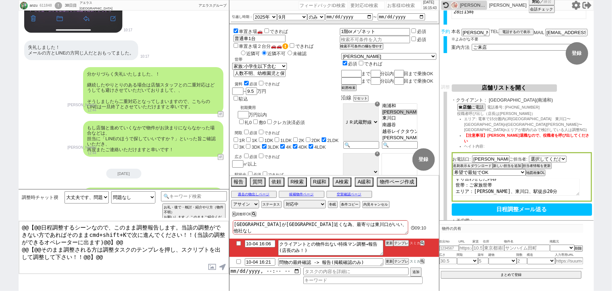
click at [477, 179] on textarea "※お電話でお話しした、以下物件が出ずらい条件のお客さまとなります。 すり合わせした内容 世帯：ご家族世帯 エリア：東浦和、東川口、駅徒歩20分 間取り：2LD…" at bounding box center [516, 187] width 127 height 17
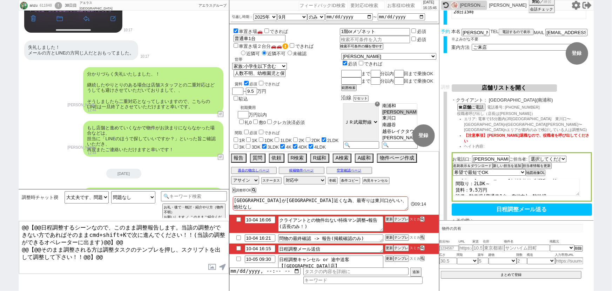
scroll to position [103, 0]
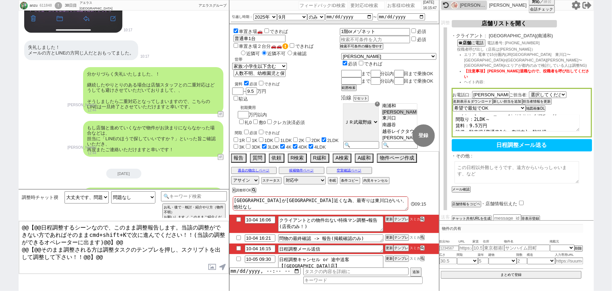
click at [486, 161] on textarea at bounding box center [517, 172] width 125 height 22
paste textarea "※お電話でお話しした、以下物件が出ずらい条件のお客さまとなります。 すり合わせした内容 世帯：ご家族世帯 エリア：東浦和、東川口、駅徒歩20分 間取り：2LD…"
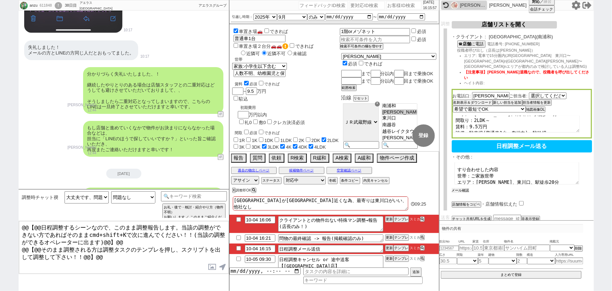
click at [463, 188] on button "メール確認" at bounding box center [461, 190] width 18 height 5
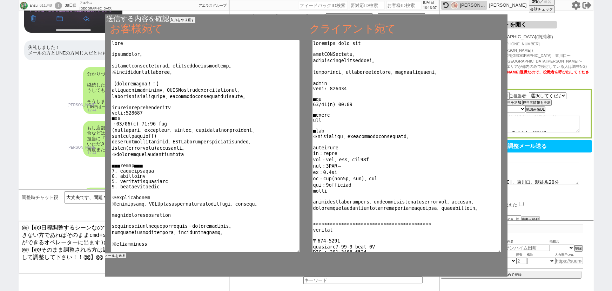
click at [120, 255] on button "メールを送る" at bounding box center [115, 255] width 21 height 5
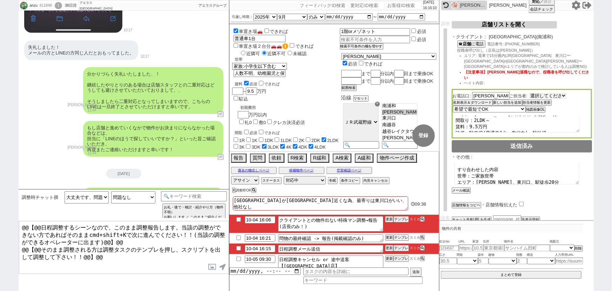
click at [549, 93] on select "選択してください 相澤 宏次朗 山内 健 吉沢 拓也 小池 雅也 遠藤 竜也 山野 潤 太田 信之 山下 知浩 藤原 知明 坂本 優介" at bounding box center [548, 96] width 38 height 6
click at [403, 218] on button "テンプレ" at bounding box center [401, 219] width 15 height 5
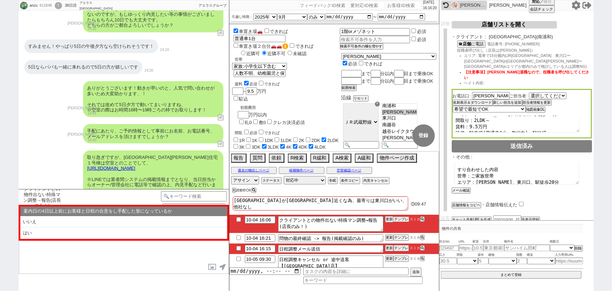
scroll to position [3390, 0]
click at [237, 238] on input "checkbox" at bounding box center [239, 237] width 10 height 5
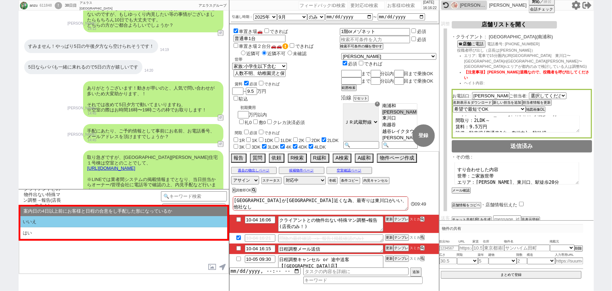
click at [143, 217] on li "いいえ" at bounding box center [123, 222] width 207 height 12
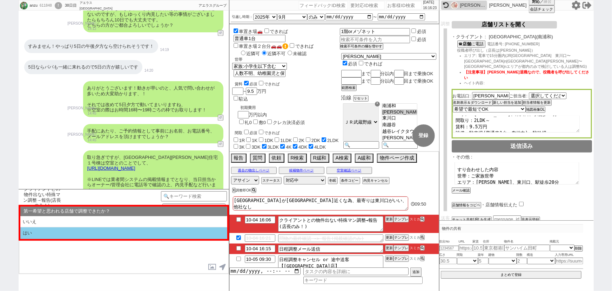
click at [119, 227] on li "はい" at bounding box center [123, 233] width 207 height 12
click at [117, 227] on li "近い" at bounding box center [123, 233] width 207 height 12
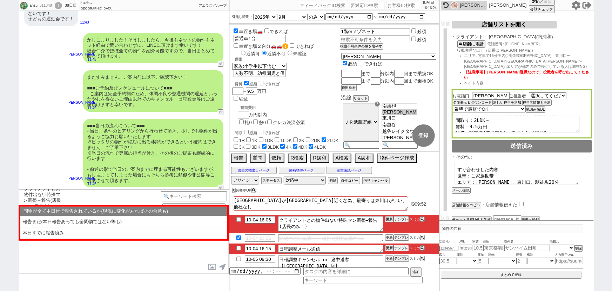
scroll to position [4091, 0]
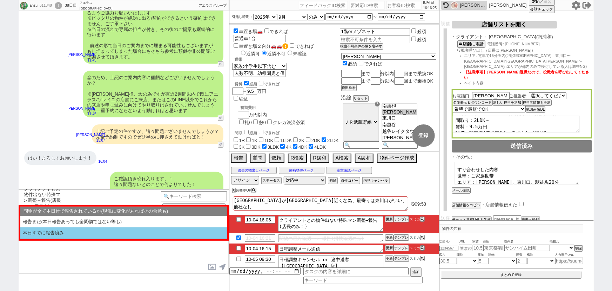
click at [70, 232] on li "本日すでに報告済み" at bounding box center [123, 233] width 207 height 12
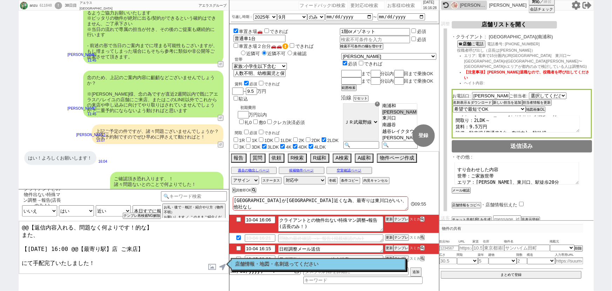
drag, startPoint x: 159, startPoint y: 224, endPoint x: 0, endPoint y: 218, distance: 159.1
click at [0, 218] on div "anzu 611848 ! 0 38日目 アエラス南浦和店 冬眠中 自社客 アエラスグループ スミカ_BPO チャット全表示 2025-08-27 新しくフォ…" at bounding box center [306, 145] width 612 height 291
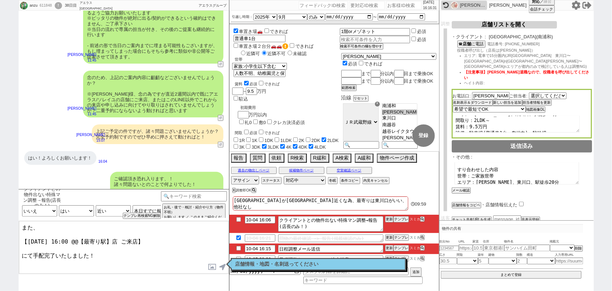
drag, startPoint x: 118, startPoint y: 236, endPoint x: 79, endPoint y: 236, distance: 39.3
click at [79, 236] on textarea "また、 【10月5日(日) 16:00 @@【最寄り駅】店 ご来店】 にて手配完了いたしました！" at bounding box center [124, 247] width 210 height 53
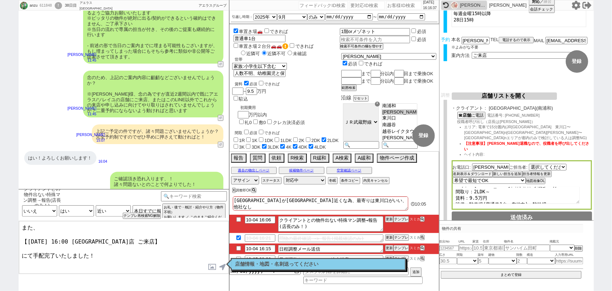
scroll to position [0, 0]
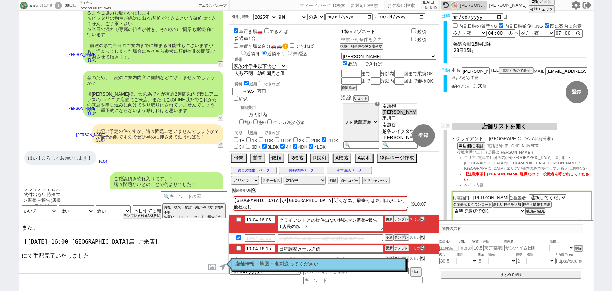
click at [146, 253] on textarea "また、 【10月5日(日) 16:00 南浦和店 ご来店】 にて手配完了いたしました！" at bounding box center [124, 247] width 210 height 53
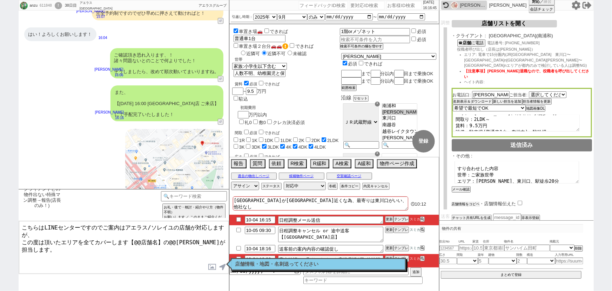
scroll to position [102, 0]
click at [471, 202] on button "店舗情報をコピペ" at bounding box center [466, 204] width 28 height 5
click at [521, 201] on input "checkbox" at bounding box center [521, 203] width 5 height 5
drag, startPoint x: 68, startPoint y: 242, endPoint x: 13, endPoint y: 243, distance: 55.1
click at [13, 243] on div "anzu 611848 ! 0 38日目 アエラス南浦和店 冬眠中 自社客 アエラスグループ スミカ_BPO チャット全表示 2025-08-27 新しくフォ…" at bounding box center [306, 145] width 612 height 291
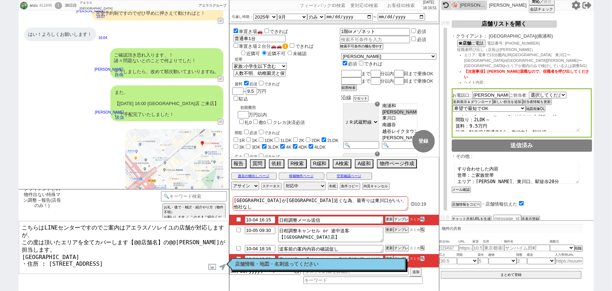
drag, startPoint x: 156, startPoint y: 237, endPoint x: 134, endPoint y: 238, distance: 22.1
click at [134, 238] on textarea "こちらはLINEセンターですのでご案内はアエラス/ソレイユの店舗が対応しますが、 この度は頂いたエリアを全てカバーします【@@店舗名】の@@大竹が担当します。…" at bounding box center [124, 247] width 210 height 53
paste textarea "アエラス南浦和店"
click at [209, 238] on textarea "こちらはLINEセンターですのでご案内はアエラス/ソレイユの店舗が対応しますが、 この度は頂いたエリアを全てカバーします【アエラス南浦和店】の@@大竹が担当し…" at bounding box center [124, 247] width 210 height 53
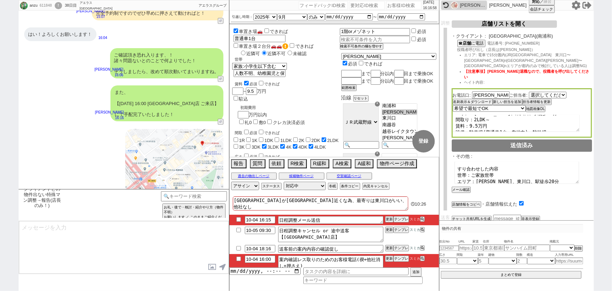
scroll to position [4268, 0]
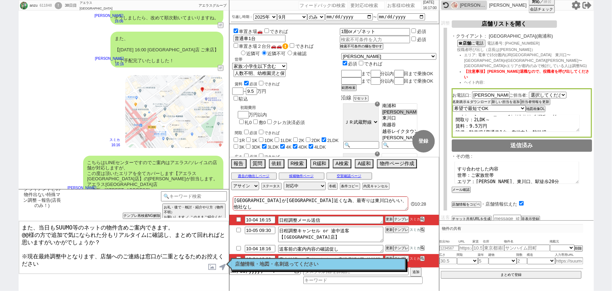
click at [476, 93] on div "お電話口: 太田 ご担当者: 選択してください 相澤 宏次朗 山内 健 吉沢 拓也 小池 雅也 遠藤 竜也 山野 潤 太田 信之 山下 知浩 藤原 知明 坂本…" at bounding box center [522, 112] width 140 height 49
click at [474, 99] on button "名刺表示＆ダウンロード" at bounding box center [472, 101] width 39 height 5
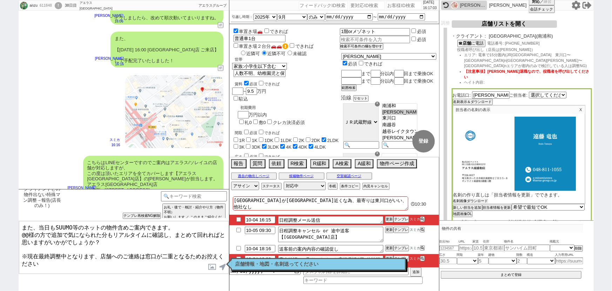
click at [464, 198] on button "名刺画像ダウンロード" at bounding box center [470, 200] width 35 height 5
click at [211, 266] on label at bounding box center [212, 266] width 11 height 13
click at [0, 0] on input "file" at bounding box center [0, 0] width 0 height 0
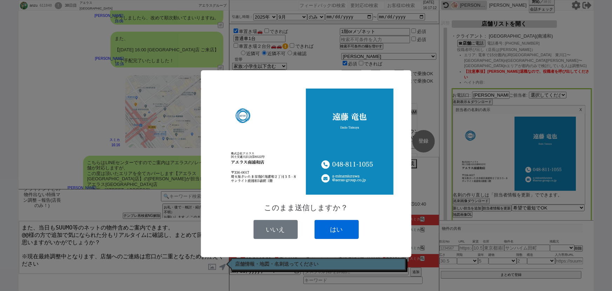
click at [340, 225] on button "はい" at bounding box center [337, 229] width 44 height 19
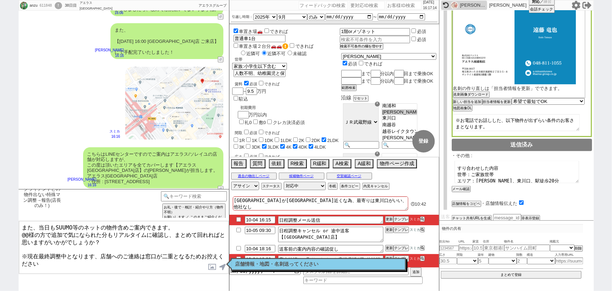
scroll to position [0, 0]
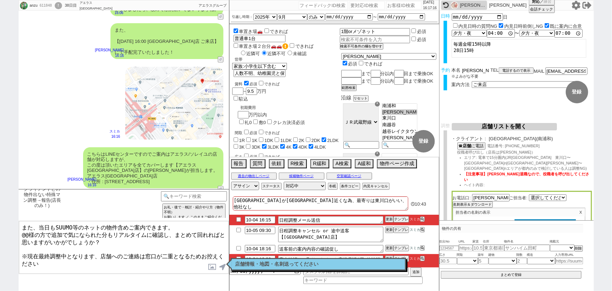
drag, startPoint x: 473, startPoint y: 69, endPoint x: 455, endPoint y: 71, distance: 18.0
click at [455, 71] on div "本名 北野杏" at bounding box center [471, 70] width 39 height 6
click at [29, 232] on textarea "また、当日もSUUMO等のネットの物件含めご案内できます。 @@様の方で追加で気になられた分もリアルタイムに確認し、まとめて回れればと思いますがいかがでしょう…" at bounding box center [124, 247] width 210 height 53
paste textarea "北野"
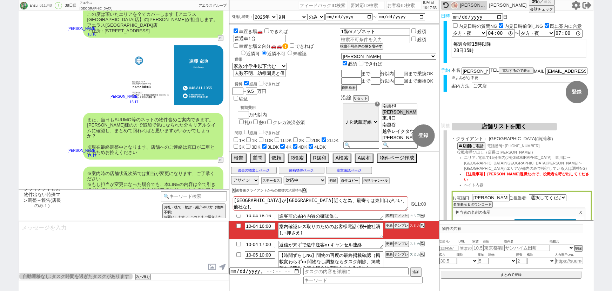
scroll to position [35, 0]
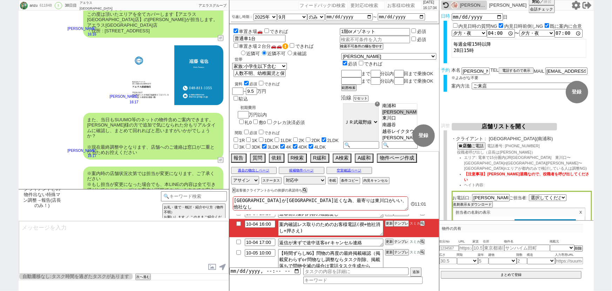
click at [400, 240] on button "テンプレ" at bounding box center [401, 241] width 15 height 5
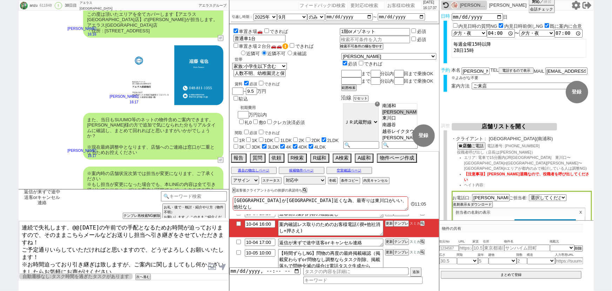
drag, startPoint x: 107, startPoint y: 225, endPoint x: 91, endPoint y: 225, distance: 16.5
click at [91, 225] on textarea "連続で失礼します、@@明日の午前での手配となるためお時間が迫っておりますので、そのままこちらメールなどお送りし担当へ引き継ぎをさせていただきますね！ ご予定通…" at bounding box center [124, 247] width 210 height 53
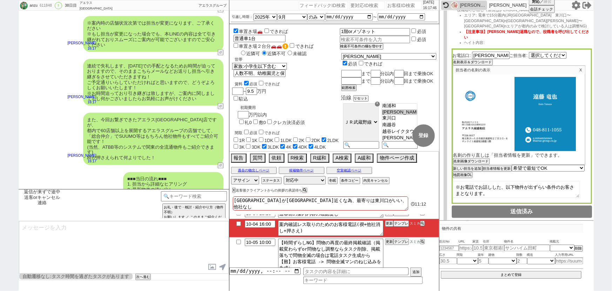
scroll to position [209, 0]
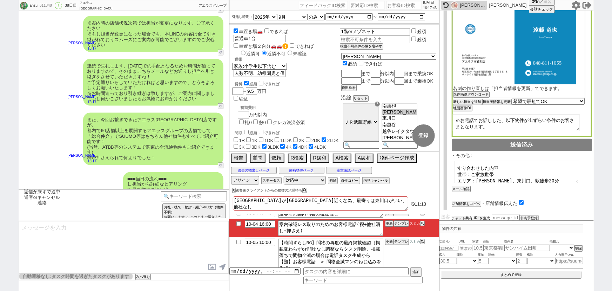
click at [482, 215] on button "チャット共有URLを生成" at bounding box center [471, 217] width 39 height 5
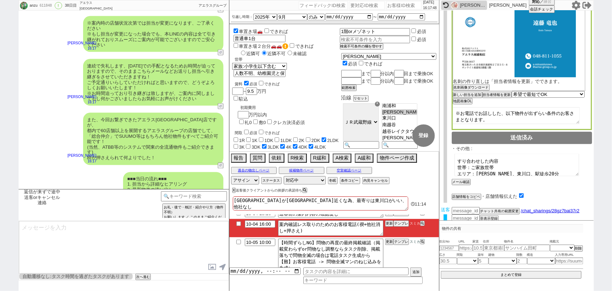
click at [464, 222] on button "送客に進む" at bounding box center [461, 224] width 18 height 5
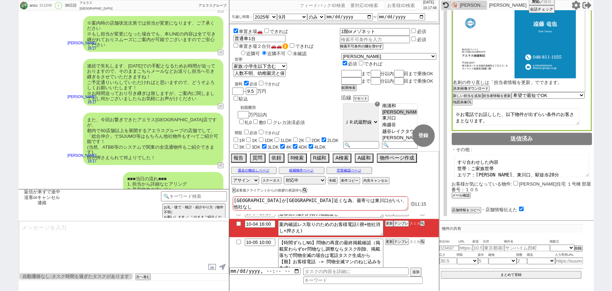
scroll to position [358, 0]
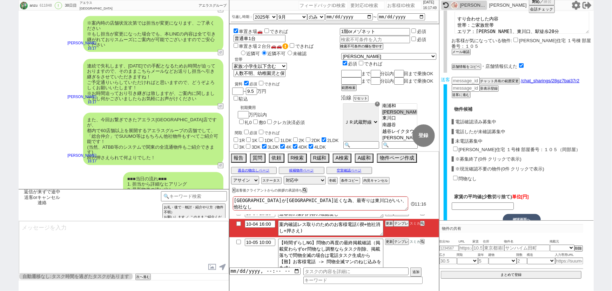
click at [454, 146] on input "東浦和住宅 １号棟 部屋番号：１０５（同部屋）" at bounding box center [455, 148] width 5 height 5
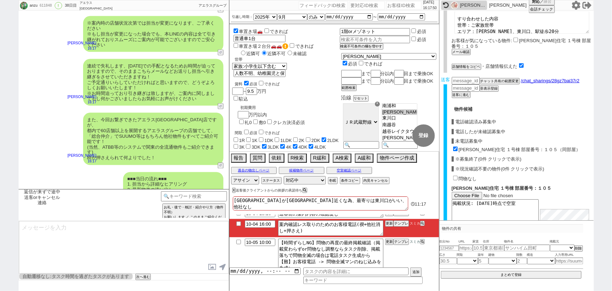
scroll to position [421, 0]
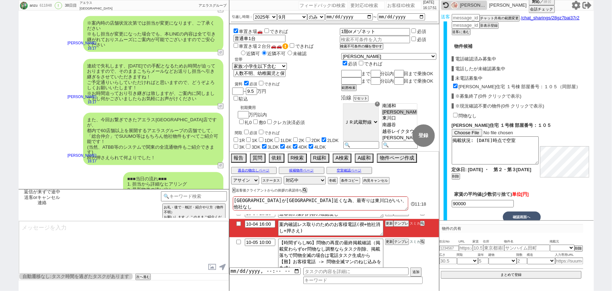
click at [520, 211] on button "確認画面へ" at bounding box center [522, 216] width 38 height 11
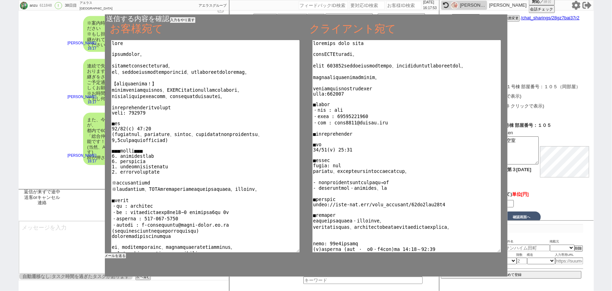
click at [119, 253] on button "メールを送る" at bounding box center [115, 255] width 21 height 5
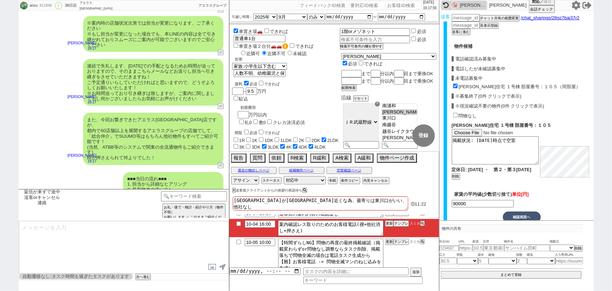
scroll to position [57, 0]
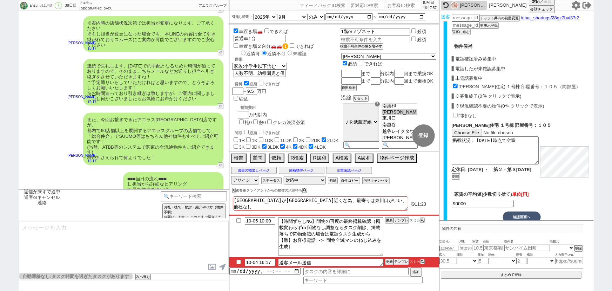
click at [239, 260] on input "checkbox" at bounding box center [239, 261] width 10 height 5
click at [311, 181] on select "対応中 引き継ぎ完了 ブロック 長期間返信なし 紹介不可 別の所で決まった 客の都合で引越しが無くなった 接客開始後に冬眠" at bounding box center [305, 180] width 42 height 8
click at [284, 176] on select "対応中 引き継ぎ完了 ブロック 長期間返信なし 紹介不可 別の所で決まった 客の都合で引越しが無くなった 接客開始後に冬眠" at bounding box center [305, 180] width 42 height 8
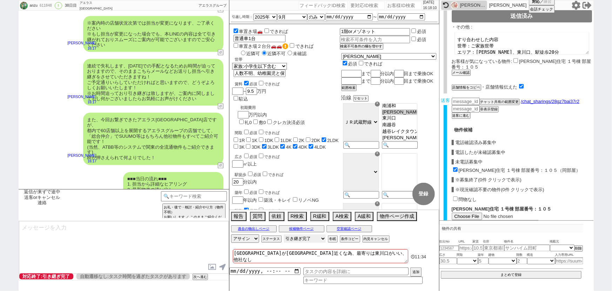
scroll to position [0, 0]
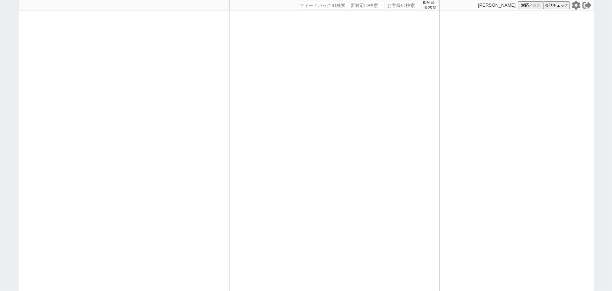
click at [106, 145] on div at bounding box center [124, 145] width 211 height 291
select select
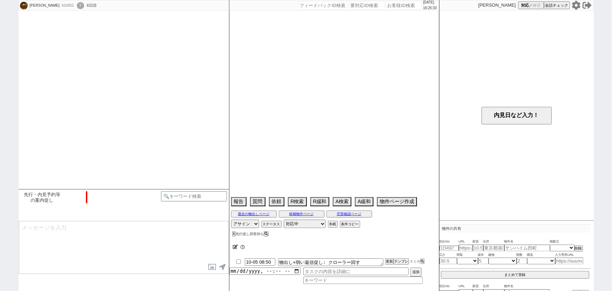
type textarea "近隣駐車場込み　賃料から2.2万マイナス"
select select "2025"
select select "10"
select select "37"
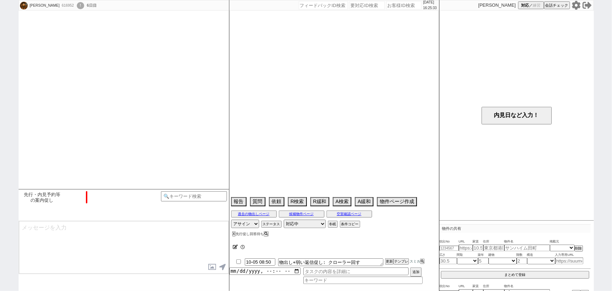
select select "6"
select select "14"
select select "[DATE]"
select select "18"
select select "581"
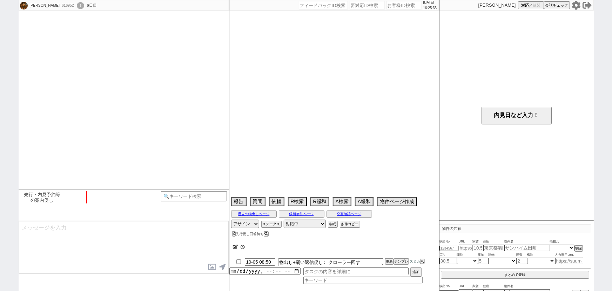
select select "89"
select select "93"
select select "91"
select select "2515"
select select "82"
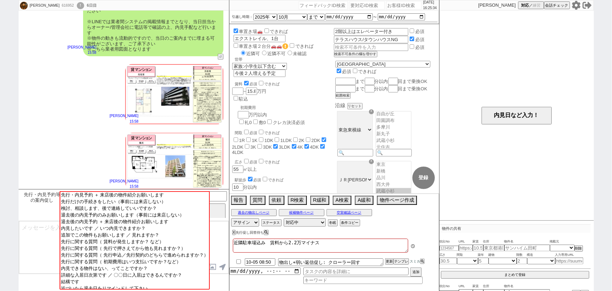
scroll to position [537, 0]
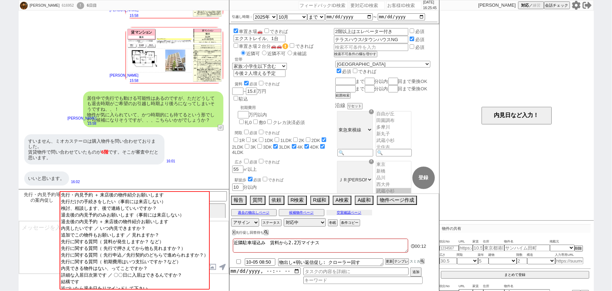
click at [344, 212] on button "空室確認ページ" at bounding box center [350, 213] width 46 height 6
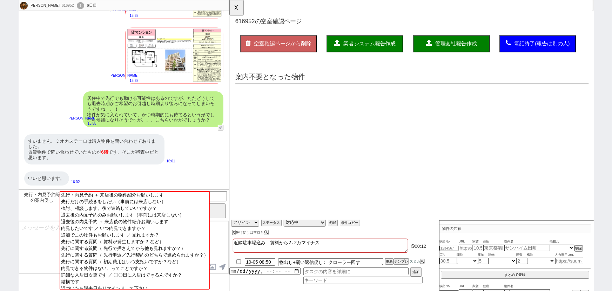
scroll to position [0, 0]
select select "another_room"
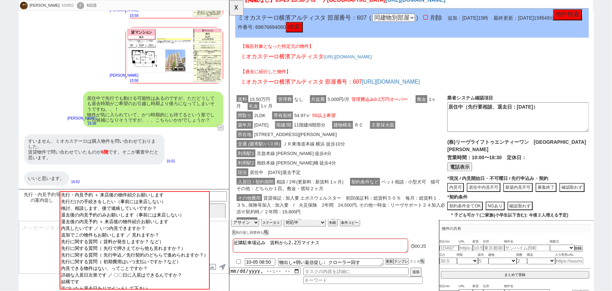
scroll to position [84, 0]
drag, startPoint x: 331, startPoint y: 16, endPoint x: 458, endPoint y: 21, distance: 126.8
copy span "ミオカステーロ横濱アルティスタ"
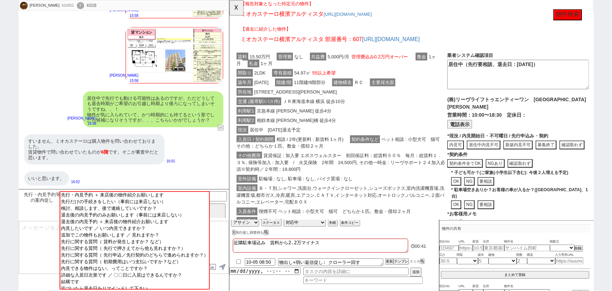
scroll to position [142, 0]
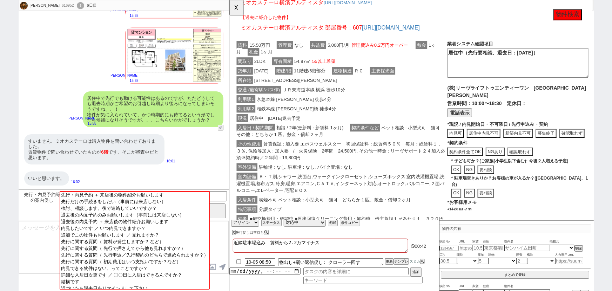
click at [566, 139] on button "募集終了" at bounding box center [570, 143] width 22 height 9
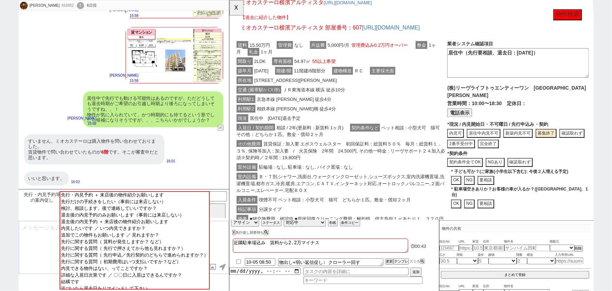
click at [505, 155] on button "完全終了" at bounding box center [508, 154] width 22 height 9
type textarea "申込みがあり募集終了"
type textarea "10/4時点"
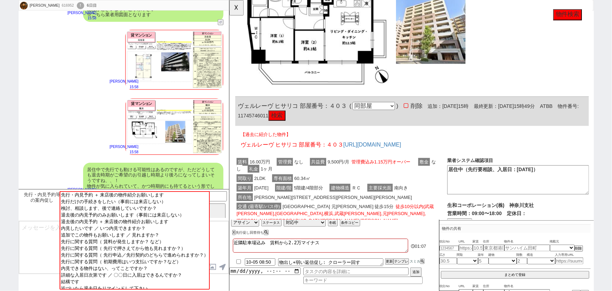
scroll to position [537, 0]
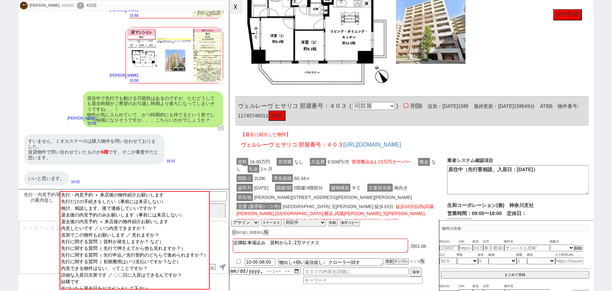
click at [240, 8] on button "☓" at bounding box center [236, 7] width 13 height 14
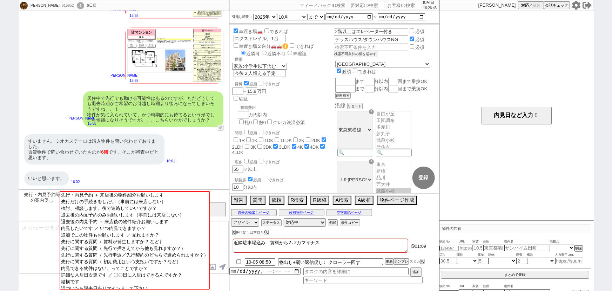
click at [224, 194] on input at bounding box center [194, 195] width 66 height 9
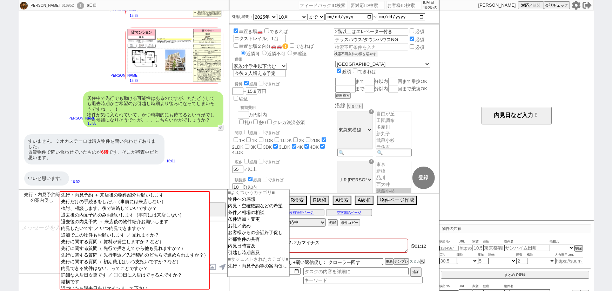
type input "他社"
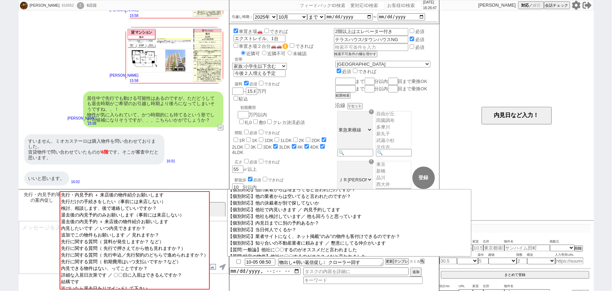
scroll to position [70, 0]
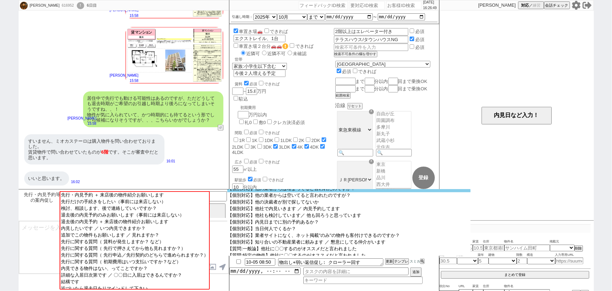
click at [330, 192] on option "【個別対応】他の業者からは埋まってると言われたのですが？" at bounding box center [349, 188] width 244 height 7
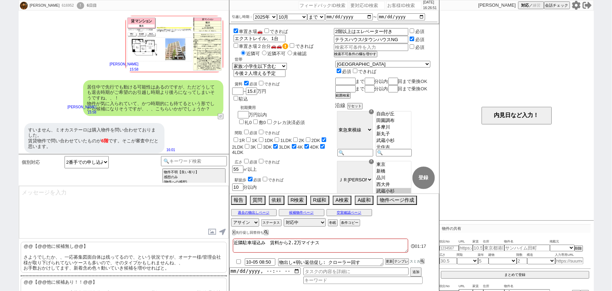
scroll to position [19, 0]
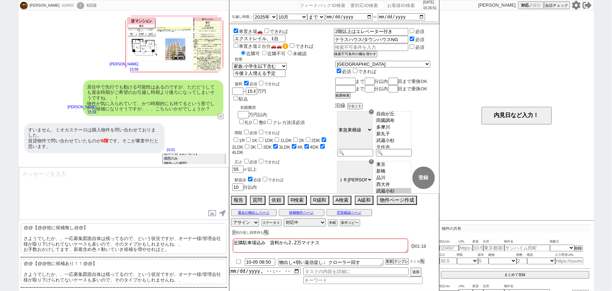
click at [66, 276] on p "@@【@@他に候補あり！！@@】 さようでしたか、、一応募集図面自体は残ってるので、という状況ですが、オーナー様/管理会社様が取り下げられてないケースも多いの…" at bounding box center [124, 271] width 206 height 25
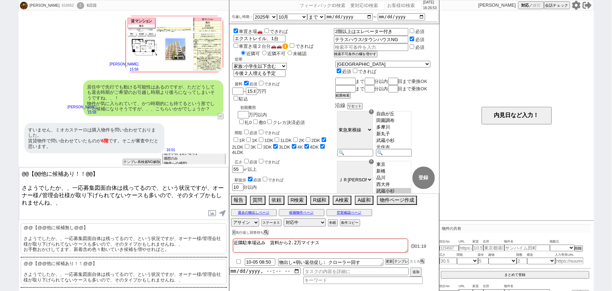
drag, startPoint x: 21, startPoint y: 182, endPoint x: 11, endPoint y: 168, distance: 16.9
click at [11, 168] on div "[PERSON_NAME] 616952 ! 0 6日目 冬眠中 自社客 スミカ スミカ_BPO チャット全表示 [DATE] ありがとうございます。 まだ見…" at bounding box center [306, 145] width 612 height 291
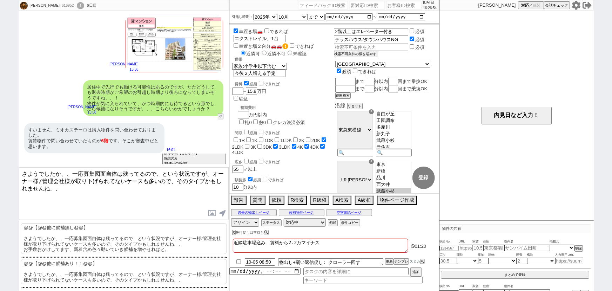
type textarea "さようでしたか、、一応募集図面自体は残ってるので、という状況ですが、オーナー様/管理会社様が取り下げられてないケースも多いので、そのタイプかもしれませんね、、"
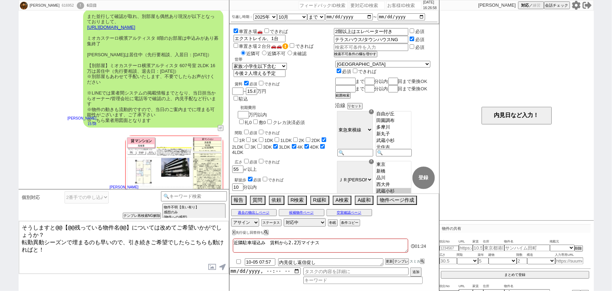
scroll to position [210, 0]
drag, startPoint x: 136, startPoint y: 60, endPoint x: 86, endPoint y: 60, distance: 49.8
click at [86, 60] on div "また並行して確認が取れ、別部屋も偶然あり現況が以下となっておりまして、 [URL][DOMAIN_NAME] ミオカステーロ横濱アルティスタ 8階のお部屋は申…" at bounding box center [153, 69] width 140 height 118
copy div "ヴェルレーヴ ヒサリコ"
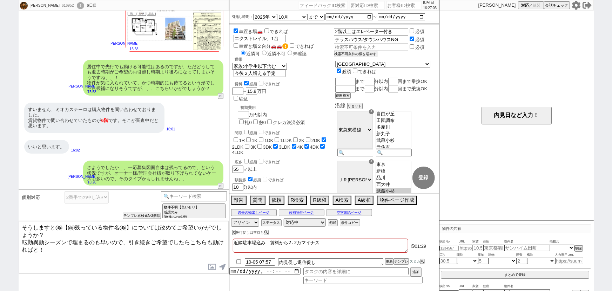
scroll to position [430, 0]
drag, startPoint x: 126, startPoint y: 224, endPoint x: 55, endPoint y: 217, distance: 71.9
click at [55, 217] on div "個別対応 2番手での申し込みは可能性としてはどうなのでしょうか？ 【対応不可】他決可能性高い（知り合い業者アリ等） 他の業者からは埋まってると言われたのですが…" at bounding box center [124, 240] width 211 height 102
paste textarea "ヴェルレーヴ ヒサリコ"
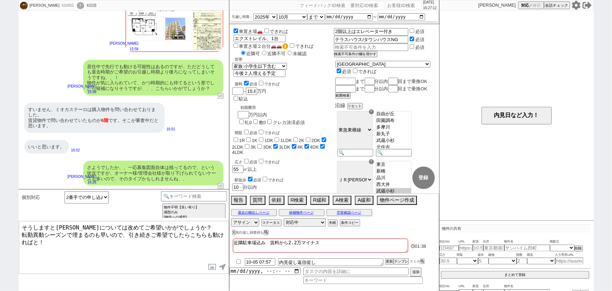
click at [98, 225] on textarea "そうしますと[PERSON_NAME]については改めてご希望いかがでしょうか？ 転勤異動シーズンで埋まるのも早いので、引き続きご希望でしたらこちらも動ければと！" at bounding box center [124, 247] width 210 height 53
type textarea "そうしますと[PERSON_NAME]については改めてご希望いかがでしょうか？ 転勤異動シーズンで埋まるのも早いので、引き続きご希望でしたらこちらも動ければと！"
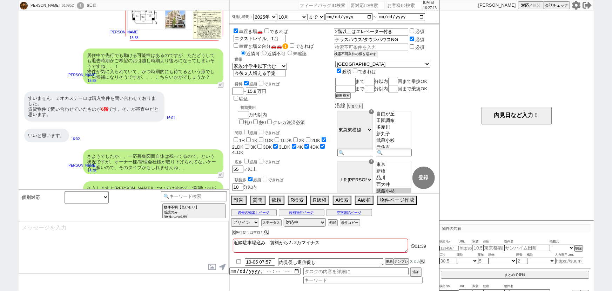
scroll to position [467, 0]
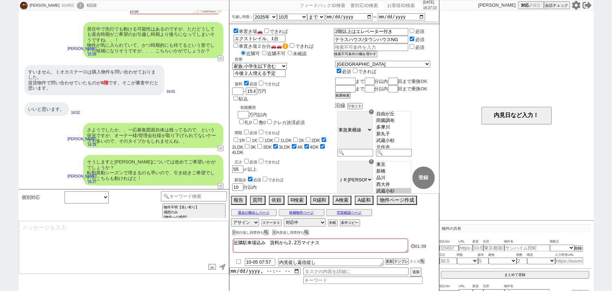
select select
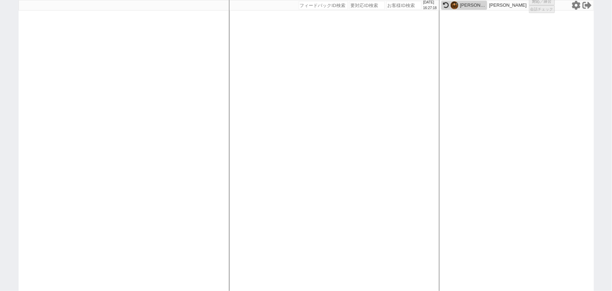
select select "2"
select select
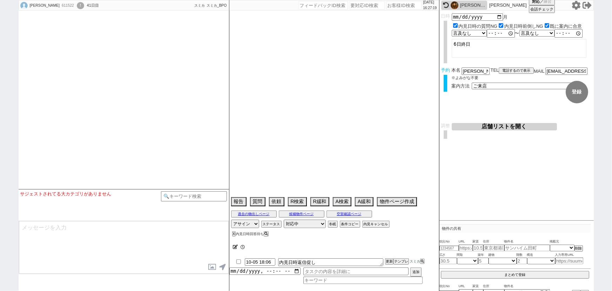
type textarea "礼金交渉前提で内見組まない 遅くとも9月末には、現在の一戸建てを引き渡さなくてはならない プランドールI内見済み 賃料：10-0.8(近隣駐車場料金相場)=9…"
select select "2025"
select select "11"
select select "37"
select select "0"
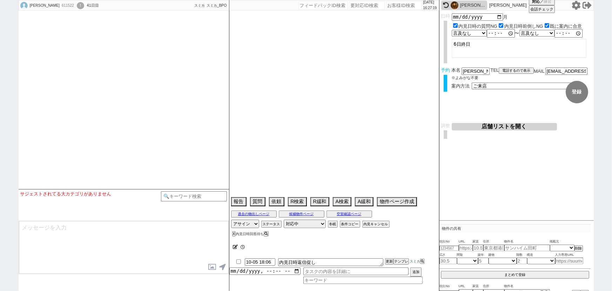
select select "12"
select select "27"
select select "853"
select select "7"
select select "216"
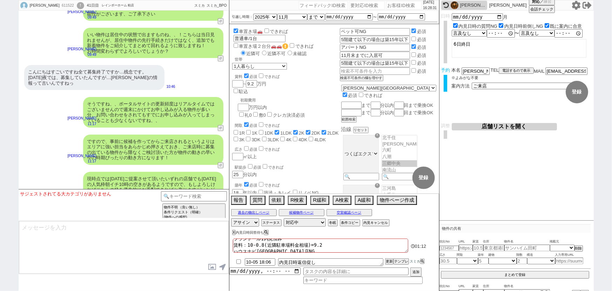
scroll to position [10955, 0]
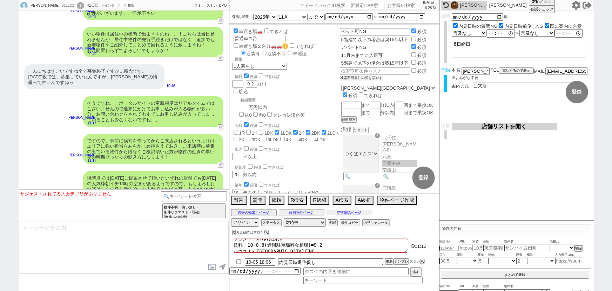
click at [366, 215] on div "過去の物出しページ 候補物件ページ 空室確認ページ" at bounding box center [335, 212] width 210 height 9
click at [360, 213] on button "空室確認ページ" at bounding box center [350, 213] width 46 height 6
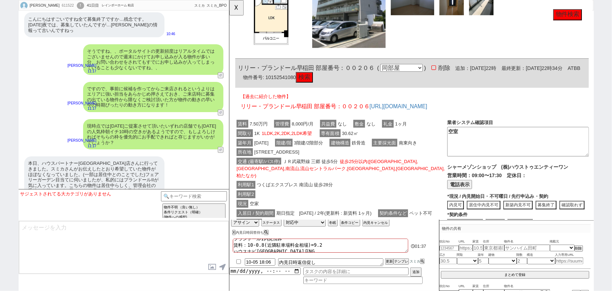
scroll to position [11007, 0]
click at [60, 178] on div "本日、ハウスパートナー柏東口店さんに行ってきました。スミカさんがお伝えしたとおり希望していた物件がほぼなくなっていました。(一部は居住中とのことでした)フェア…" at bounding box center [94, 226] width 140 height 140
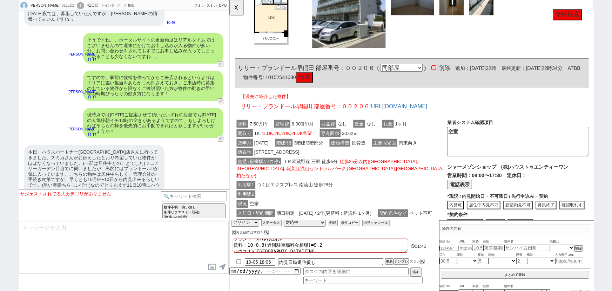
drag, startPoint x: 95, startPoint y: 95, endPoint x: 66, endPoint y: 95, distance: 28.8
click at [66, 145] on div "本日、ハウスパートナー柏東口店さんに行ってきました。スミカさんがお伝えしたとおり希望していた物件がほぼなくなっていました。(一部は居住中とのことでした)フェア…" at bounding box center [94, 215] width 140 height 140
copy div "プランドールII"
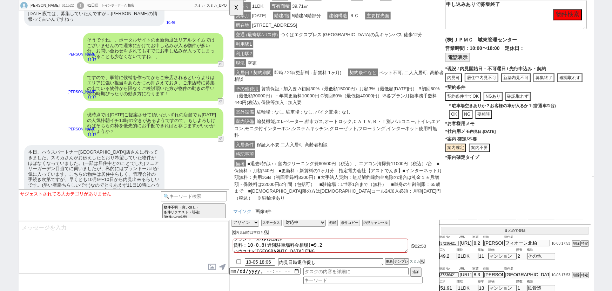
scroll to position [1234, 2]
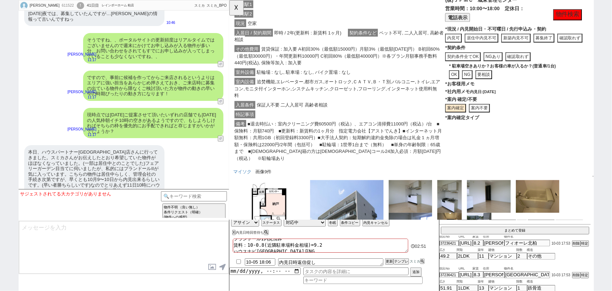
click at [502, 121] on button "案内不要" at bounding box center [498, 116] width 22 height 9
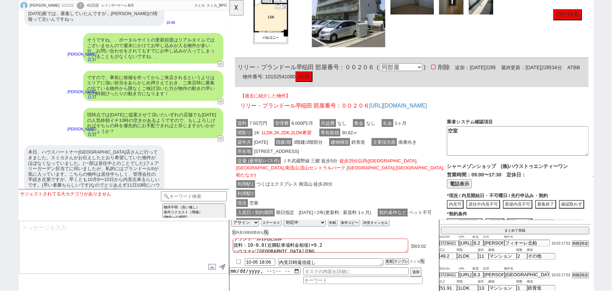
scroll to position [1463, 0]
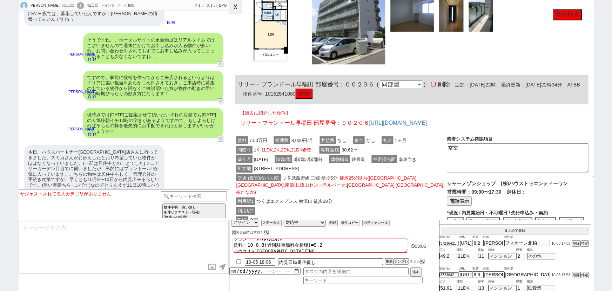
click at [240, 8] on button "☓" at bounding box center [236, 7] width 13 height 14
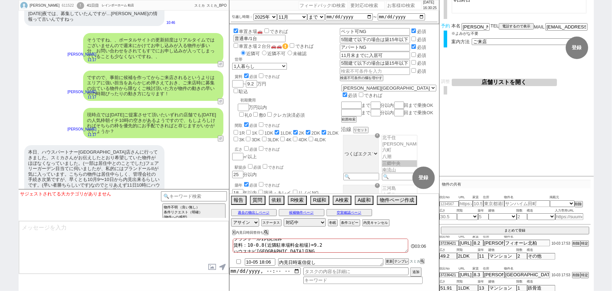
click at [99, 145] on div "本日、ハウスパートナー柏東口店さんに行ってきました。スミカさんがお伝えしたとおり希望していた物件がほぼなくなっていました。(一部は居住中とのことでした)フェア…" at bounding box center [94, 215] width 140 height 140
drag, startPoint x: 89, startPoint y: 95, endPoint x: 74, endPoint y: 94, distance: 15.8
click at [74, 145] on div "本日、ハウスパートナー柏東口店さんに行ってきました。スミカさんがお伝えしたとおり希望していた物件がほぼなくなっていました。(一部は居住中とのことでした)フェア…" at bounding box center [94, 215] width 140 height 140
drag, startPoint x: 92, startPoint y: 95, endPoint x: 65, endPoint y: 96, distance: 27.0
click at [65, 145] on div "本日、ハウスパートナー柏東口店さんに行ってきました。スミカさんがお伝えしたとおり希望していた物件がほぼなくなっていました。(一部は居住中とのことでした)フェア…" at bounding box center [94, 215] width 140 height 140
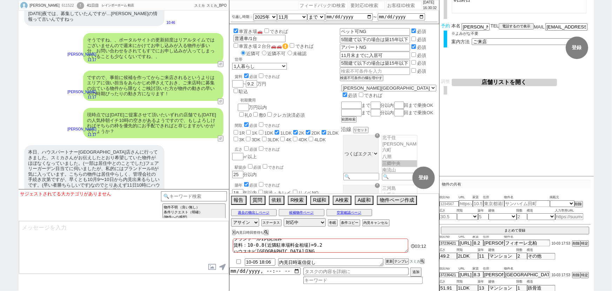
copy div "プランドール"
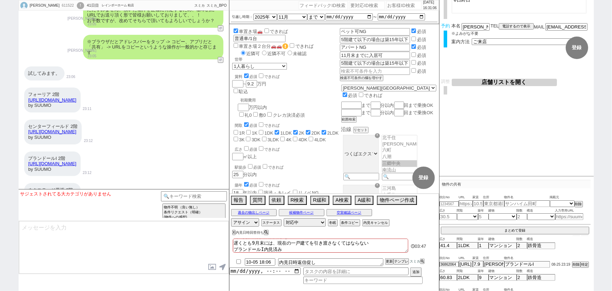
scroll to position [1393, 0]
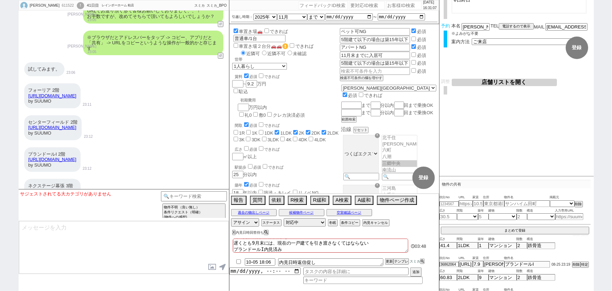
click at [77, 160] on link "https://suumo.jp/chintai/bc_100453837216/" at bounding box center [52, 159] width 48 height 5
click at [347, 213] on button "空室確認ページ" at bounding box center [350, 213] width 46 height 6
click at [237, 13] on button "☓" at bounding box center [236, 7] width 13 height 14
click at [214, 194] on input at bounding box center [194, 195] width 66 height 9
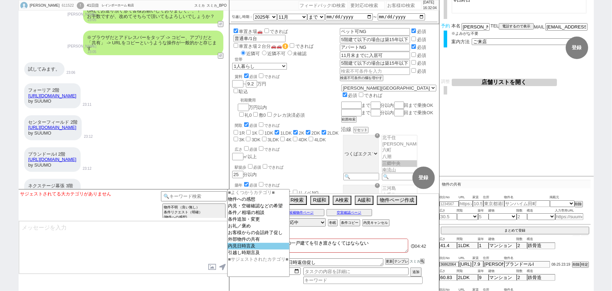
click at [246, 248] on option "内見日時言及" at bounding box center [259, 246] width 62 height 7
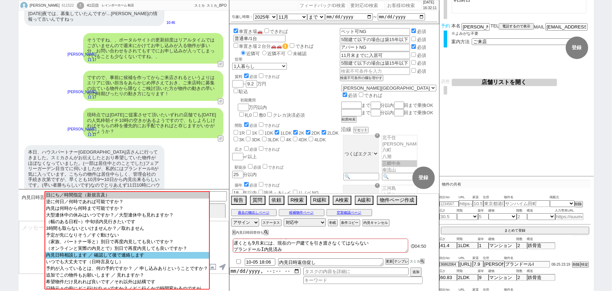
scroll to position [44, 0]
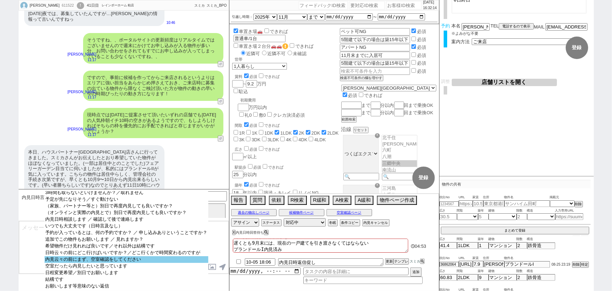
select select "内見云々の前にまず、空室確認をしてください"
click at [133, 256] on option "内見云々の前にまず、空室確認をしてください" at bounding box center [127, 259] width 164 height 7
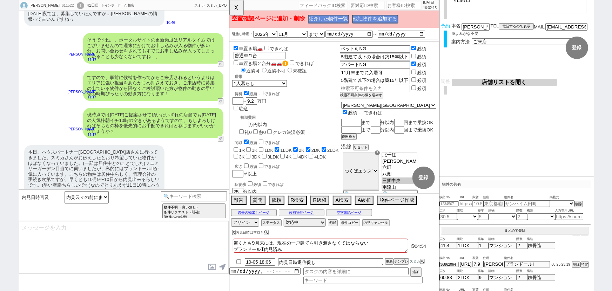
click at [90, 145] on div "本日、ハウスパートナー柏東口店さんに行ってきました。スミカさんがお伝えしたとおり希望していた物件がほぼなくなっていました。(一部は居住中とのことでした)フェア…" at bounding box center [94, 215] width 140 height 140
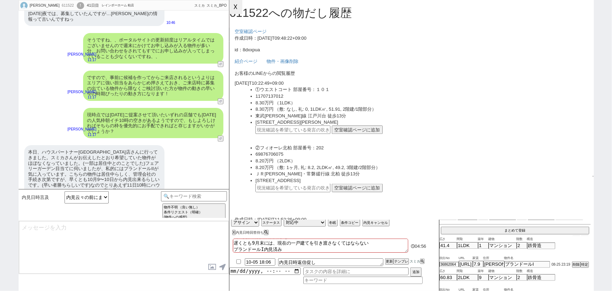
click at [243, 10] on button "☓" at bounding box center [236, 7] width 13 height 14
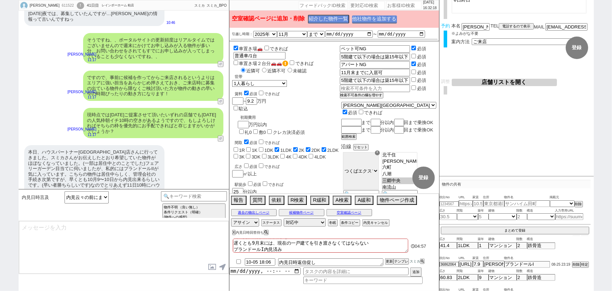
click at [369, 20] on button "他社物件を追加する" at bounding box center [374, 19] width 45 height 8
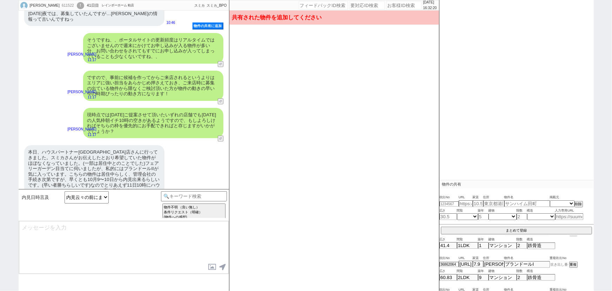
click at [559, 263] on input at bounding box center [559, 264] width 19 height 5
paste input "37245027"
type input "37245027"
click at [573, 264] on button "重複" at bounding box center [573, 264] width 7 height 5
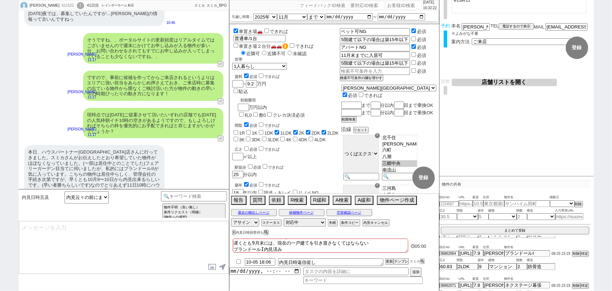
scroll to position [48, 0]
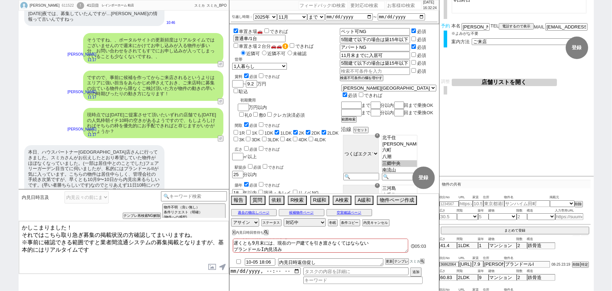
click at [114, 250] on textarea "かしこまりました！ それではこちら取り急ぎ募集の掲載状況の方確認してまいりますね。 ※事前に確認できる範囲ですと業者間流通システムの募集掲載となりますが、基本…" at bounding box center [124, 247] width 210 height 53
drag, startPoint x: 97, startPoint y: 96, endPoint x: 65, endPoint y: 96, distance: 31.9
click at [65, 145] on div "本日、ハウスパートナー柏東口店さんに行ってきました。スミカさんがお伝えしたとおり希望していた物件がほぼなくなっていました。(一部は居住中とのことでした)フェア…" at bounding box center [94, 215] width 140 height 140
copy div "プランドールII"
click at [86, 232] on textarea "かしこまりました！ それではこちら取り急ぎ募集の掲載状況の方確認してまいりますね。 ※事前に確認できる範囲ですと業者間流通システムの募集掲載となりますが、基本…" at bounding box center [124, 247] width 210 height 53
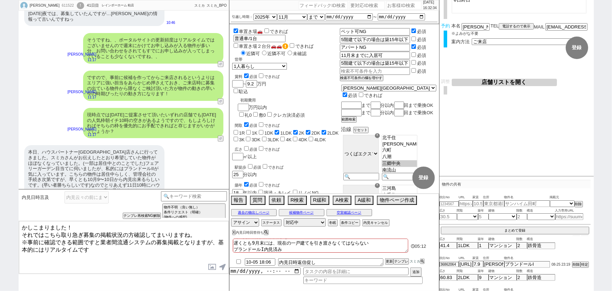
paste textarea "プランドールII"
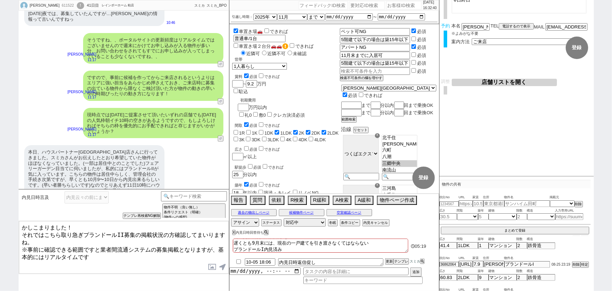
drag, startPoint x: 105, startPoint y: 166, endPoint x: 74, endPoint y: 168, distance: 30.6
click at [74, 168] on div "本日、ハウスパートナー柏東口店さんに行ってきました。スミカさんがお伝えしたとおり希望していた物件がほぼなくなっていました。(一部は居住中とのことでした)フェア…" at bounding box center [94, 215] width 140 height 140
copy div "プランドールI("
click at [85, 231] on textarea "かしこまりました！ それではこちら取り急ぎプランドールII募集の掲載状況の方確認してまいりますね。 ※事前に確認できる範囲ですと業者間流通システムの募集掲載と…" at bounding box center [124, 247] width 210 height 53
paste textarea "(プランドールI"
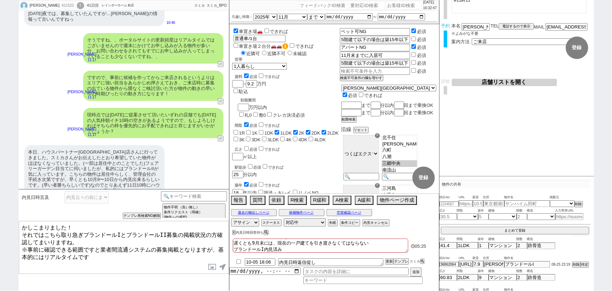
type textarea "かしこまりました！ それではこちら取り急ぎプランドールIとプランドールII募集の掲載状況の方確認してまいりますね。 ※事前に確認できる範囲ですと業者間流通シス…"
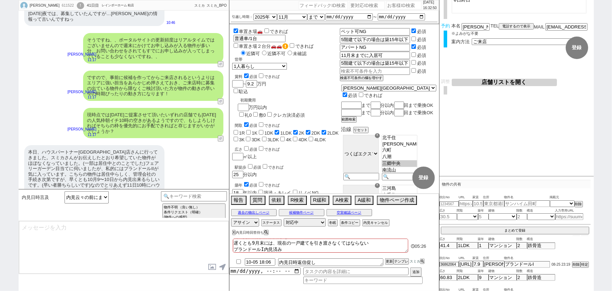
scroll to position [11061, 0]
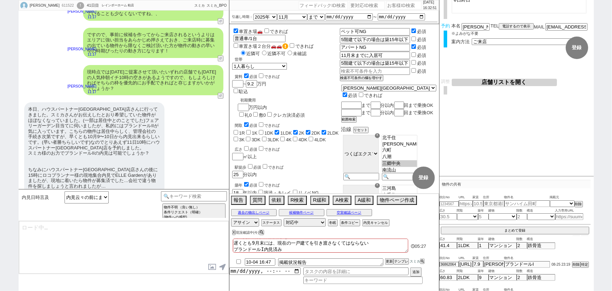
type textarea "@@【そのままこの吹き出しで報告(初期費用などもあればそれも)をして下さい！！"
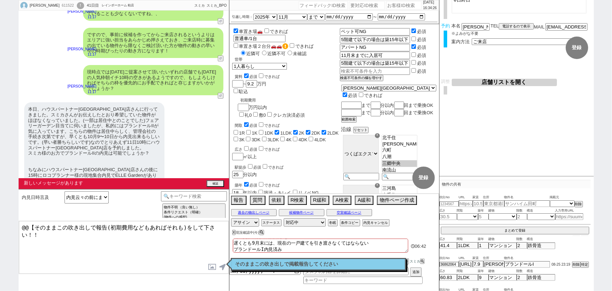
scroll to position [11093, 0]
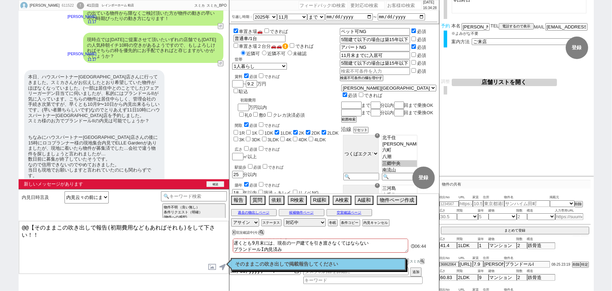
click at [214, 182] on button "確認" at bounding box center [216, 184] width 18 height 6
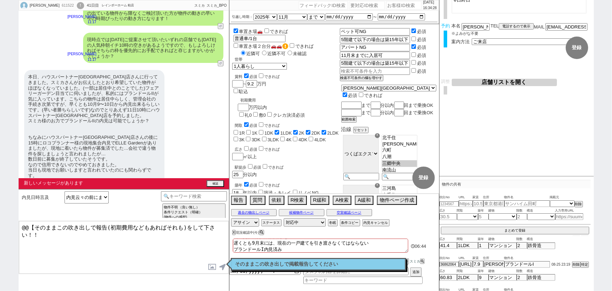
scroll to position [11082, 0]
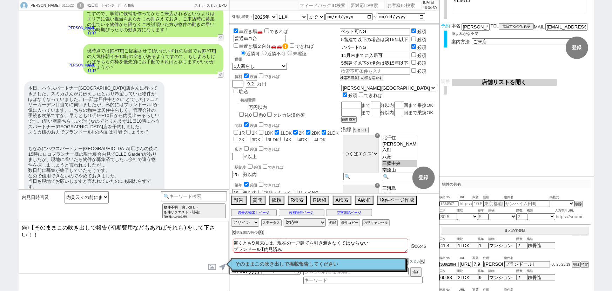
click at [563, 216] on input at bounding box center [570, 216] width 28 height 6
paste input "https://www.homes.co.jp/archive/b-40767351/u-34436862/"
type input "https://www.homes.co.jp/archive/b-40767351/u-34436862/"
click at [560, 204] on select "掲載元 SUUMO HOMEs sumaity yahoo goo at home smocca nifty chintai goodrooms r-stor…" at bounding box center [562, 203] width 25 height 6
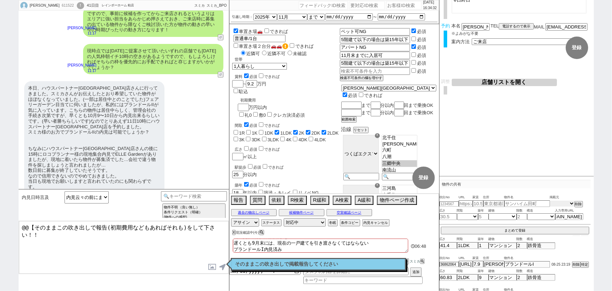
scroll to position [0, 0]
select select "100"
click at [550, 200] on select "掲載元 SUUMO HOMEs sumaity yahoo goo at home smocca nifty chintai goodrooms r-stor…" at bounding box center [562, 203] width 25 height 6
click at [88, 271] on div "何卒お力添えよろしくお願いします！" at bounding box center [67, 278] width 86 height 14
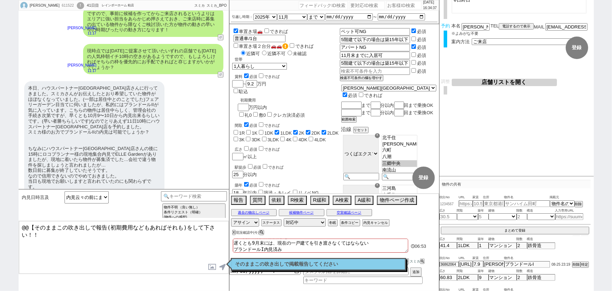
click at [446, 203] on input "number" at bounding box center [449, 203] width 19 height 5
paste input "37245069"
type input "37245069"
select select
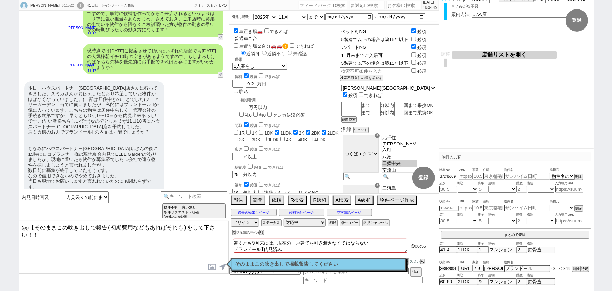
scroll to position [75, 0]
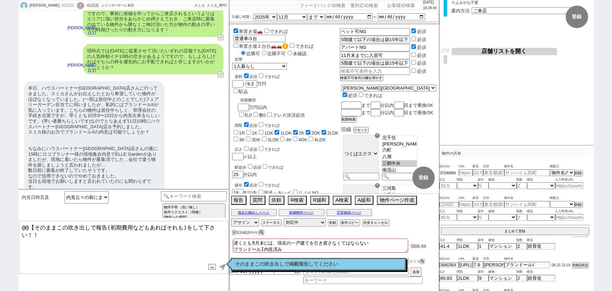
type input "37245069"
click at [340, 263] on p "そのままこの吹き出しで掲載報告してください" at bounding box center [318, 264] width 166 height 6
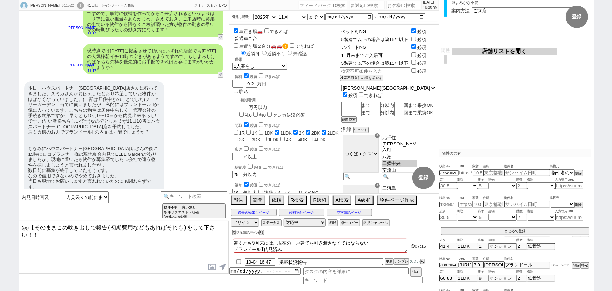
click at [466, 173] on input "text" at bounding box center [466, 173] width 14 height 6
click at [466, 171] on input "text" at bounding box center [466, 173] width 14 height 6
click at [447, 193] on div "吹出No URL 家賃 住所 物件名 掲載元 掲載元 SUUMO HOMEs sumaity yahoo goo at home smocca nifty c…" at bounding box center [515, 208] width 151 height 32
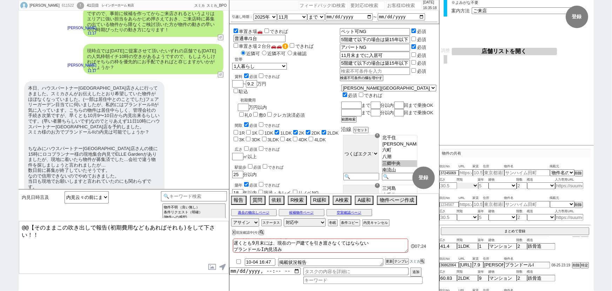
click at [469, 183] on select "不明 1R 1K 1DK 1LDK 2K 2DK 2LDK 3K 3DK 3LDK 4K 4DK 4LDK 5K 5DK 5LDK 6K 6DK 6LDK 7…" at bounding box center [467, 185] width 21 height 6
select select "6"
click at [457, 182] on select "不明 1R 1K 1DK 1LDK 2K 2DK 2LDK 3K 3DK 3LDK 4K 4DK 4LDK 5K 5DK 5LDK 6K 6DK 6LDK 7…" at bounding box center [467, 185] width 21 height 6
click at [522, 184] on input "number" at bounding box center [522, 185] width 11 height 6
type input "2"
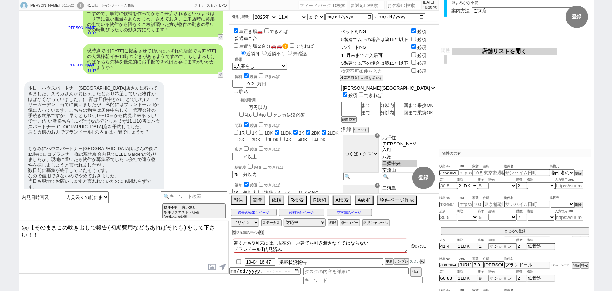
click at [499, 173] on input "text" at bounding box center [494, 173] width 21 height 6
paste input "千葉県野田市山崎"
type input "千葉県野田市山崎"
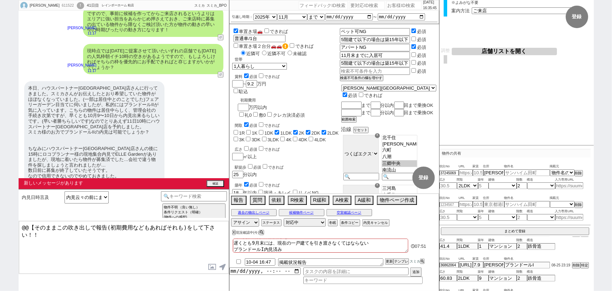
scroll to position [11119, 0]
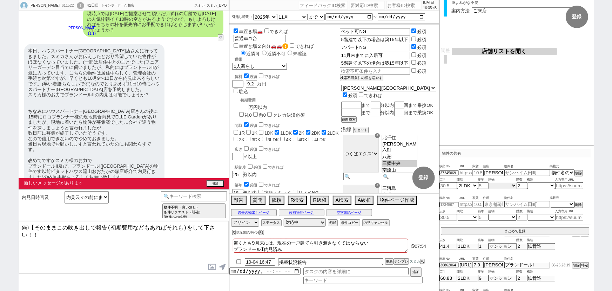
click at [504, 184] on select "不明 マンション アパート 戸建て テラスハウス タウンハウス" at bounding box center [503, 185] width 28 height 6
select select "1"
click at [489, 182] on select "不明 マンション アパート 戸建て テラスハウス タウンハウス" at bounding box center [503, 185] width 28 height 6
click at [541, 182] on select "不明 木造 ブロック造 鉄骨造 鉄筋(ＲＣ) 鉄筋鉄骨(ＳＲＣ) ＰＣ ＨＰＣ 軽量鉄骨造 ＡＬＣ その他" at bounding box center [541, 185] width 28 height 6
select select "3"
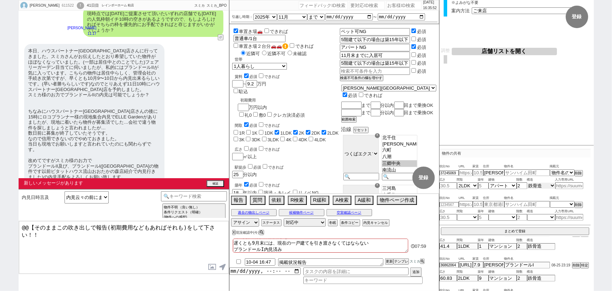
click at [527, 182] on select "不明 木造 ブロック造 鉄骨造 鉄筋(ＲＣ) 鉄筋鉄骨(ＳＲＣ) ＰＣ ＨＰＣ 軽量鉄骨造 ＡＬＣ その他" at bounding box center [541, 185] width 28 height 6
click at [450, 184] on input "number" at bounding box center [449, 185] width 18 height 6
paste input "60.83"
type input "60.83"
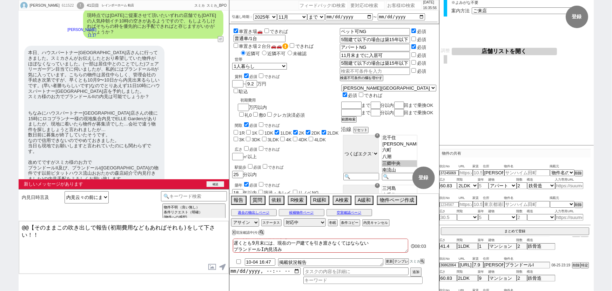
click at [217, 183] on button "確認" at bounding box center [216, 184] width 18 height 6
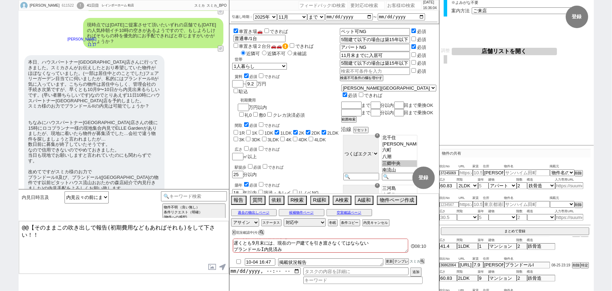
drag, startPoint x: 202, startPoint y: 114, endPoint x: 173, endPoint y: 114, distance: 29.1
click at [173, 202] on div "かしこまりました！ それではこちら取り急ぎプランドールIとプランドールII募集の掲載状況の方確認してまいりますね。 ※事前に確認できる範囲ですと業者間流通シス…" at bounding box center [153, 220] width 140 height 36
copy div "プランドールII"
click at [522, 172] on input "text" at bounding box center [528, 173] width 46 height 6
paste input "プランドールII"
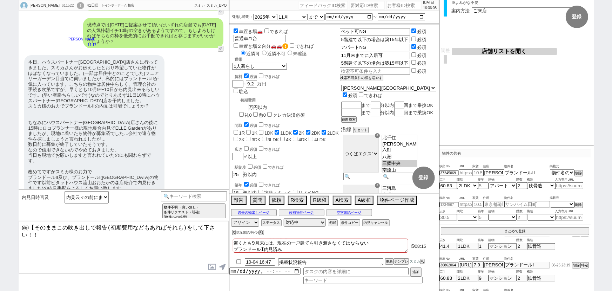
type input "プランドールII"
click at [483, 186] on input "number" at bounding box center [483, 185] width 11 height 6
type input "10"
click at [518, 227] on button "まとめて登録" at bounding box center [515, 230] width 148 height 6
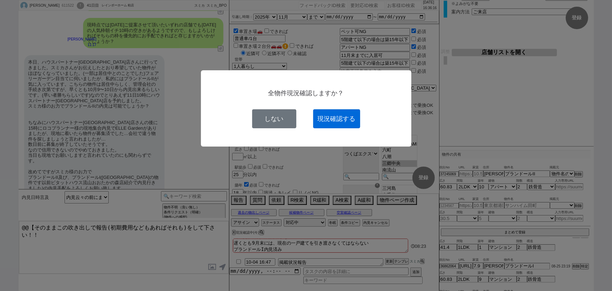
click at [343, 109] on button "現況確認する" at bounding box center [336, 118] width 47 height 19
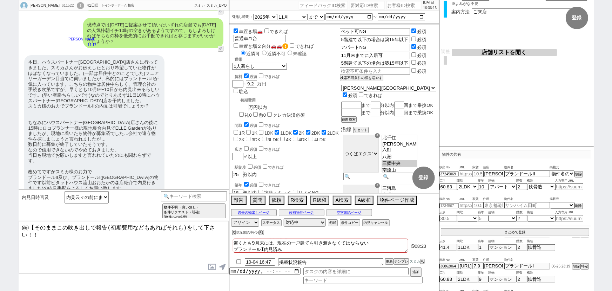
select select
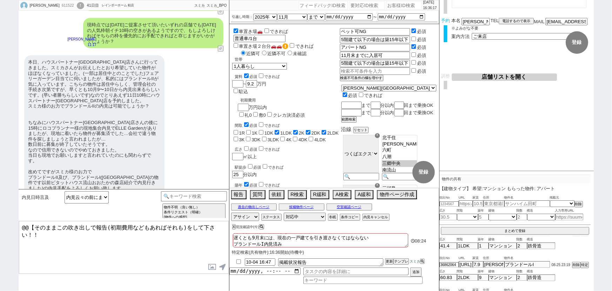
scroll to position [0, 0]
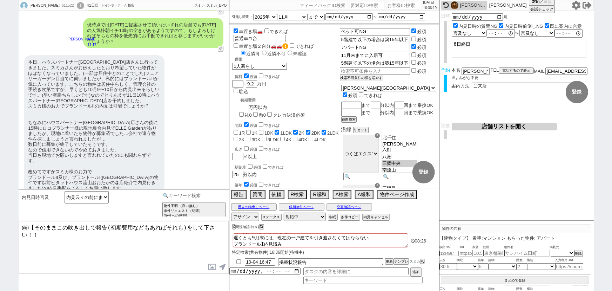
click at [199, 197] on input at bounding box center [194, 195] width 66 height 9
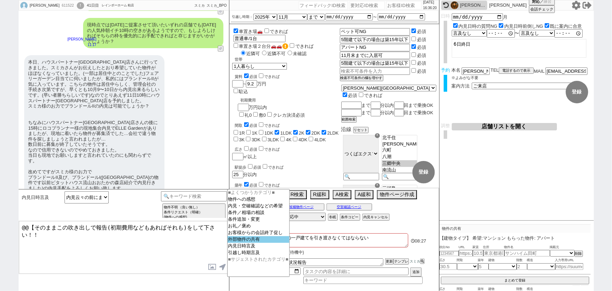
click at [239, 241] on option "外部物件の共有" at bounding box center [259, 239] width 62 height 7
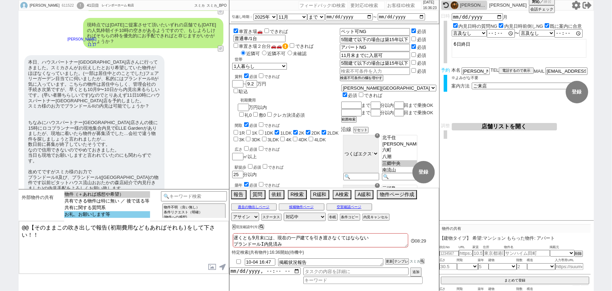
select select "お礼、お願いします等"
click at [108, 218] on option "お礼、お願いします等" at bounding box center [107, 214] width 86 height 7
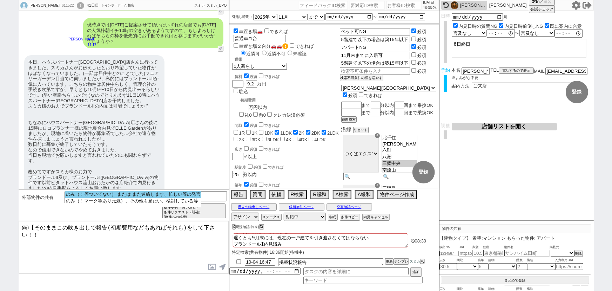
select select "のみ（！等ついてない） または また連絡します、忙しい等の発言"
click at [116, 195] on option "のみ（！等ついてない） または また連絡します、忙しい等の発言" at bounding box center [133, 194] width 136 height 7
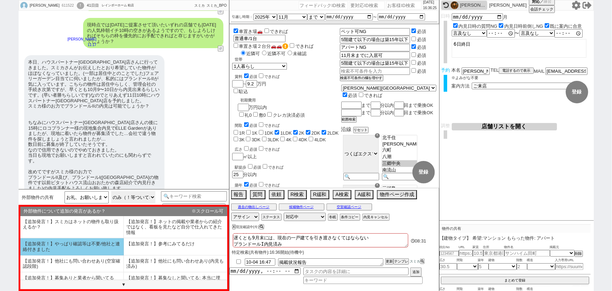
scroll to position [42, 0]
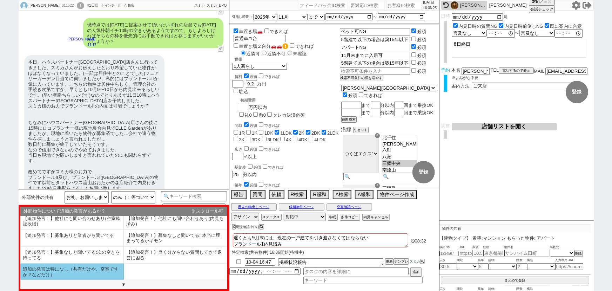
click at [77, 270] on li "追加の発言は特になし（共有だけや、空室ですか？などだけ）" at bounding box center [72, 271] width 104 height 16
select select "追加の発言は特になし（共有だけや、空室ですか？などだけ）"
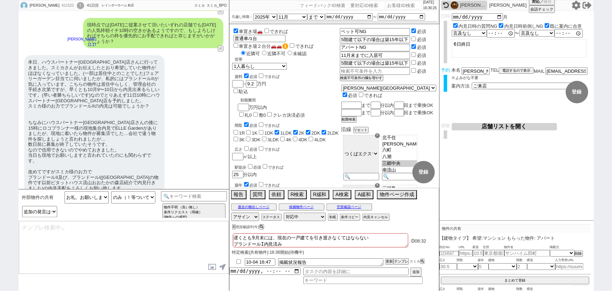
type textarea "お手数おかけします！確認までお待ちください。"
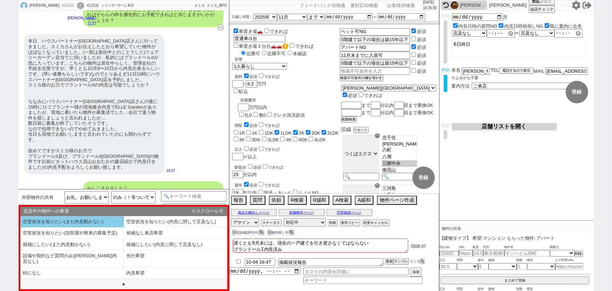
click at [98, 219] on li "空室状況を知りたい(まだ内見動かない)" at bounding box center [72, 222] width 104 height 12
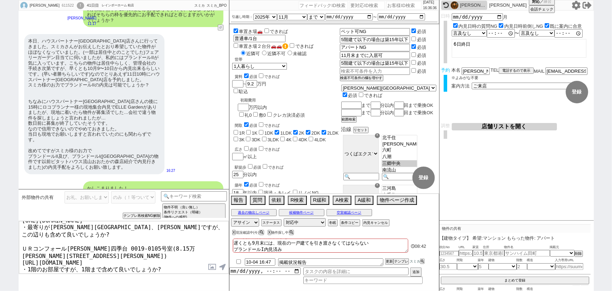
scroll to position [46, 0]
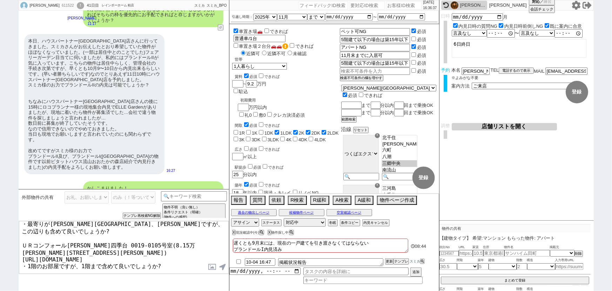
click at [45, 251] on textarea "また、お送りいただいた物件の条件面も見たところ以下反映できればと思いますがいかがでしょう？ urban bloom 2LDK/2階(8.2万 千葉県野田市野田…" at bounding box center [124, 247] width 210 height 53
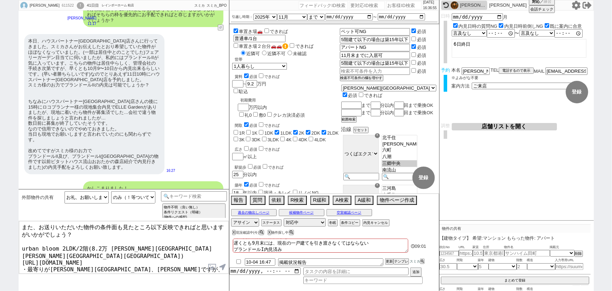
scroll to position [0, 0]
type textarea "また、お送りいただいた物件の条件面も見たところ以下反映できればと思いますがいかがでしょう？ urban bloom 2LDK/2階(8.2万 千葉県野田市野田…"
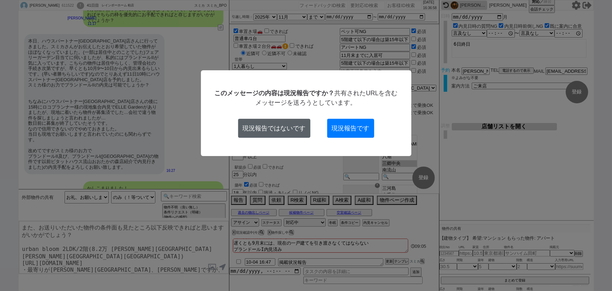
click at [275, 127] on button "現況報告ではないです" at bounding box center [274, 128] width 72 height 19
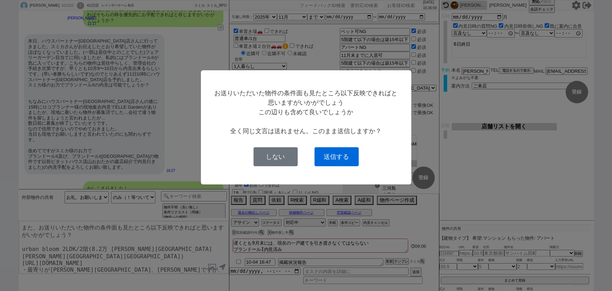
click at [337, 151] on button "送信する" at bounding box center [337, 156] width 44 height 19
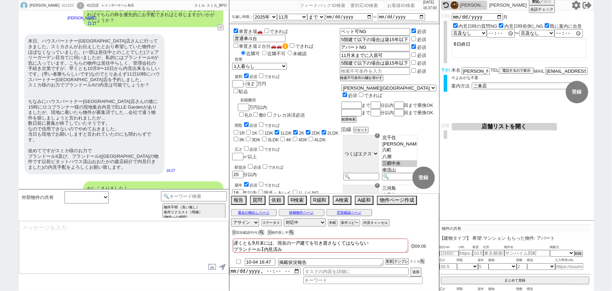
scroll to position [11254, 0]
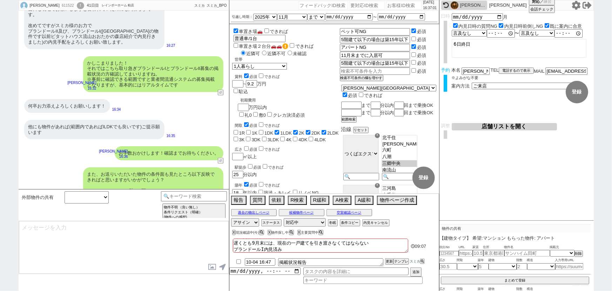
type input "10-04 16:52"
click at [343, 213] on button "空室確認ページ" at bounding box center [350, 213] width 46 height 6
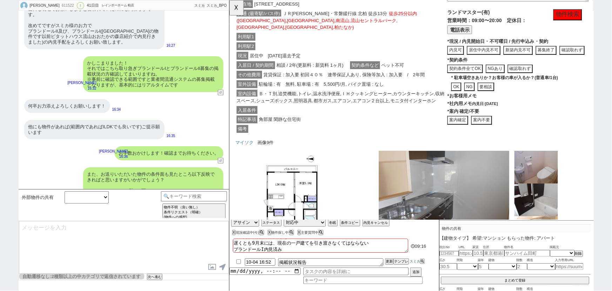
scroll to position [793, 0]
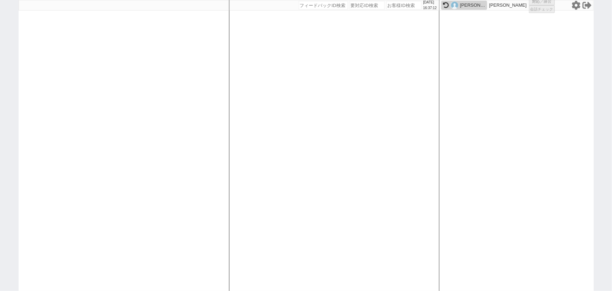
select select
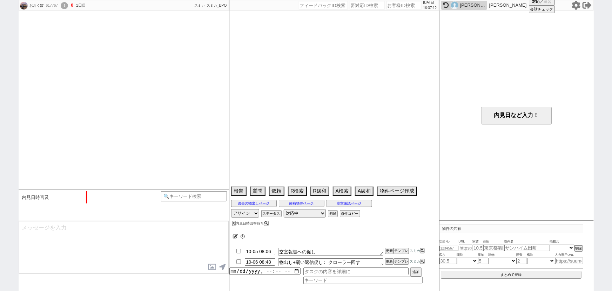
select select "13"
select select "0"
select select "75"
select select "1813"
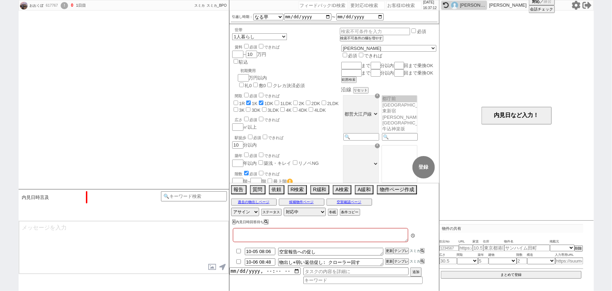
type textarea "@母親617271"
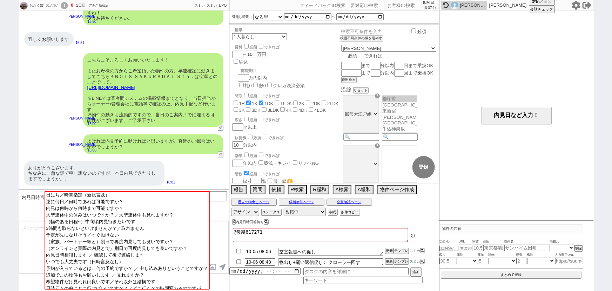
scroll to position [174, 0]
click at [222, 195] on input at bounding box center [194, 195] width 66 height 9
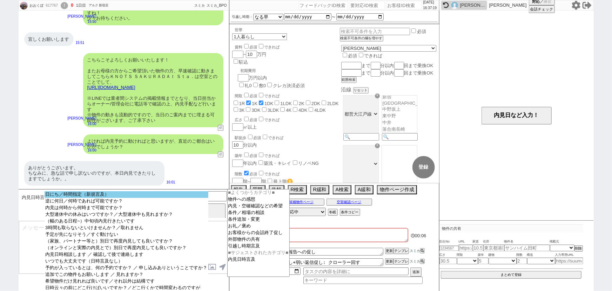
click at [184, 192] on option "日にち／時間指定（新規言及）" at bounding box center [127, 194] width 164 height 7
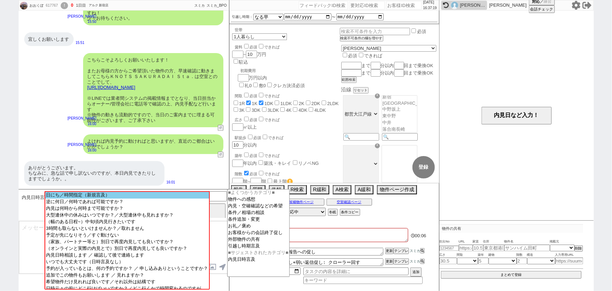
scroll to position [670, 0]
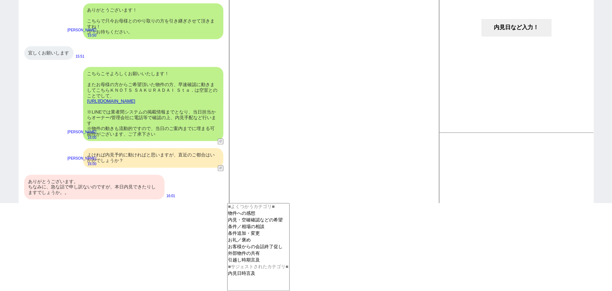
click at [505, 23] on button "内見日など入力！" at bounding box center [517, 28] width 70 height 18
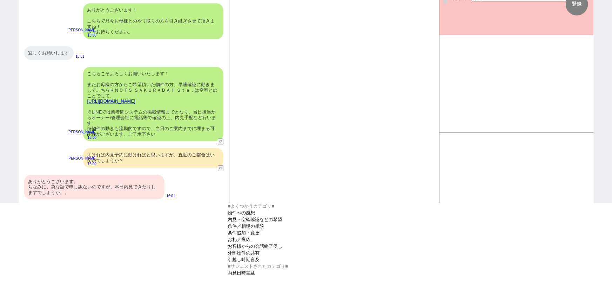
click at [249, 281] on select "■よくつかうカテゴリ■ 物件への感想 内見・空確確認などの希望 条件／相場の相談 条件追加・変更 お礼／褒め お客様からの会話終了促し 外部物件の共有 引越し…" at bounding box center [258, 247] width 62 height 88
click at [251, 277] on option "内見日時言及" at bounding box center [259, 273] width 62 height 7
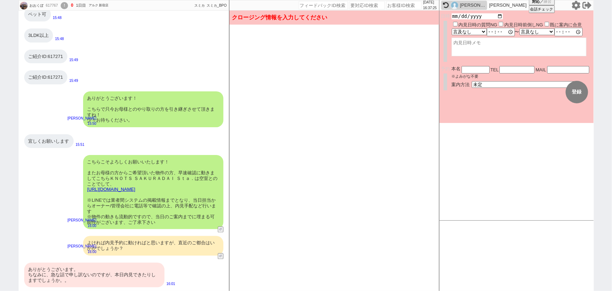
click at [499, 17] on input "date" at bounding box center [478, 16] width 52 height 6
type input "2025-10-04"
click at [488, 112] on form "変更 なし 登録 日時 2025-10-04 内見日時の質問NG 内見日時前倒しNG 既に案内に合意 言及なし 時間明確 午前 午後 お昼 夕方・夜 終日いつ…" at bounding box center [517, 67] width 154 height 112
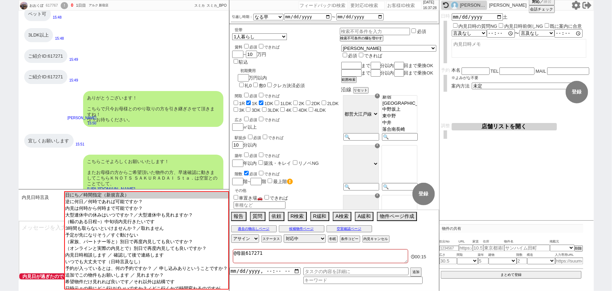
scroll to position [772, 0]
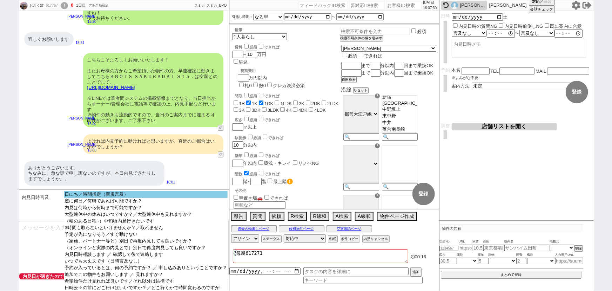
select select "日にち／時間指定（新規言及）"
click at [109, 196] on option "日にち／時間指定（新規言及）" at bounding box center [146, 194] width 164 height 7
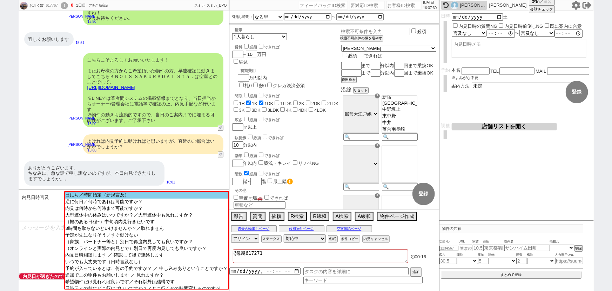
scroll to position [670, 0]
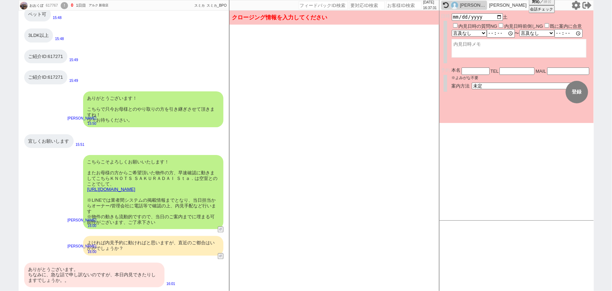
click at [203, 201] on div "こちらこそよろしくお願いいたします！ またお母様の方からご希望頂いた物件の方、早速確認に動きましてこちらＫＮＯＴＳ ＳＡＫＵＲＡＤＡＩ Ｓｔａ．は空室とのこと…" at bounding box center [153, 192] width 140 height 74
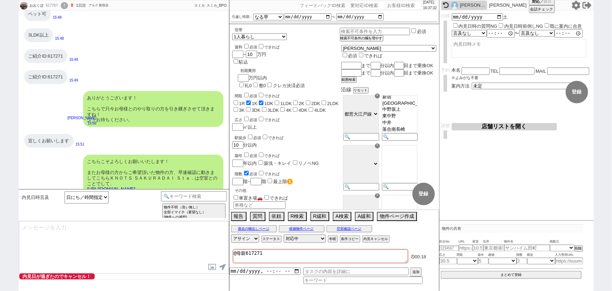
scroll to position [772, 0]
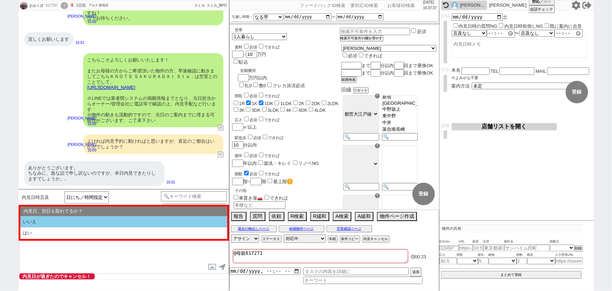
click at [86, 220] on li "いいえ" at bounding box center [123, 222] width 207 height 12
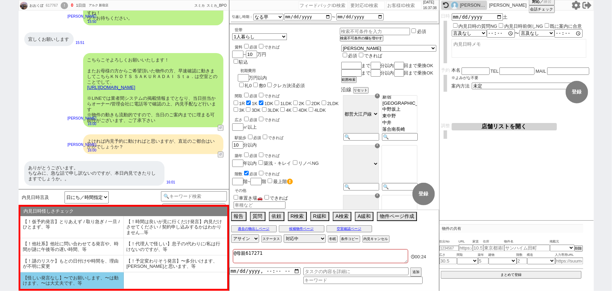
click at [47, 284] on li "【怪しい発言なし】〜でお願いします、〜は動けます、〜は大丈夫です、等" at bounding box center [72, 280] width 104 height 16
type textarea "本日ですね、！ただすみません、これからの手配ですとオーナー等の営業時間的にご案内が難しく、、 先方都合で恐縮ですが、明日以降の別日で日中お時間の取れるタイミン…"
select select "いいえ"
select select "【怪しい発言なし】〜でお願いします、〜は動けます、〜は大丈夫です、等"
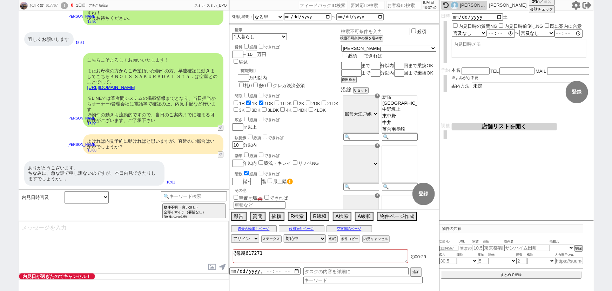
scroll to position [809, 0]
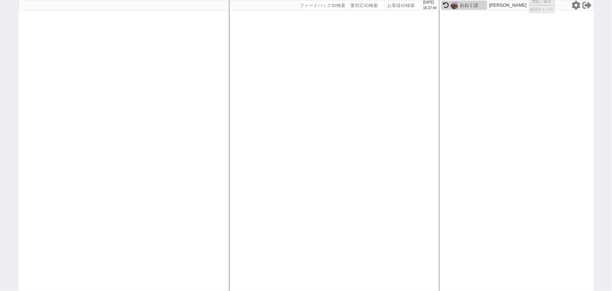
select select "1"
select select "2"
select select
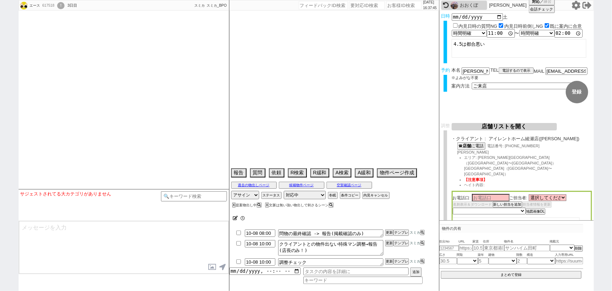
type textarea "@当日までの予定なし"
select select "16"
select select "0"
select select "21"
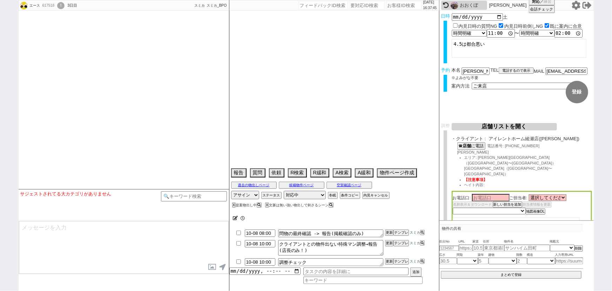
select select "2623"
select select "22"
select select "2842"
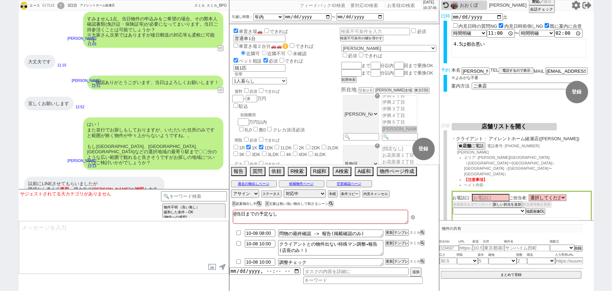
scroll to position [125, 0]
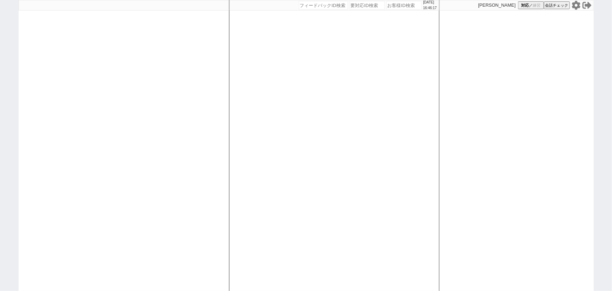
click at [108, 115] on div at bounding box center [124, 145] width 211 height 291
select select "1"
select select "6"
select select "2"
select select
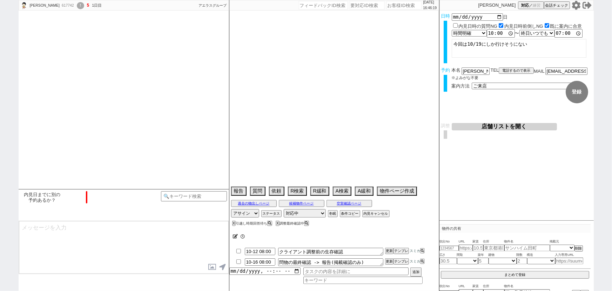
scroll to position [843, 0]
select select "15"
select select "1"
select select "14"
select select "95"
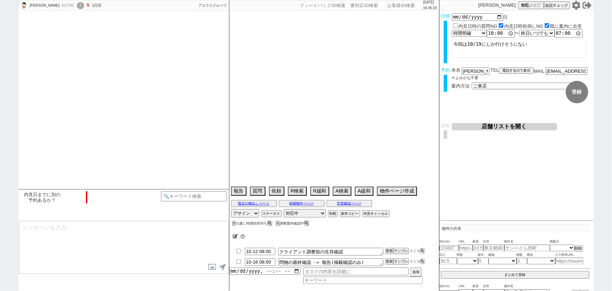
select select "2579"
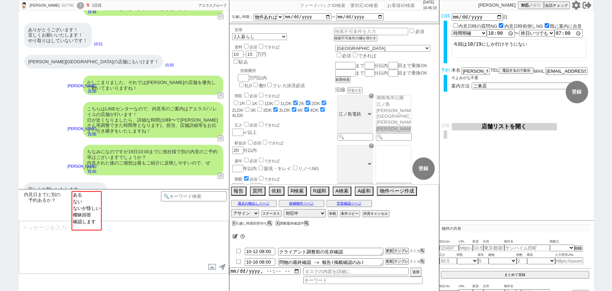
scroll to position [33, 0]
click at [235, 237] on icon at bounding box center [235, 236] width 5 height 5
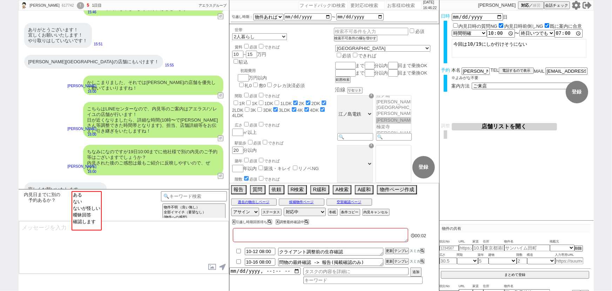
click at [247, 235] on textarea at bounding box center [320, 235] width 175 height 14
type textarea "ｙ"
checkbox input "false"
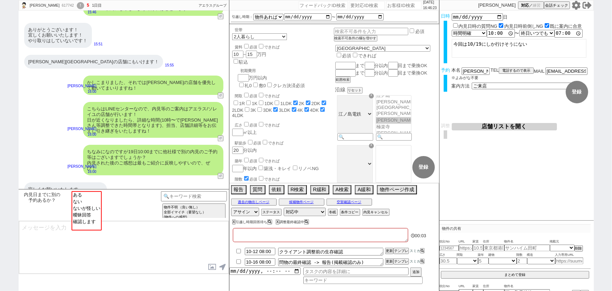
checkbox input "false"
checkbox input "true"
checkbox input "false"
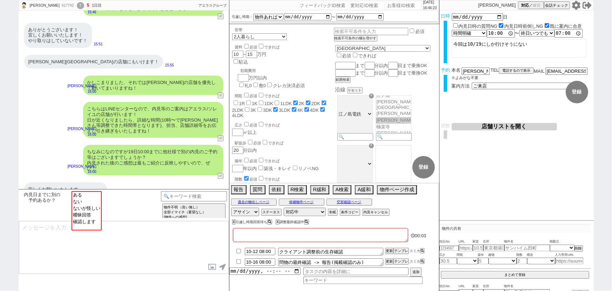
checkbox input "false"
checkbox input "true"
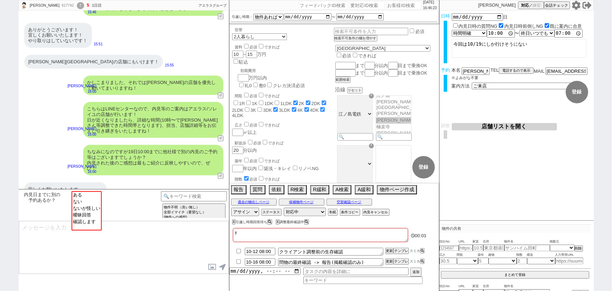
type textarea "や"
checkbox input "false"
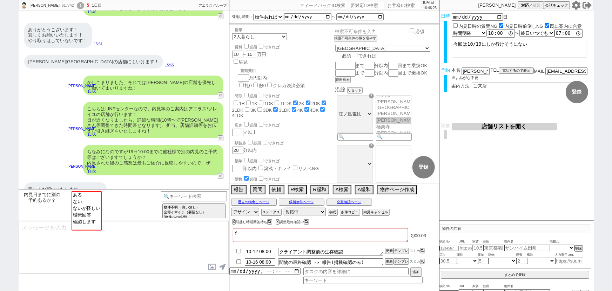
checkbox input "true"
checkbox input "false"
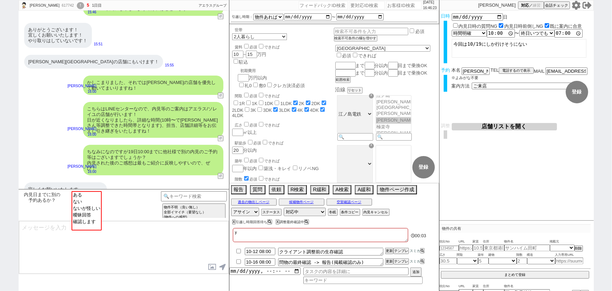
checkbox input "true"
type textarea "やｓ"
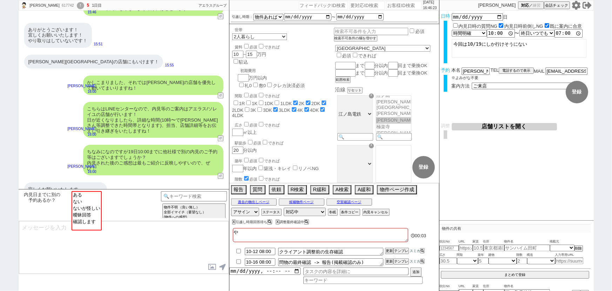
checkbox input "false"
checkbox input "true"
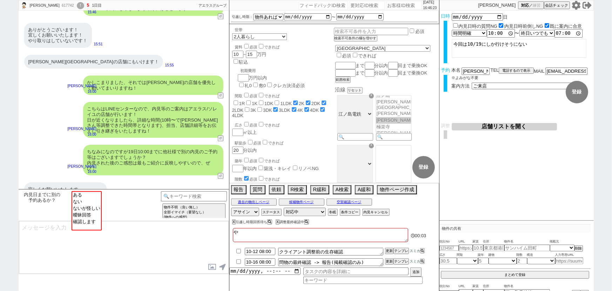
checkbox input "true"
checkbox input "false"
checkbox input "true"
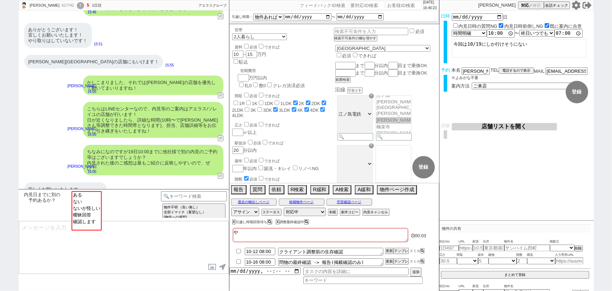
checkbox input "true"
type textarea "やさ"
checkbox input "false"
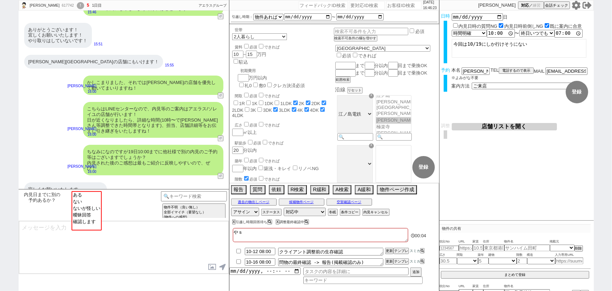
checkbox input "false"
checkbox input "true"
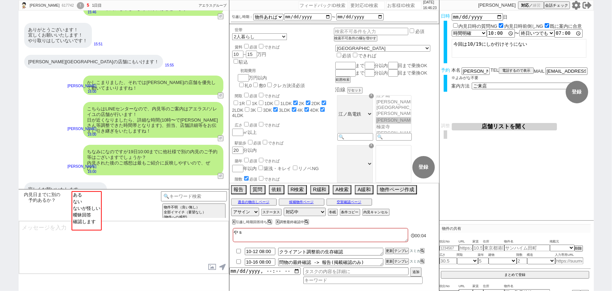
checkbox input "true"
checkbox input "false"
checkbox input "true"
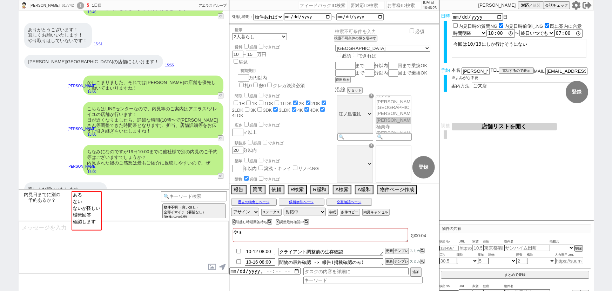
checkbox input "true"
type textarea "や"
checkbox input "false"
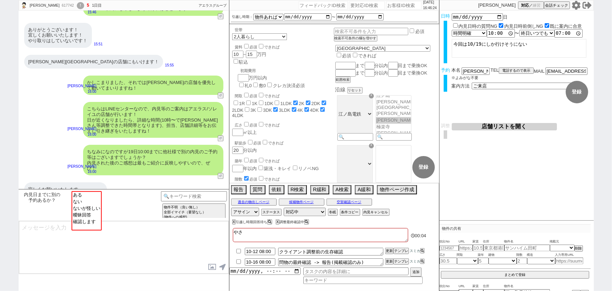
checkbox input "false"
checkbox input "true"
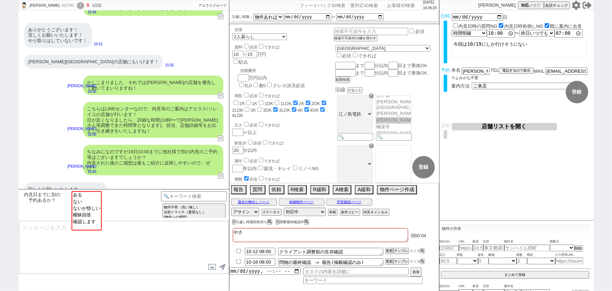
checkbox input "false"
checkbox input "true"
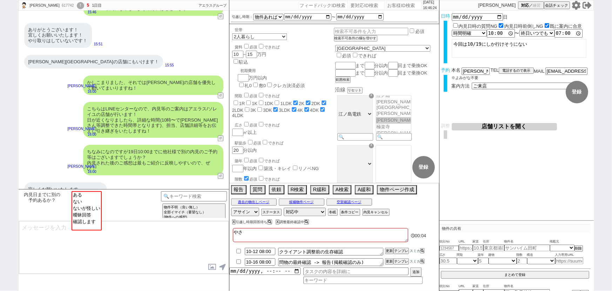
checkbox input "true"
type textarea "やｓ"
checkbox input "false"
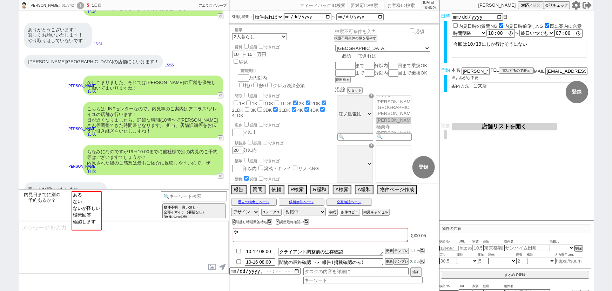
checkbox input "false"
checkbox input "true"
checkbox input "false"
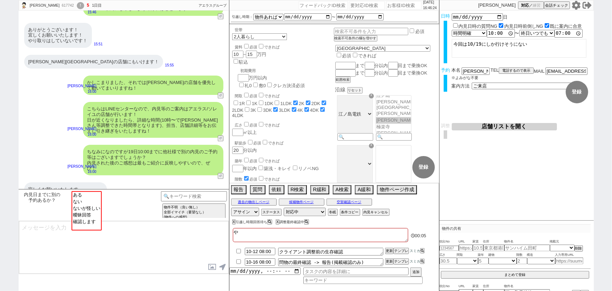
checkbox input "false"
checkbox input "true"
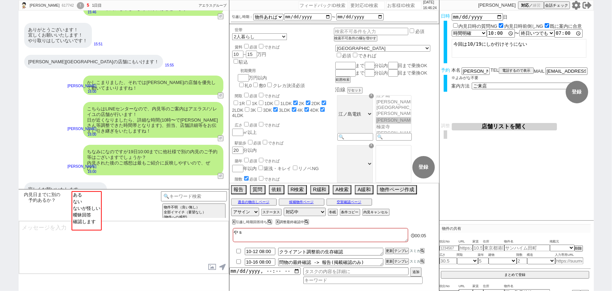
type textarea "や"
checkbox input "false"
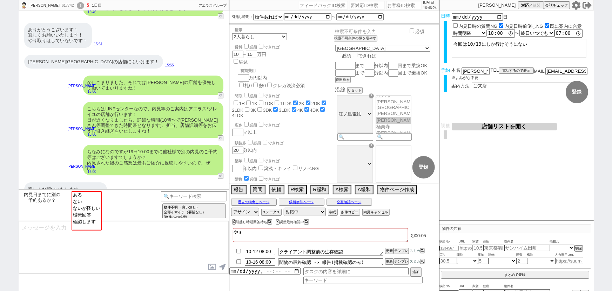
checkbox input "true"
checkbox input "false"
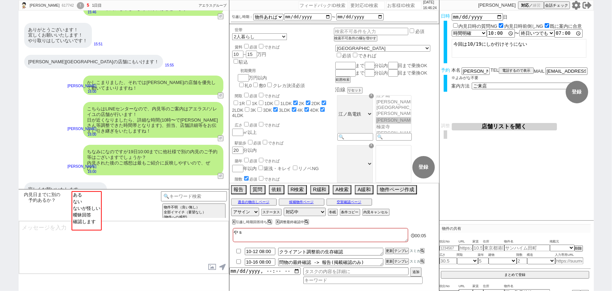
checkbox input "true"
checkbox input "false"
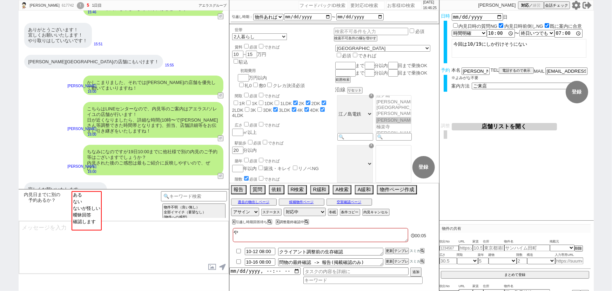
checkbox input "false"
checkbox input "true"
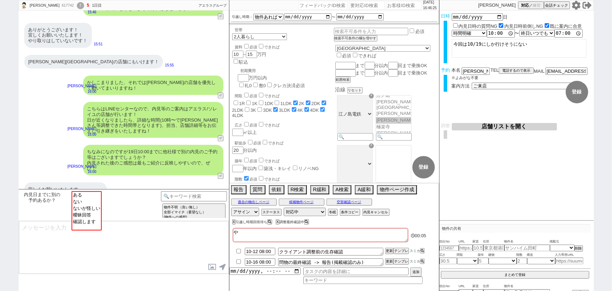
checkbox input "true"
checkbox input "false"
checkbox input "true"
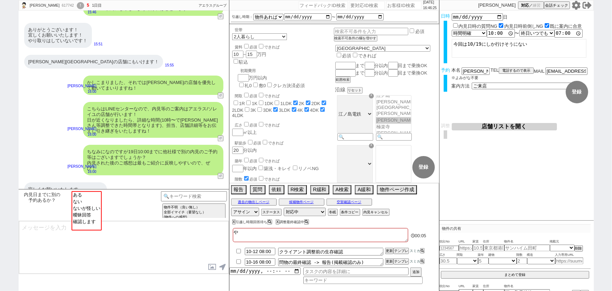
checkbox input "true"
type textarea "ｔ"
checkbox input "false"
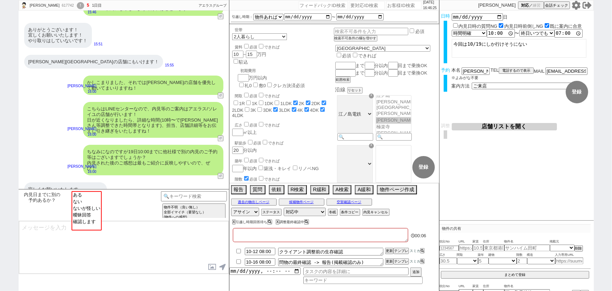
checkbox input "false"
checkbox input "true"
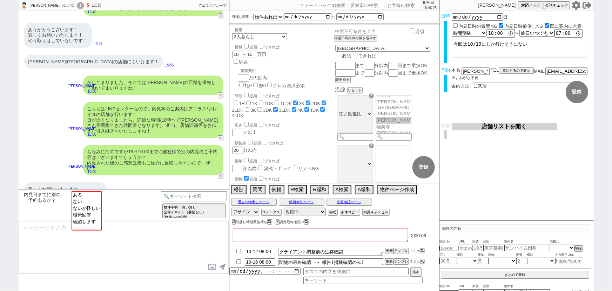
checkbox input "false"
checkbox input "true"
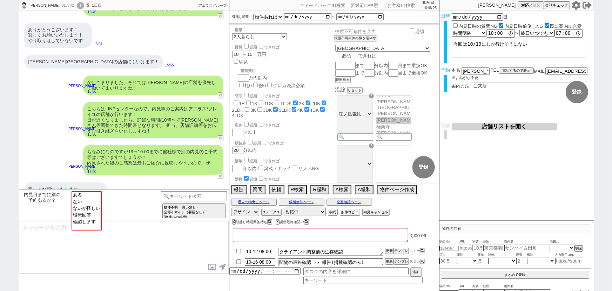
checkbox input "true"
type textarea "た"
checkbox input "false"
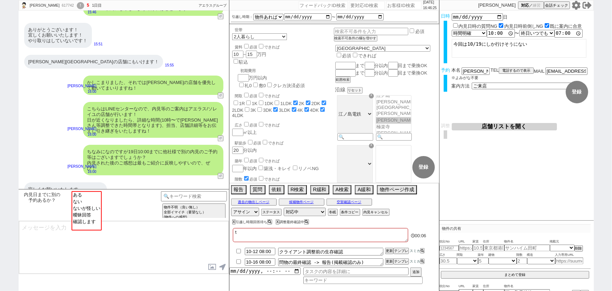
checkbox input "false"
checkbox input "true"
checkbox input "false"
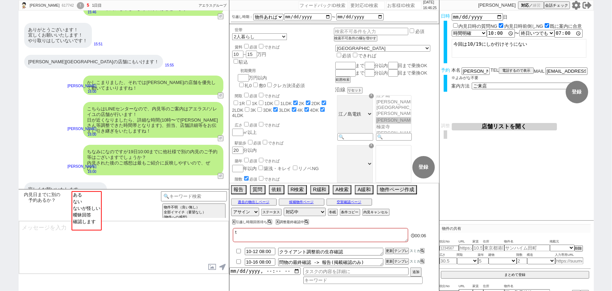
checkbox input "false"
checkbox input "true"
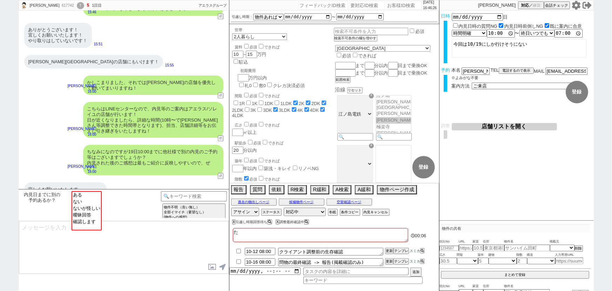
type textarea "たｓ"
checkbox input "false"
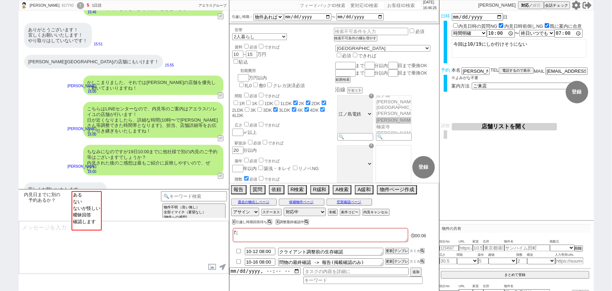
checkbox input "true"
checkbox input "false"
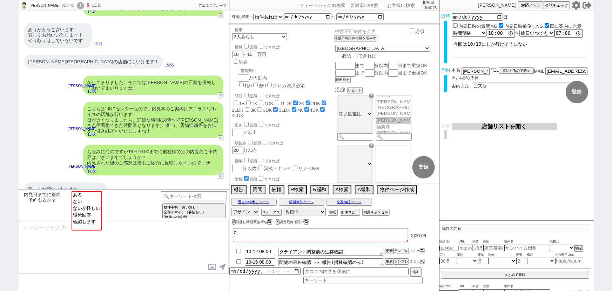
checkbox input "true"
type textarea "たｓｙ"
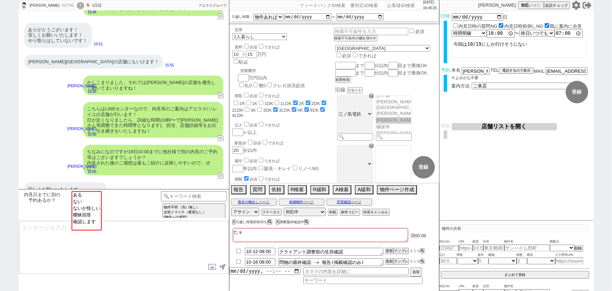
checkbox input "false"
checkbox input "true"
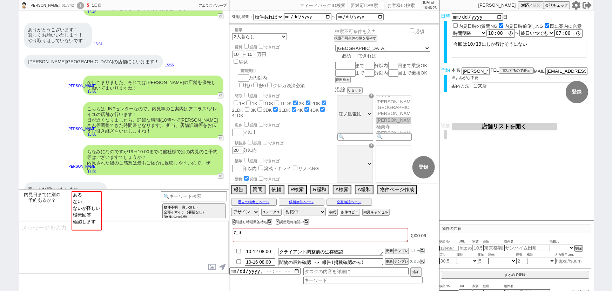
checkbox input "true"
checkbox input "false"
checkbox input "true"
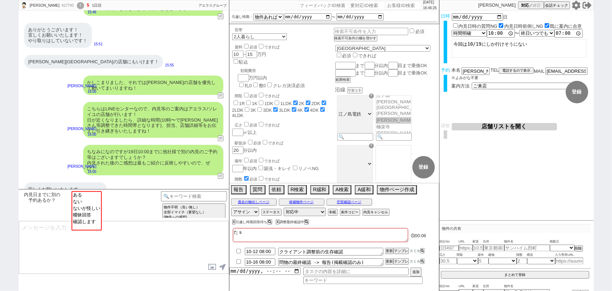
checkbox input "true"
type textarea "たしゃ"
checkbox input "false"
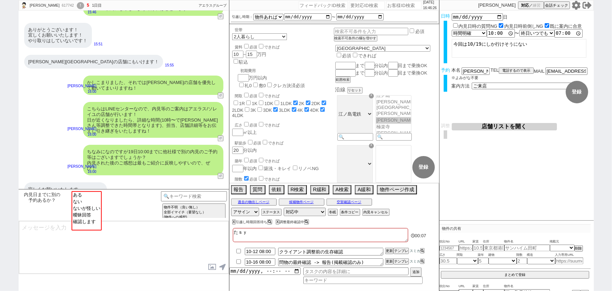
checkbox input "false"
checkbox input "true"
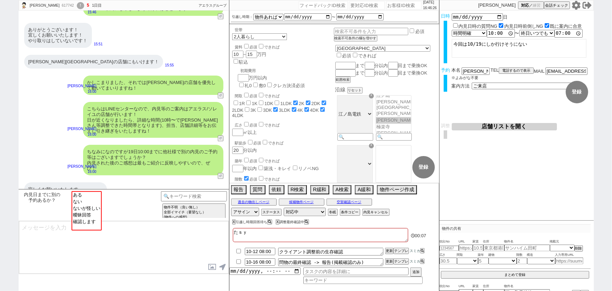
checkbox input "true"
checkbox input "false"
checkbox input "true"
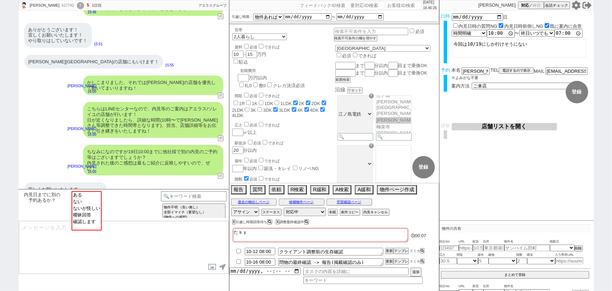
checkbox input "true"
type textarea "たしゃｎ"
checkbox input "false"
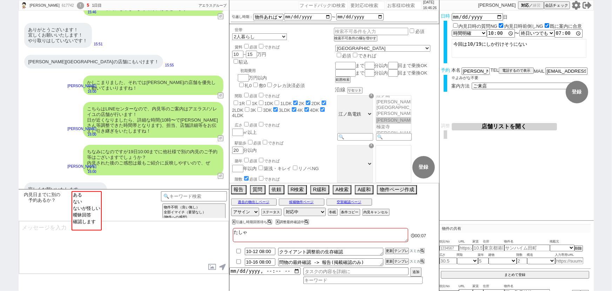
checkbox input "false"
checkbox input "true"
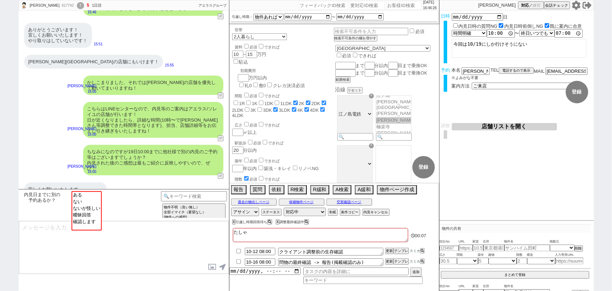
checkbox input "false"
click at [85, 204] on option "ない" at bounding box center [86, 201] width 29 height 7
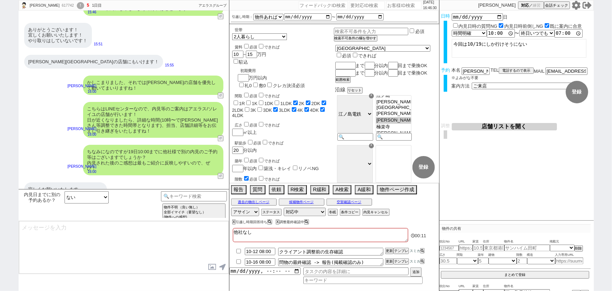
scroll to position [889, 0]
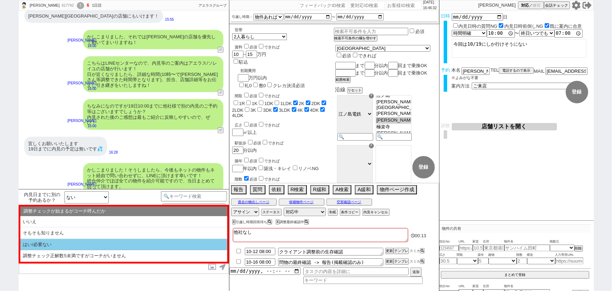
click at [55, 241] on li "はい/必要ない" at bounding box center [123, 245] width 207 height 12
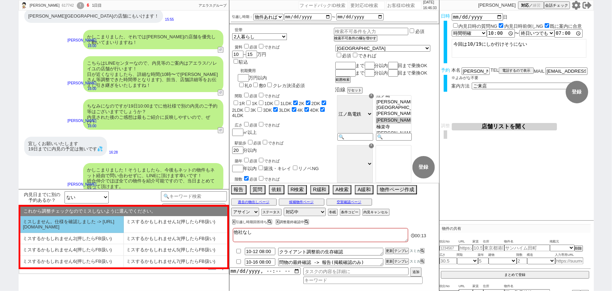
click at [59, 225] on li "ミスしません。仕様を確認しました -> https://jent.notion.site/841a6651aa67425da7d40ddfad41a184" at bounding box center [72, 224] width 104 height 17
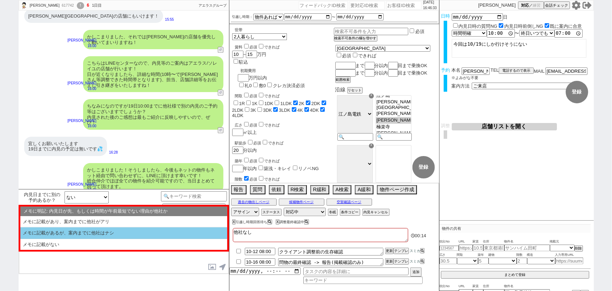
click at [74, 231] on li "メモに記載があるが、案内までに他社はナシ" at bounding box center [123, 233] width 207 height 12
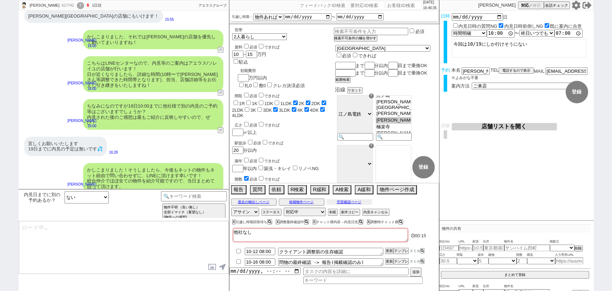
click at [352, 203] on button "空室確認ページ" at bounding box center [350, 202] width 46 height 6
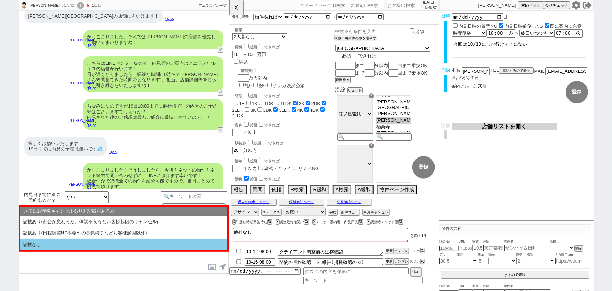
click at [142, 246] on li "記載なし" at bounding box center [123, 244] width 207 height 11
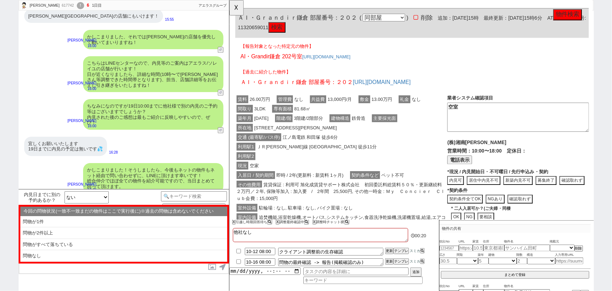
scroll to position [722, 0]
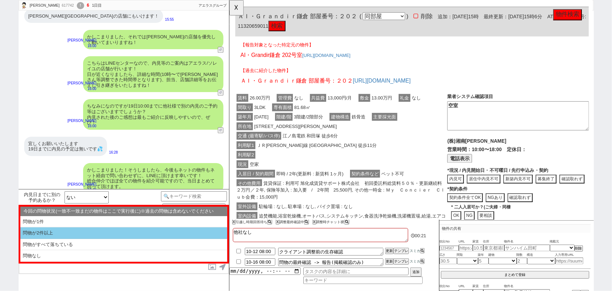
click at [90, 229] on li "問物が2件以上" at bounding box center [123, 233] width 207 height 12
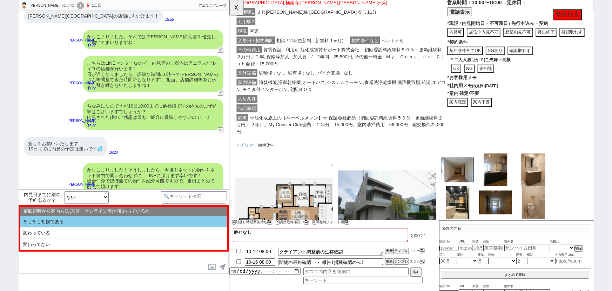
click at [79, 221] on li "そもそも初禊である" at bounding box center [123, 222] width 207 height 12
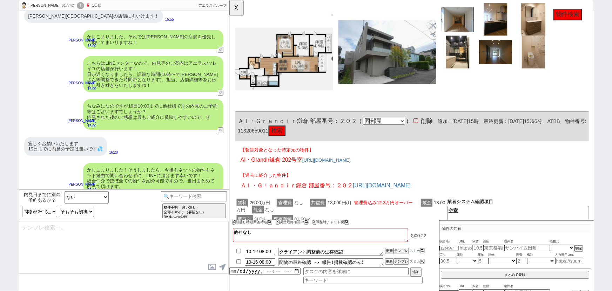
scroll to position [1004, 0]
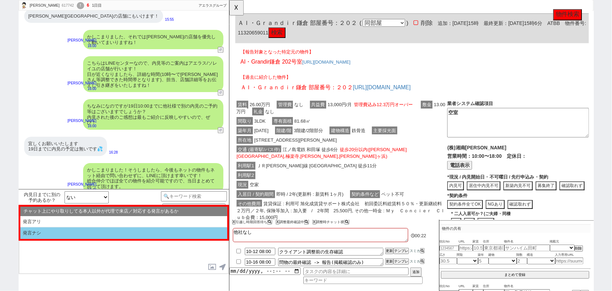
click at [67, 238] on li "発言ナシ" at bounding box center [123, 233] width 207 height 12
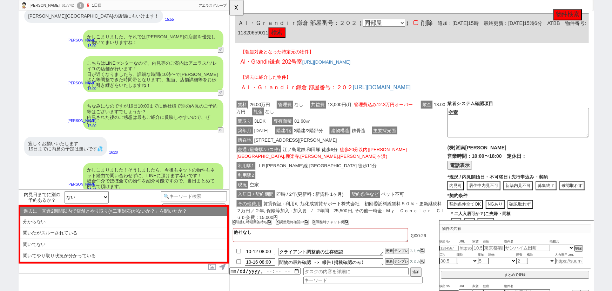
scroll to position [720, 0]
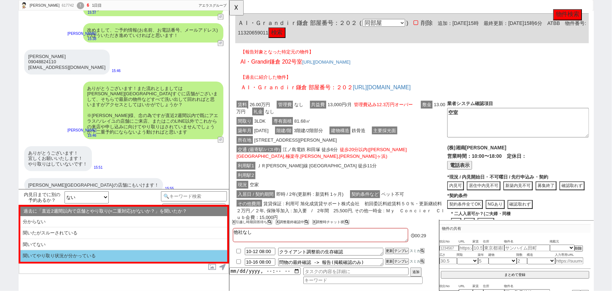
click at [67, 253] on li "聞いてやり取り状況が分かっている" at bounding box center [123, 256] width 207 height 12
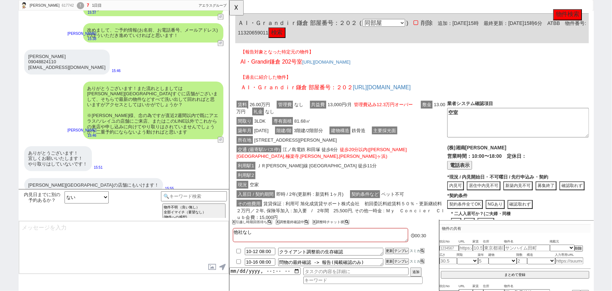
scroll to position [954, 0]
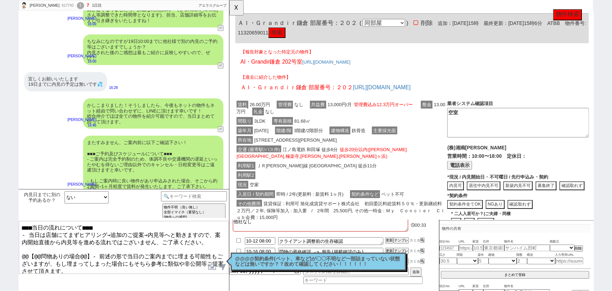
drag, startPoint x: 88, startPoint y: 247, endPoint x: 10, endPoint y: 250, distance: 78.0
click at [10, 250] on div "菜穂子 617742 ! 7 1日目 冬眠中 自社客 アエラスグループ スミカ_BPO チャット全表示 2025-10-04 https://suumo.jp…" at bounding box center [306, 145] width 612 height 291
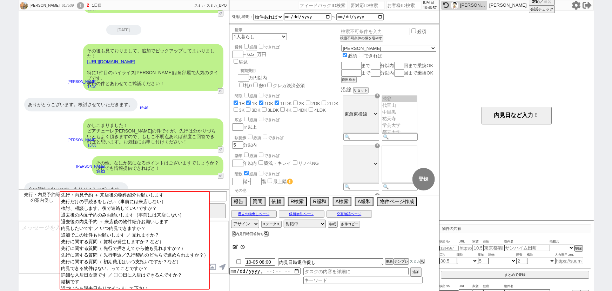
scroll to position [76, 0]
click at [220, 194] on input at bounding box center [194, 195] width 66 height 9
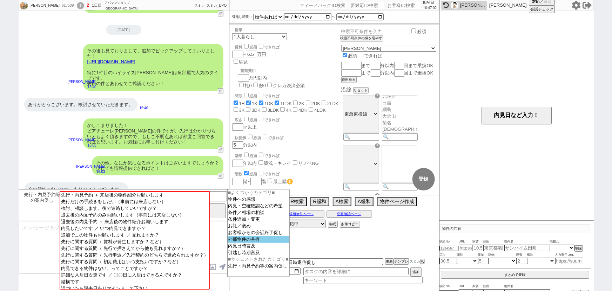
click at [241, 242] on option "外部物件の共有" at bounding box center [259, 239] width 62 height 7
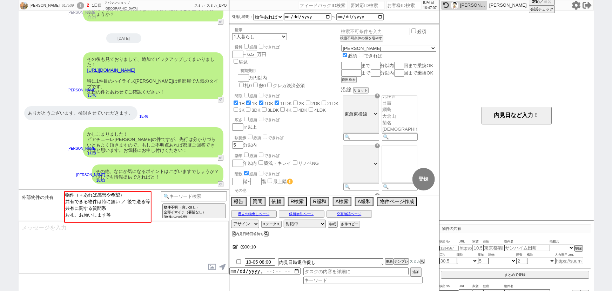
scroll to position [487, 0]
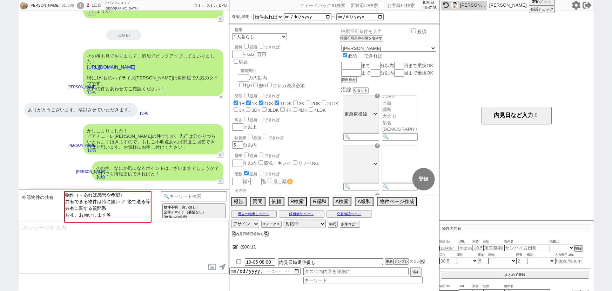
click at [221, 95] on button "↺" at bounding box center [221, 97] width 4 height 5
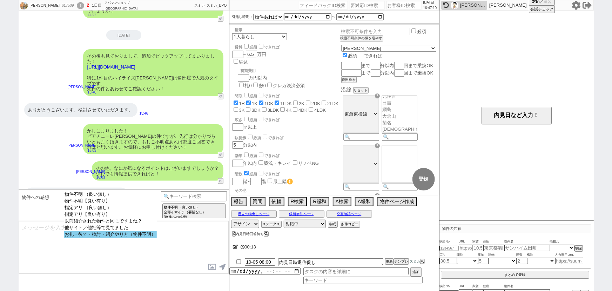
click at [121, 236] on option "お礼・後で・検討・紹介やり方（物件不明）" at bounding box center [110, 234] width 93 height 7
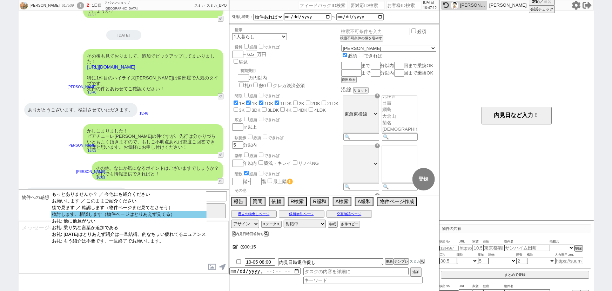
click at [175, 215] on option "検討します、相談します（物件ページはとりあえず見てる）" at bounding box center [128, 214] width 155 height 7
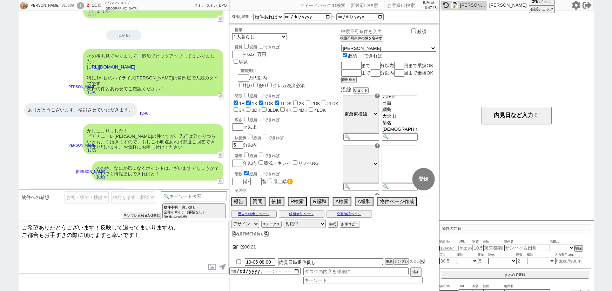
click at [38, 224] on textarea "ご希望ありがとうございます！反映して追ってまいりますね、 ご都合もお手すきの際に頂けますと幸いです！" at bounding box center [124, 247] width 210 height 53
drag, startPoint x: 84, startPoint y: 225, endPoint x: 133, endPoint y: 237, distance: 50.1
click at [133, 237] on textarea "ありがとうございます！反映して追ってまいりますね、 ご都合もお手すきの際に頂けますと幸いです！" at bounding box center [124, 247] width 210 height 53
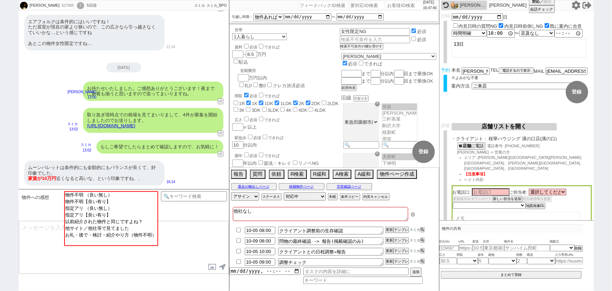
scroll to position [69, 0]
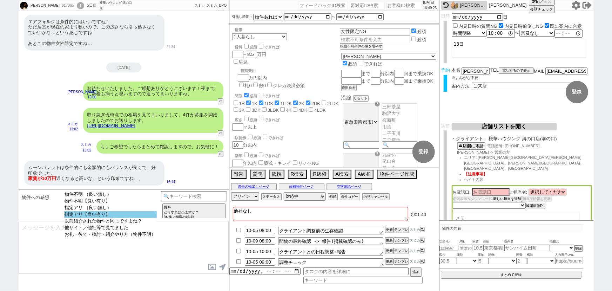
click at [140, 214] on option "指定アリ【良い有り】" at bounding box center [110, 214] width 93 height 7
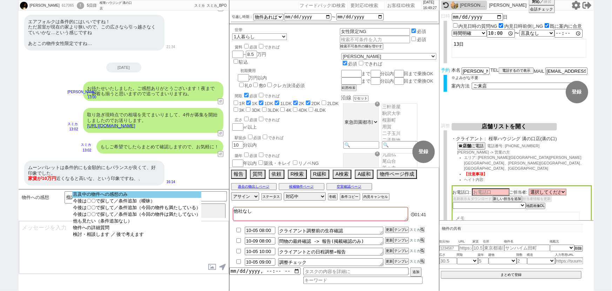
click at [157, 193] on option "言及中の物件への感想のみ" at bounding box center [136, 194] width 129 height 7
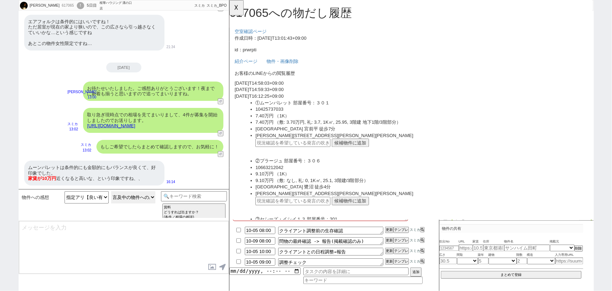
scroll to position [0, 0]
click at [365, 152] on button "候補物件に追加" at bounding box center [359, 153] width 40 height 9
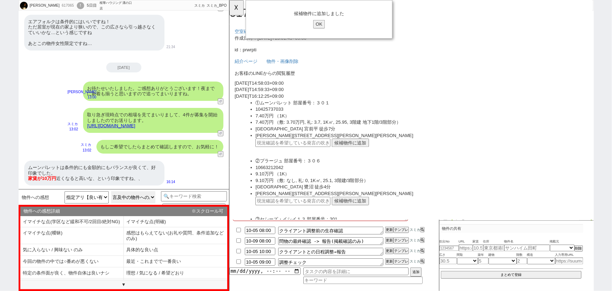
click at [148, 196] on select "言及中の物件への感想のみ 今後は〇〇で探して／条件追加（曖昧） 今後は〇〇で探して／条件追加（今回の物件も満たしている） 今後は〇〇で探して／条件追加（今回の…" at bounding box center [133, 197] width 44 height 12
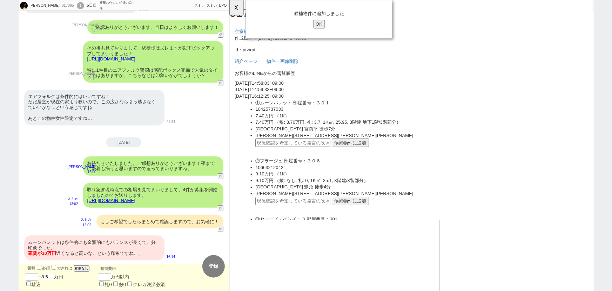
drag, startPoint x: 55, startPoint y: 277, endPoint x: 33, endPoint y: 284, distance: 23.2
click at [33, 284] on div "賃料 必須 できれば 変更なし ~ 8.5 万円 駐込" at bounding box center [58, 276] width 67 height 24
click at [167, 144] on div "2025-10-04" at bounding box center [124, 142] width 211 height 10
click at [167, 163] on div "お待たせいたしました。ご感想ありがとうございます！夜までに新着も揃うと思いますので追ってまいりますね。" at bounding box center [153, 165] width 140 height 19
click at [182, 70] on div "その後も見ておりまして、駅徒歩はズレますが以下ピックアップしてまいりました！ https://tools.sumika.live/pages/amd8h4w …" at bounding box center [153, 61] width 140 height 41
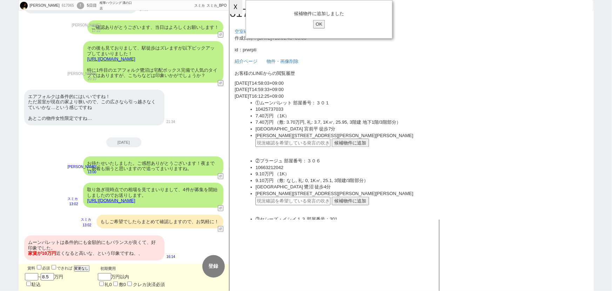
click at [240, 4] on button "☓" at bounding box center [236, 7] width 13 height 14
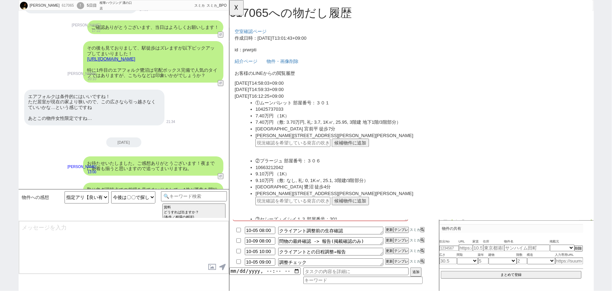
scroll to position [132, 0]
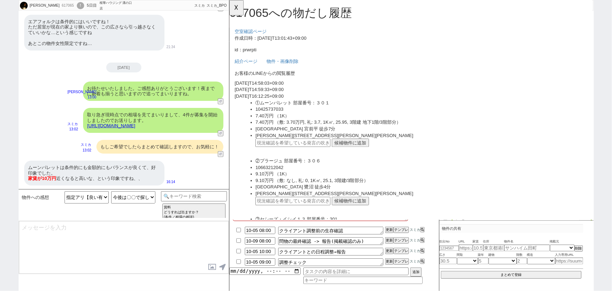
click at [358, 150] on button "候補物件に追加" at bounding box center [359, 153] width 40 height 9
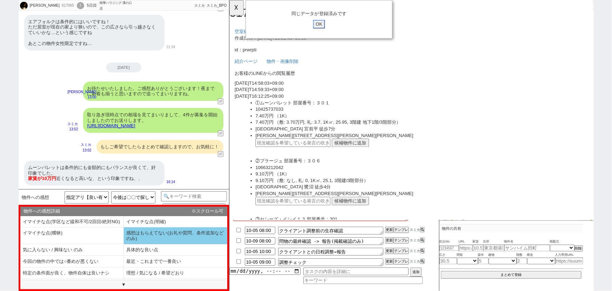
scroll to position [15, 0]
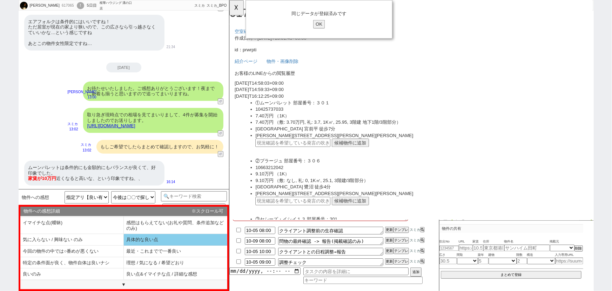
click at [187, 239] on li "具体的な良い点" at bounding box center [176, 240] width 104 height 12
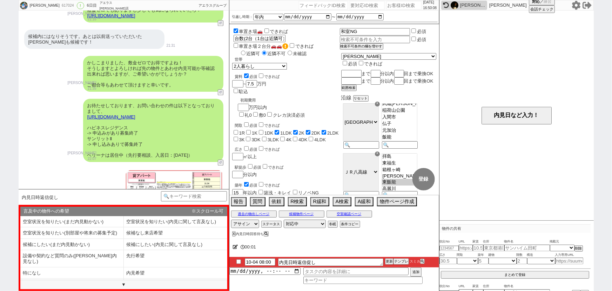
scroll to position [770, 0]
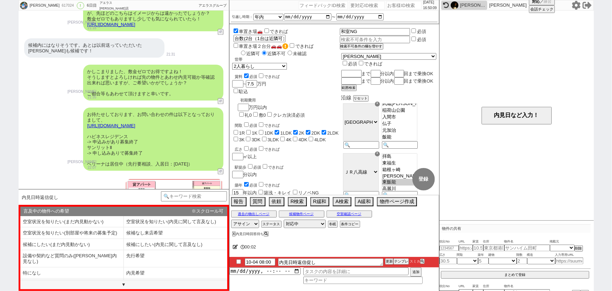
click at [135, 123] on link "https://tools.sumika.live/pages/dmwtxjx" at bounding box center [111, 125] width 48 height 5
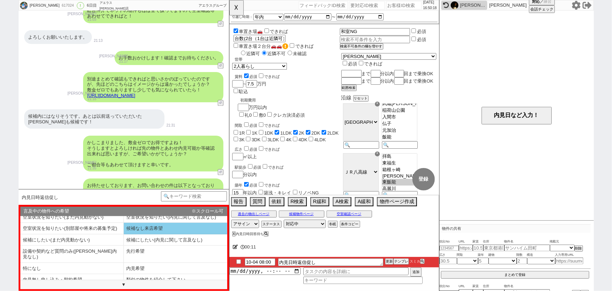
scroll to position [0, 0]
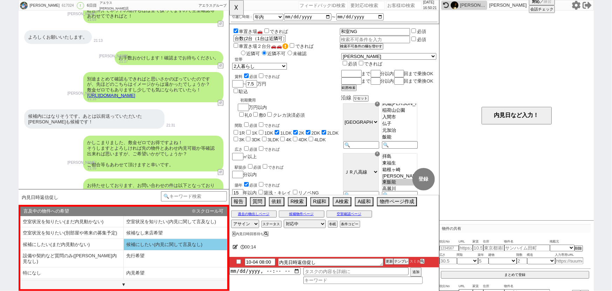
click at [149, 244] on li "候補にしたい(内見に関して言及なし)" at bounding box center [176, 245] width 104 height 12
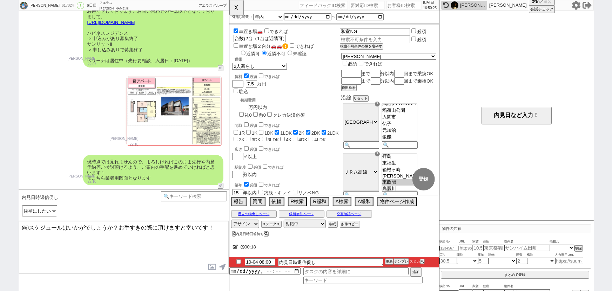
scroll to position [872, 0]
click at [235, 10] on button "☓" at bounding box center [236, 7] width 13 height 14
click at [361, 213] on button "空室確認ページ" at bounding box center [350, 214] width 46 height 6
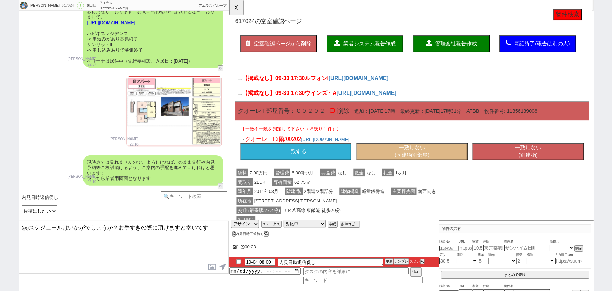
scroll to position [894, 0]
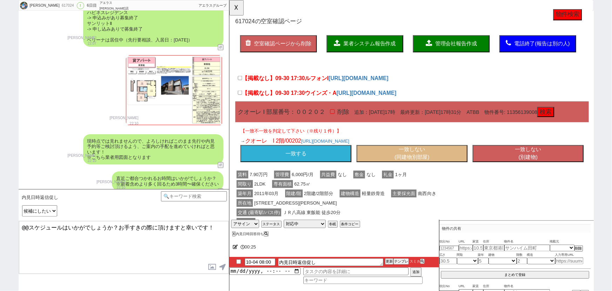
click at [324, 174] on button "一致する" at bounding box center [300, 165] width 119 height 18
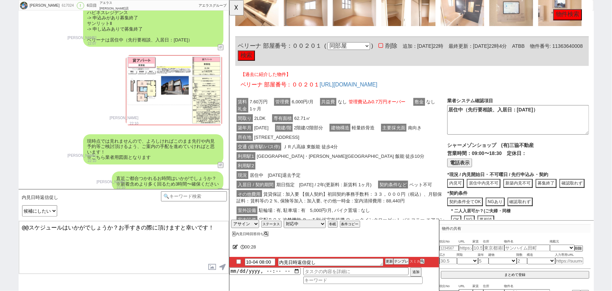
scroll to position [517, 0]
drag, startPoint x: 263, startPoint y: 46, endPoint x: 237, endPoint y: 45, distance: 26.0
click at [237, 45] on div "ベリーナ 部屋番号：００２０１ ( 同部屋 同建物別部屋 別建物別部屋 別建物 ) 削除 追加：2025年10月3日22時 最終更新：2025年10月3日22…" at bounding box center [425, 54] width 380 height 31
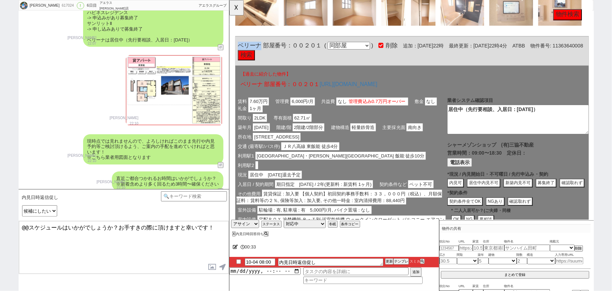
copy span "ベリーナ"
drag, startPoint x: 64, startPoint y: 225, endPoint x: 0, endPoint y: 212, distance: 64.8
click at [0, 212] on div "矢島　遥 617024 ! 0 6日目 アエラス川越店 冬眠中 自社客 アエラスグループ スミカ_BPO チャット全表示 2025-09-30 メール返信等は…" at bounding box center [306, 145] width 612 height 291
paste textarea "ベリーナ"
click at [238, 6] on button "☓" at bounding box center [236, 7] width 13 height 14
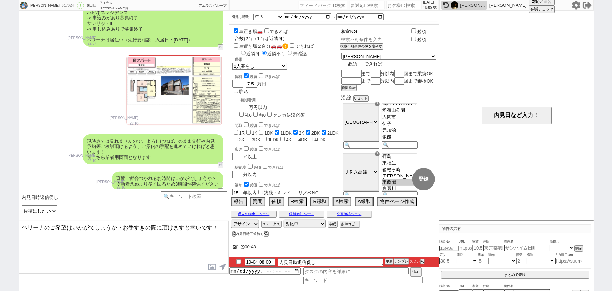
click at [139, 234] on textarea "ベリーナのご希望はいかがでしょうか？お手すきの際に頂けますと幸いです！" at bounding box center [124, 247] width 210 height 53
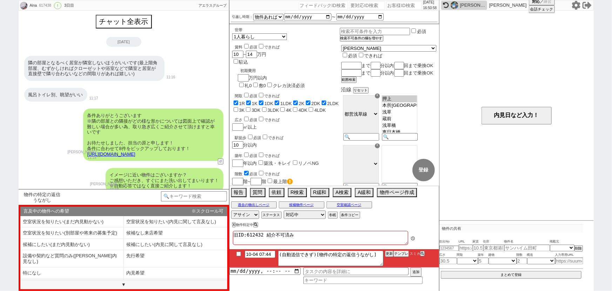
scroll to position [266, 0]
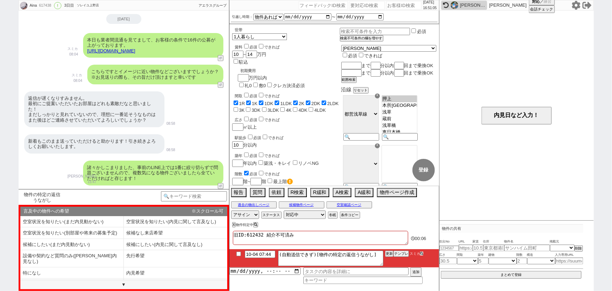
click at [421, 253] on icon at bounding box center [421, 253] width 3 height 3
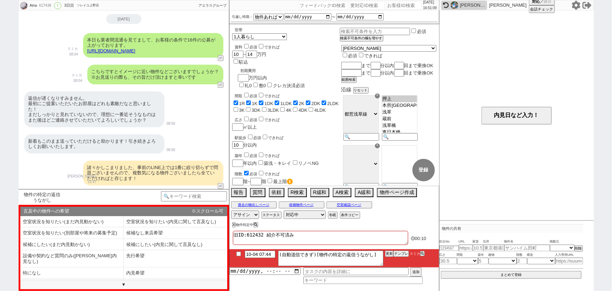
click at [239, 253] on input "checkbox" at bounding box center [239, 253] width 10 height 5
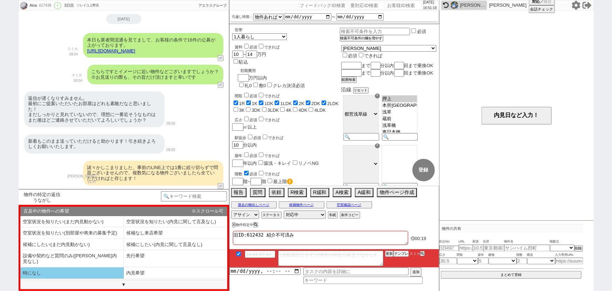
click at [96, 267] on li "特になし" at bounding box center [72, 273] width 104 height 12
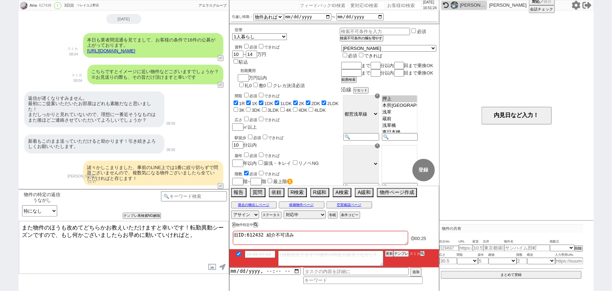
drag, startPoint x: 24, startPoint y: 224, endPoint x: 105, endPoint y: 225, distance: 81.8
click at [105, 225] on textarea "また物件のほうも改めてどちらかお教えいただけますと幸いです！転勤異動シーズンですので、もし何かございましたらお早めに動いていければと。" at bounding box center [124, 247] width 210 height 53
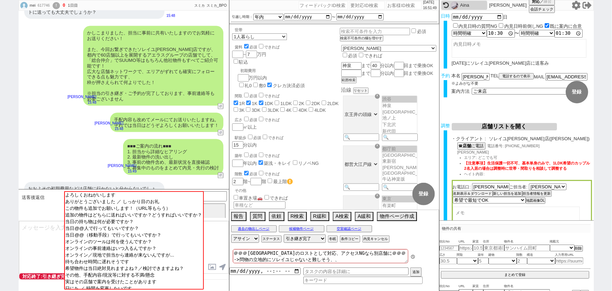
scroll to position [111, 0]
click at [575, 8] on icon at bounding box center [576, 5] width 8 height 9
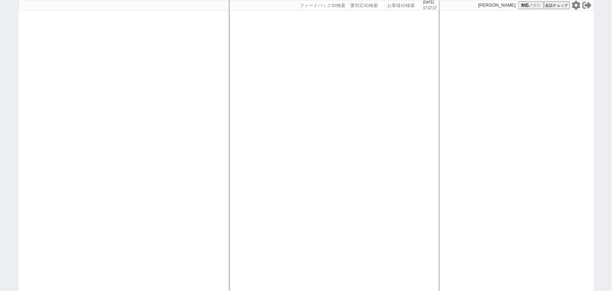
click at [391, 8] on input "number" at bounding box center [404, 5] width 35 height 8
paste input "609237"
type input "609237"
select select "2"
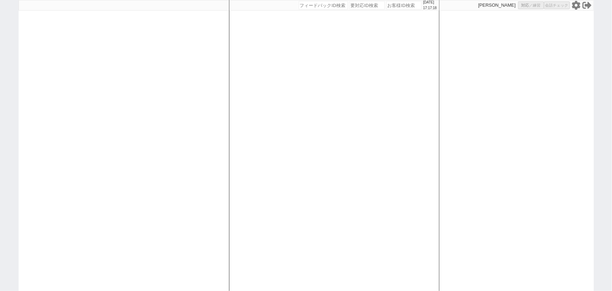
select select
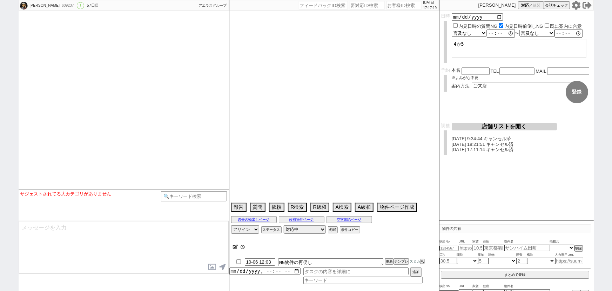
select select "2025"
select select "10"
select select "20"
select select "0"
select select "44"
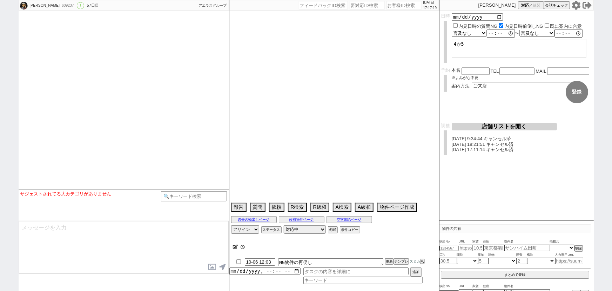
select select "75"
select select "60"
select select "1494"
select select "48"
select select "833"
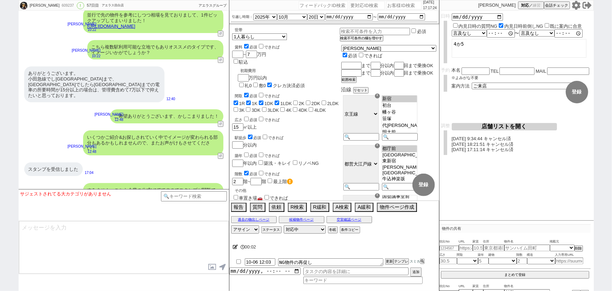
scroll to position [167, 0]
